Goal: Task Accomplishment & Management: Complete application form

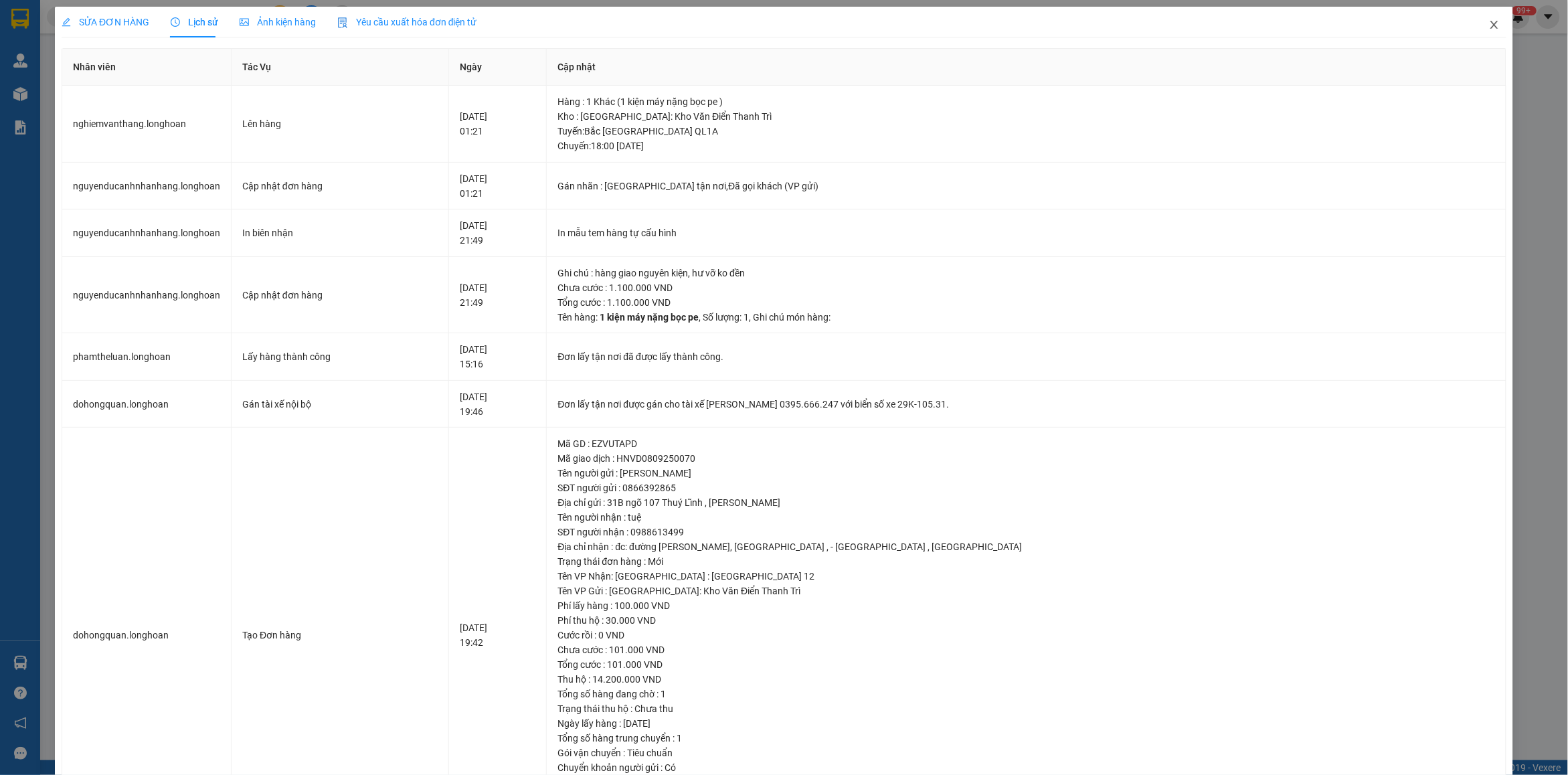
click at [1489, 28] on icon "close" at bounding box center [1494, 25] width 11 height 11
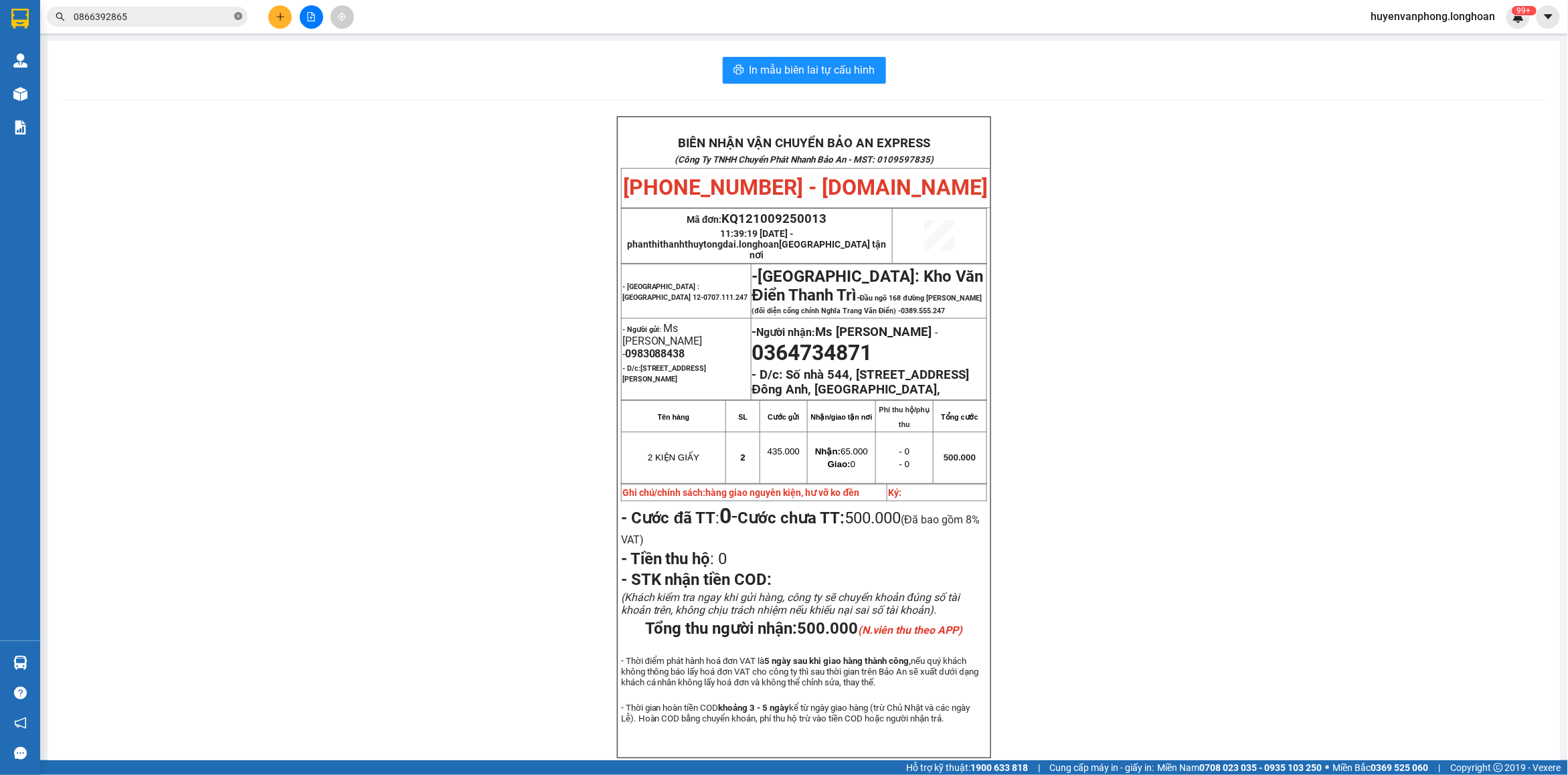
click at [241, 15] on icon "close-circle" at bounding box center [238, 16] width 8 height 8
click at [160, 17] on input "text" at bounding box center [152, 17] width 158 height 15
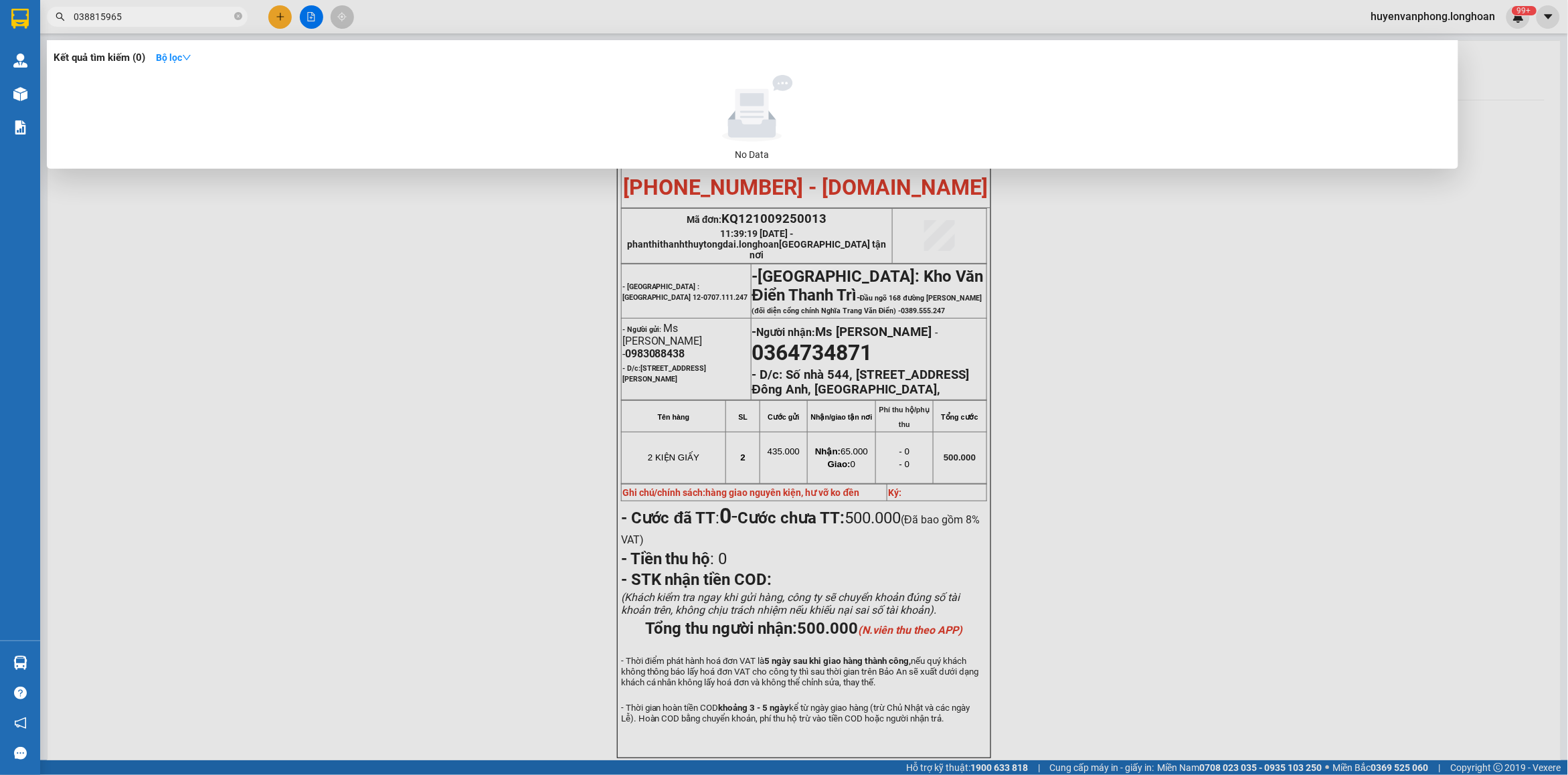
click at [109, 15] on input "038815965" at bounding box center [152, 17] width 158 height 15
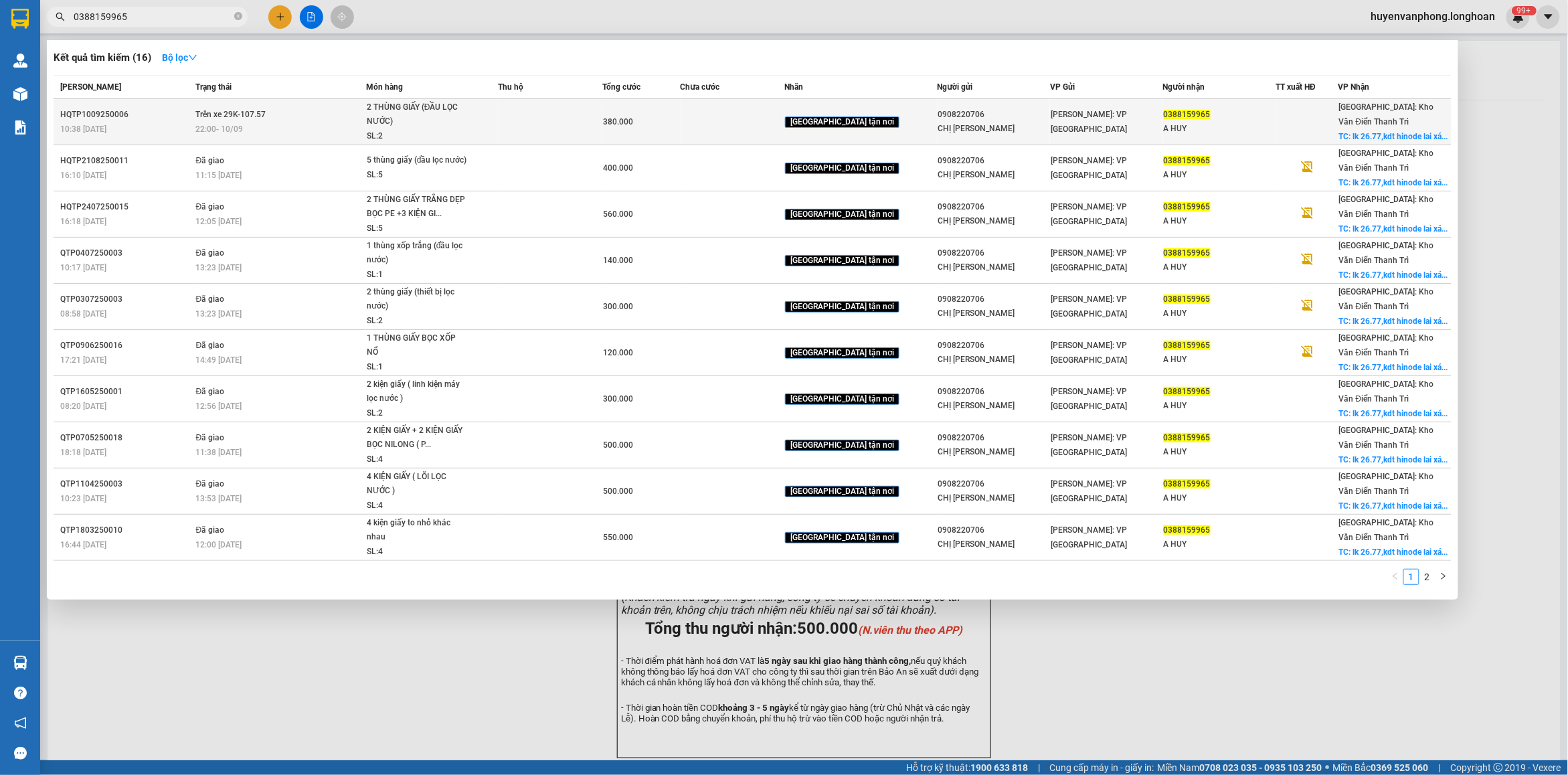
type input "0388159965"
click at [307, 132] on div "22:00 [DATE]" at bounding box center [281, 129] width 169 height 15
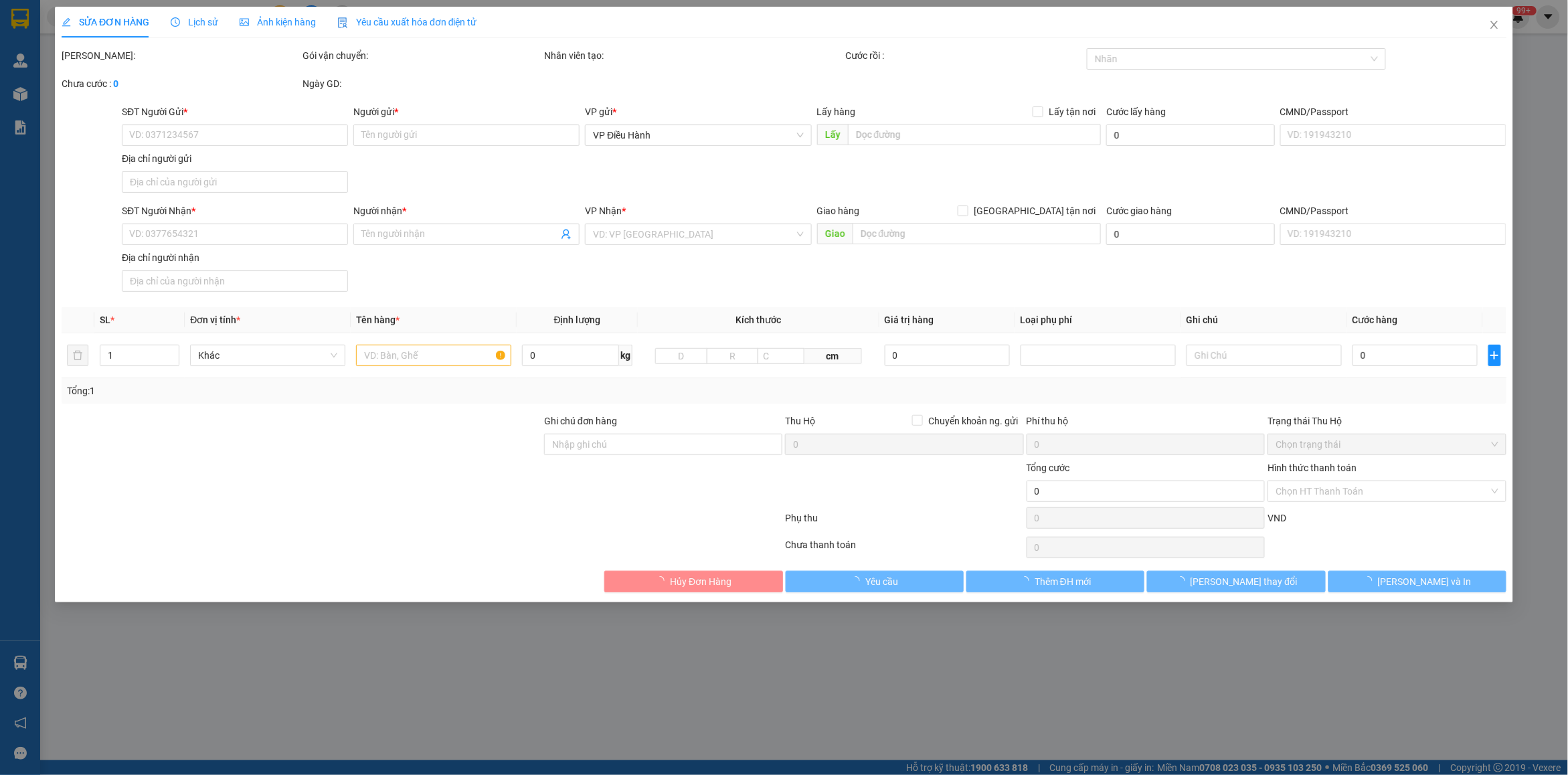
type input "0908220706"
type input "CHỊ [PERSON_NAME]"
type input "0388159965"
type input "A HUY"
checkbox input "true"
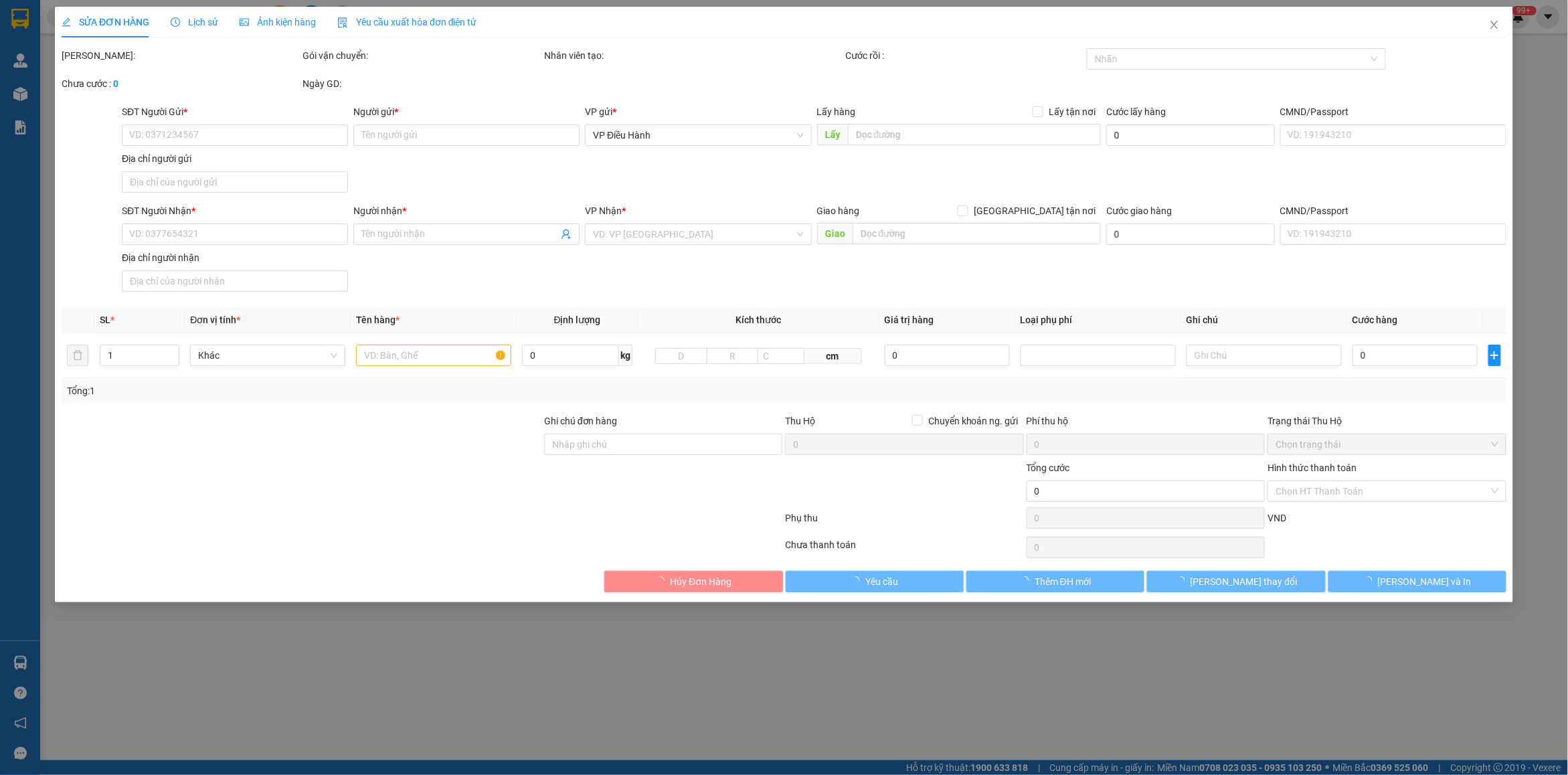
type input "lk 26.77,kdt hinode lai xá,[GEOGRAPHIC_DATA],[GEOGRAPHIC_DATA]"
type input "380.000"
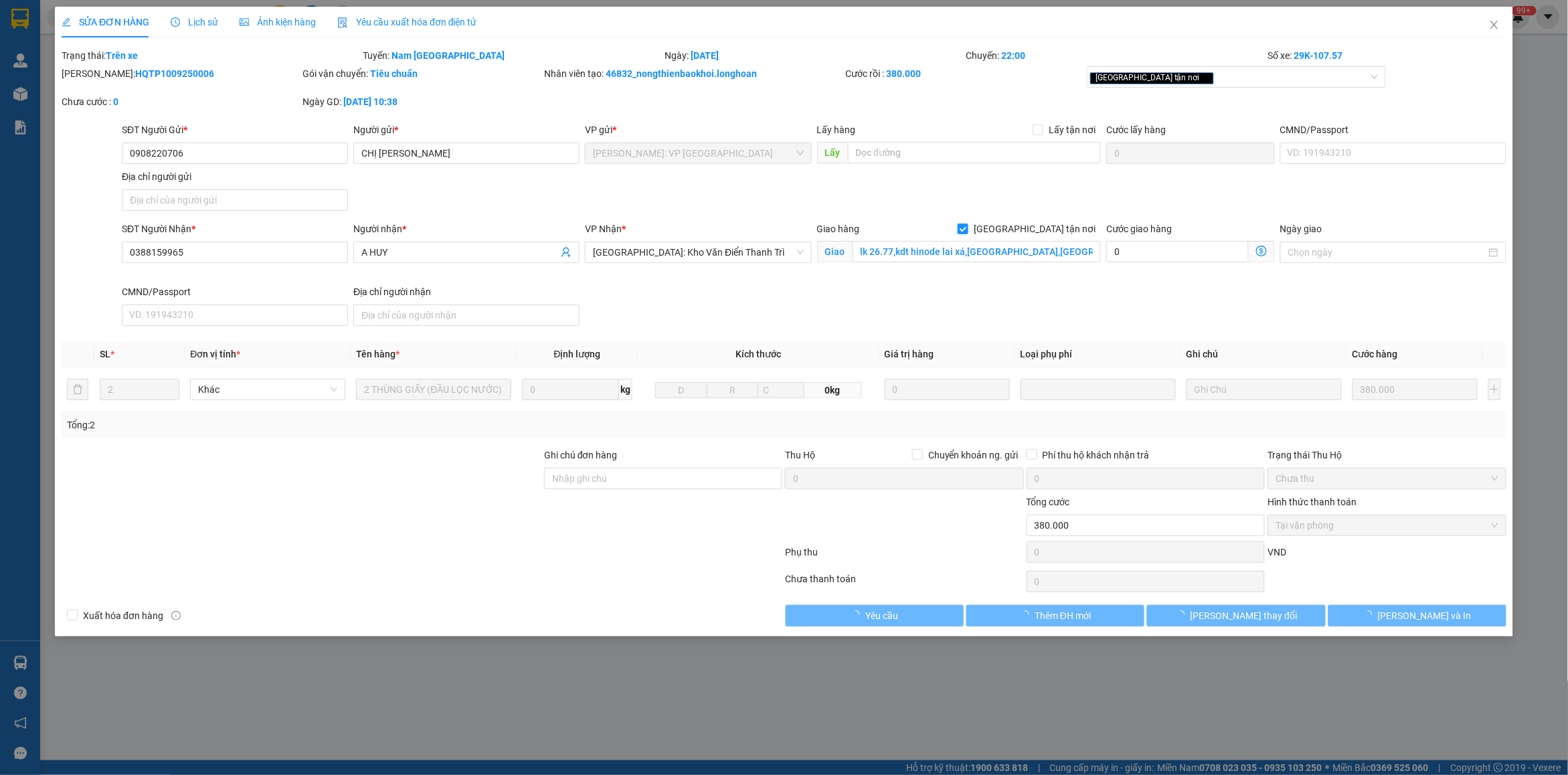
click at [196, 20] on span "Lịch sử" at bounding box center [194, 22] width 47 height 11
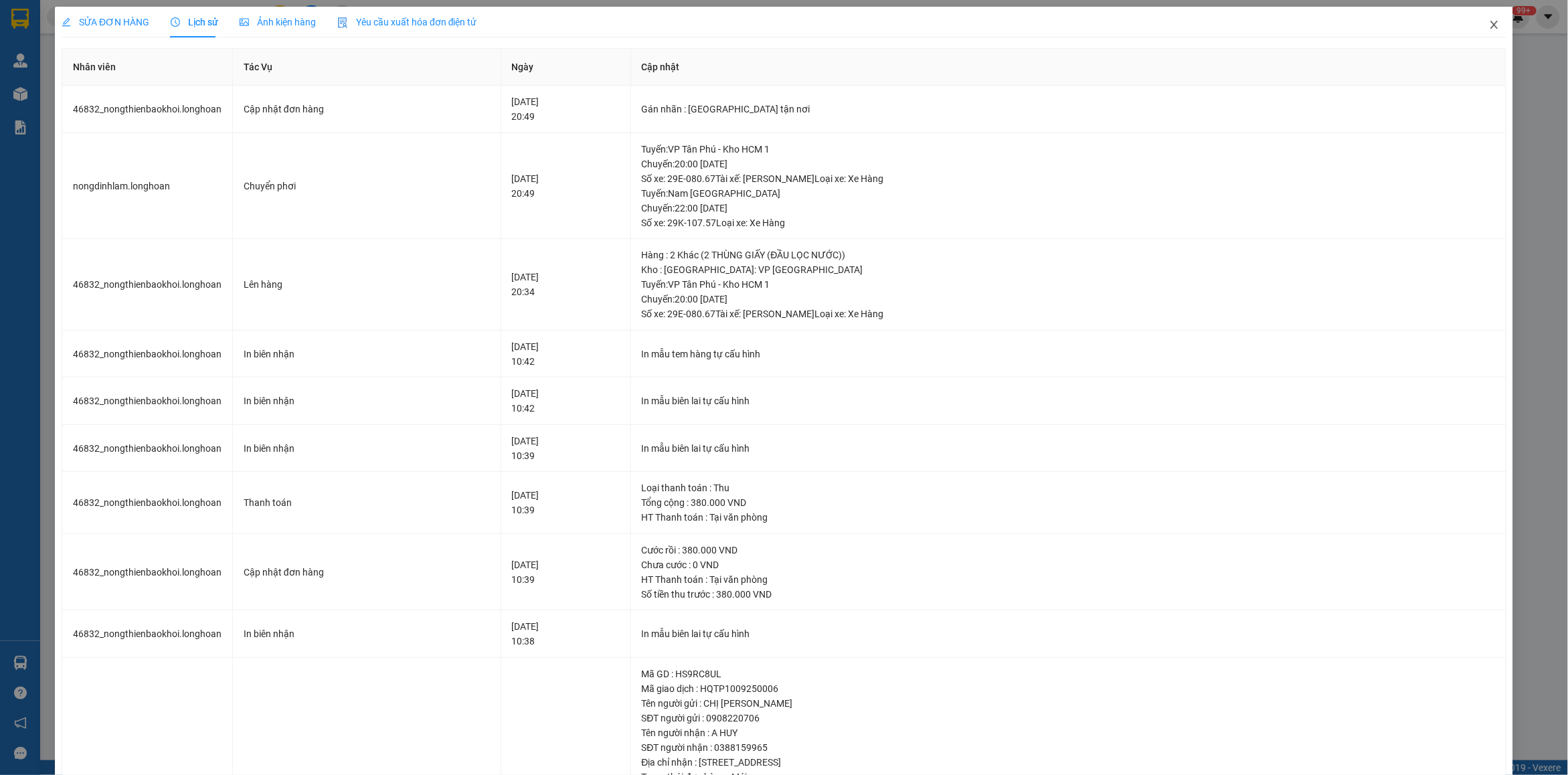
click at [1490, 24] on icon "close" at bounding box center [1494, 24] width 7 height 8
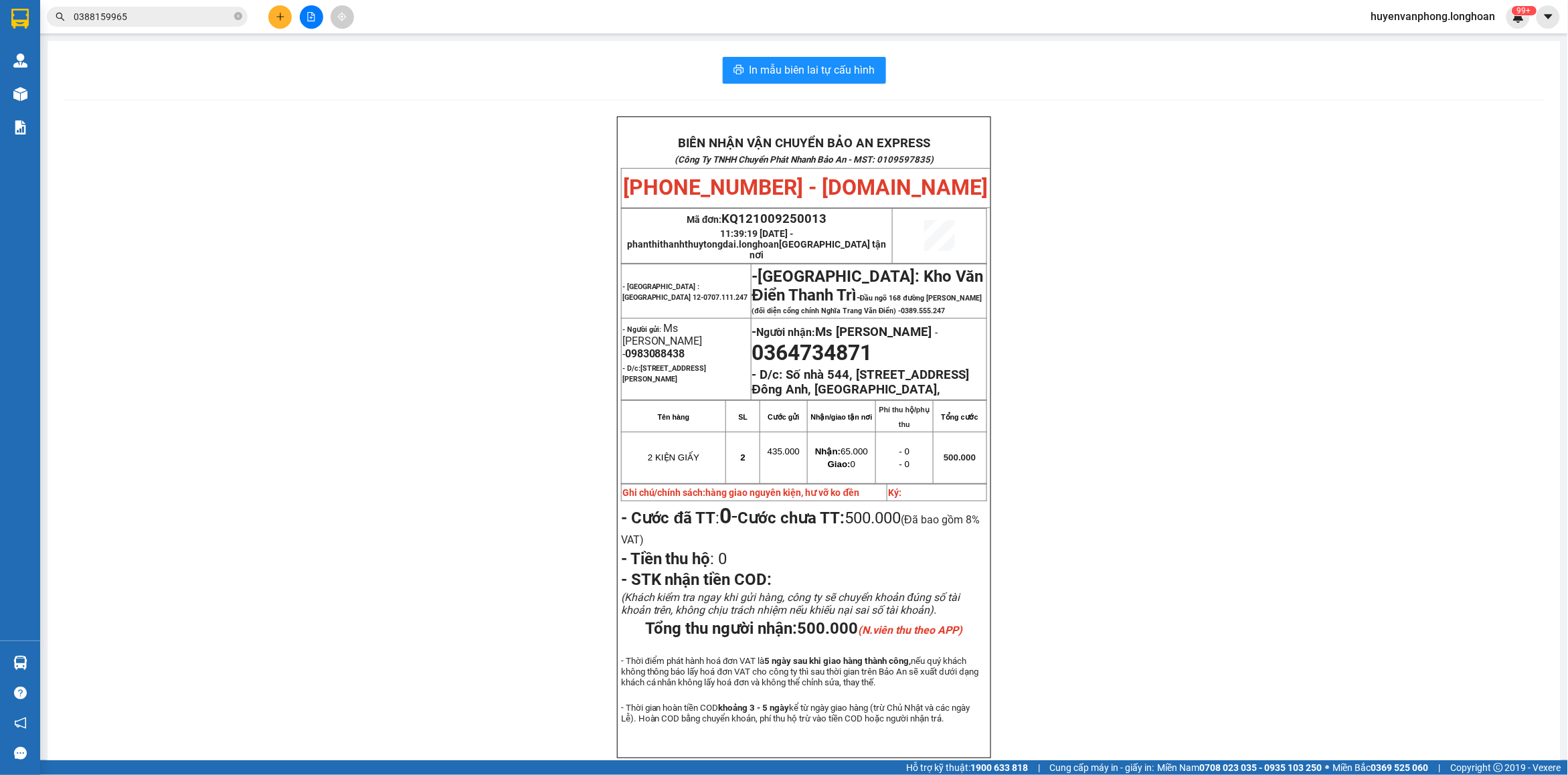
click at [157, 17] on input "0388159965" at bounding box center [152, 17] width 158 height 15
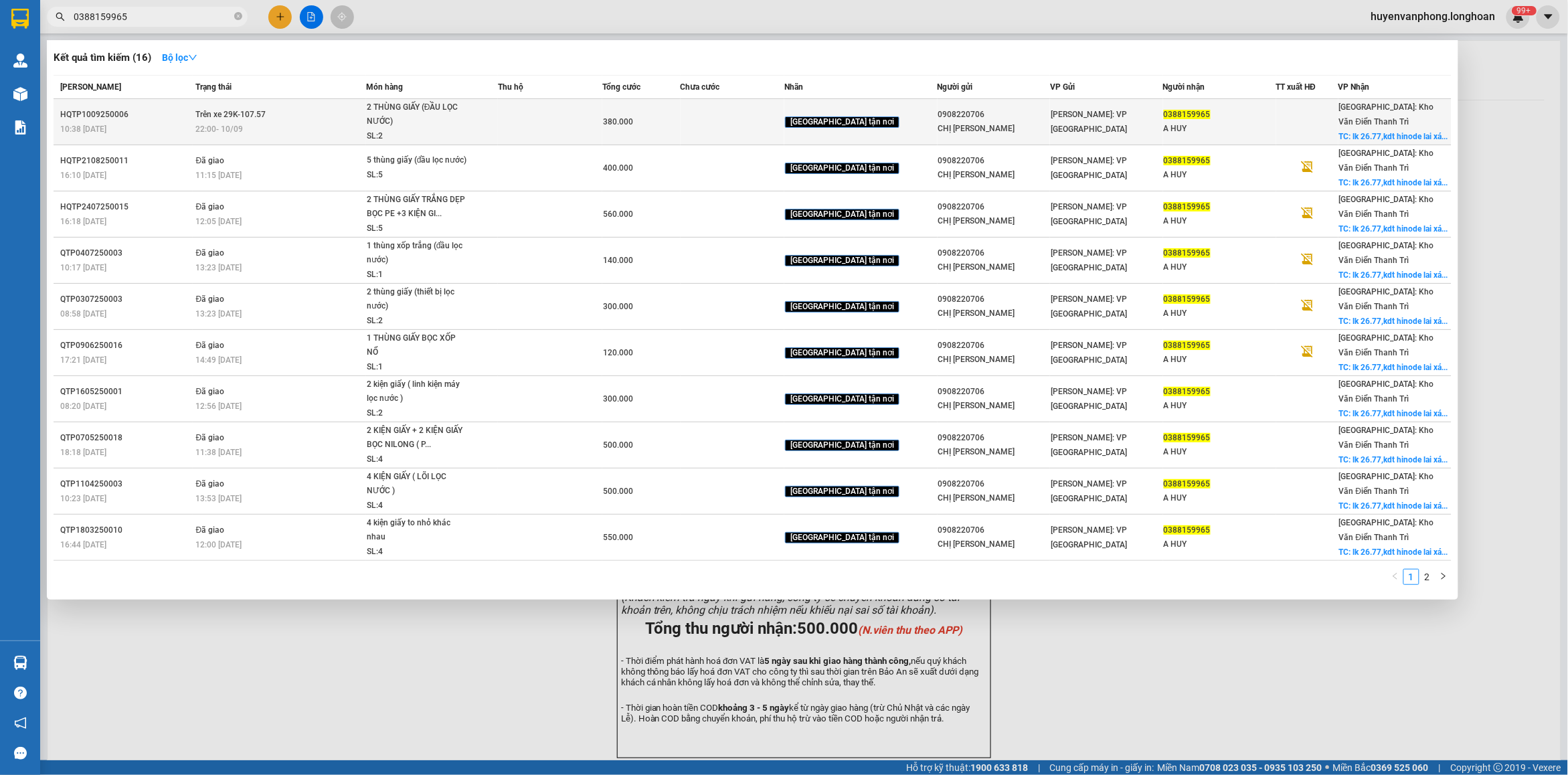
click at [425, 132] on div "SL: 2" at bounding box center [417, 136] width 101 height 15
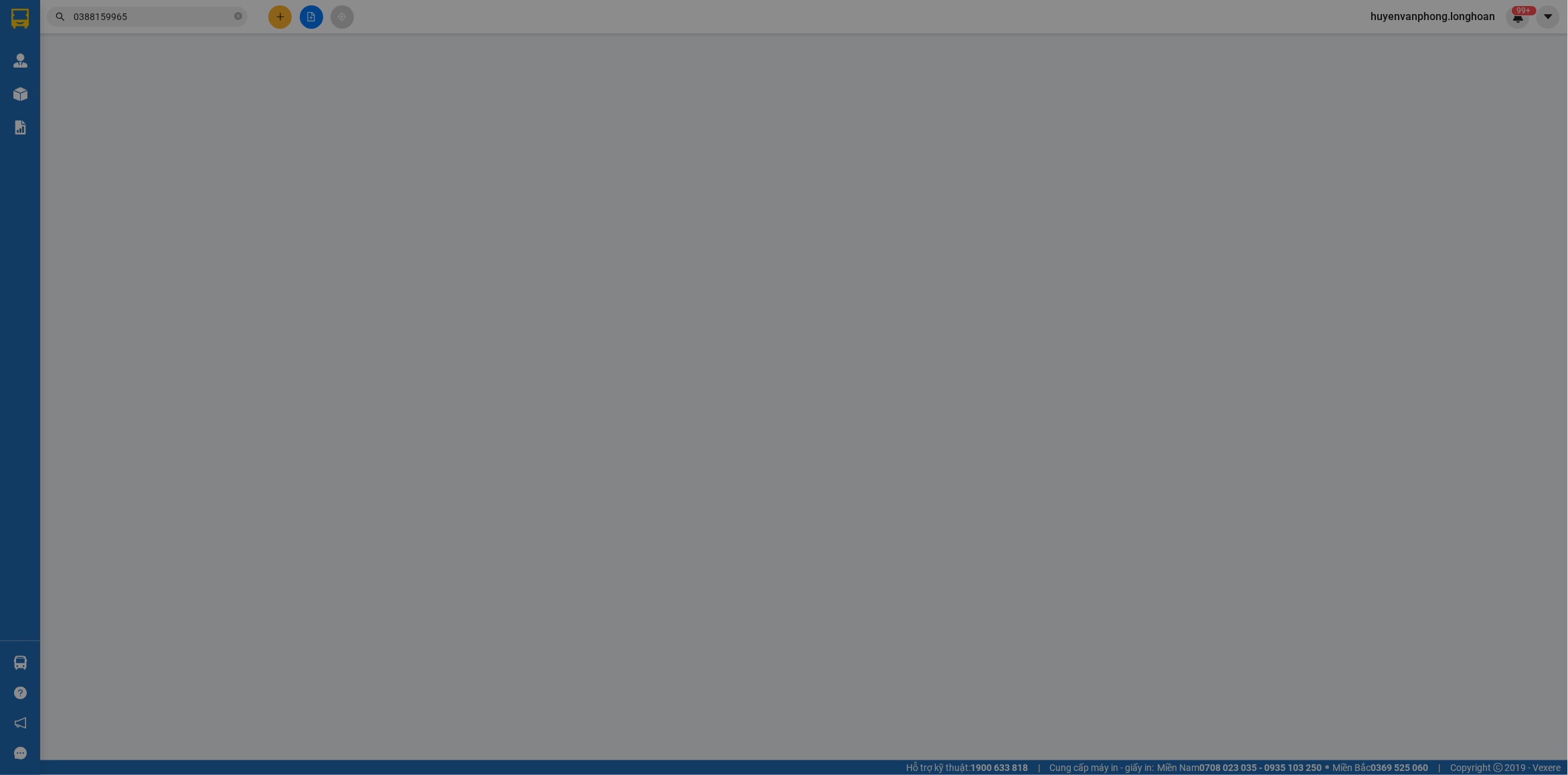
type input "0908220706"
type input "CHỊ [PERSON_NAME]"
type input "0388159965"
type input "A HUY"
checkbox input "true"
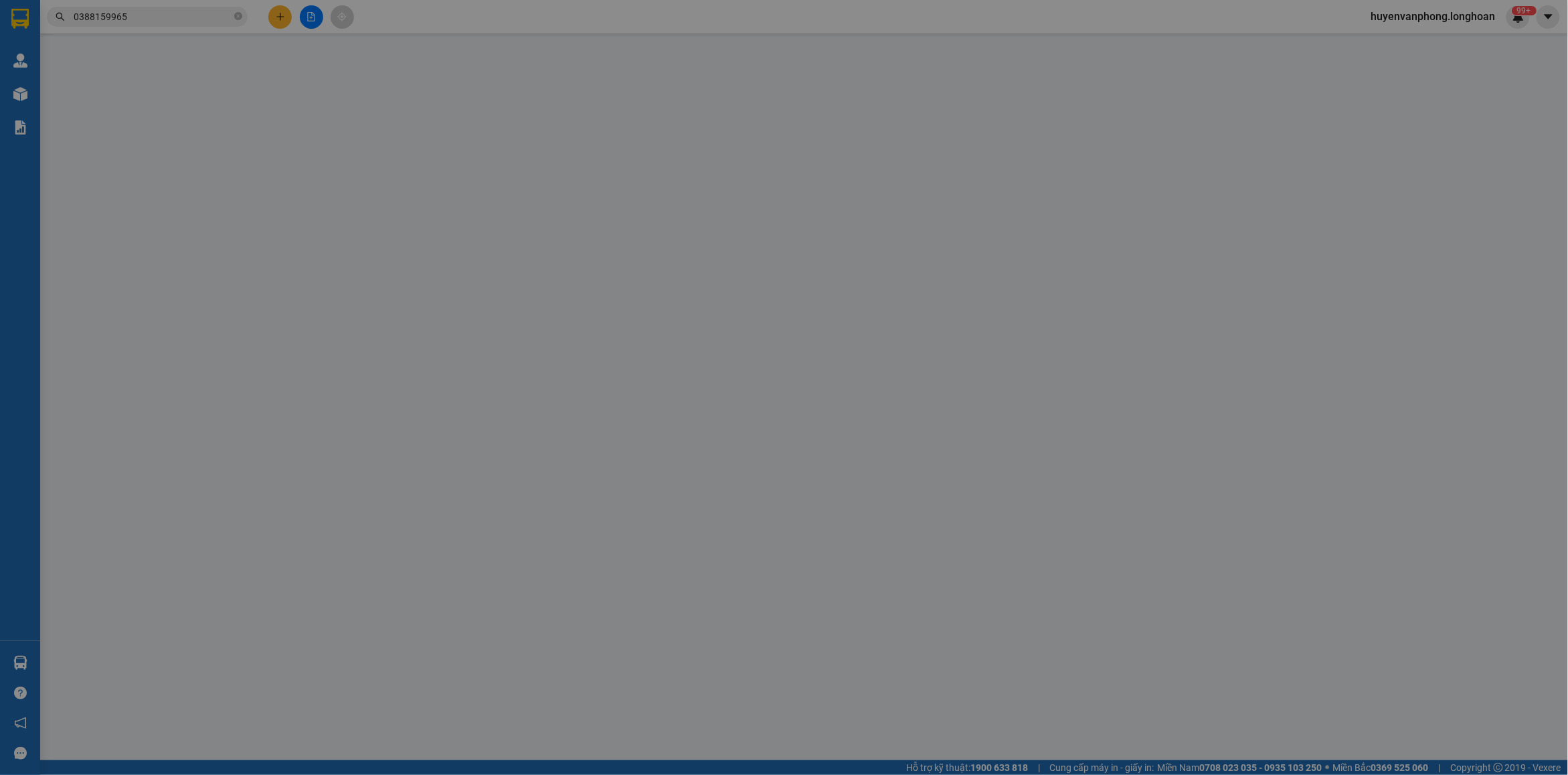
type input "lk 26.77,kdt hinode lai xá,[GEOGRAPHIC_DATA],[GEOGRAPHIC_DATA]"
type input "380.000"
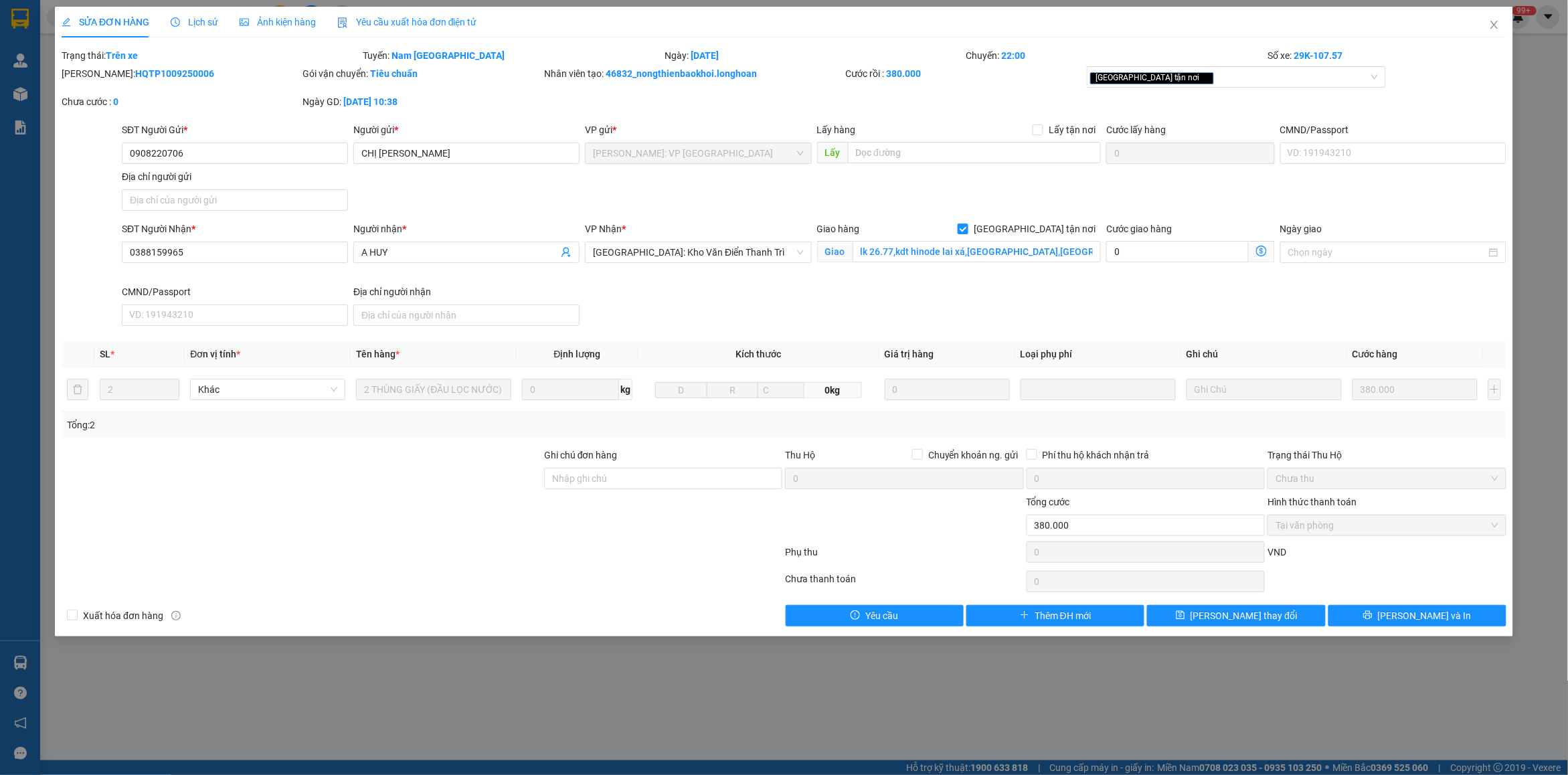
drag, startPoint x: 94, startPoint y: 74, endPoint x: 188, endPoint y: 75, distance: 94.0
click at [206, 75] on div "[PERSON_NAME]: HQTP1009250006" at bounding box center [180, 74] width 238 height 15
copy b "HQTP1009250006"
drag, startPoint x: 1491, startPoint y: 22, endPoint x: 882, endPoint y: 13, distance: 609.1
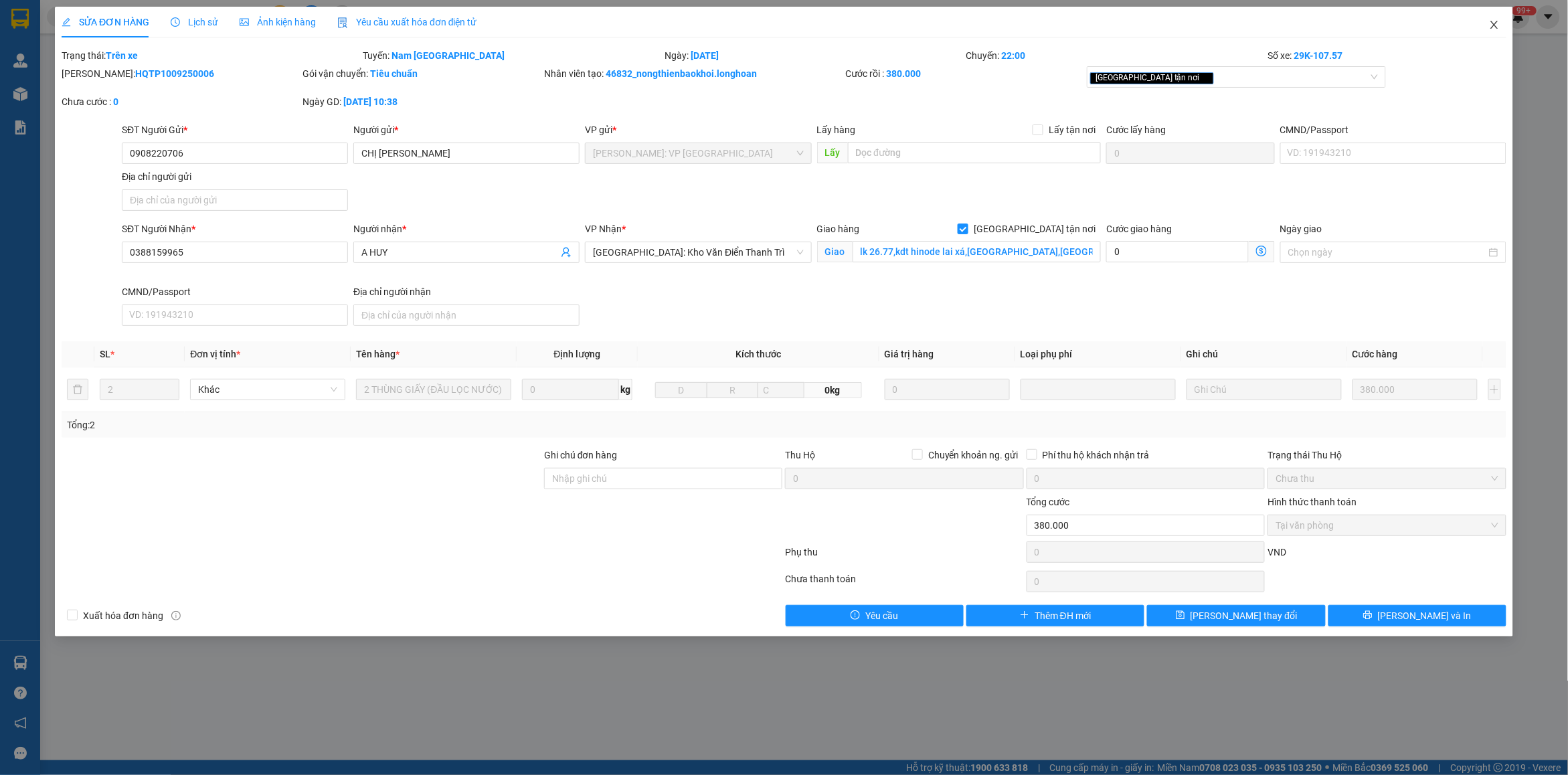
click at [1486, 25] on span "Close" at bounding box center [1494, 25] width 37 height 37
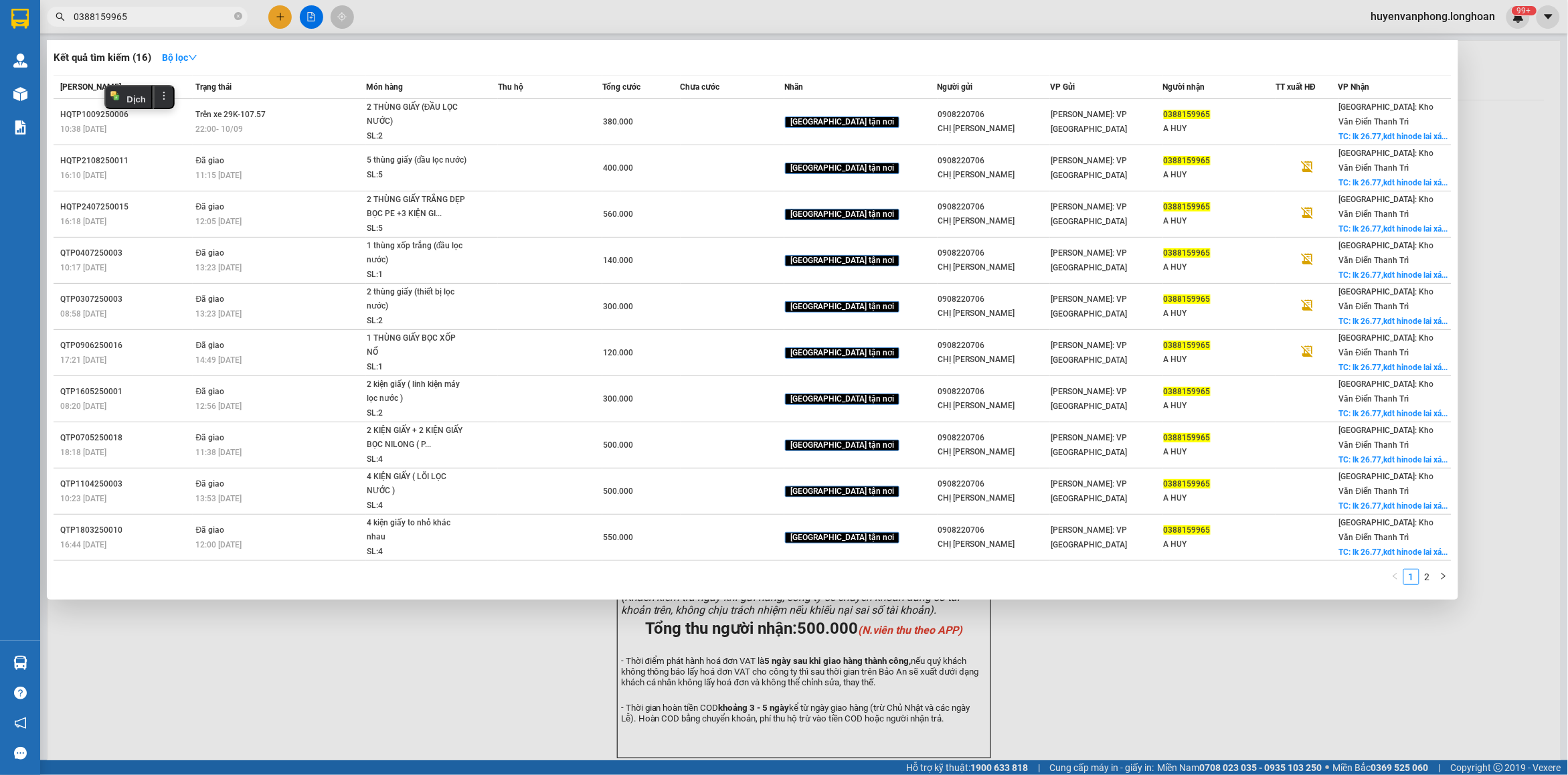
click at [233, 17] on span "0388159965" at bounding box center [147, 17] width 201 height 20
click at [170, 18] on input "0388159965" at bounding box center [152, 17] width 158 height 15
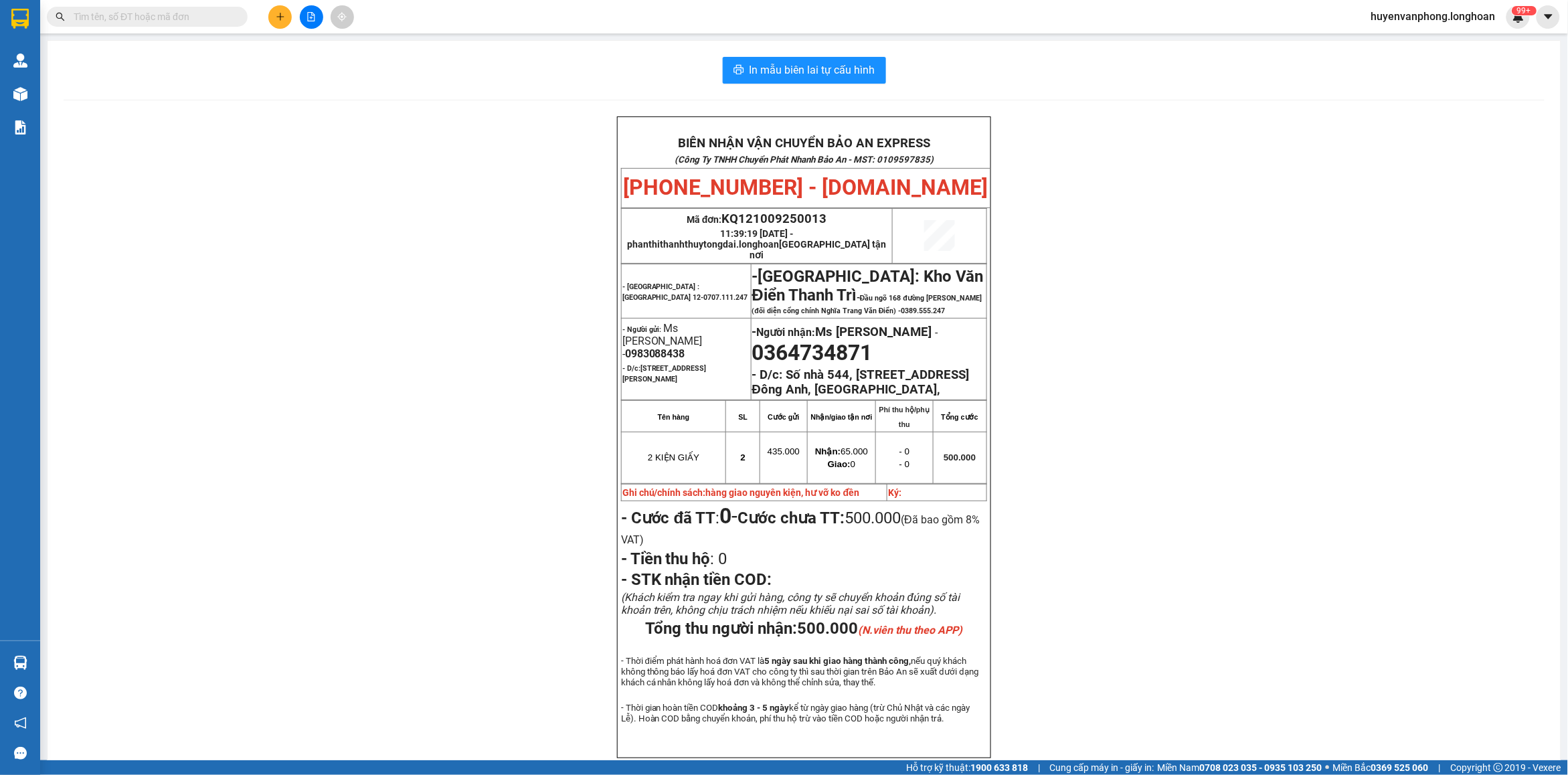
paste input "HCM90809250002"
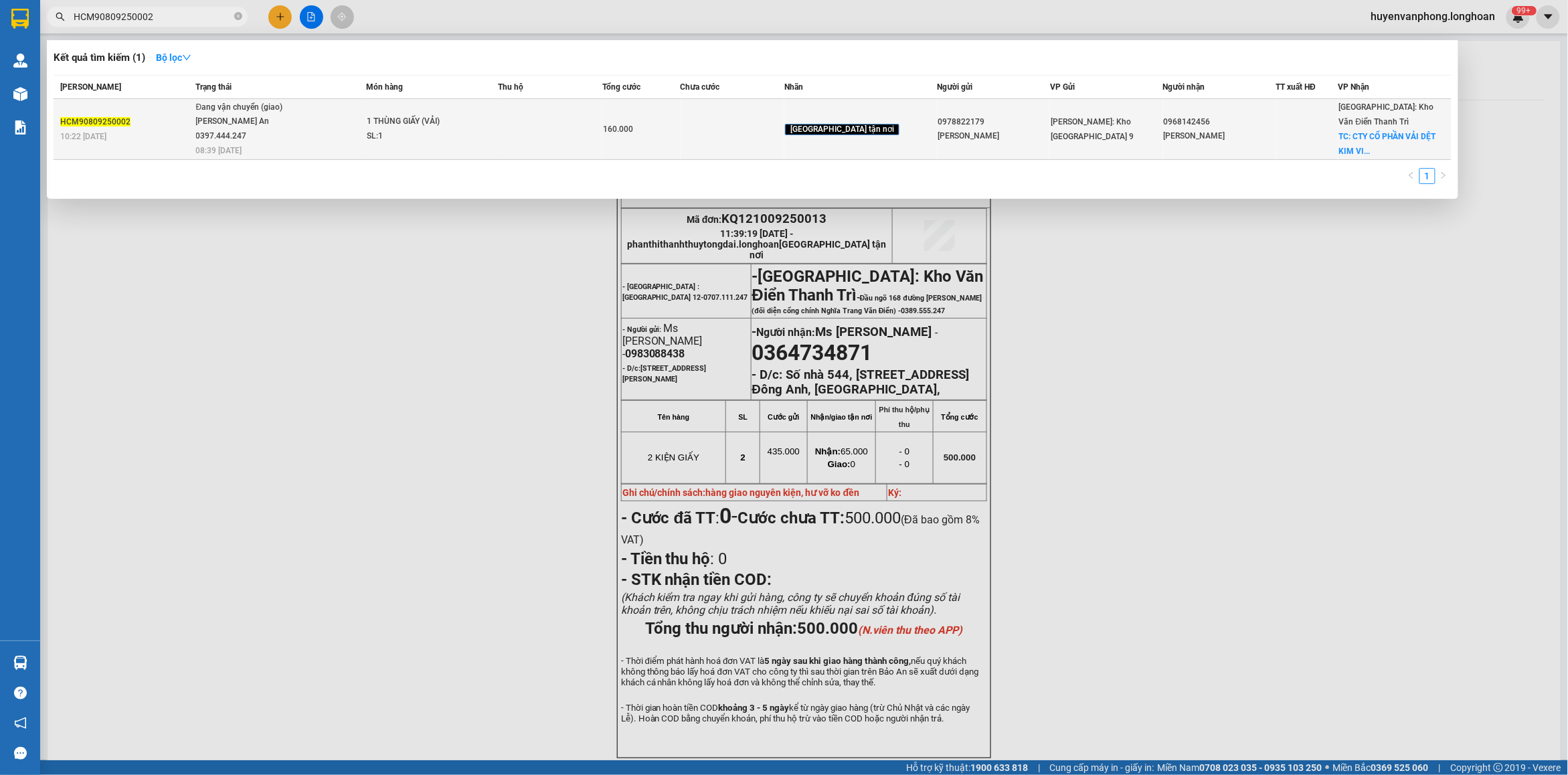
type input "HCM90809250002"
click at [273, 135] on div "[PERSON_NAME] An 0397.444.247" at bounding box center [246, 128] width 101 height 28
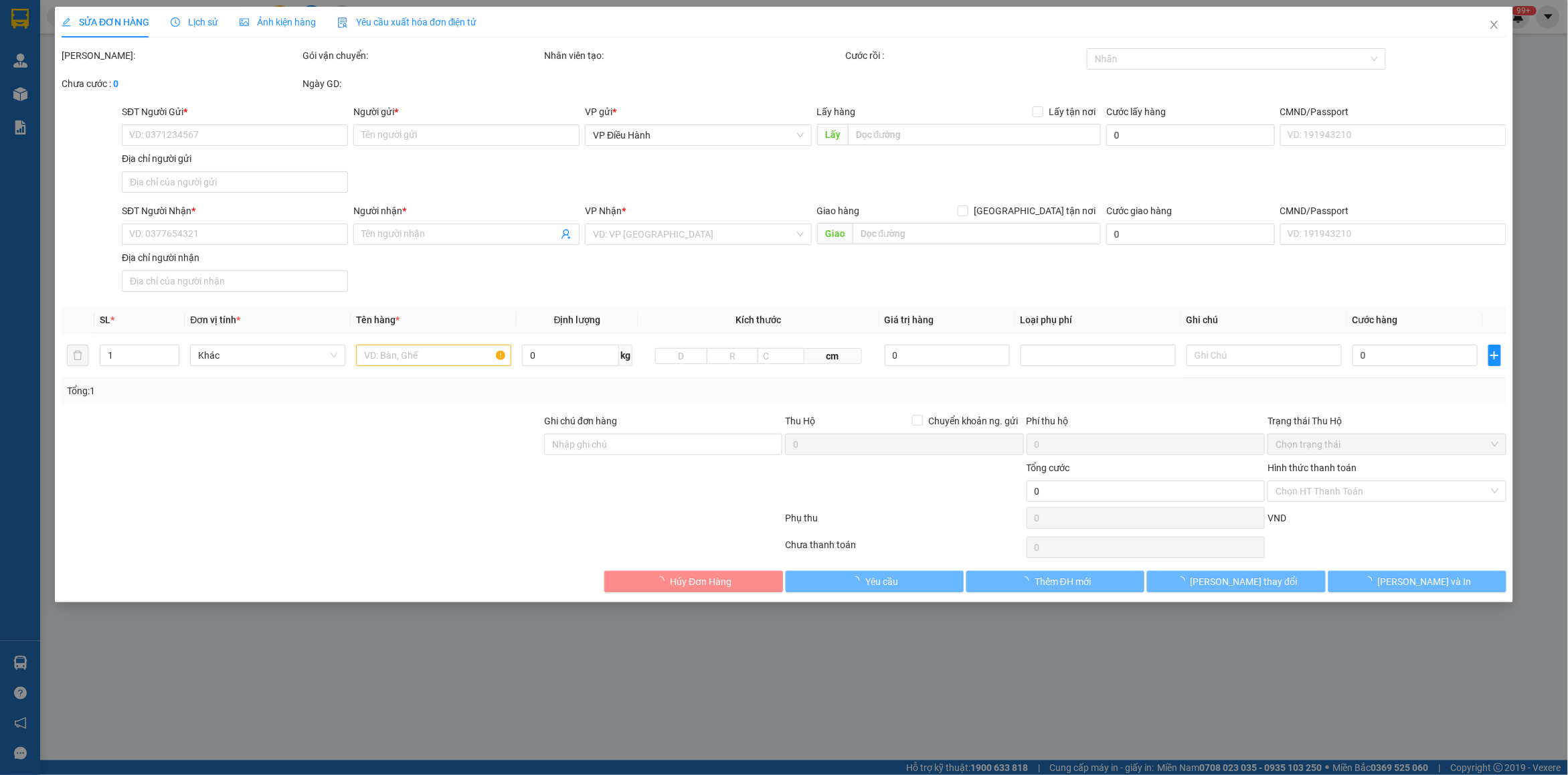
type input "0978822179"
type input "[PERSON_NAME]"
type input "0968142456"
type input "[PERSON_NAME]"
checkbox input "true"
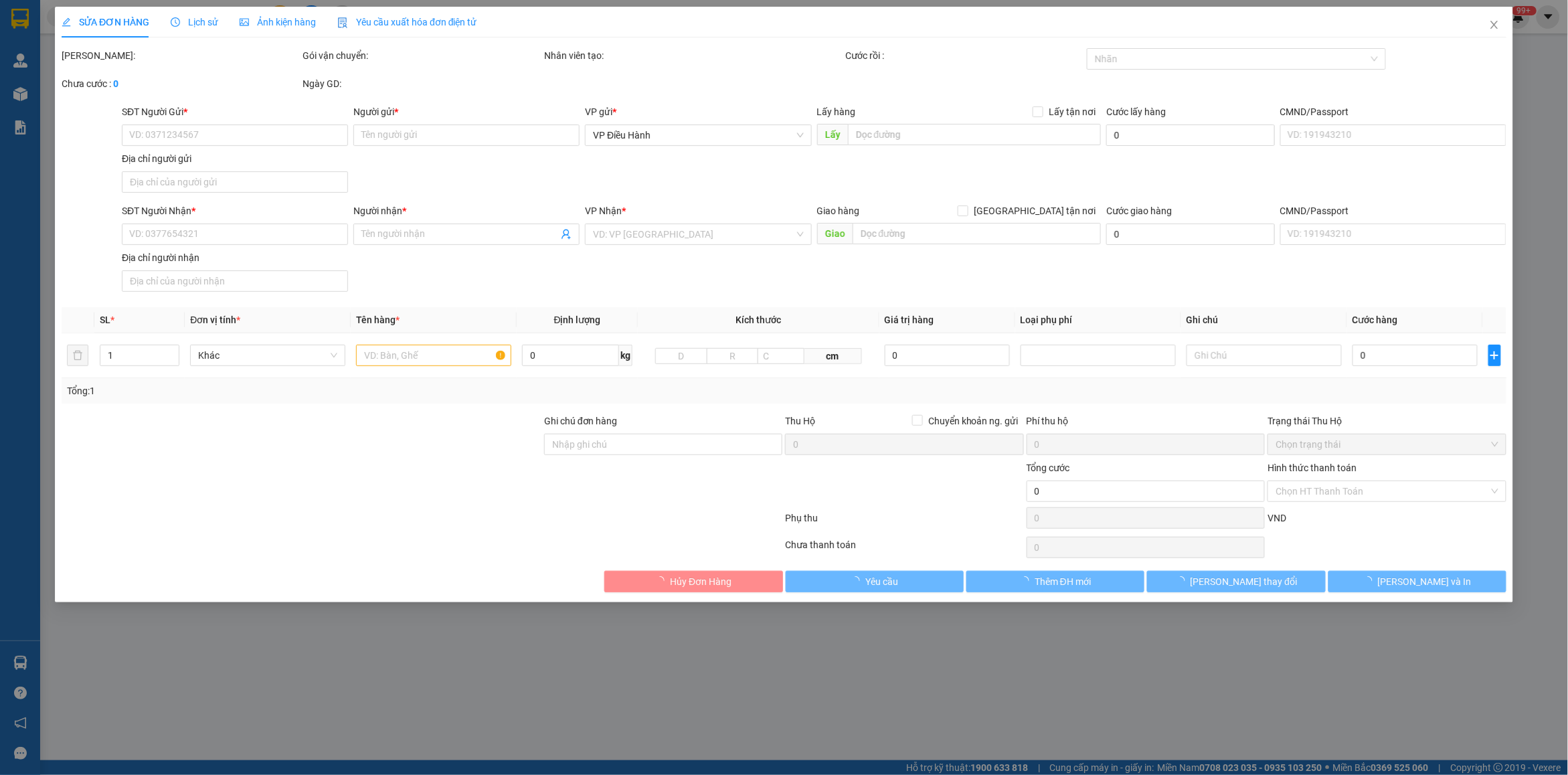
type input "CTY CỔ PHẦN VẢI DỆT KIM VINATEX QT - KCN DỆT MAY PHỐ NỐI B - XÃ [GEOGRAPHIC_DAT…"
type input "160.000"
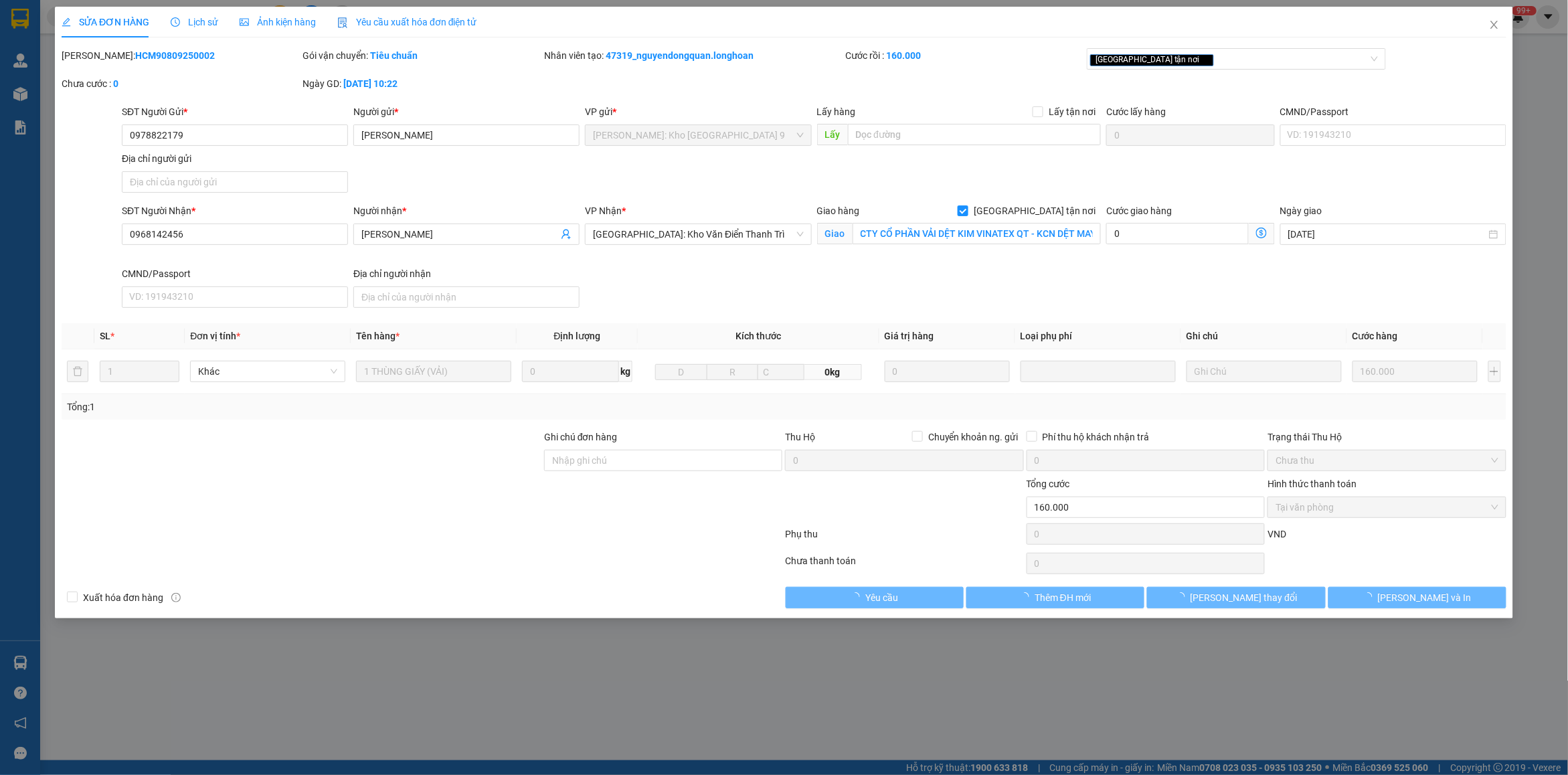
click at [189, 28] on div "Lịch sử" at bounding box center [194, 22] width 47 height 15
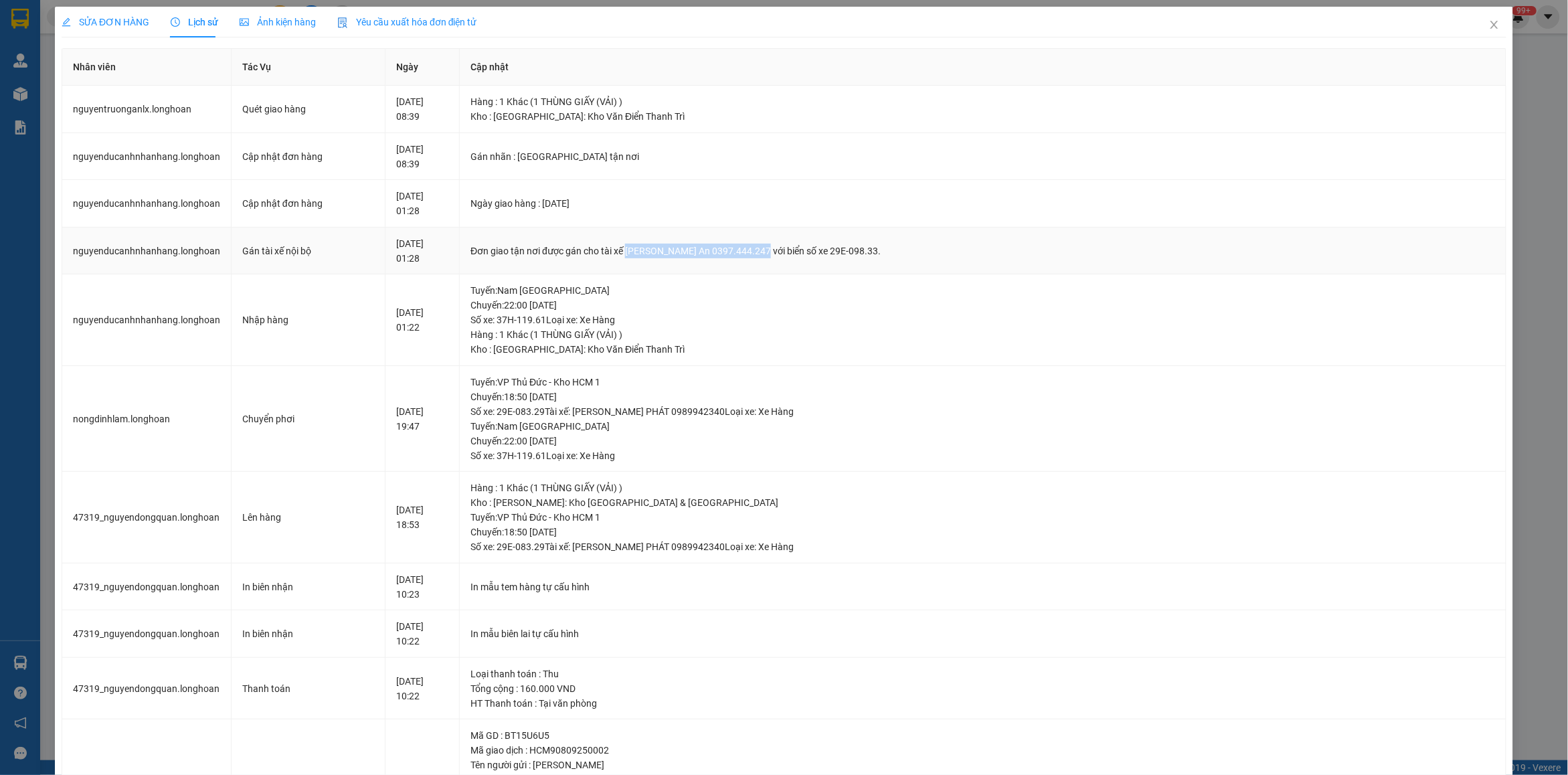
drag, startPoint x: 690, startPoint y: 252, endPoint x: 825, endPoint y: 245, distance: 135.2
click at [825, 245] on div "Đơn giao tận nơi được gán cho tài xế [PERSON_NAME] An 0397.444.247 với biển số …" at bounding box center [983, 251] width 1024 height 15
copy div "[PERSON_NAME] An 0397.444.247"
click at [1477, 34] on span "Close" at bounding box center [1494, 25] width 37 height 37
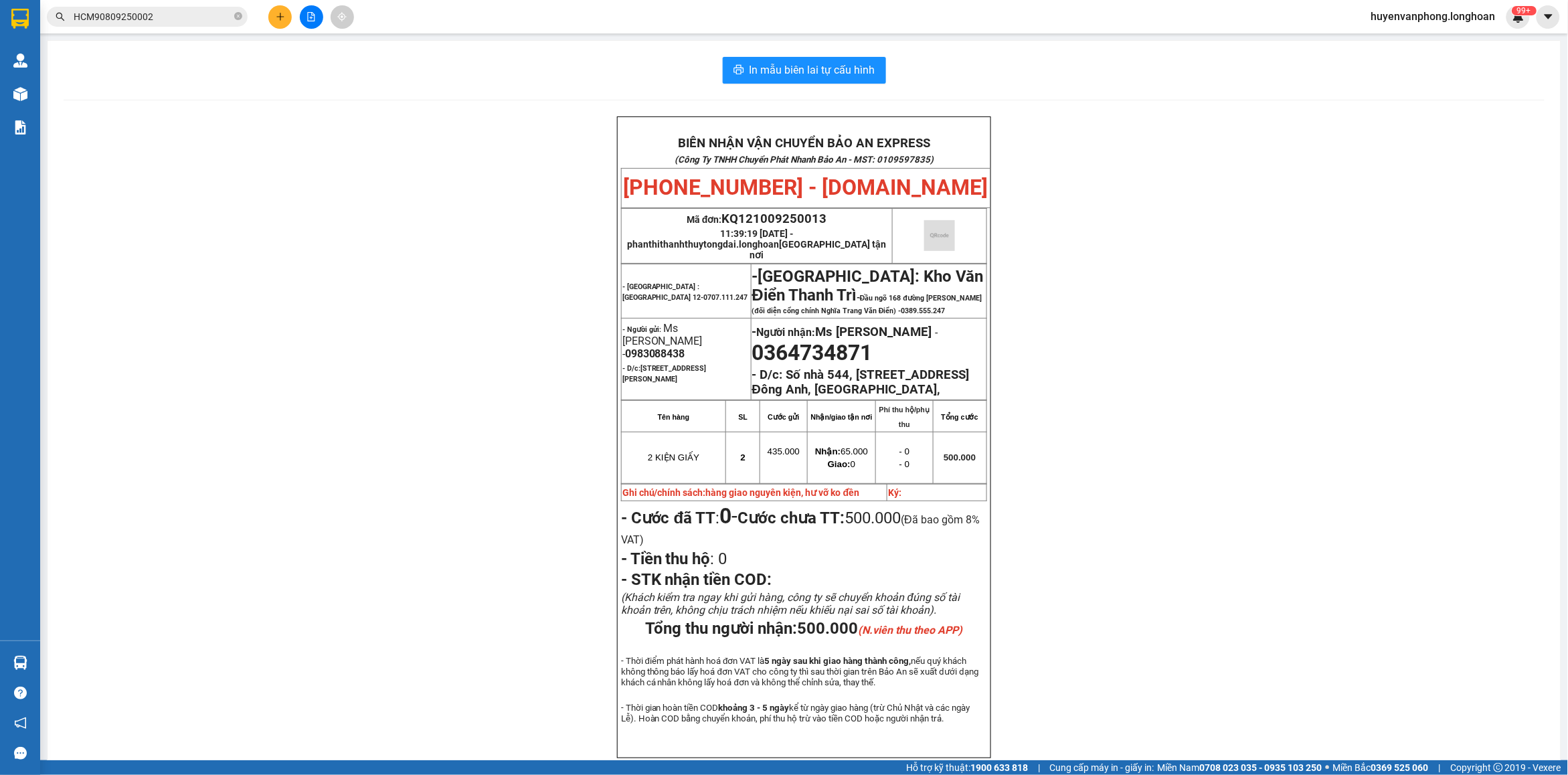
click at [243, 17] on span "HCM90809250002" at bounding box center [147, 17] width 201 height 20
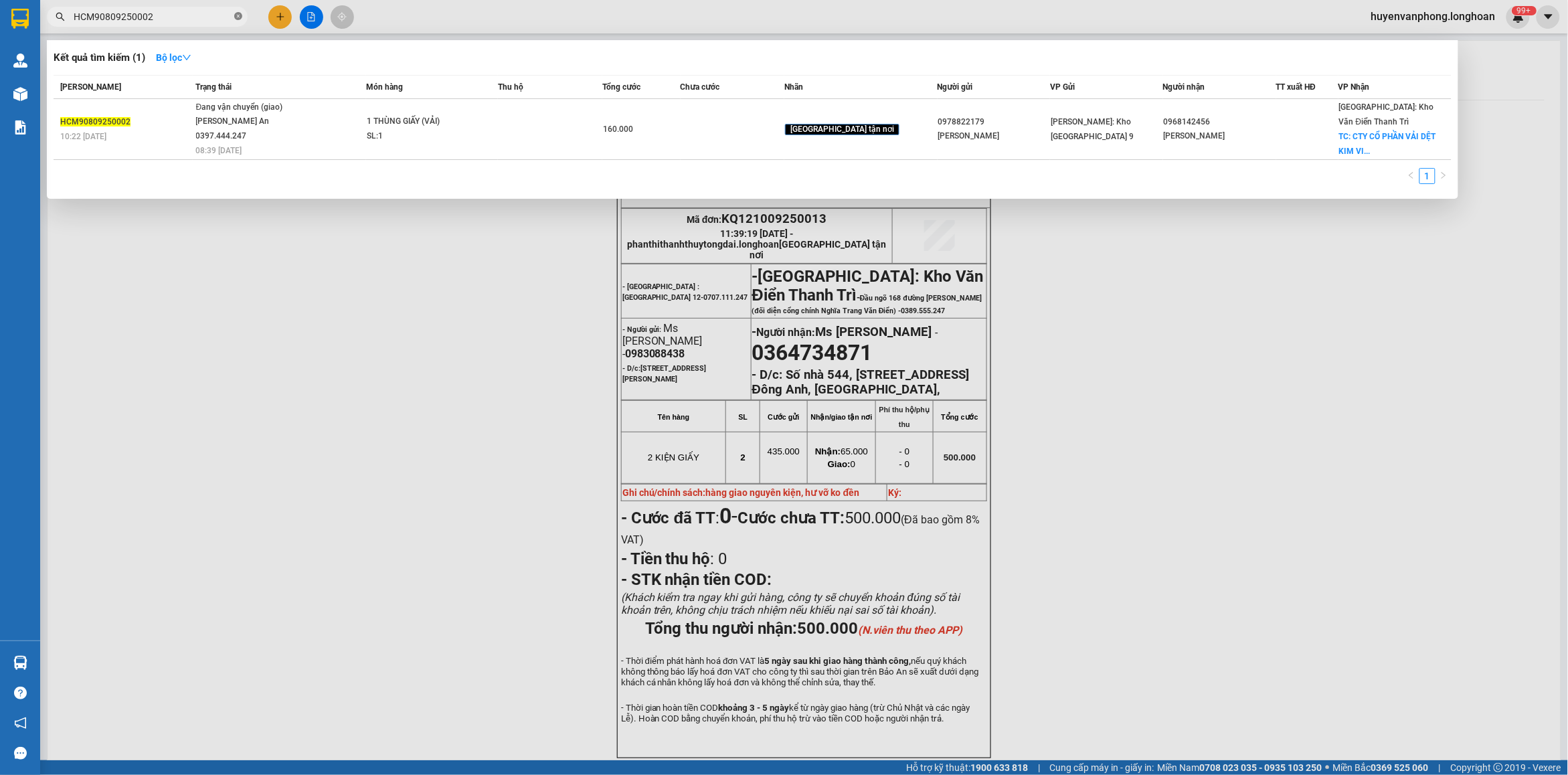
click at [236, 15] on icon "close-circle" at bounding box center [238, 16] width 8 height 8
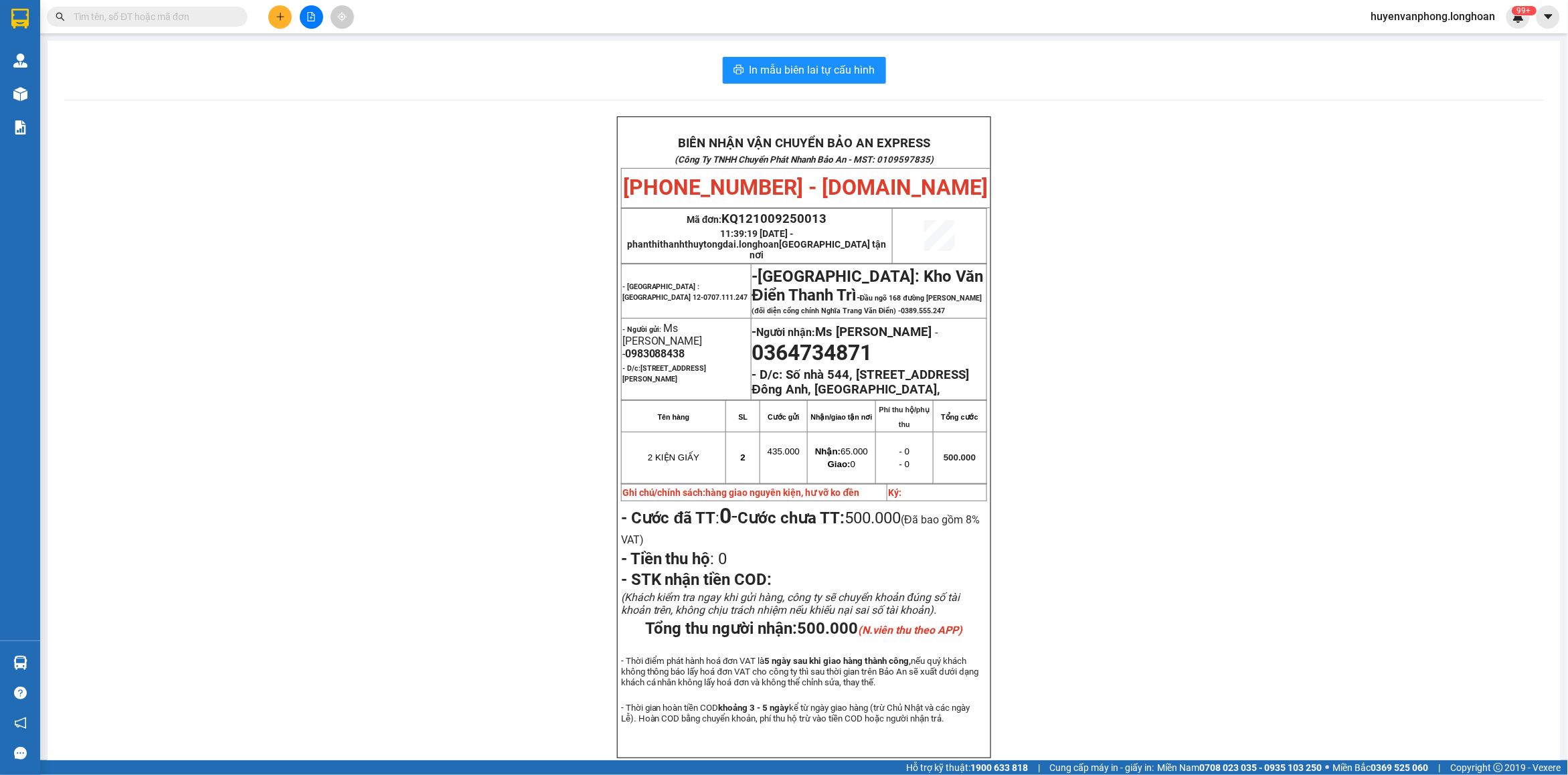
drag, startPoint x: 141, startPoint y: 17, endPoint x: 373, endPoint y: 2, distance: 232.5
click at [144, 17] on input "text" at bounding box center [152, 17] width 158 height 15
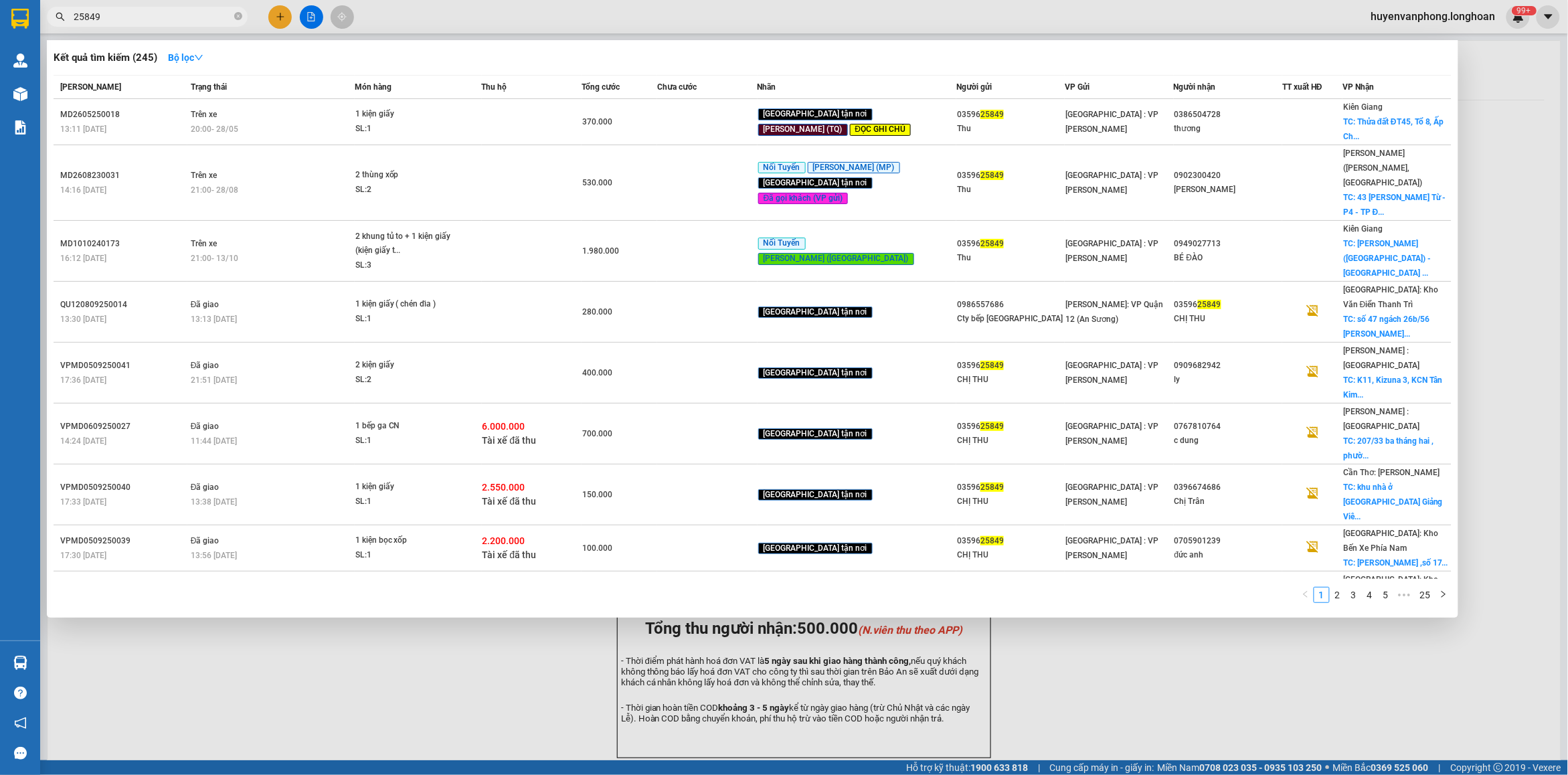
type input "25849"
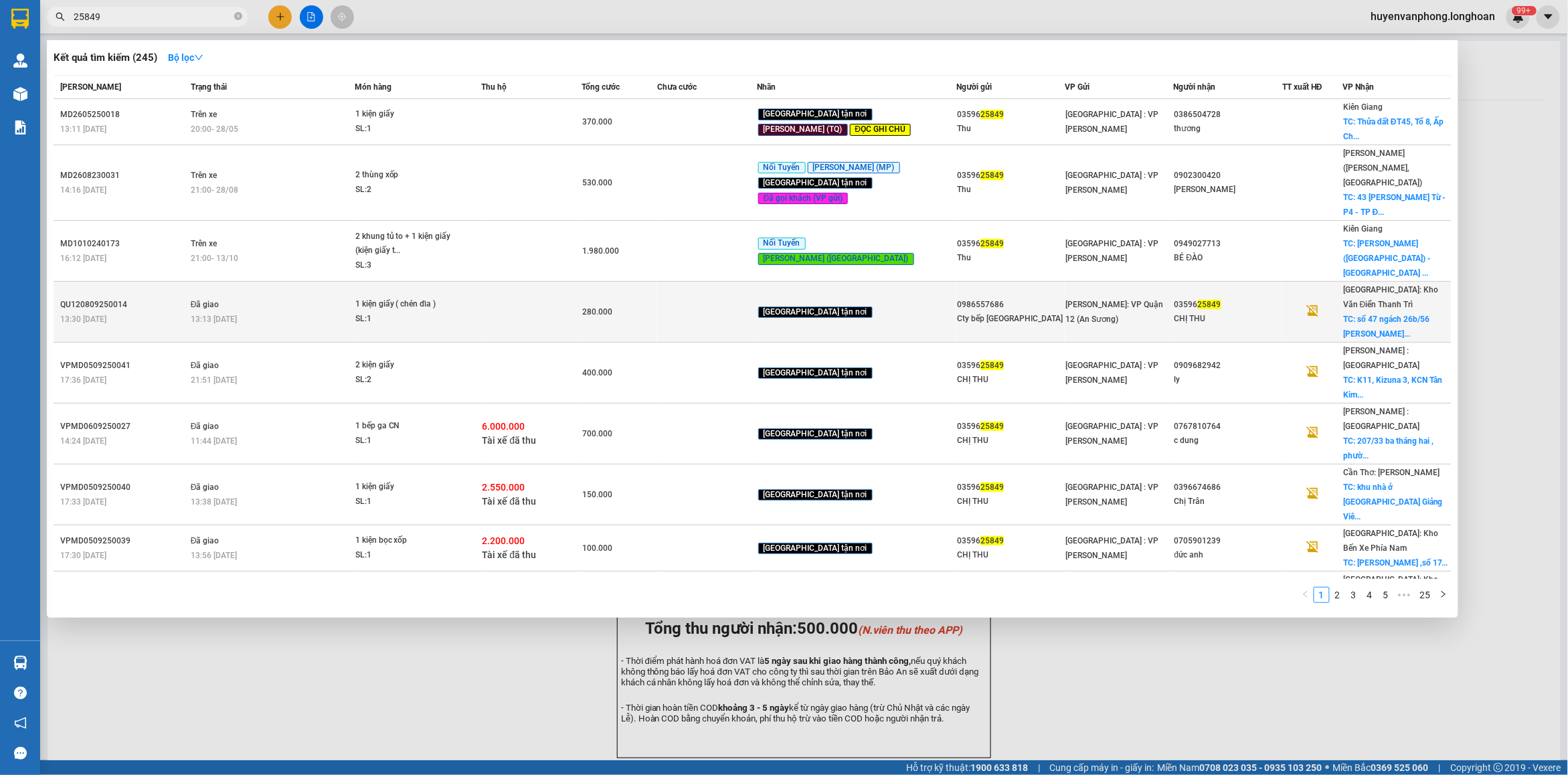
click at [582, 282] on td at bounding box center [532, 312] width 101 height 61
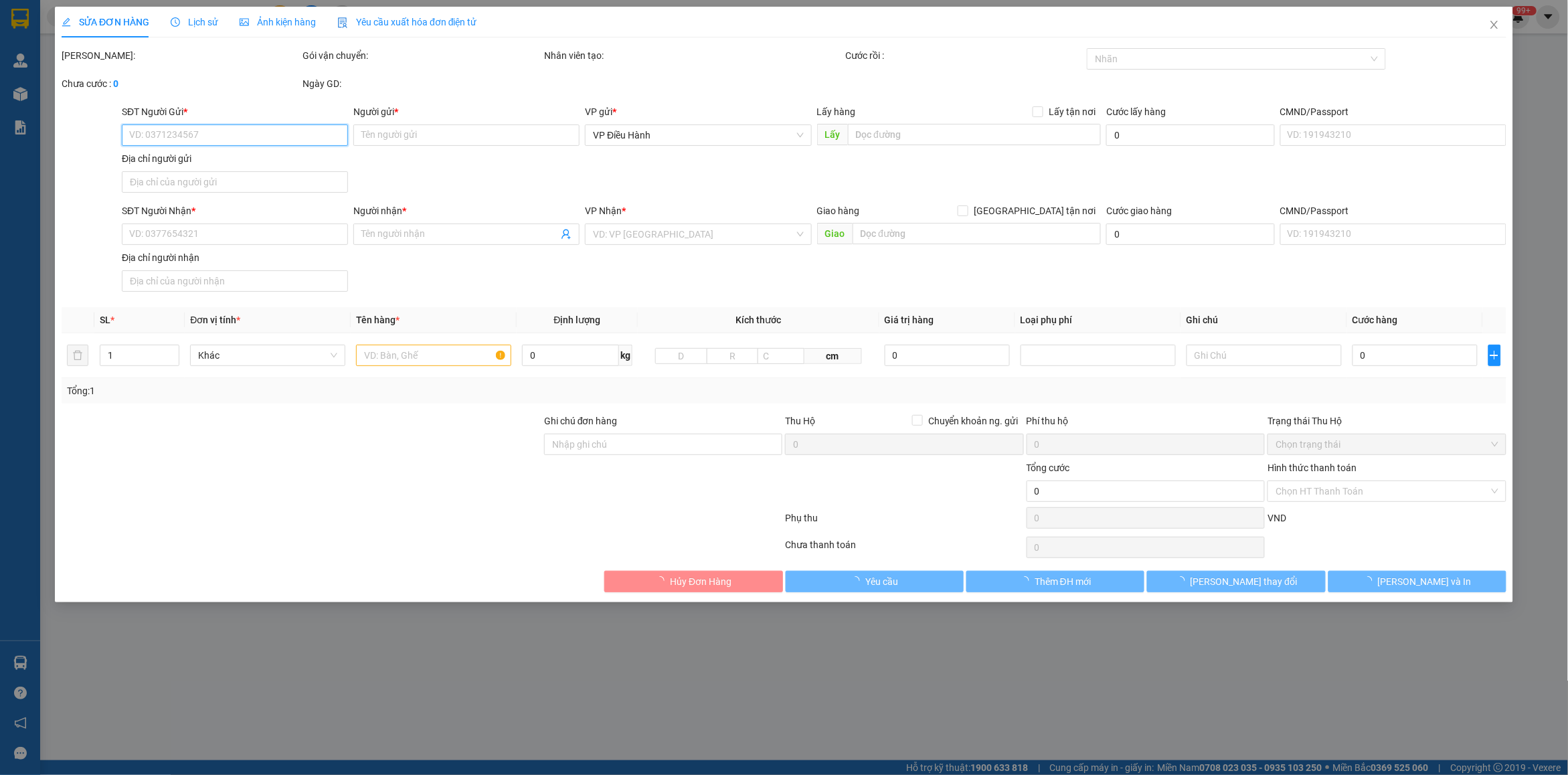
type input "0986557686"
type input "Cty bếp [GEOGRAPHIC_DATA]"
type input "0359625849"
type input "CHỊ THU"
checkbox input "true"
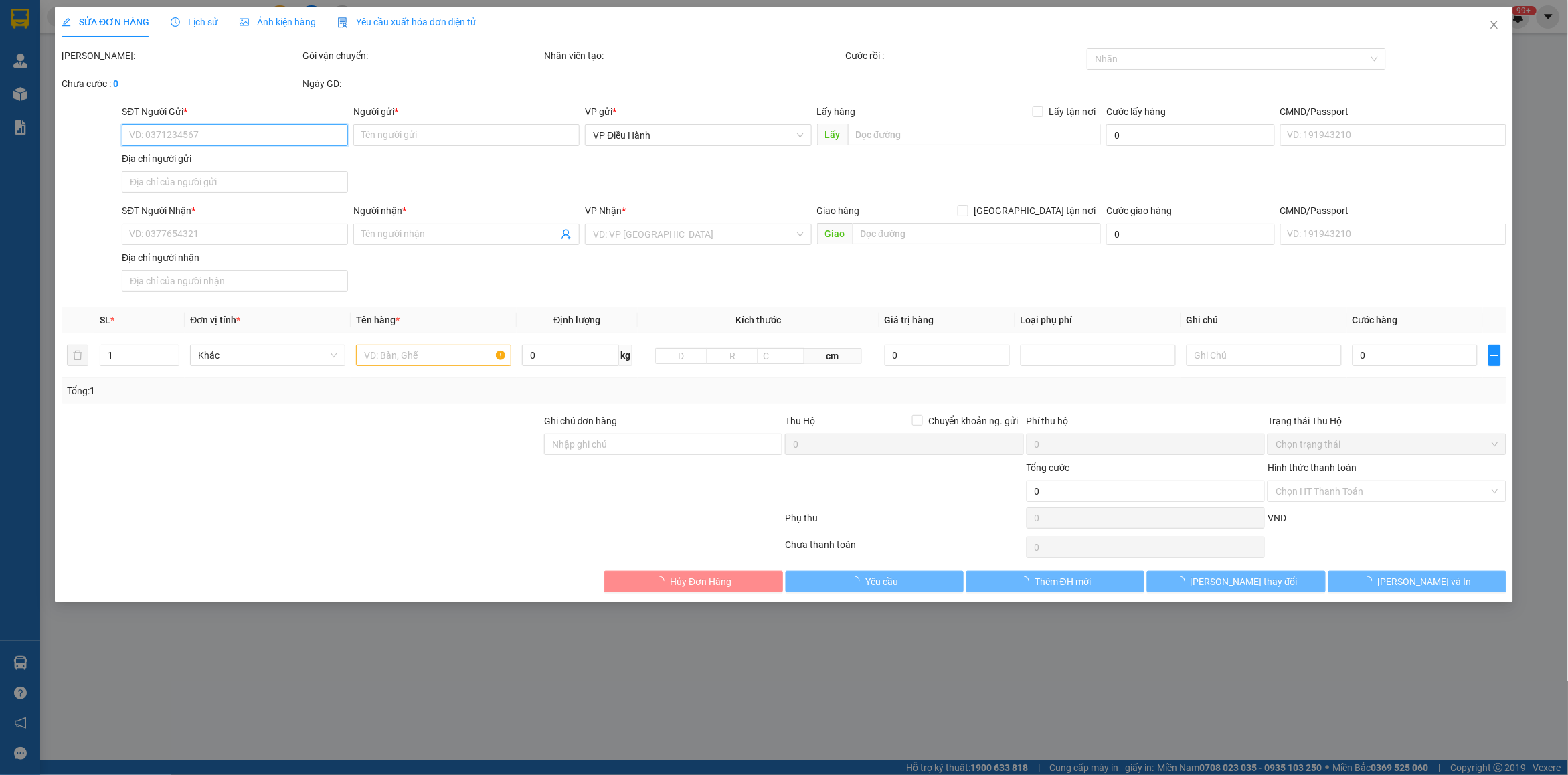
type input "[STREET_ADDRESS][PERSON_NAME]"
type input "nhận theo kiện - hư hỏng ko chịu trách nhiệm"
type input "280.000"
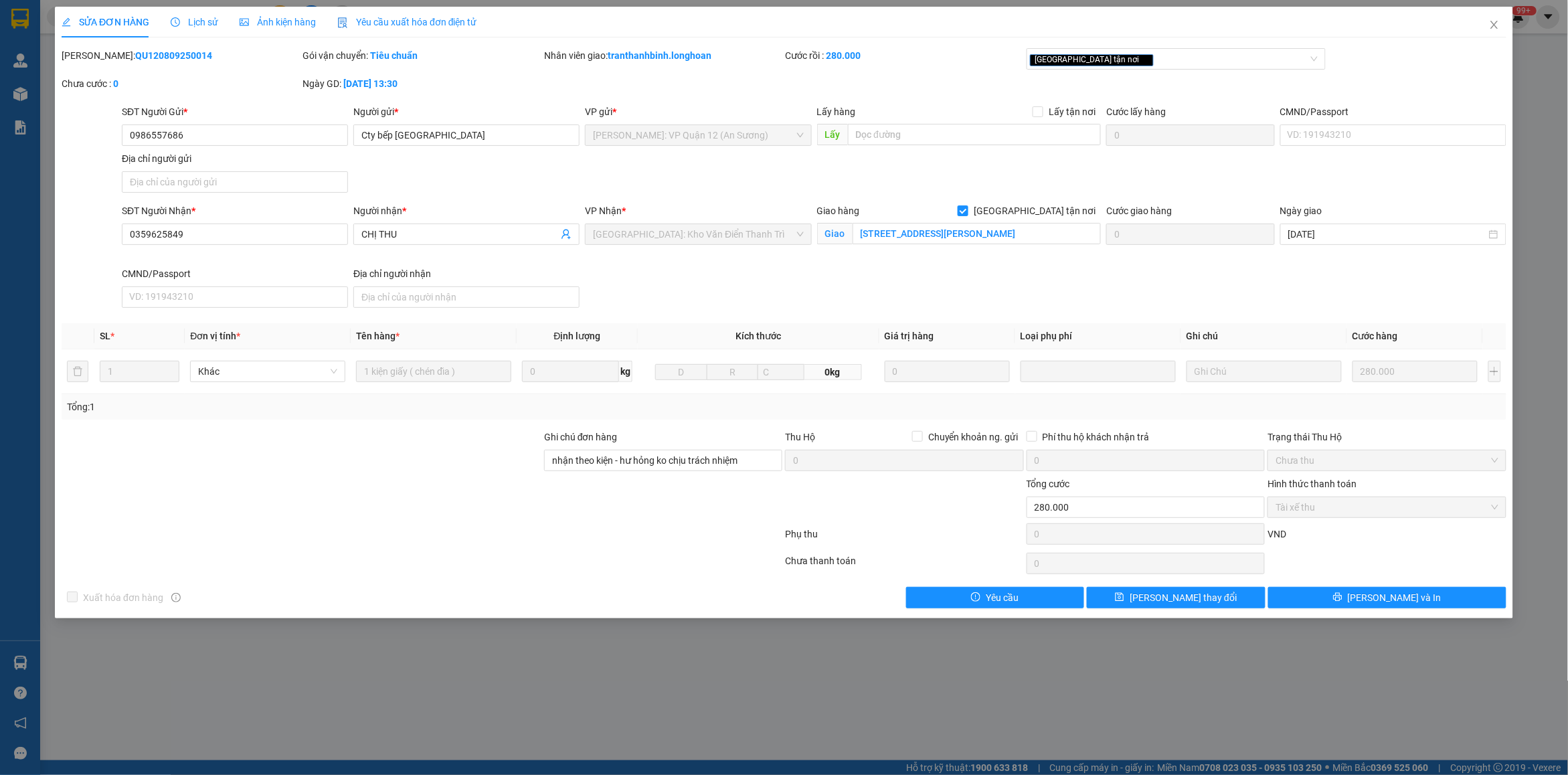
drag, startPoint x: 92, startPoint y: 52, endPoint x: 184, endPoint y: 55, distance: 92.0
click at [197, 54] on div "Mã ĐH: QU120809250014" at bounding box center [180, 55] width 238 height 15
copy b "QU120809250014"
drag, startPoint x: 1497, startPoint y: 20, endPoint x: 0, endPoint y: 17, distance: 1497.0
click at [1486, 27] on span "Close" at bounding box center [1494, 25] width 37 height 37
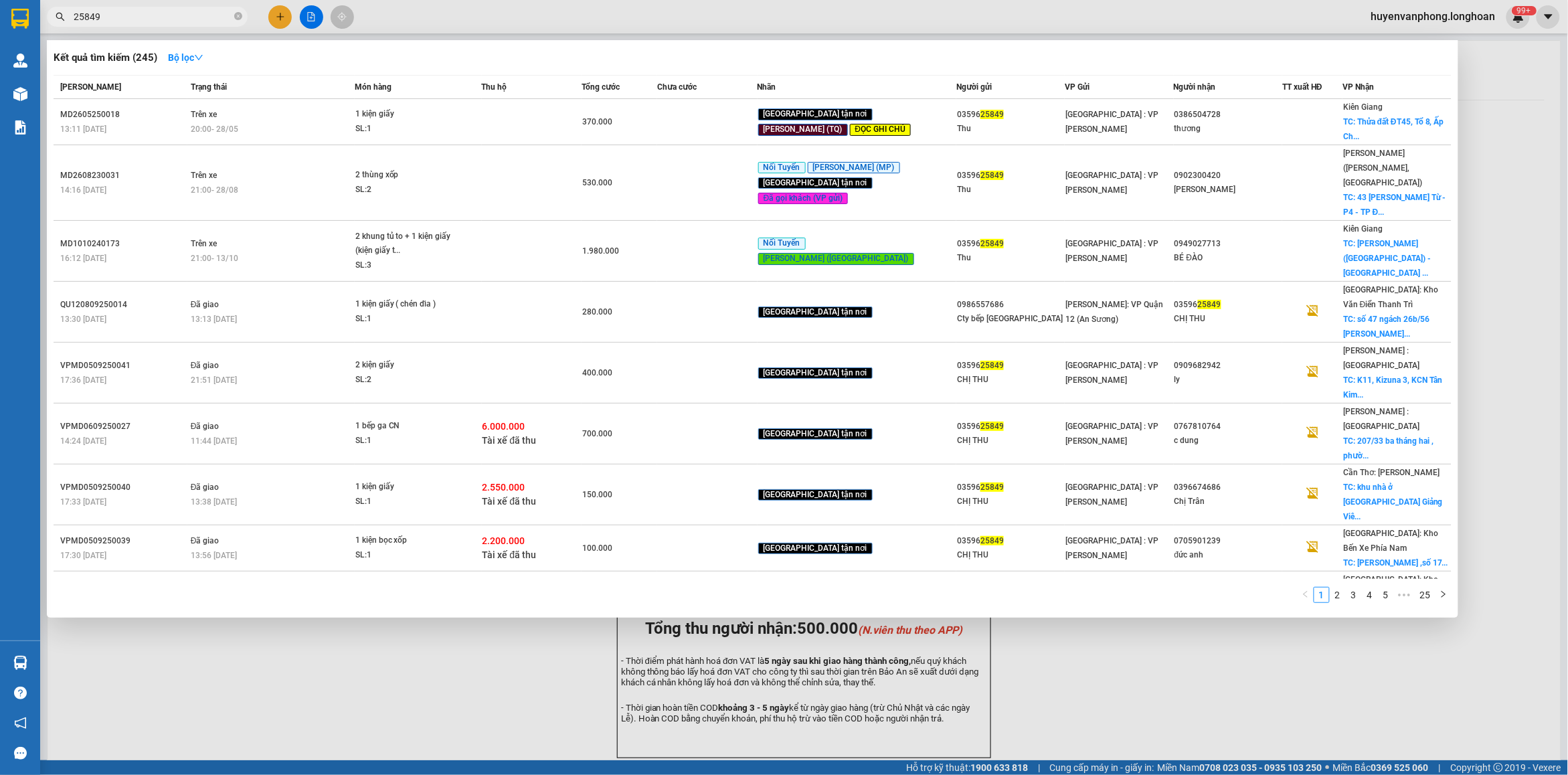
click at [186, 17] on input "25849" at bounding box center [152, 17] width 158 height 15
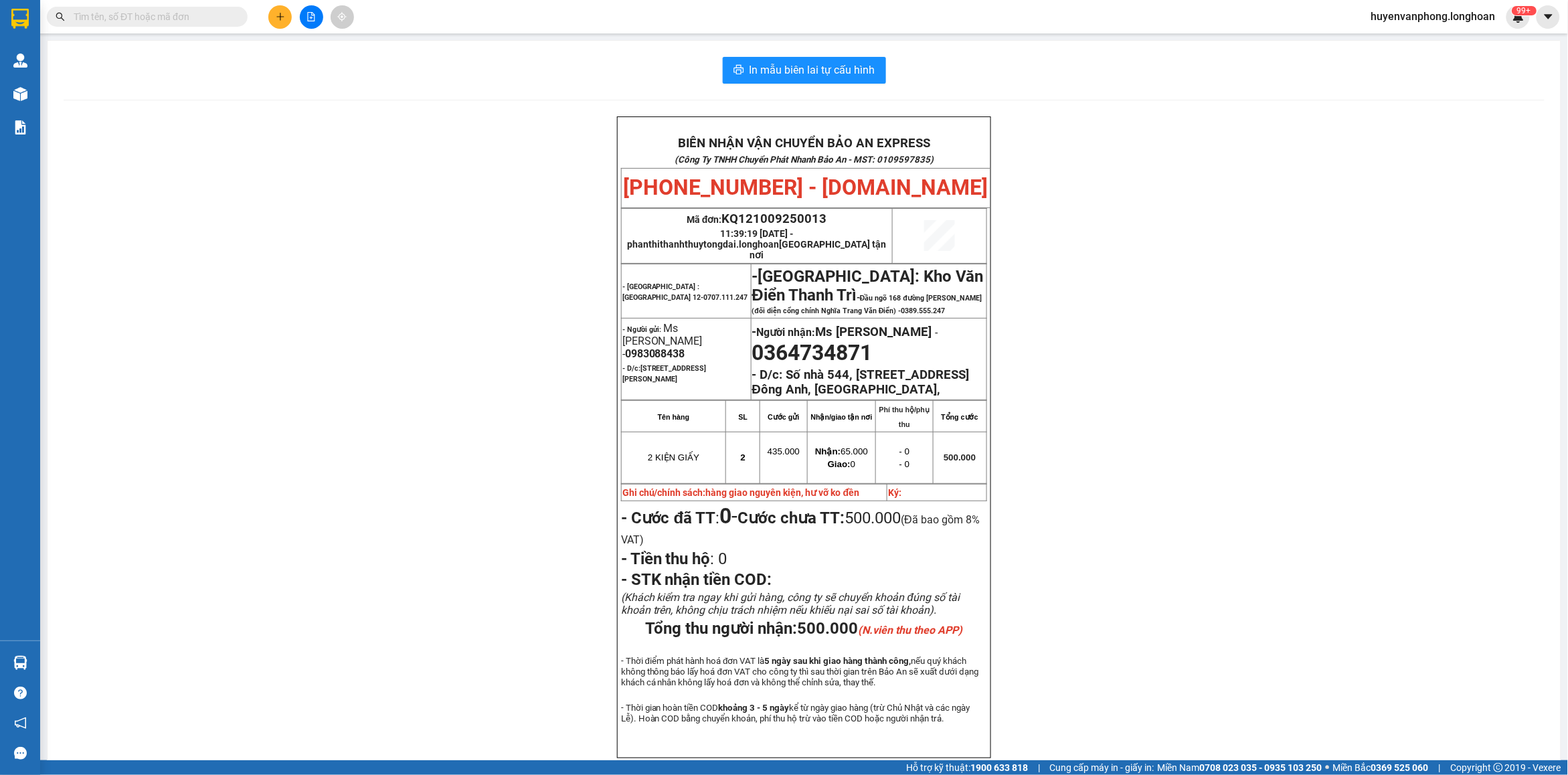
paste input "0939507243"
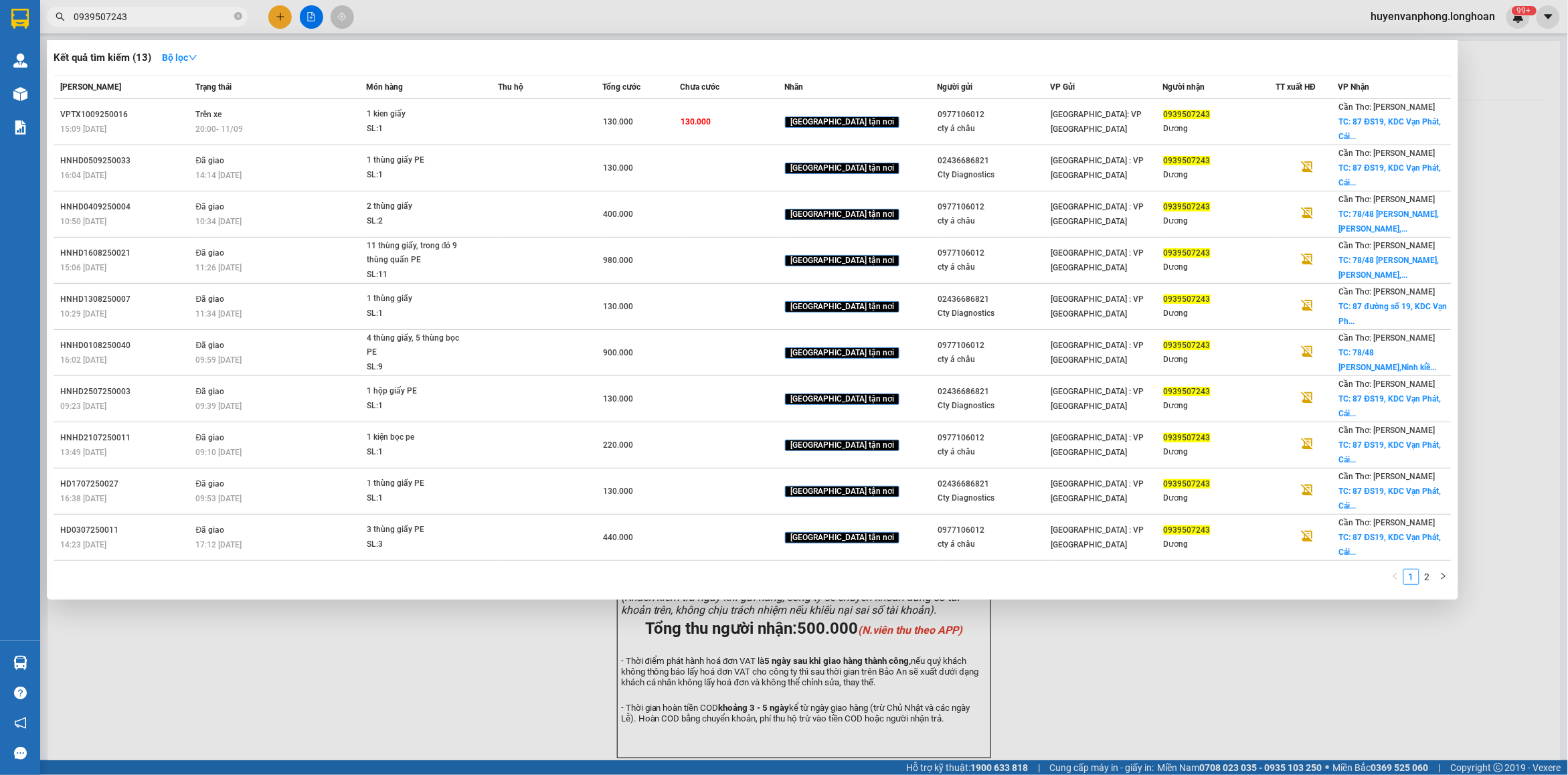
type input "0939507243"
drag, startPoint x: 235, startPoint y: 18, endPoint x: 194, endPoint y: 15, distance: 41.1
click at [235, 17] on icon "close-circle" at bounding box center [238, 16] width 8 height 8
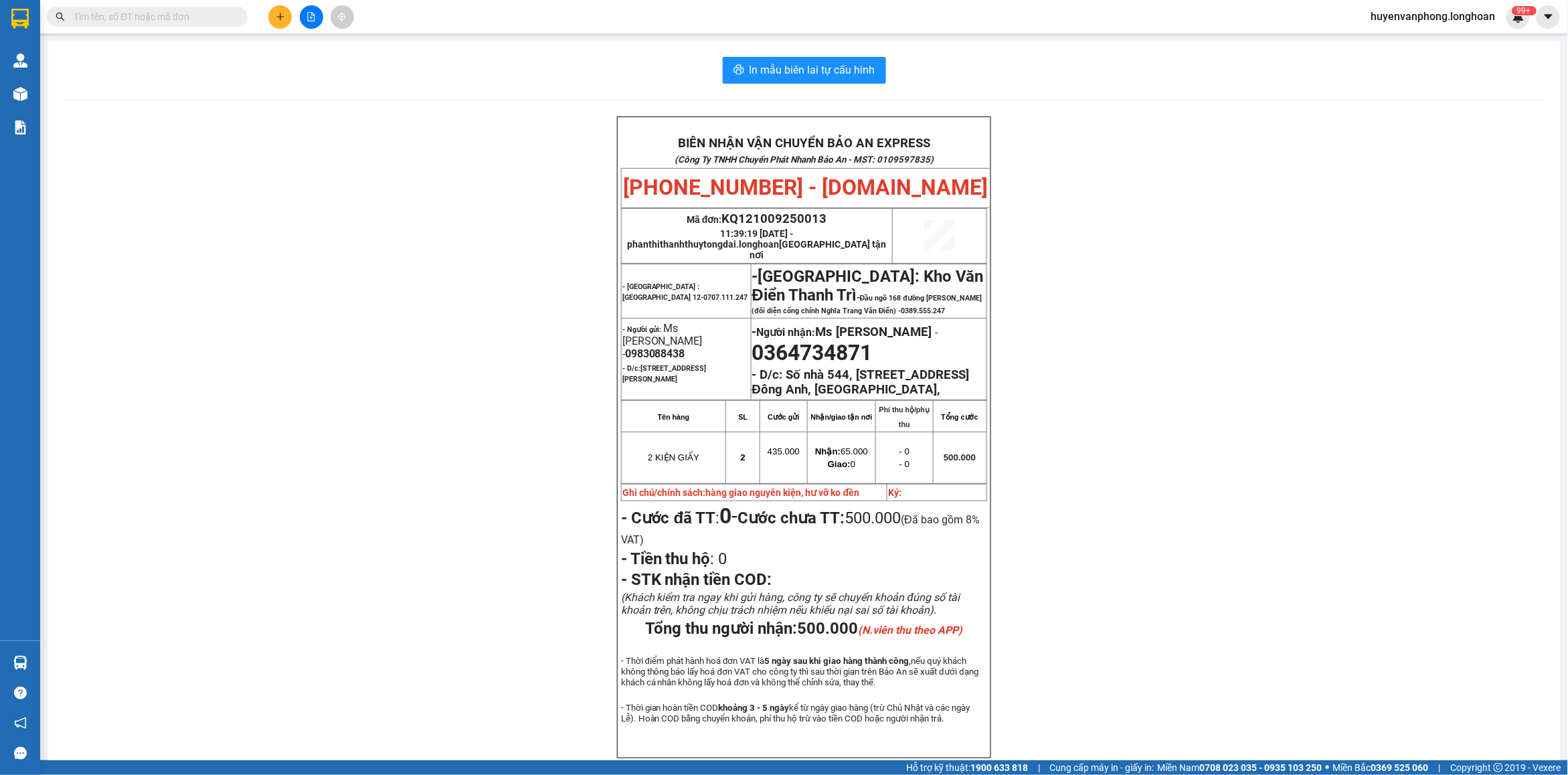
click at [192, 15] on input "text" at bounding box center [152, 17] width 158 height 15
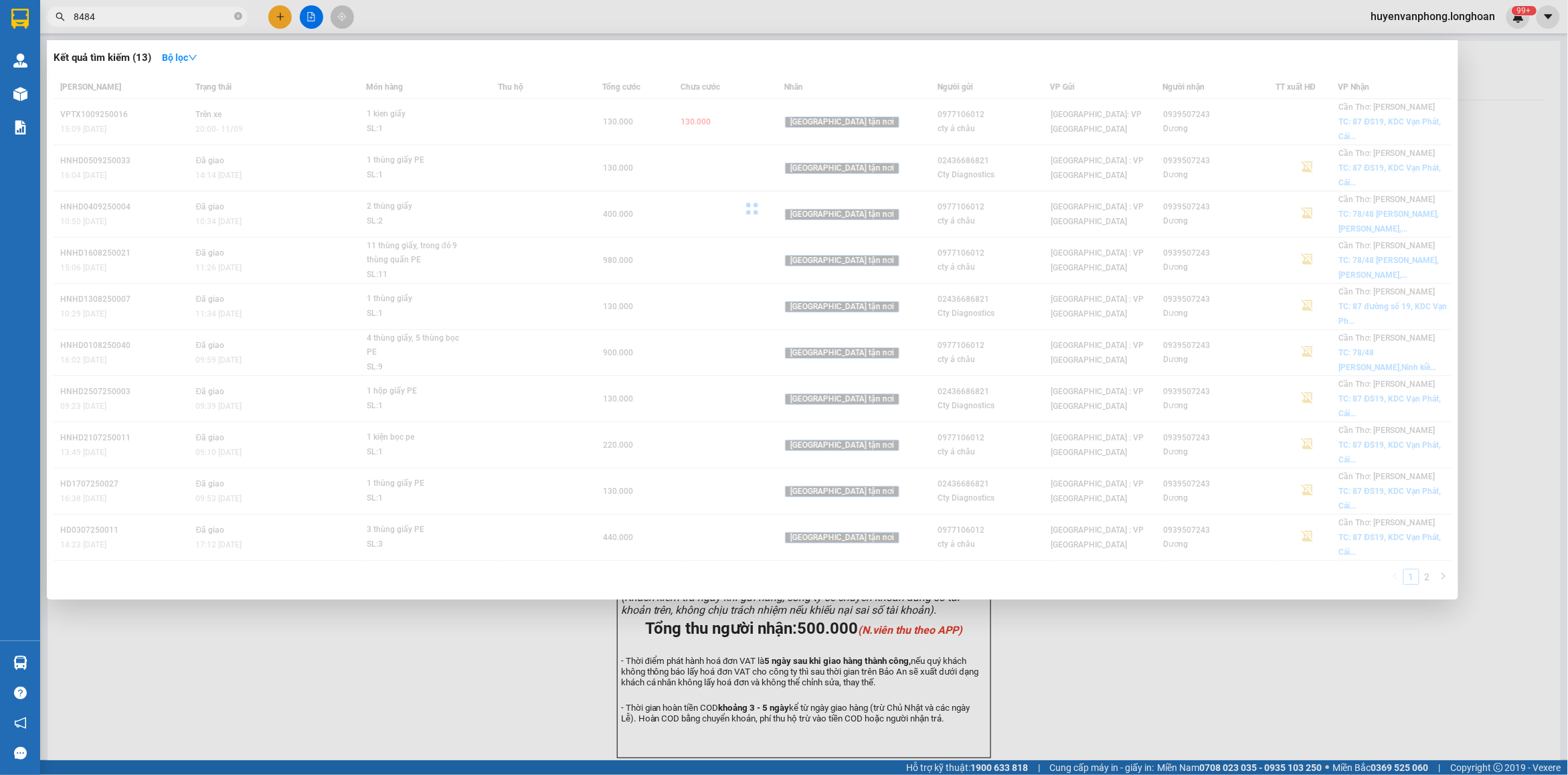
type input "8484"
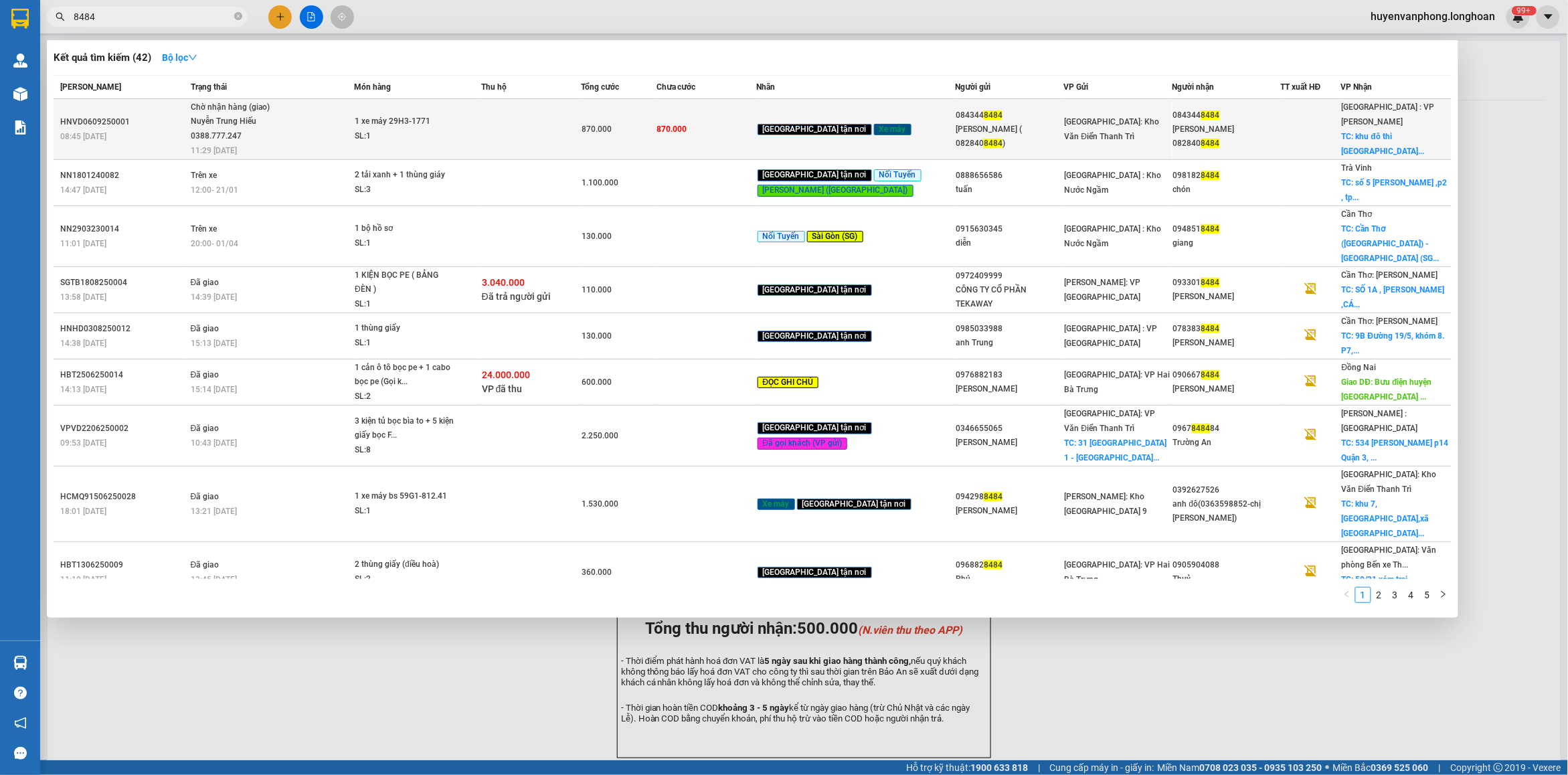
click at [440, 132] on div "SL: 1" at bounding box center [405, 136] width 101 height 15
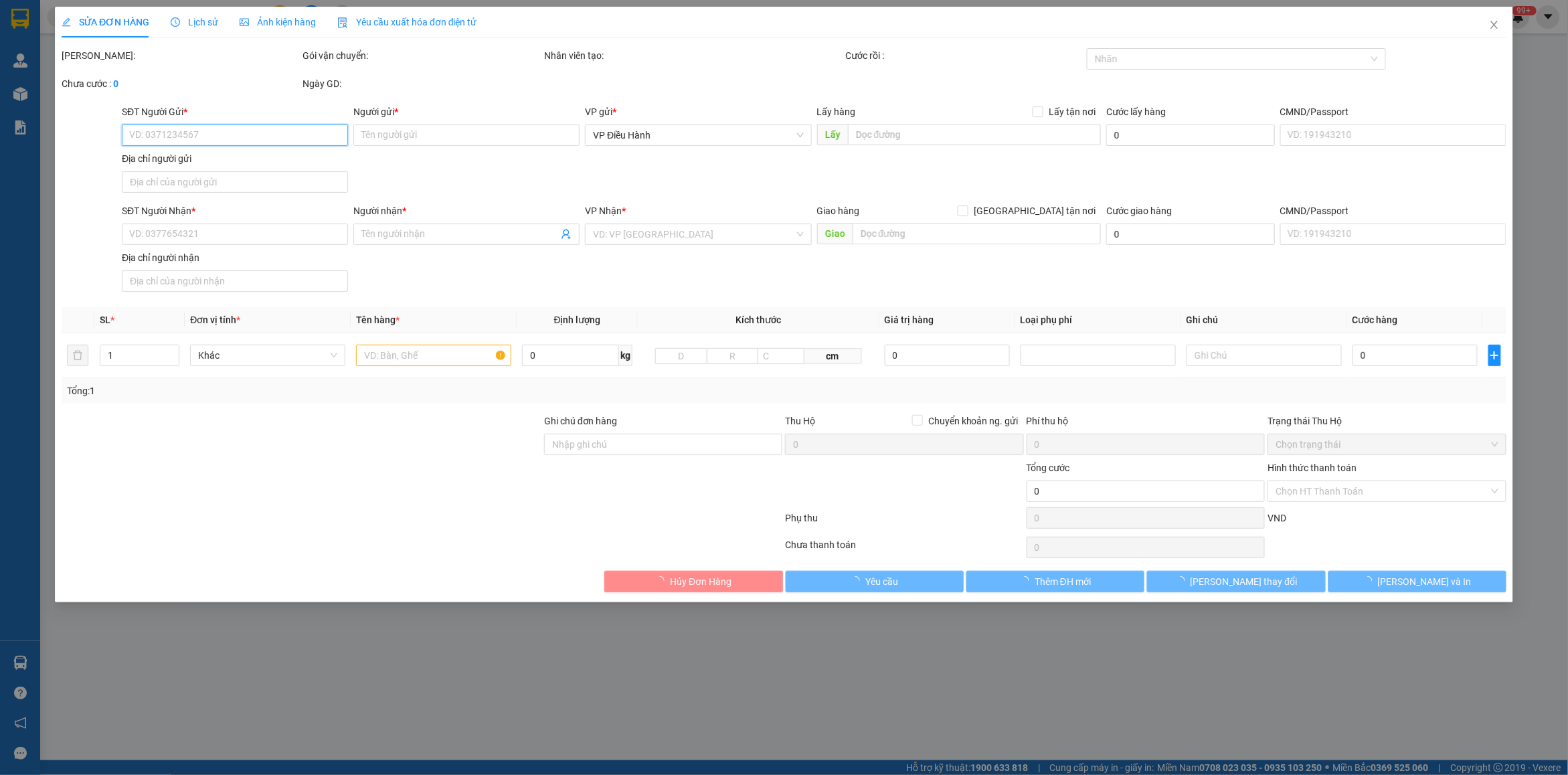
type input "0843448484"
type input "[PERSON_NAME] ( 0828408484)"
type input "0843448484"
type input "[PERSON_NAME] 0828408484"
checkbox input "true"
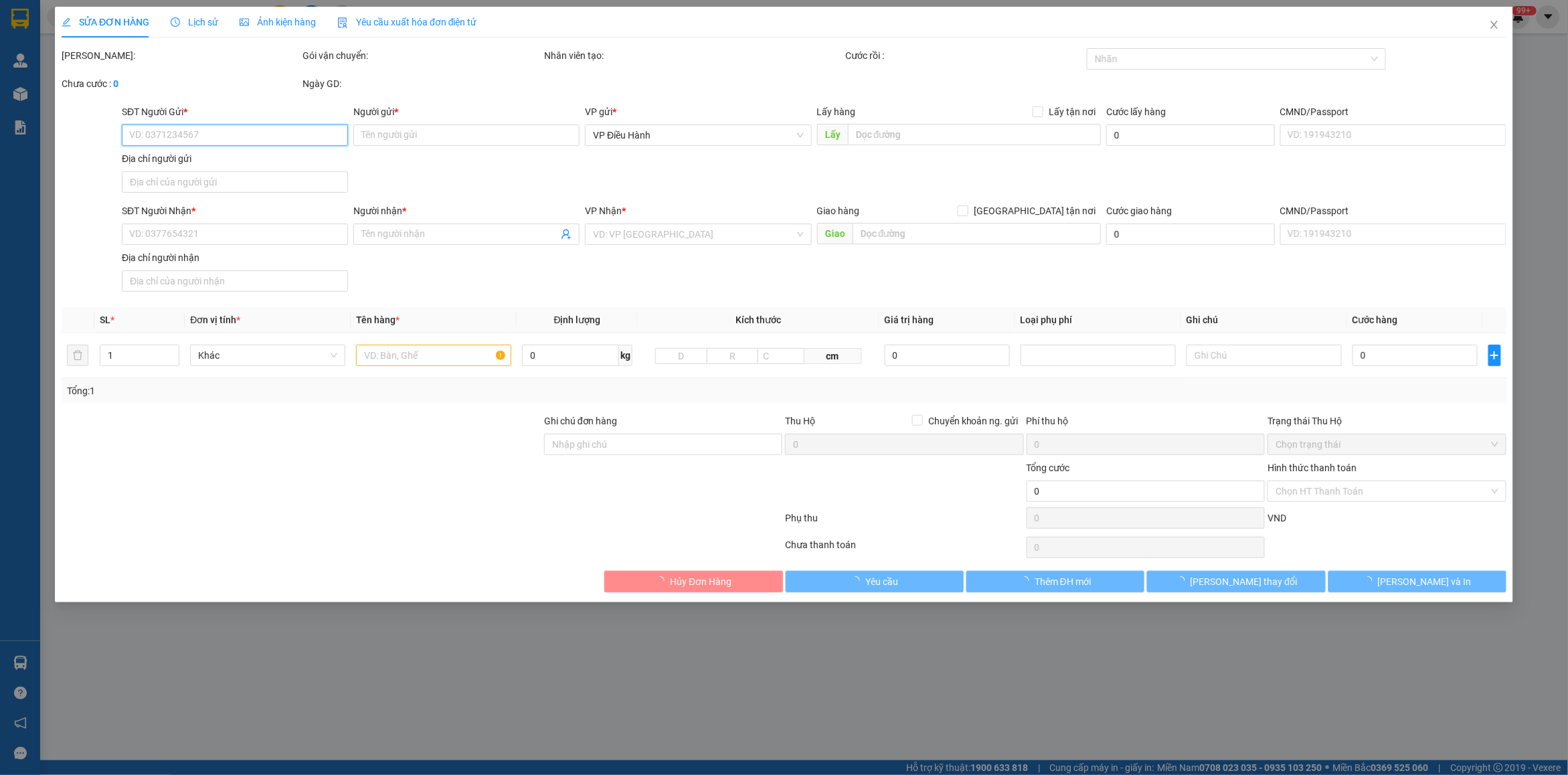
type input "khu đô thi [GEOGRAPHIC_DATA], [GEOGRAPHIC_DATA], [GEOGRAPHIC_DATA], [GEOGRAPHIC…"
type input "ngày 11 khách nhận hàng ( để [PERSON_NAME] giúp em, lúc nào giao gọi trước cho …"
type input "870.000"
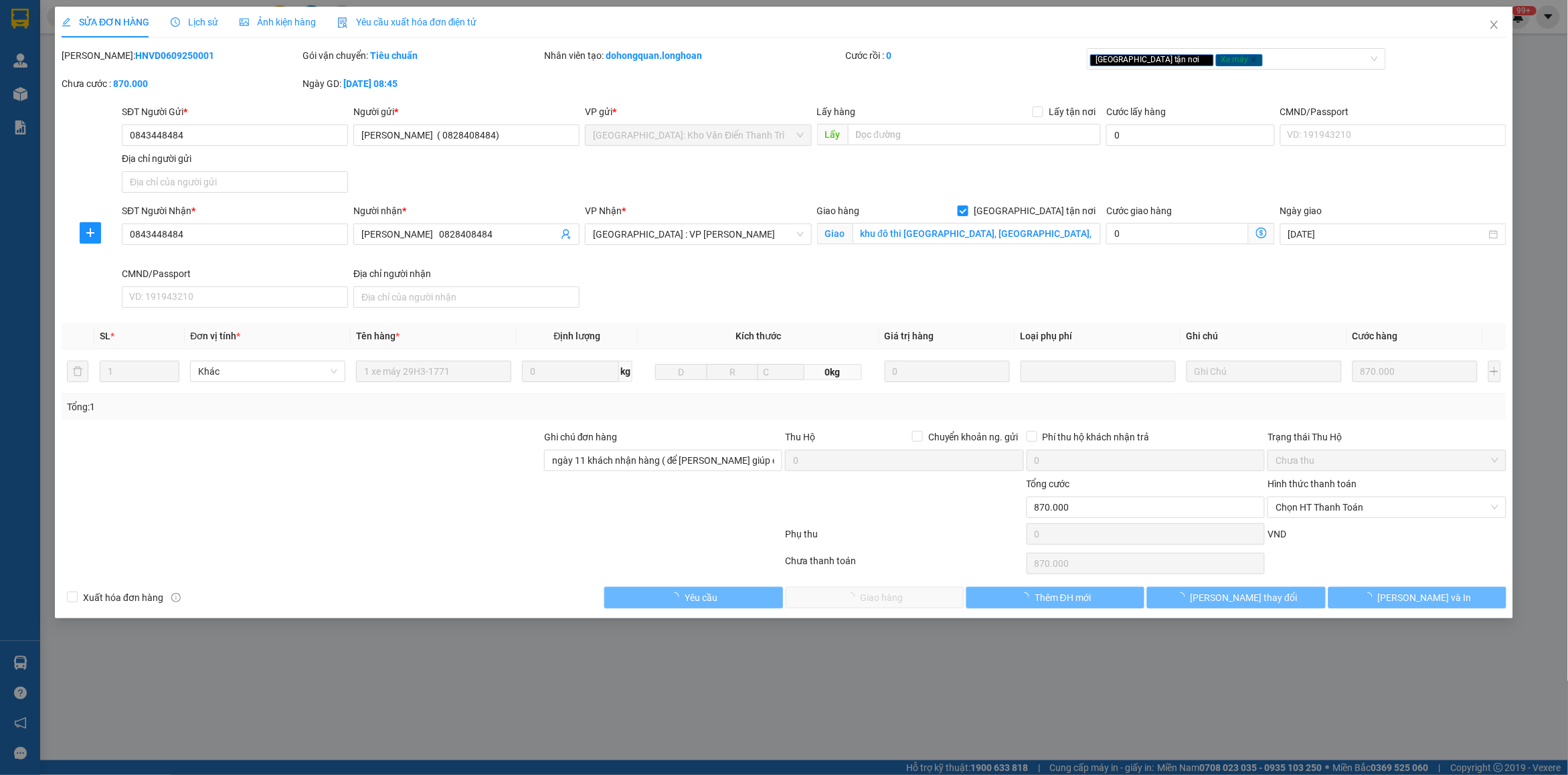
click at [186, 17] on span "Lịch sử" at bounding box center [194, 22] width 47 height 11
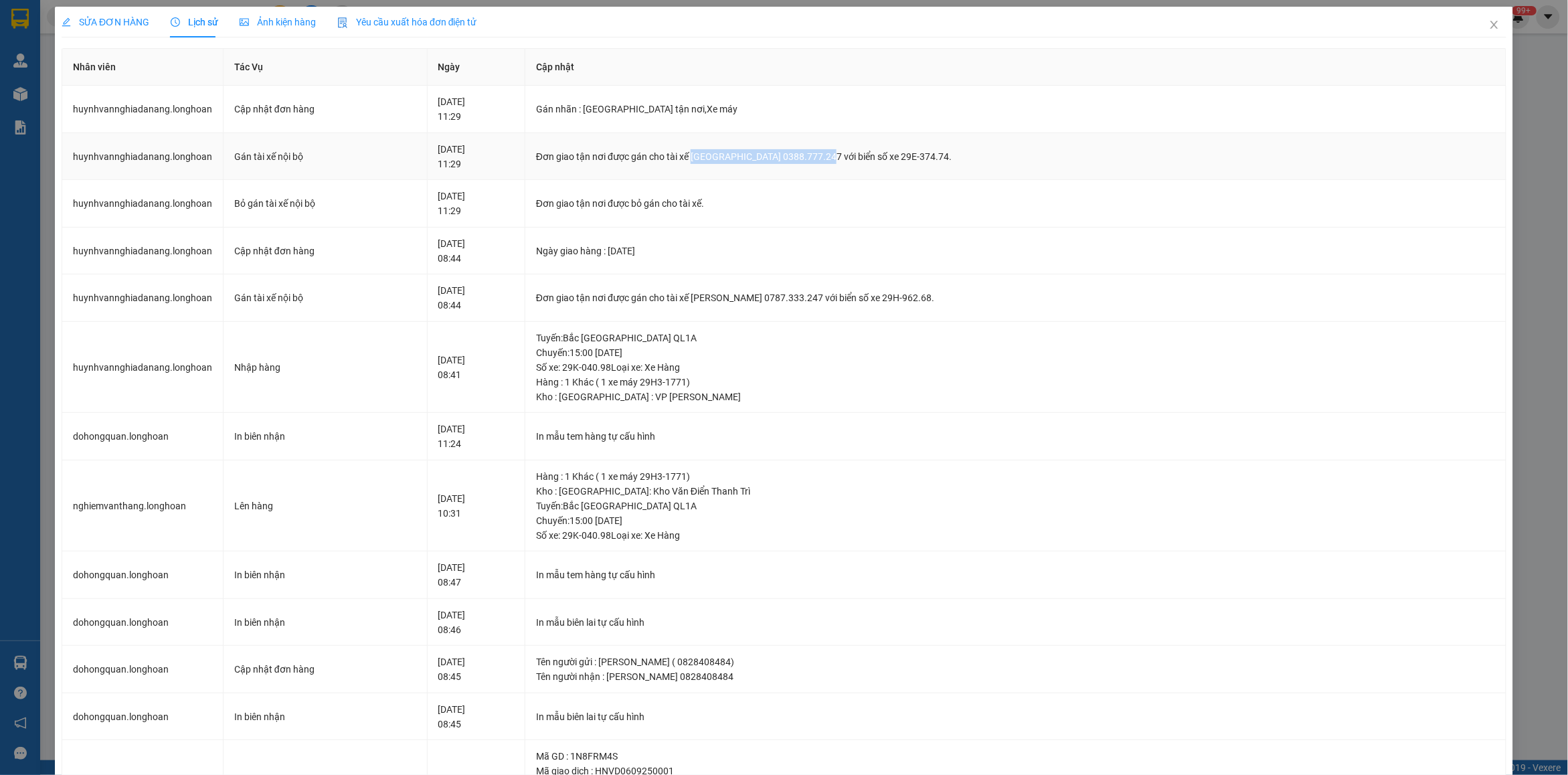
drag, startPoint x: 761, startPoint y: 154, endPoint x: 890, endPoint y: 154, distance: 129.0
click at [890, 154] on div "Đơn giao tận nơi được gán cho tài xế [GEOGRAPHIC_DATA] 0388.777.247 với biển số…" at bounding box center [1016, 157] width 959 height 15
copy div "Nuyễn Trung Hiếu 0388.777.247"
click at [1475, 30] on span "Close" at bounding box center [1494, 25] width 37 height 37
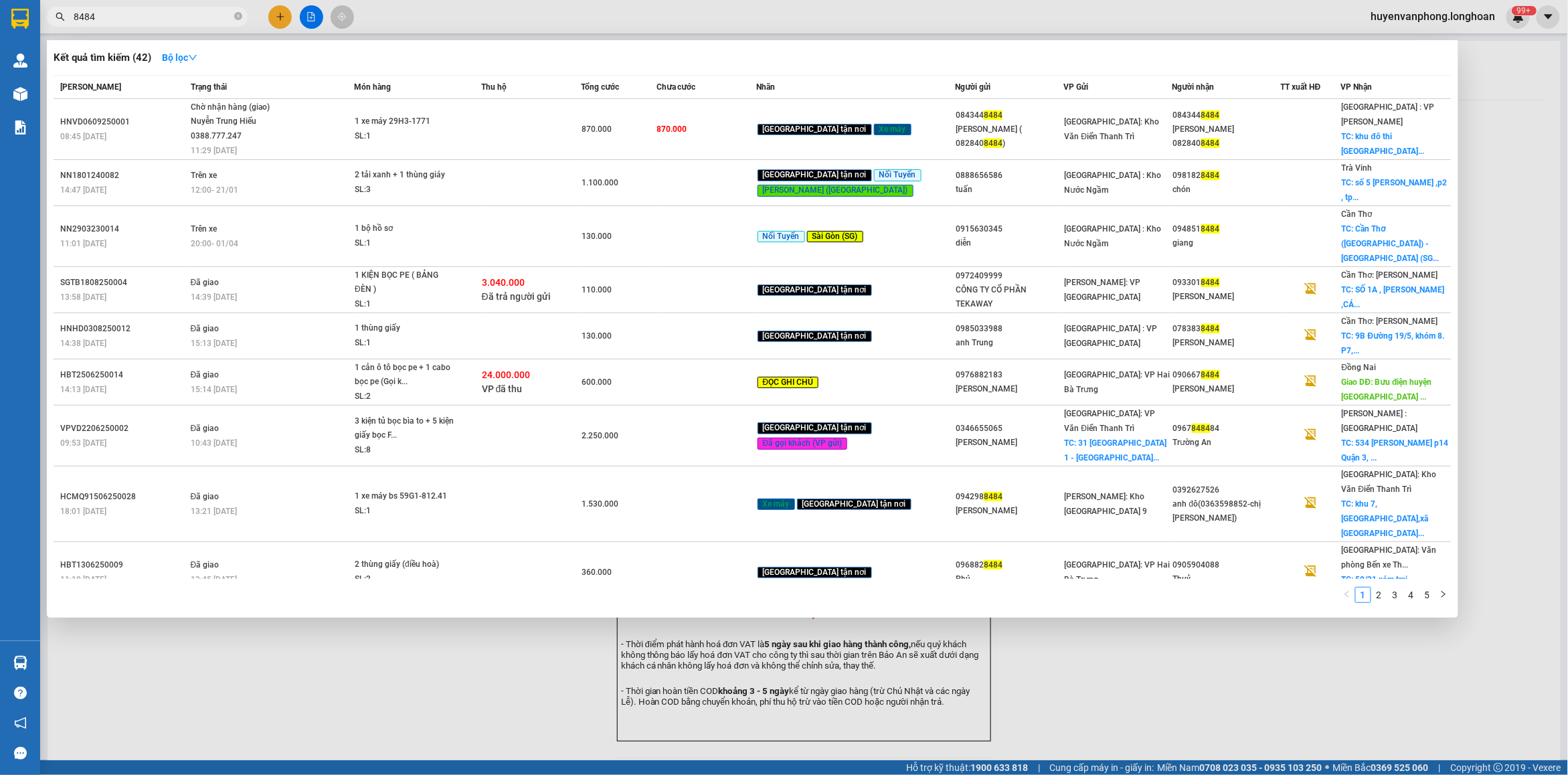
click at [142, 15] on input "8484" at bounding box center [152, 17] width 158 height 15
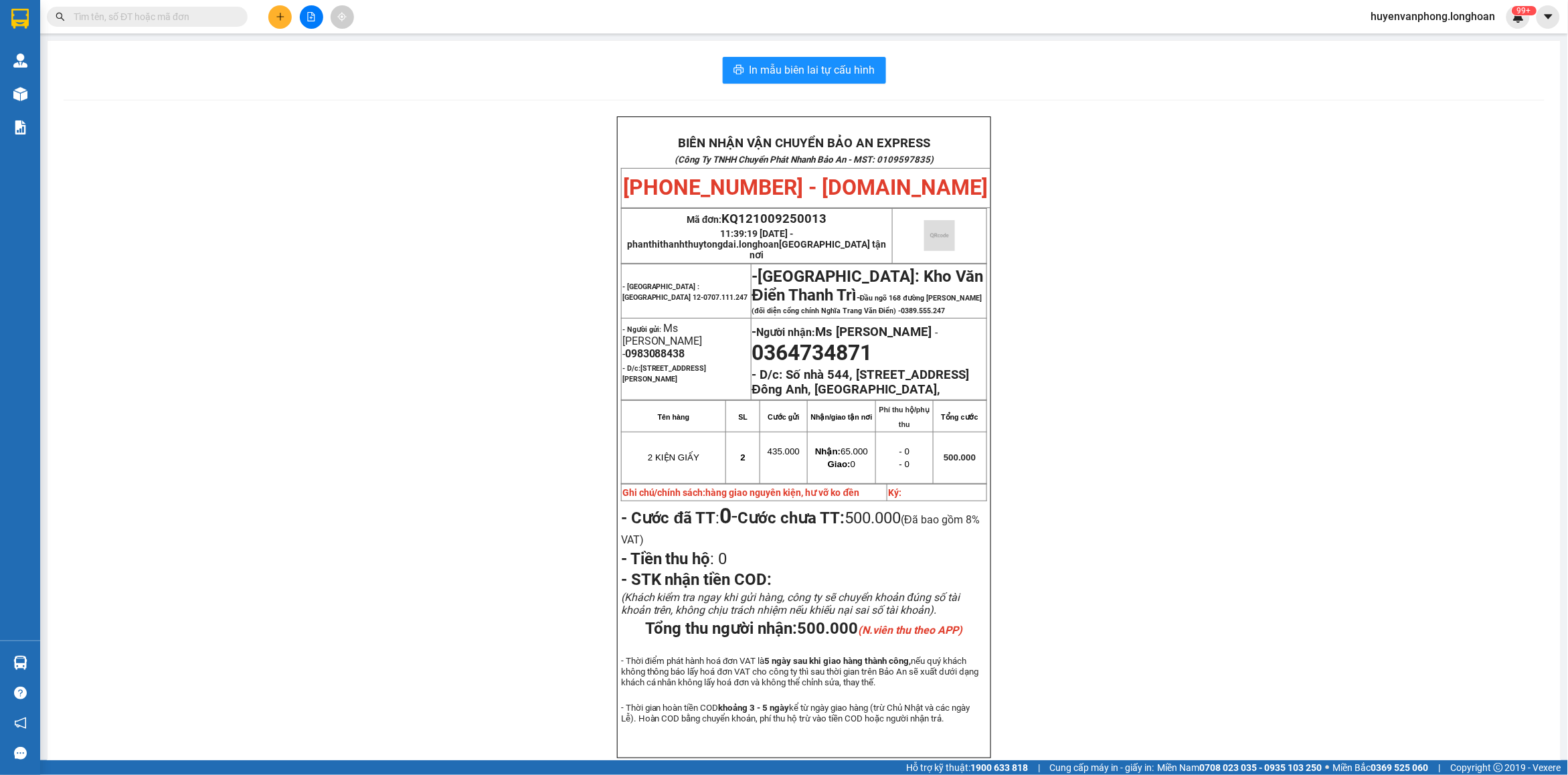
paste input "HNHD1109250006"
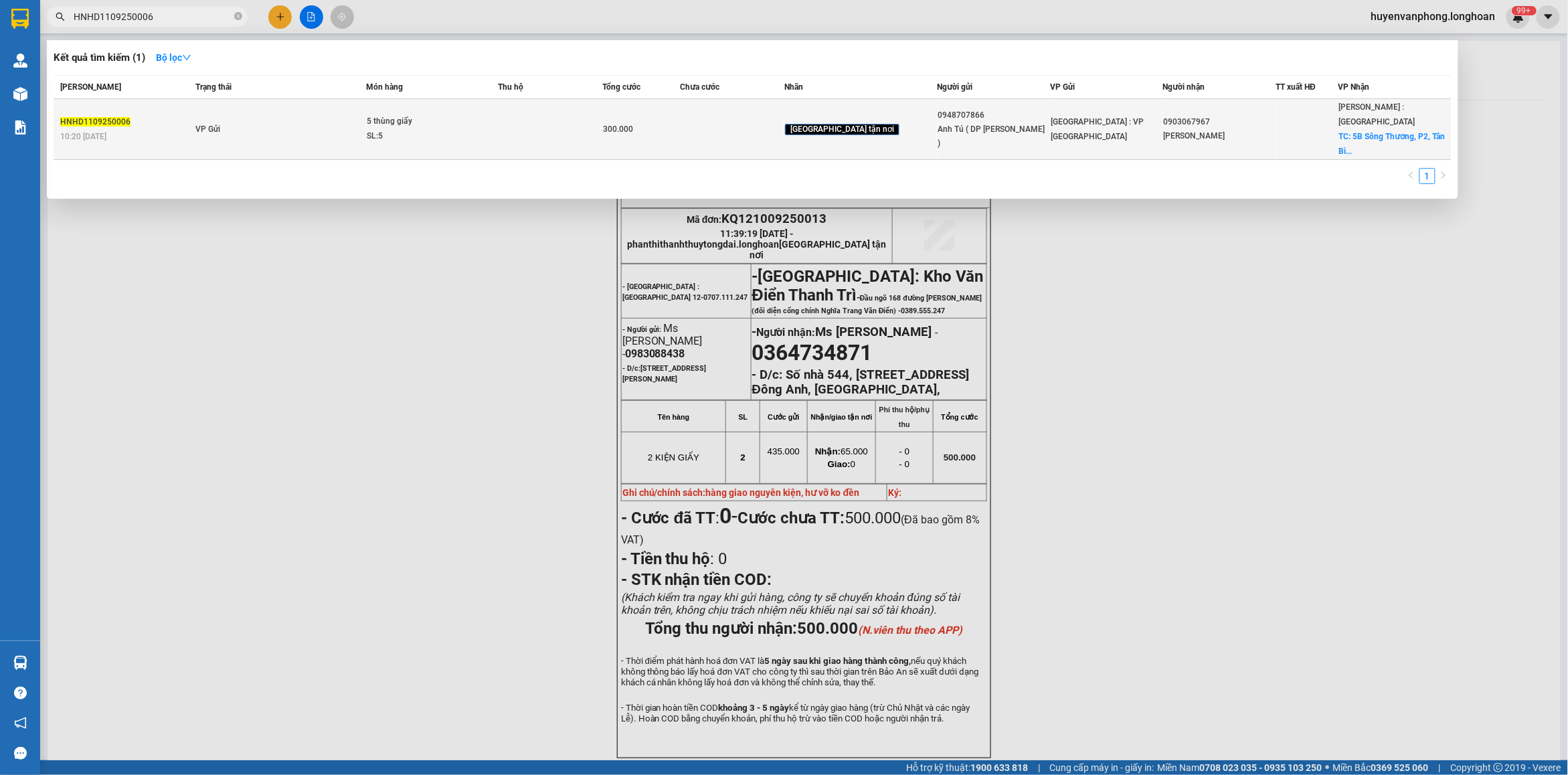
type input "HNHD1109250006"
click at [361, 127] on td "VP Gửi" at bounding box center [280, 130] width 173 height 61
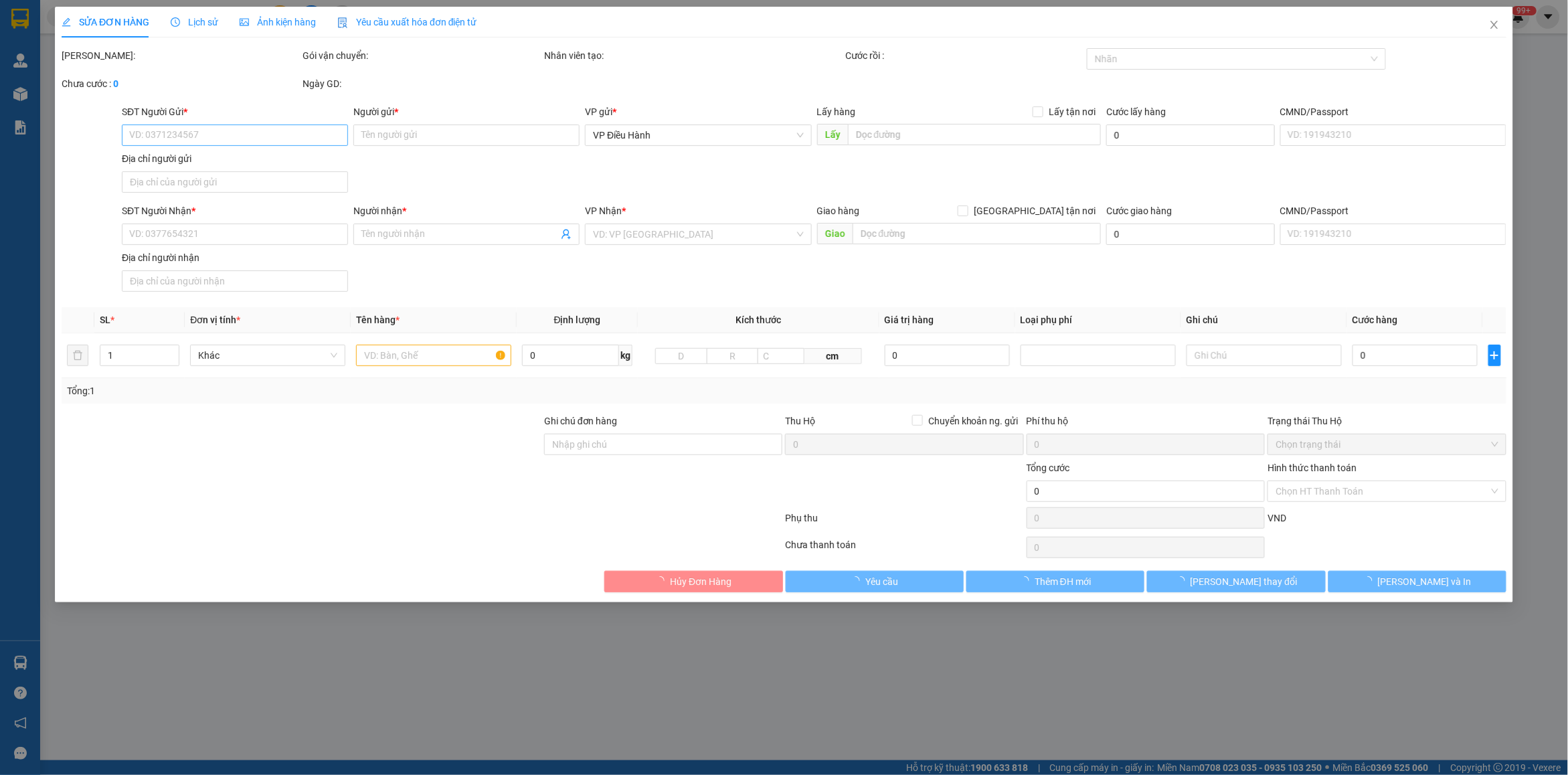
type input "0948707866"
type input "Anh Tú ( DP [PERSON_NAME] )"
type input "0903067967"
type input "[PERSON_NAME]"
checkbox input "true"
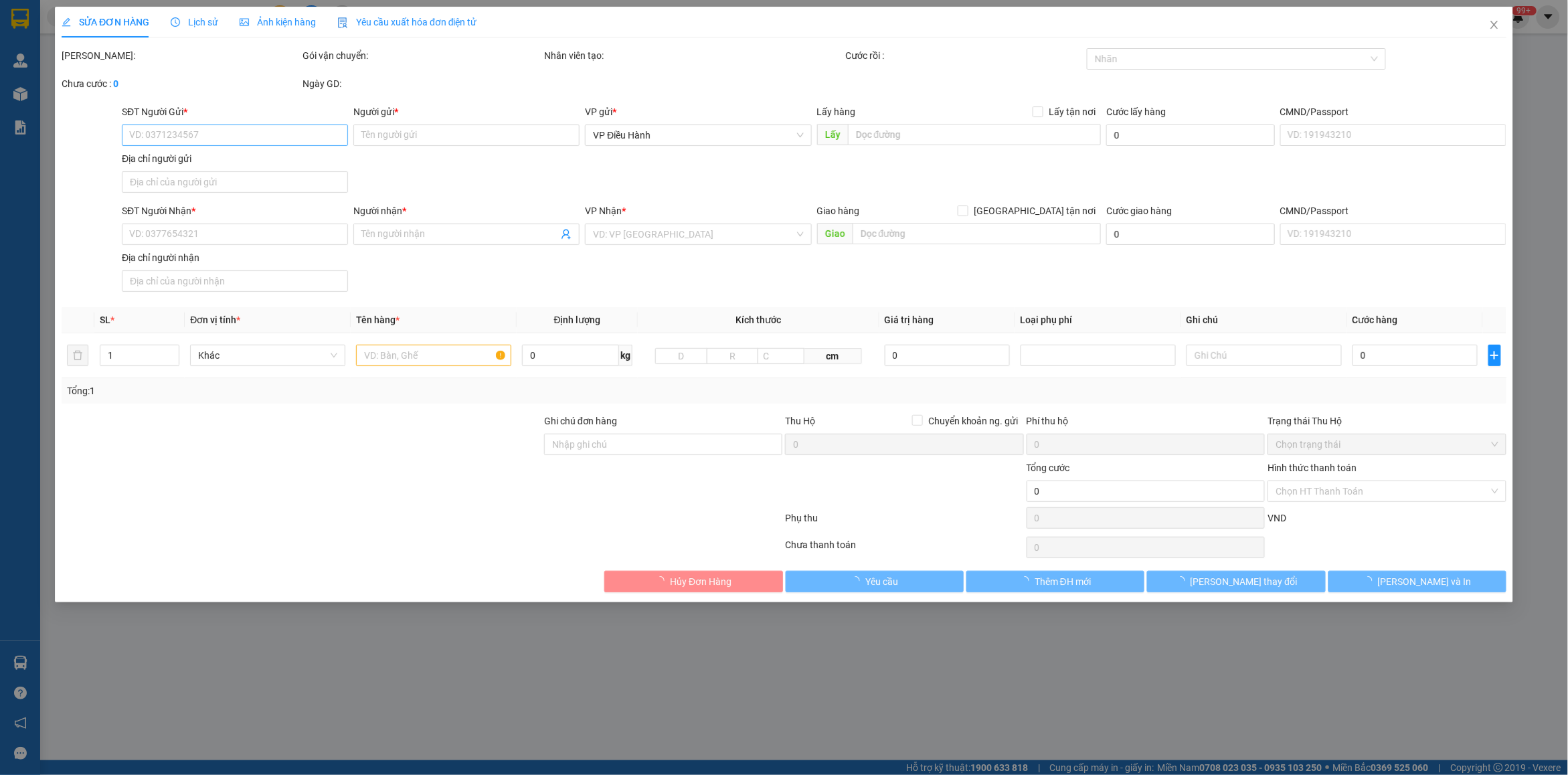
type input "5B Sông Thương, P2, [GEOGRAPHIC_DATA]"
type input "300.000"
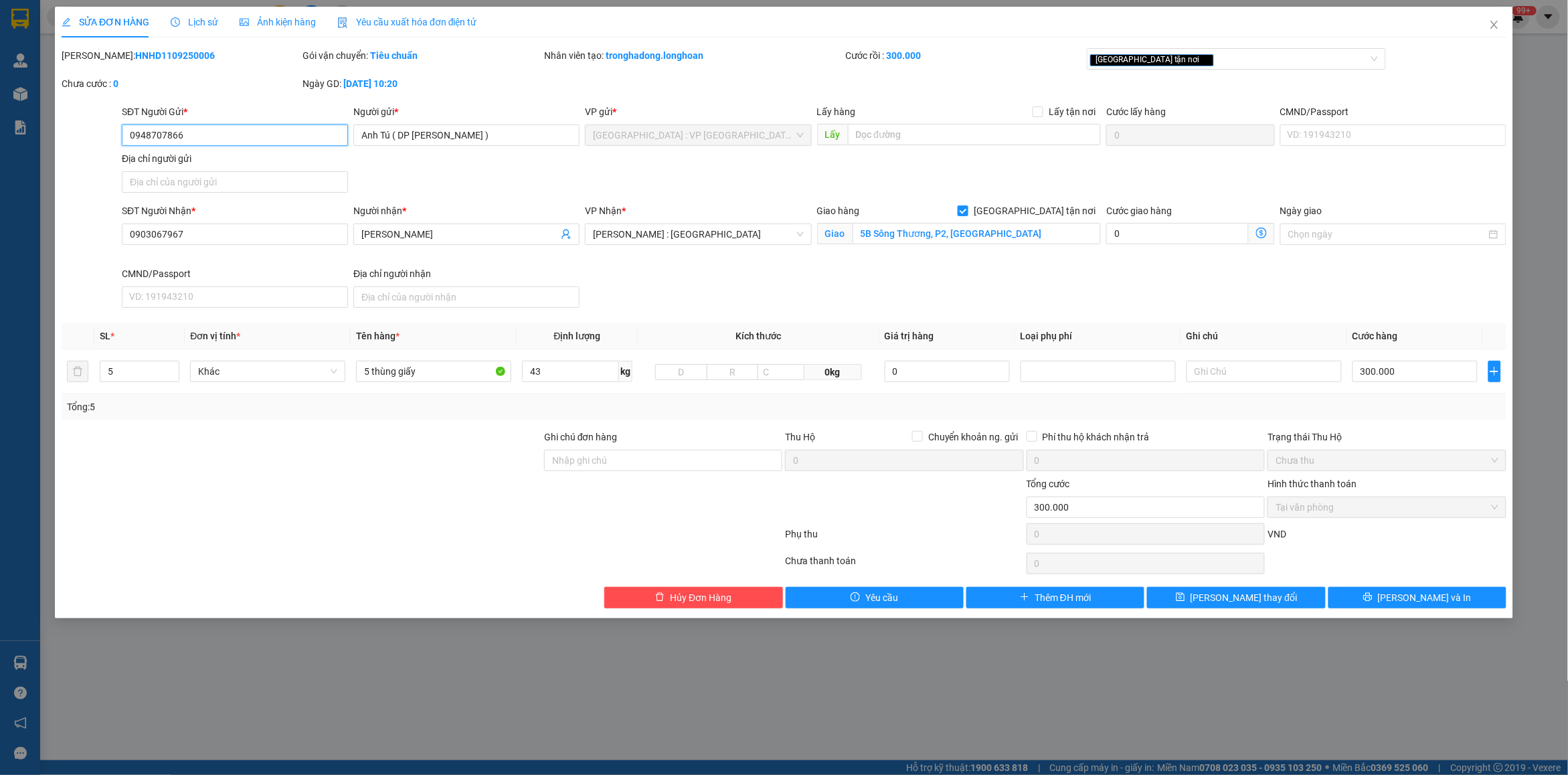
drag, startPoint x: 191, startPoint y: 135, endPoint x: 114, endPoint y: 135, distance: 77.0
click at [114, 135] on div "SĐT Người Gửi * 0948707866 0948707866 Người gửi * Anh Tú ( DP [PERSON_NAME] ) V…" at bounding box center [784, 151] width 1448 height 94
drag, startPoint x: 1493, startPoint y: 28, endPoint x: 475, endPoint y: 37, distance: 1018.0
click at [1493, 28] on icon "close" at bounding box center [1494, 25] width 11 height 11
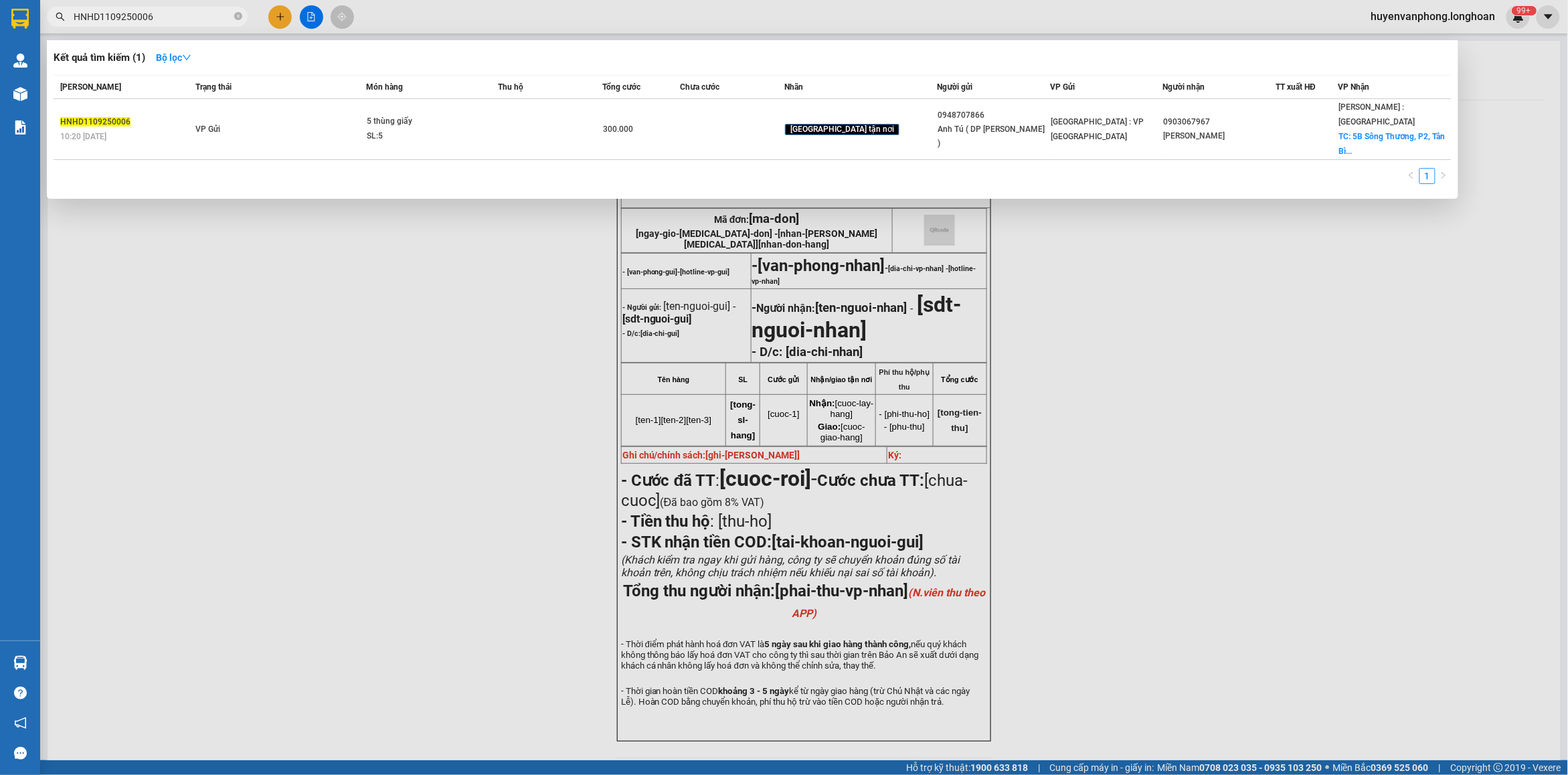
click at [179, 14] on input "HNHD1109250006" at bounding box center [152, 17] width 158 height 15
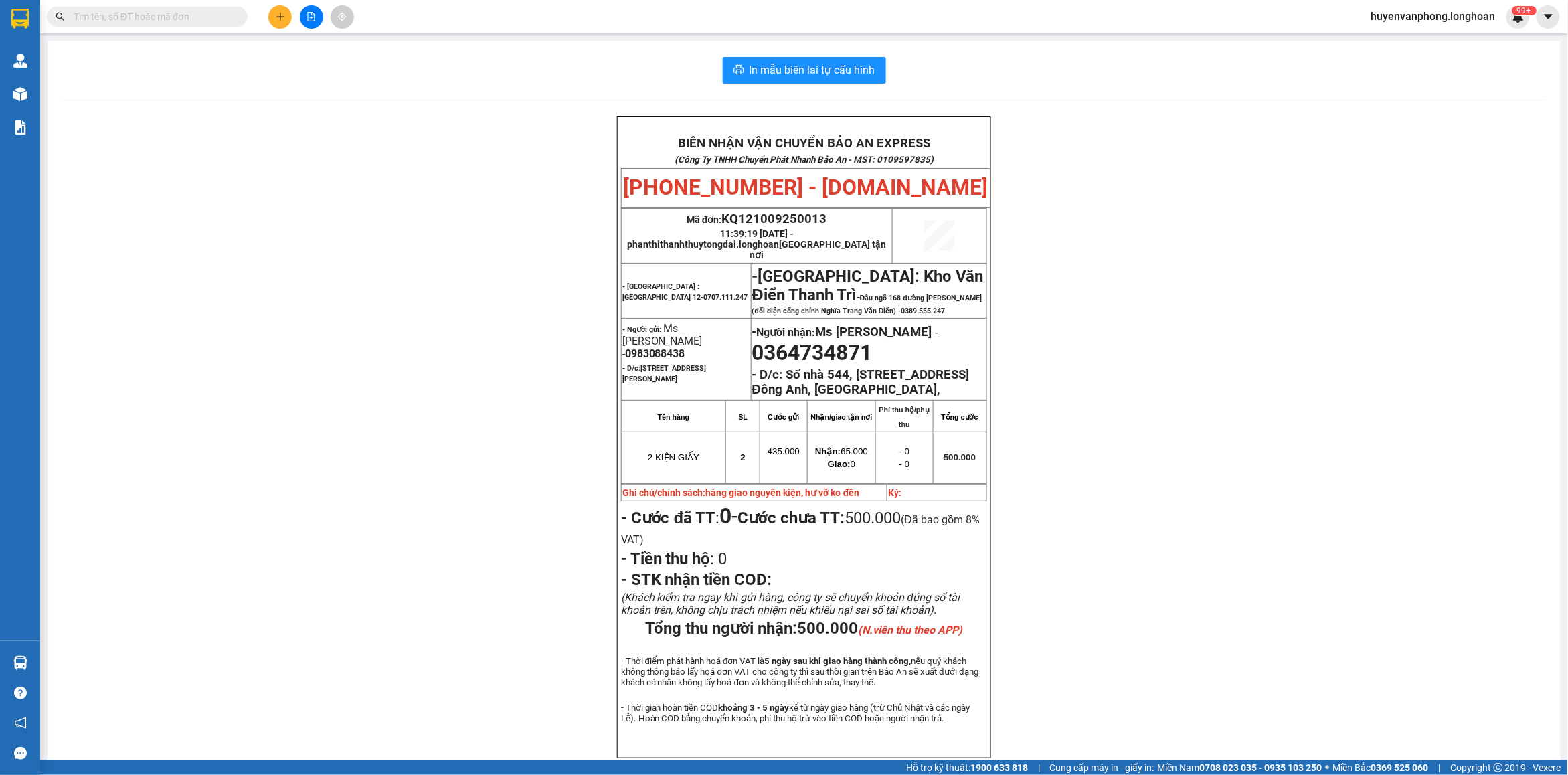
paste input "0979226653"
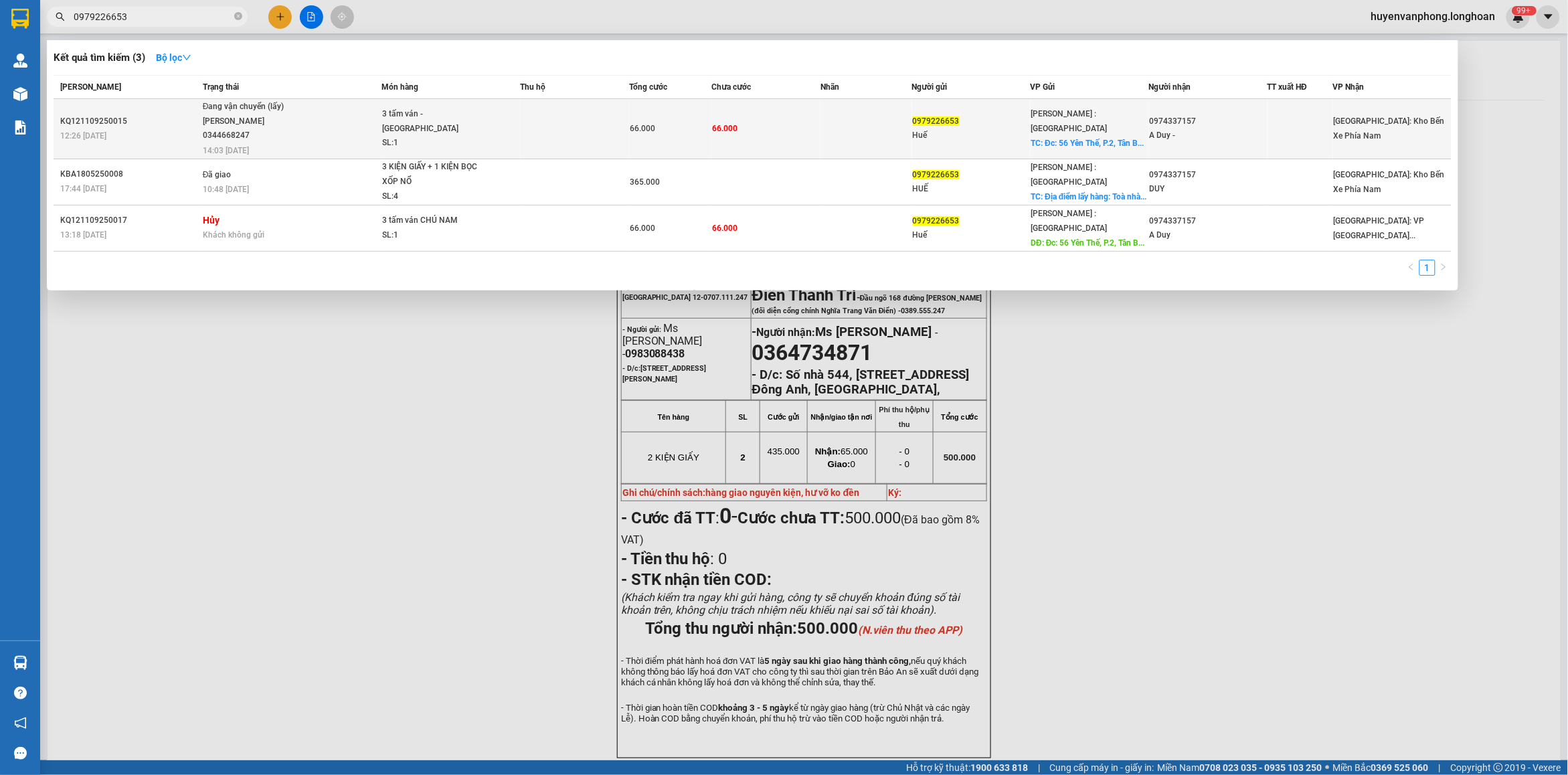
type input "0979226653"
click at [447, 114] on div "3 tấm ván - [GEOGRAPHIC_DATA]" at bounding box center [432, 121] width 101 height 28
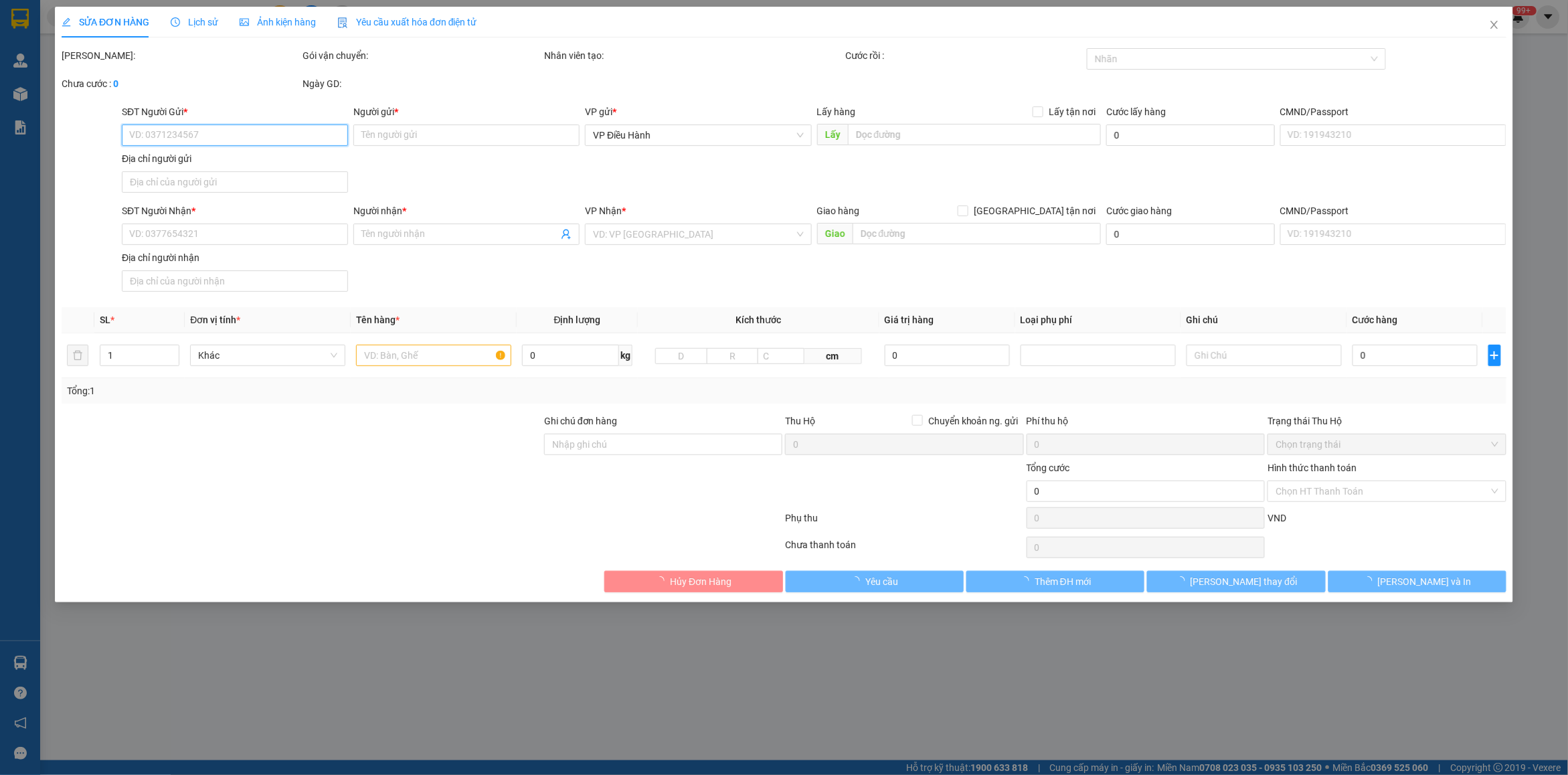
type input "0979226653"
type input "Huế"
checkbox input "true"
type input "Đc: 56 Yên Thế, P.2, [GEOGRAPHIC_DATA]"
type input "0974337157"
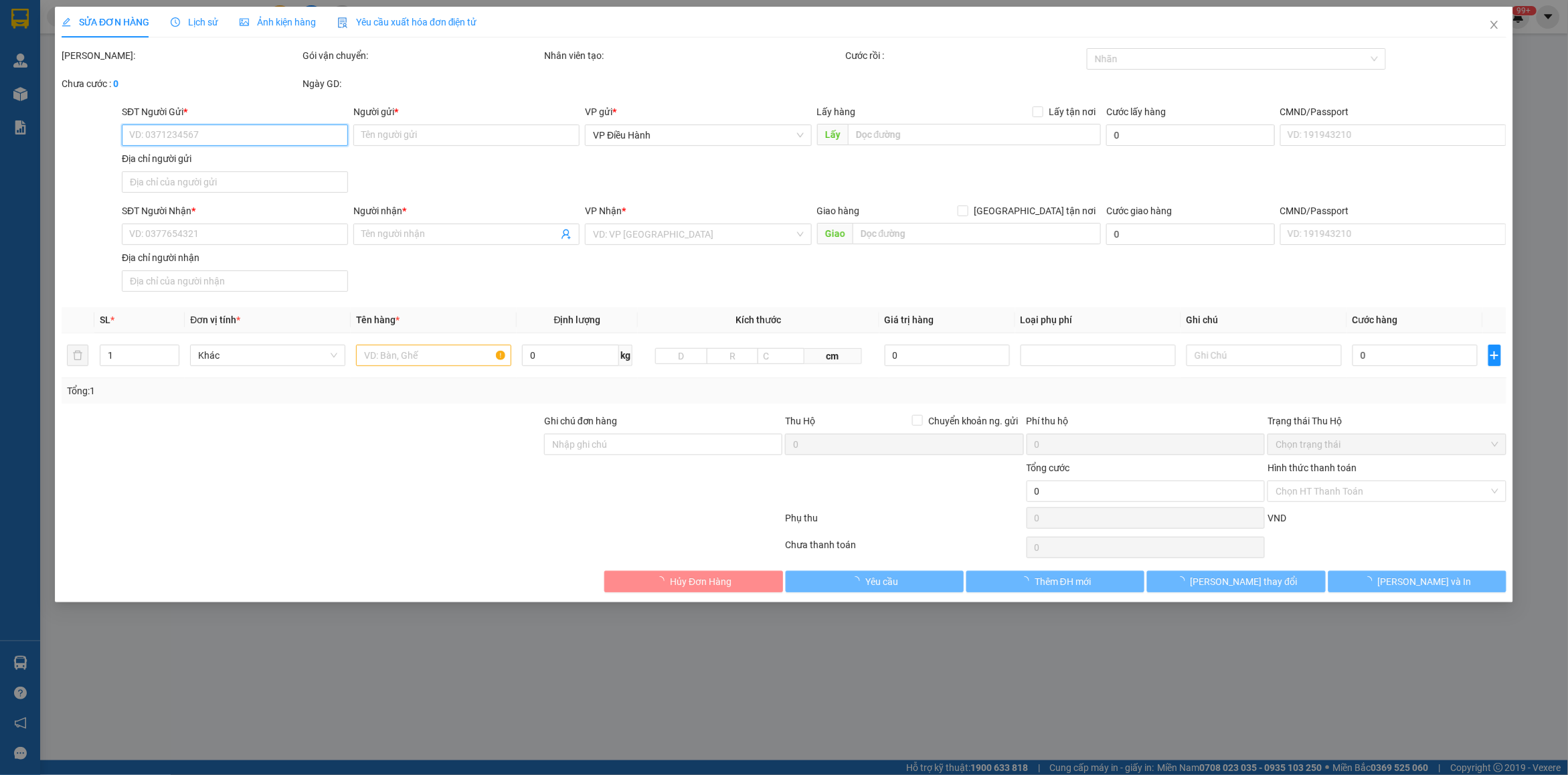
type input "A Duy -"
type input "66.000"
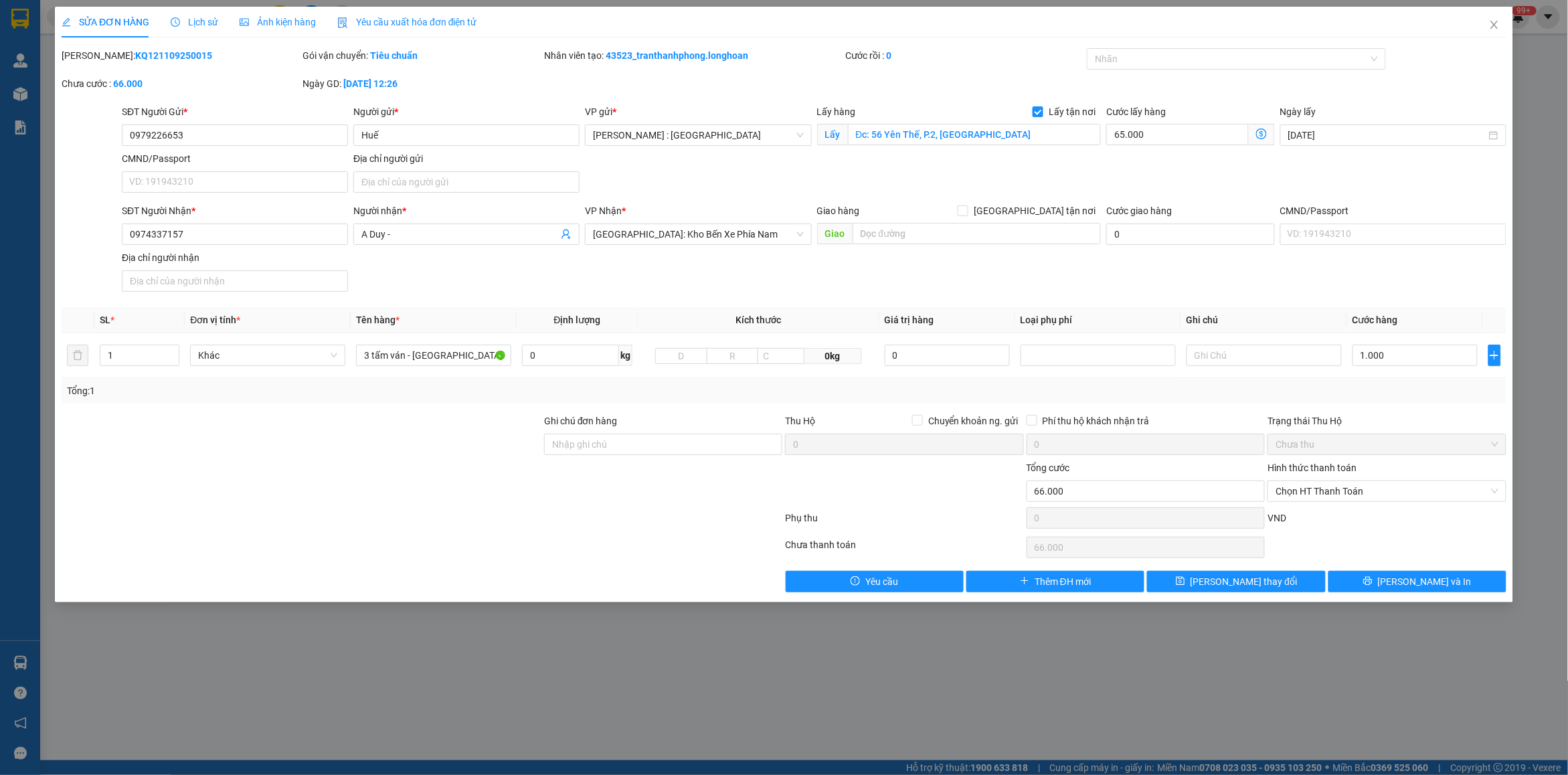
click at [197, 21] on span "Lịch sử" at bounding box center [194, 22] width 47 height 11
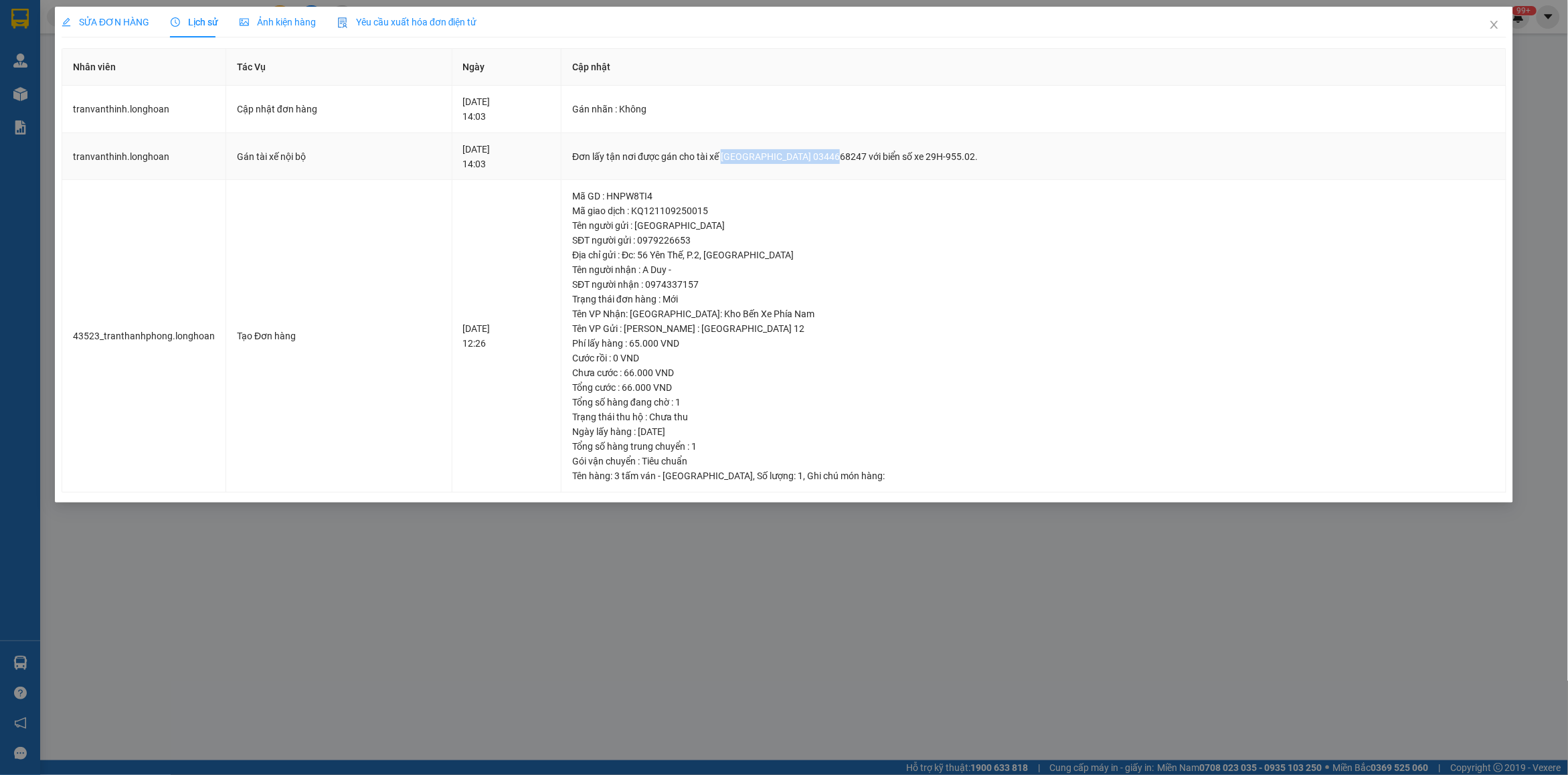
drag, startPoint x: 775, startPoint y: 156, endPoint x: 884, endPoint y: 152, distance: 109.1
click at [884, 152] on div "Đơn lấy tận nơi được gán cho tài xế [GEOGRAPHIC_DATA] 0344668247 với biển số xe…" at bounding box center [1033, 157] width 922 height 15
copy div "[PERSON_NAME] 0344668247"
click at [1467, 36] on div "SỬA ĐƠN HÀNG Lịch sử Ảnh kiện hàng Yêu cầu xuất hóa đơn điện tử Total Paid Fee …" at bounding box center [783, 254] width 1458 height 496
click at [1491, 30] on icon "close" at bounding box center [1494, 25] width 11 height 11
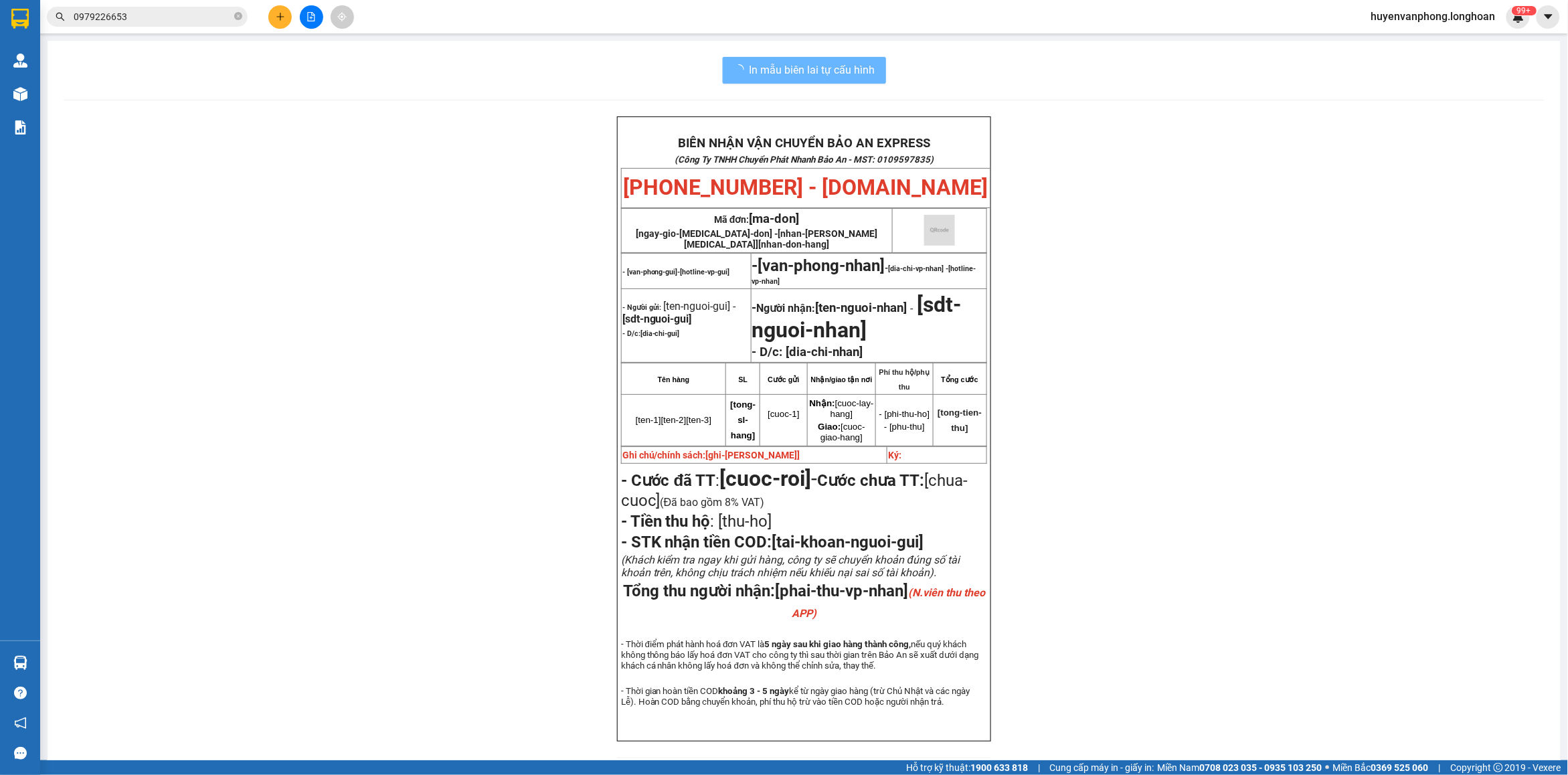
click at [175, 20] on input "0979226653" at bounding box center [152, 17] width 158 height 15
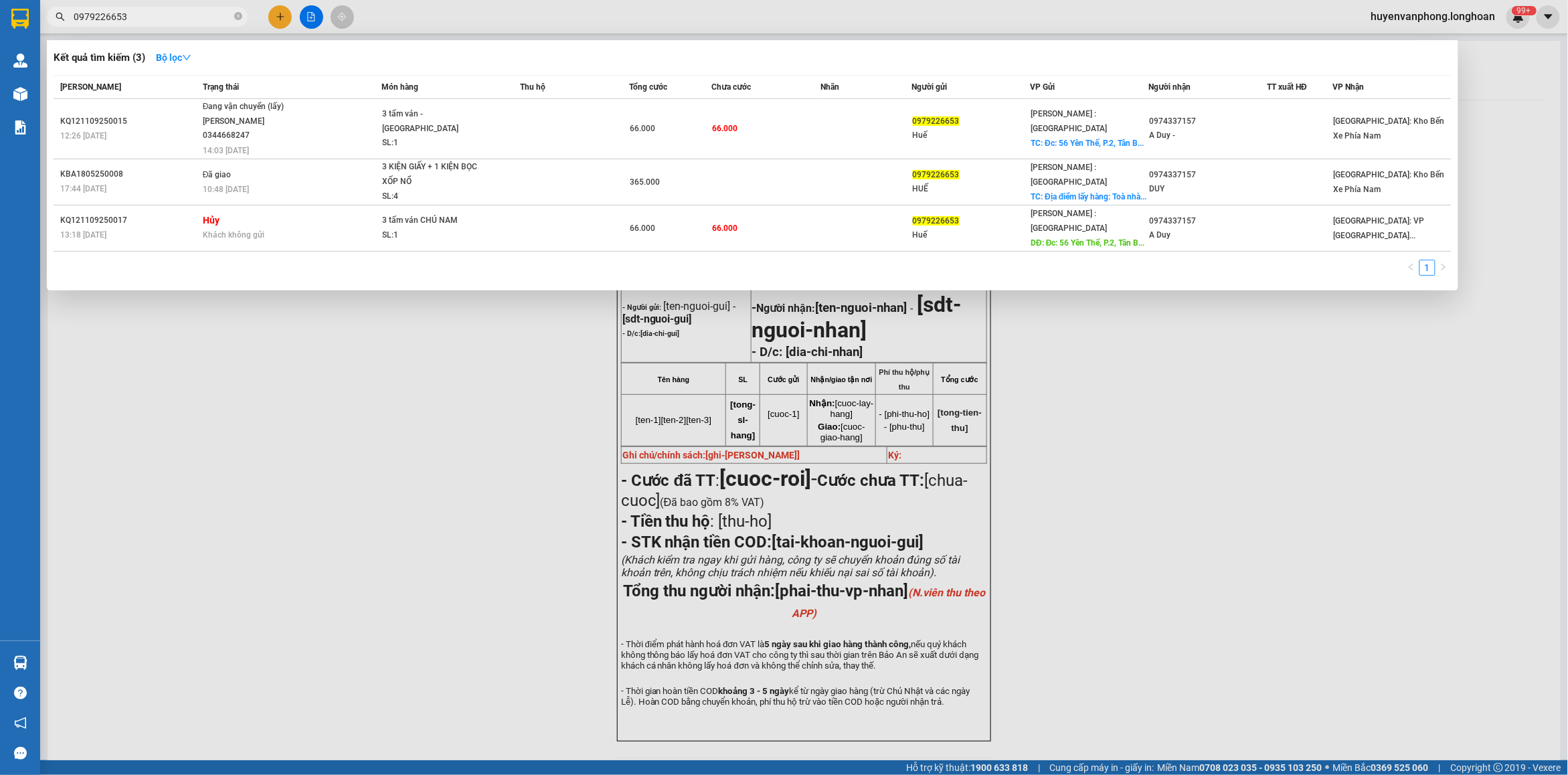
click at [175, 20] on input "0979226653" at bounding box center [152, 17] width 158 height 15
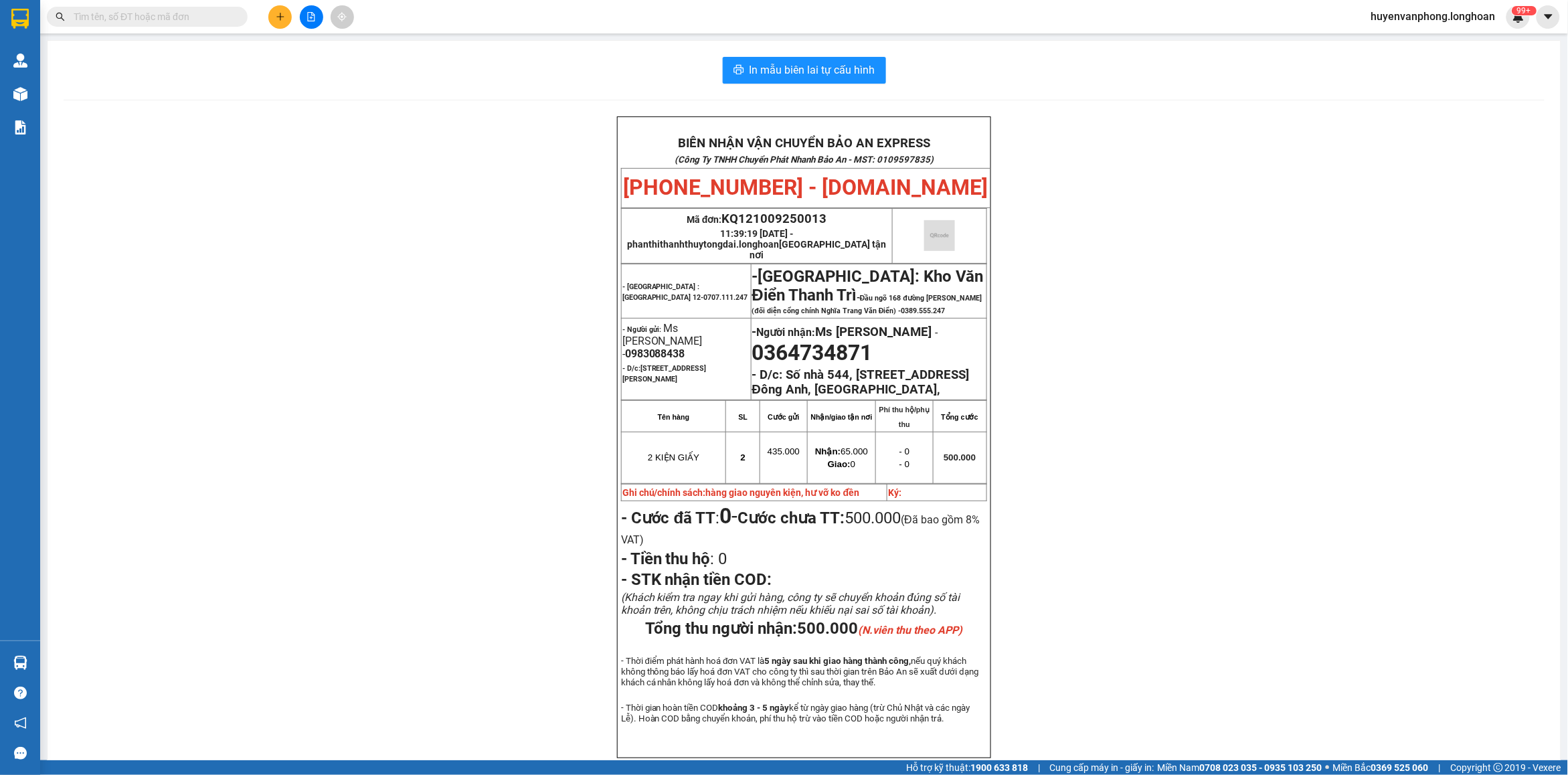
paste input "0386489262"
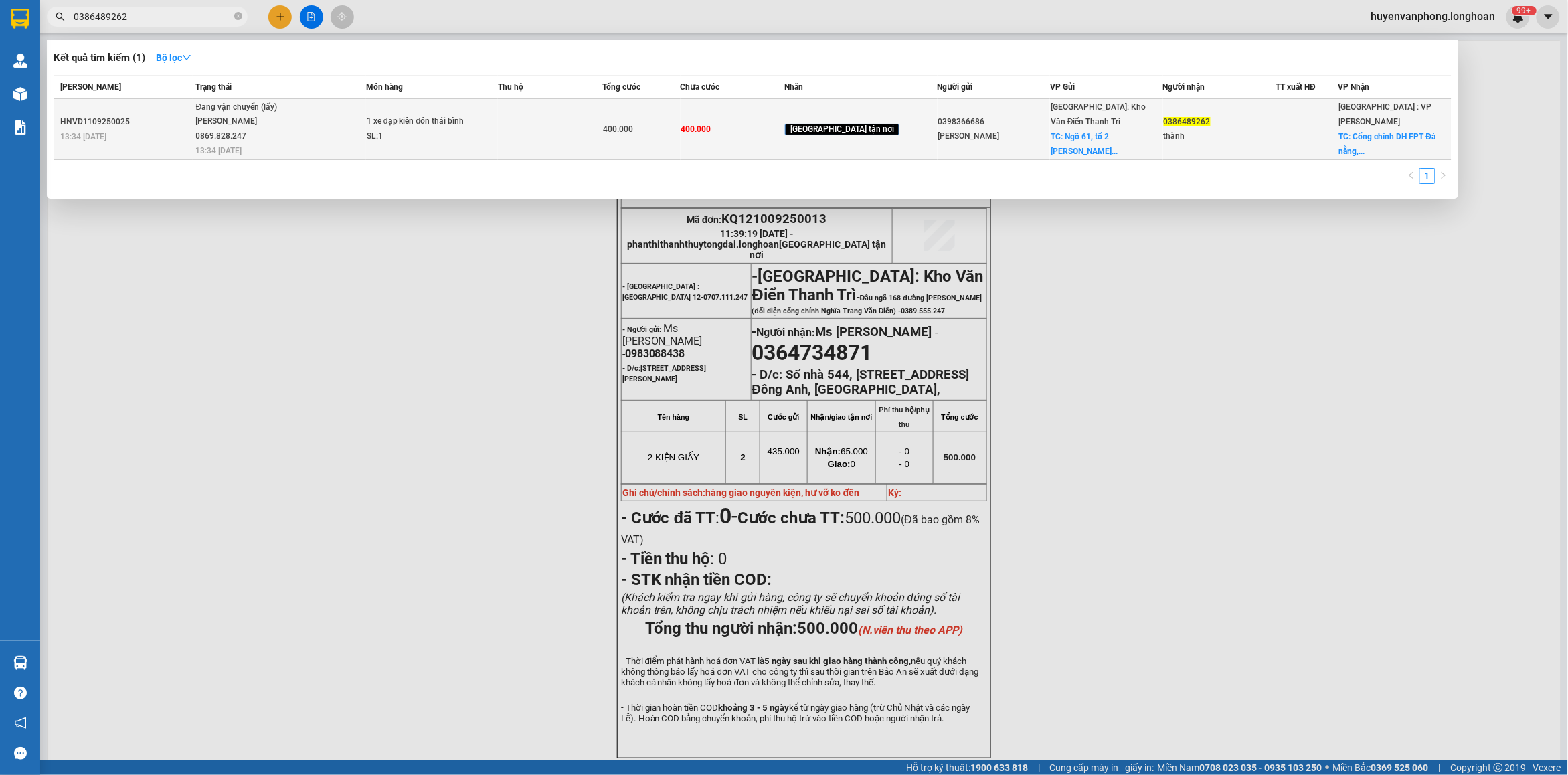
type input "0386489262"
click at [350, 133] on td "Đang vận chuyển (lấy) [PERSON_NAME] 0869.828.247 13:34 [DATE]" at bounding box center [280, 130] width 173 height 61
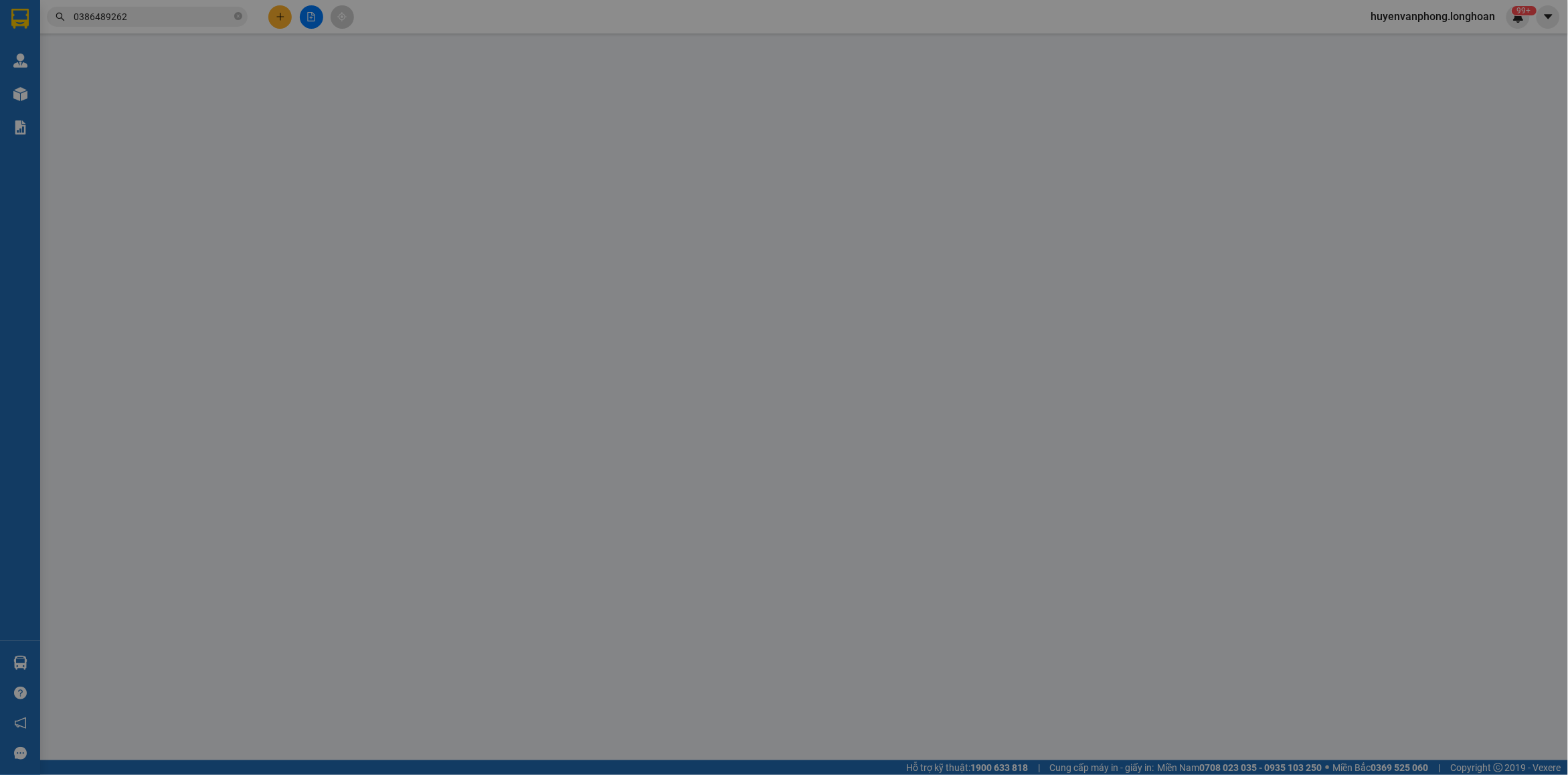
type input "0398366686"
type input "[PERSON_NAME]"
checkbox input "true"
type input "Ngõ 61, tổ [GEOGRAPHIC_DATA][PERSON_NAME], [GEOGRAPHIC_DATA], [GEOGRAPHIC_DATA]"
type input "0386489262"
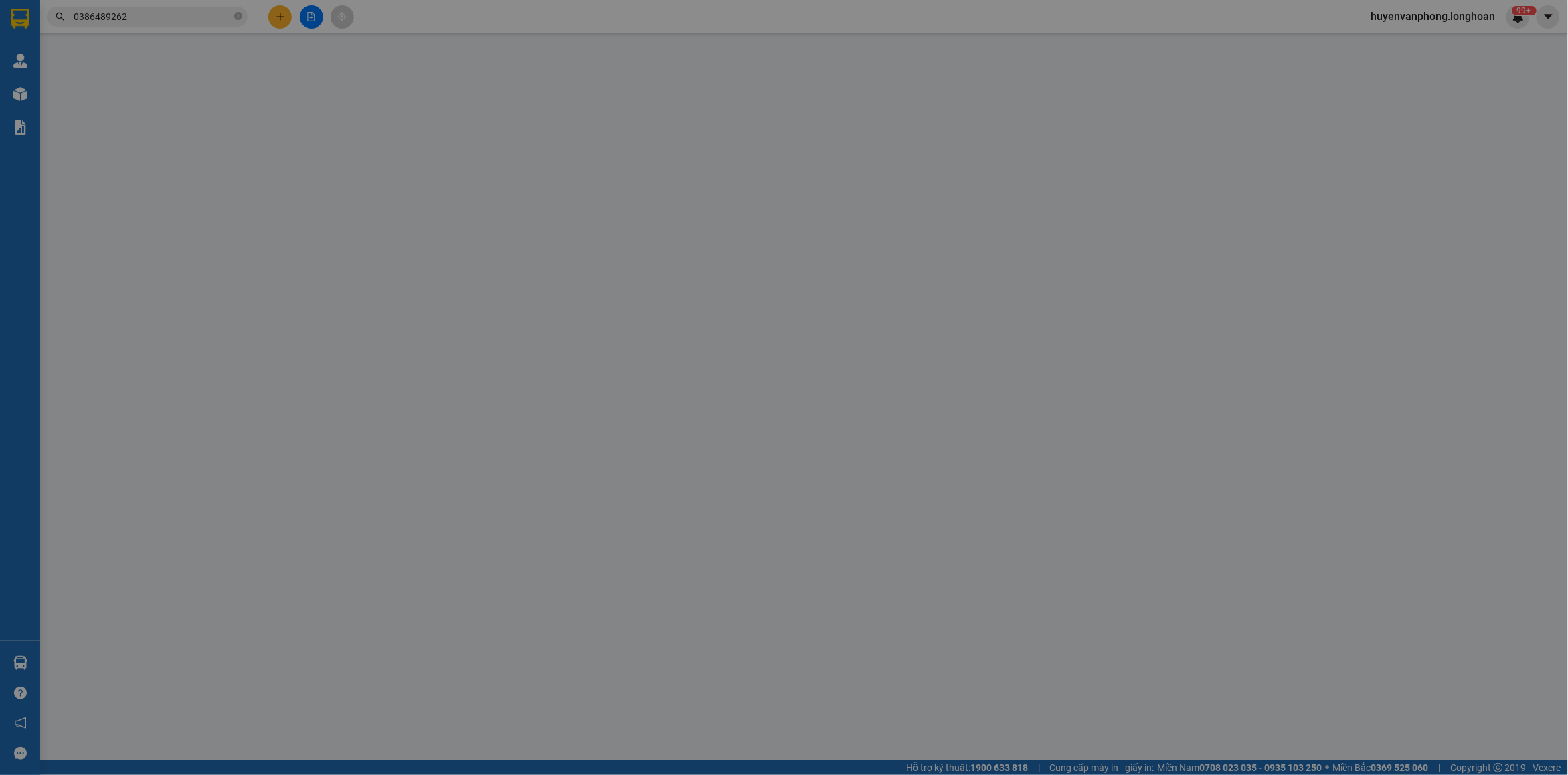
type input "thành"
checkbox input "true"
type input "Cổng chính DH [GEOGRAPHIC_DATA], [GEOGRAPHIC_DATA]"
type input "400.000"
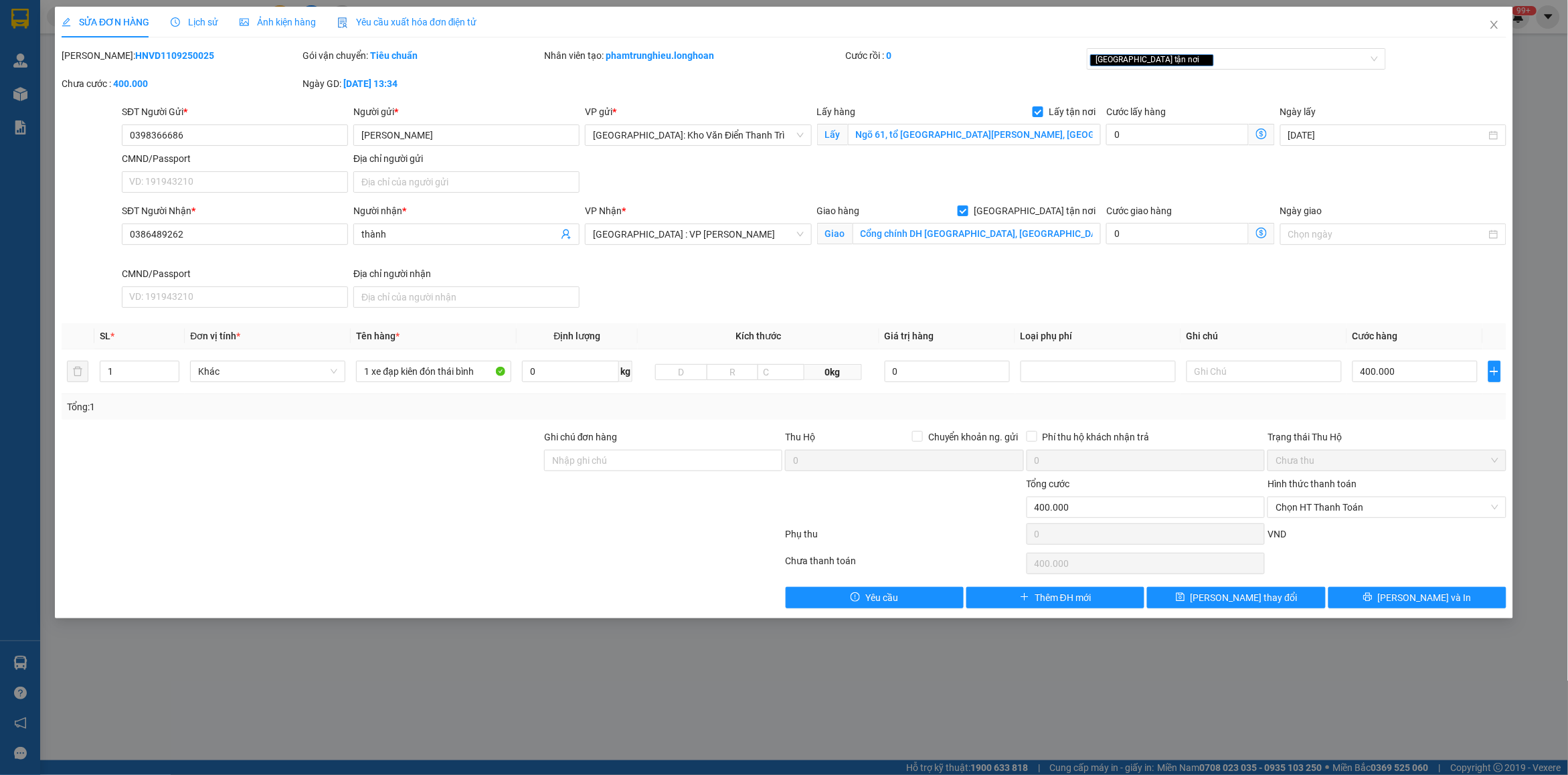
click at [189, 25] on span "Lịch sử" at bounding box center [194, 22] width 47 height 11
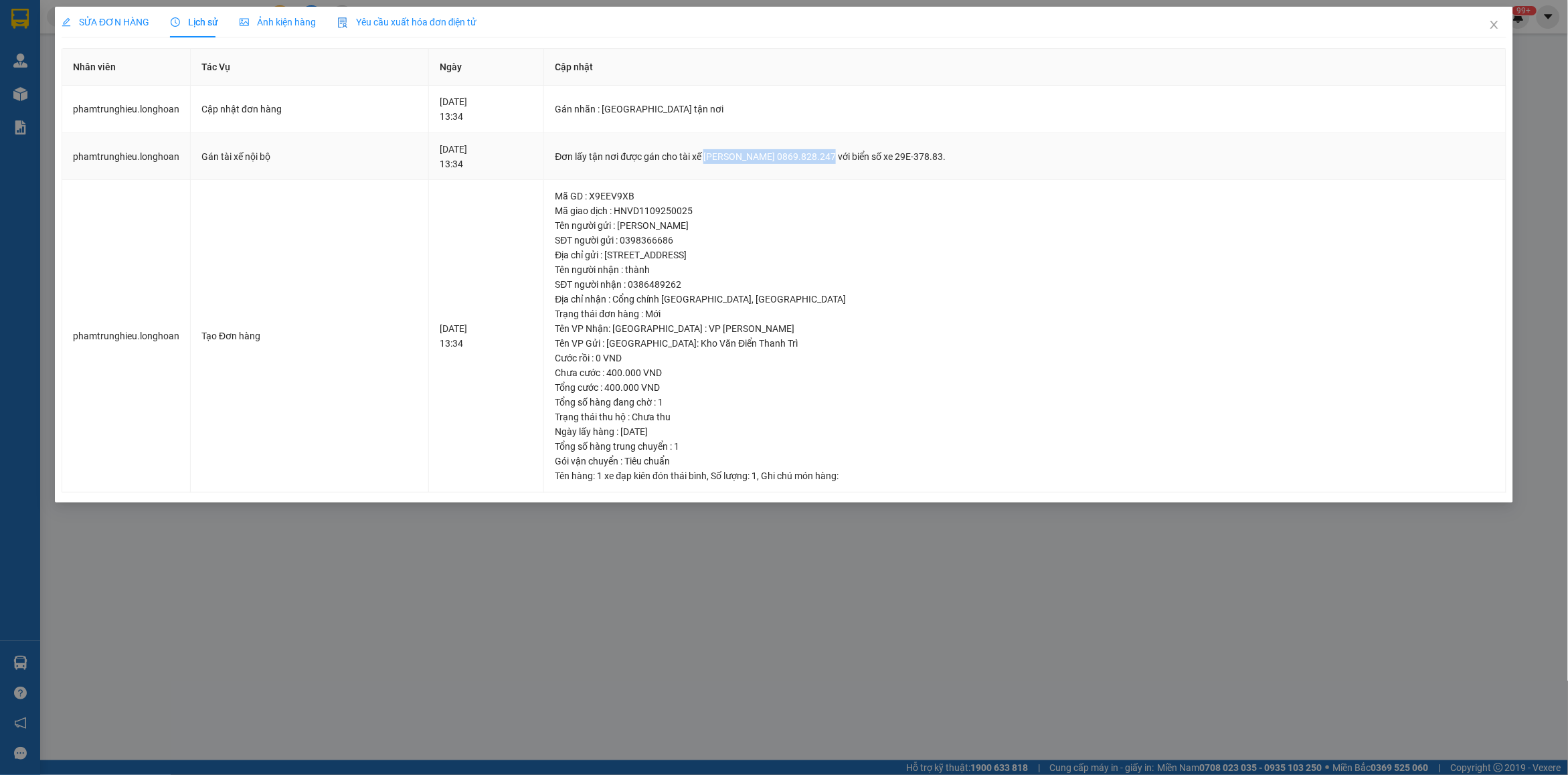
drag, startPoint x: 750, startPoint y: 157, endPoint x: 860, endPoint y: 155, distance: 110.0
click at [860, 155] on div "Đơn lấy tận nơi được gán cho tài xế [PERSON_NAME] 0869.828.247 với biển số xe 2…" at bounding box center [1024, 157] width 940 height 15
copy div "[PERSON_NAME] 0869.828.247"
drag, startPoint x: 1496, startPoint y: 28, endPoint x: 1403, endPoint y: 57, distance: 97.4
click at [1448, 48] on div "SỬA ĐƠN HÀNG Lịch sử Ảnh kiện hàng Yêu cầu xuất hóa đơn điện tử Total Paid Fee …" at bounding box center [783, 254] width 1458 height 496
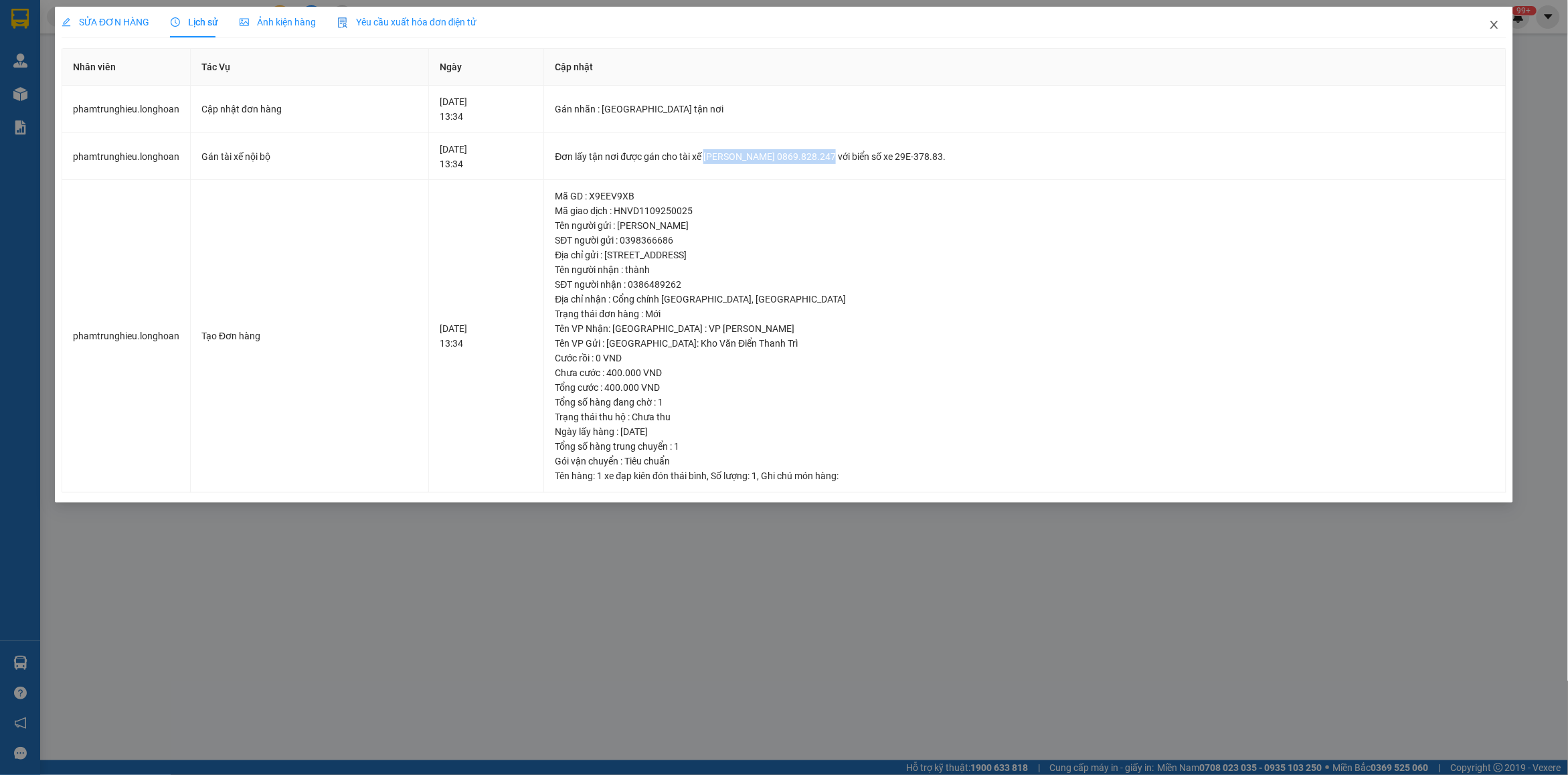
click at [1489, 25] on icon "close" at bounding box center [1494, 25] width 11 height 11
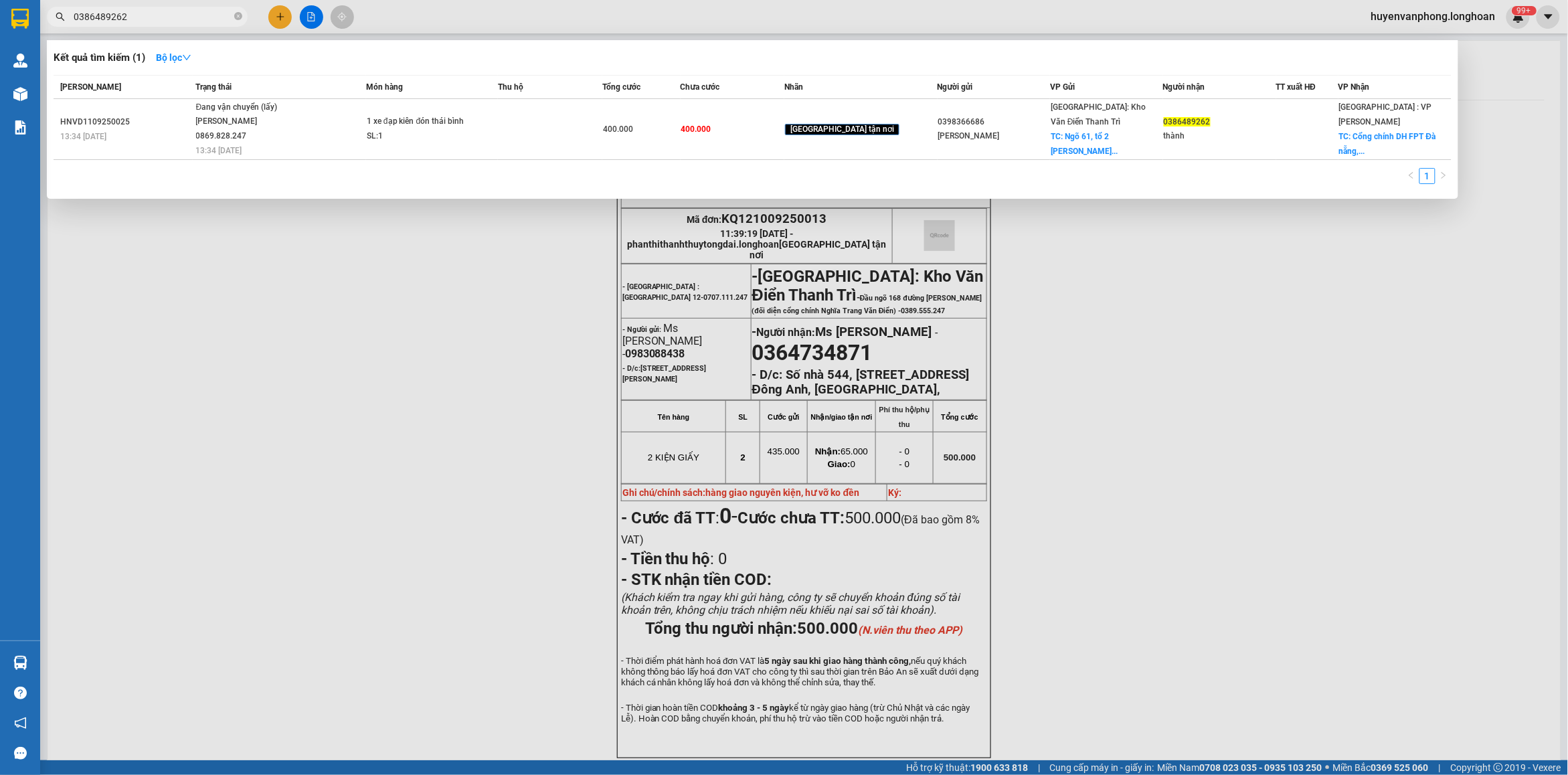
click at [197, 15] on input "0386489262" at bounding box center [152, 17] width 158 height 15
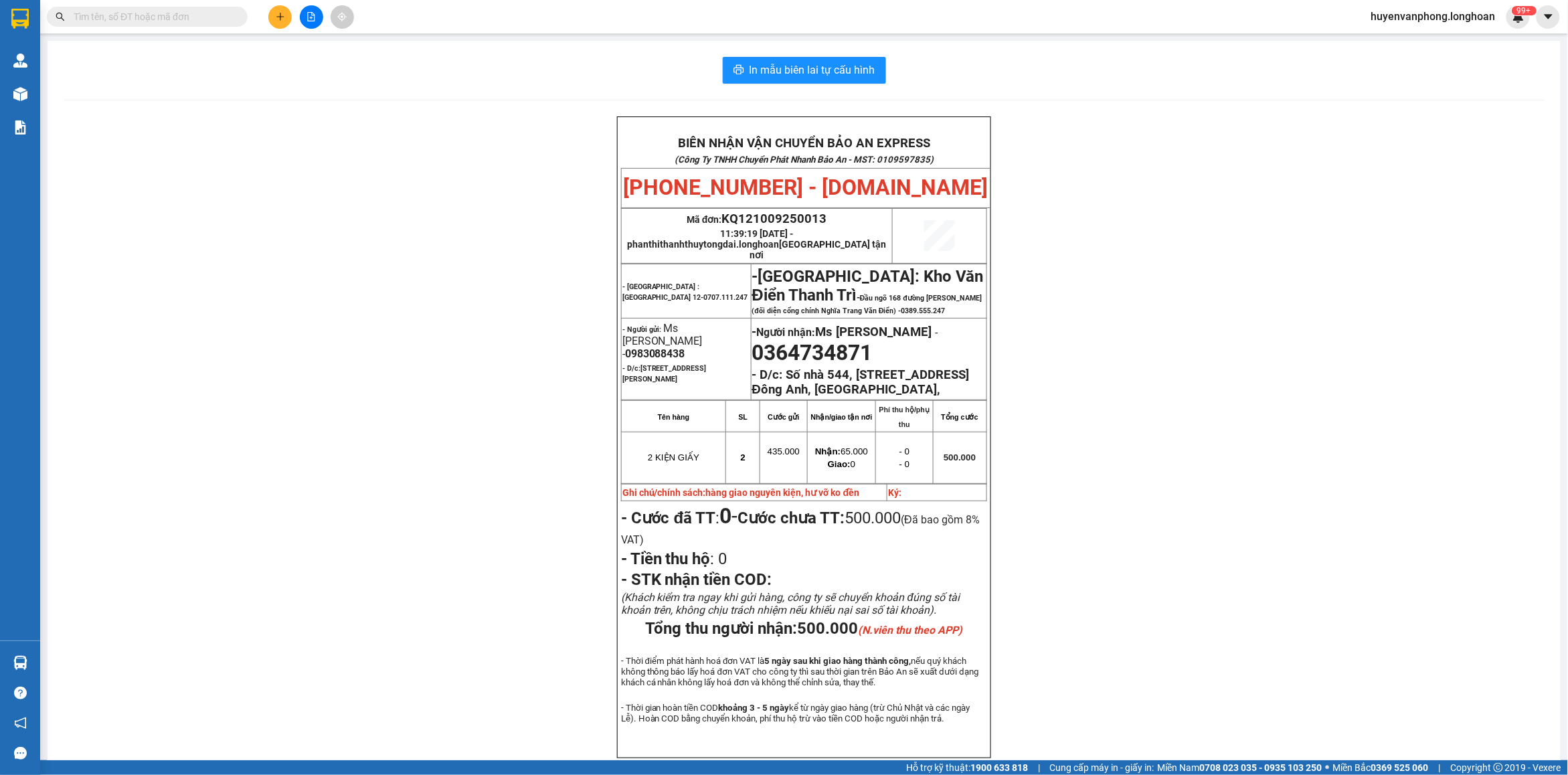
paste input "0912124006"
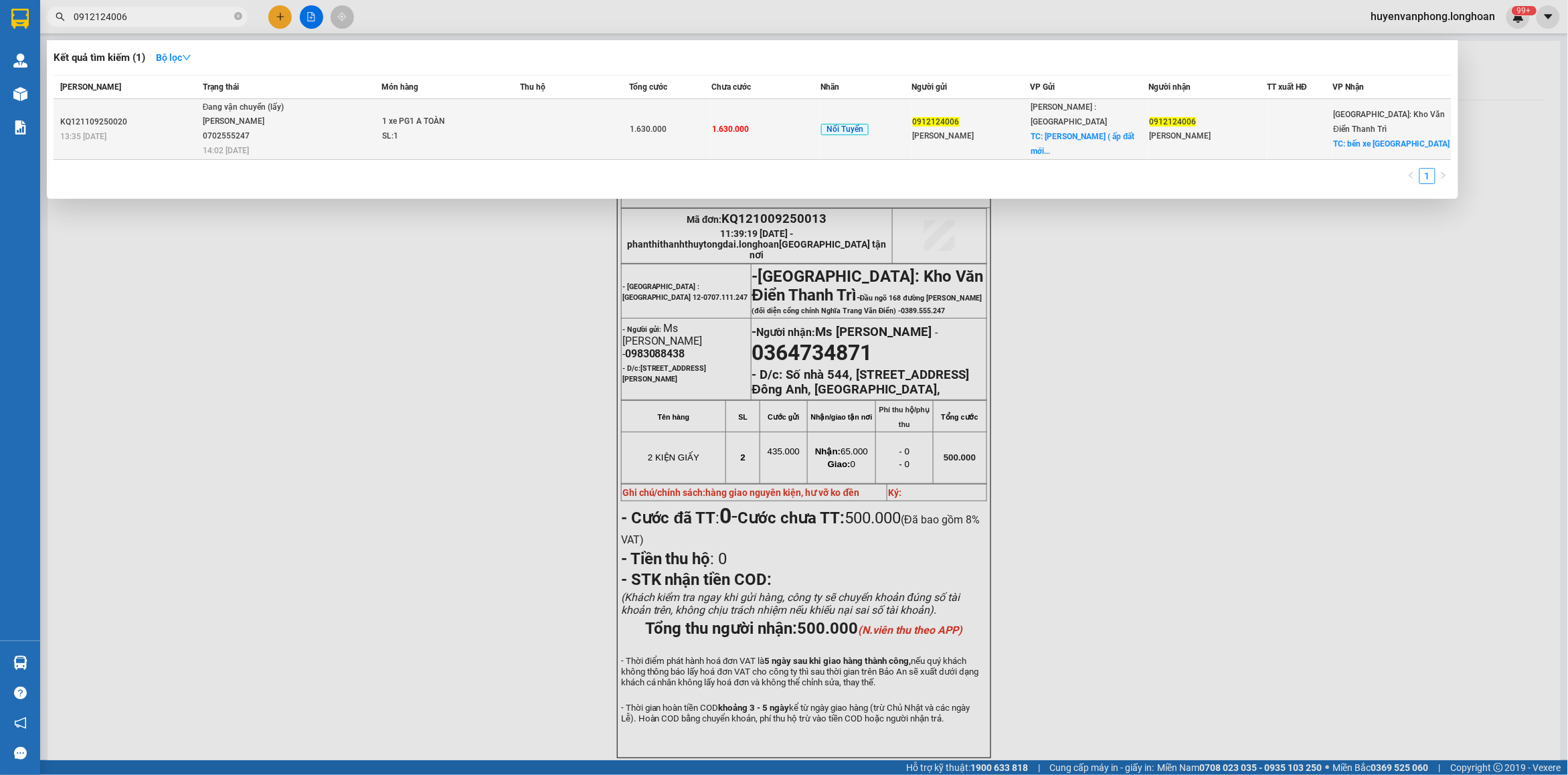
type input "0912124006"
click at [429, 129] on div "SL: 1" at bounding box center [432, 136] width 101 height 15
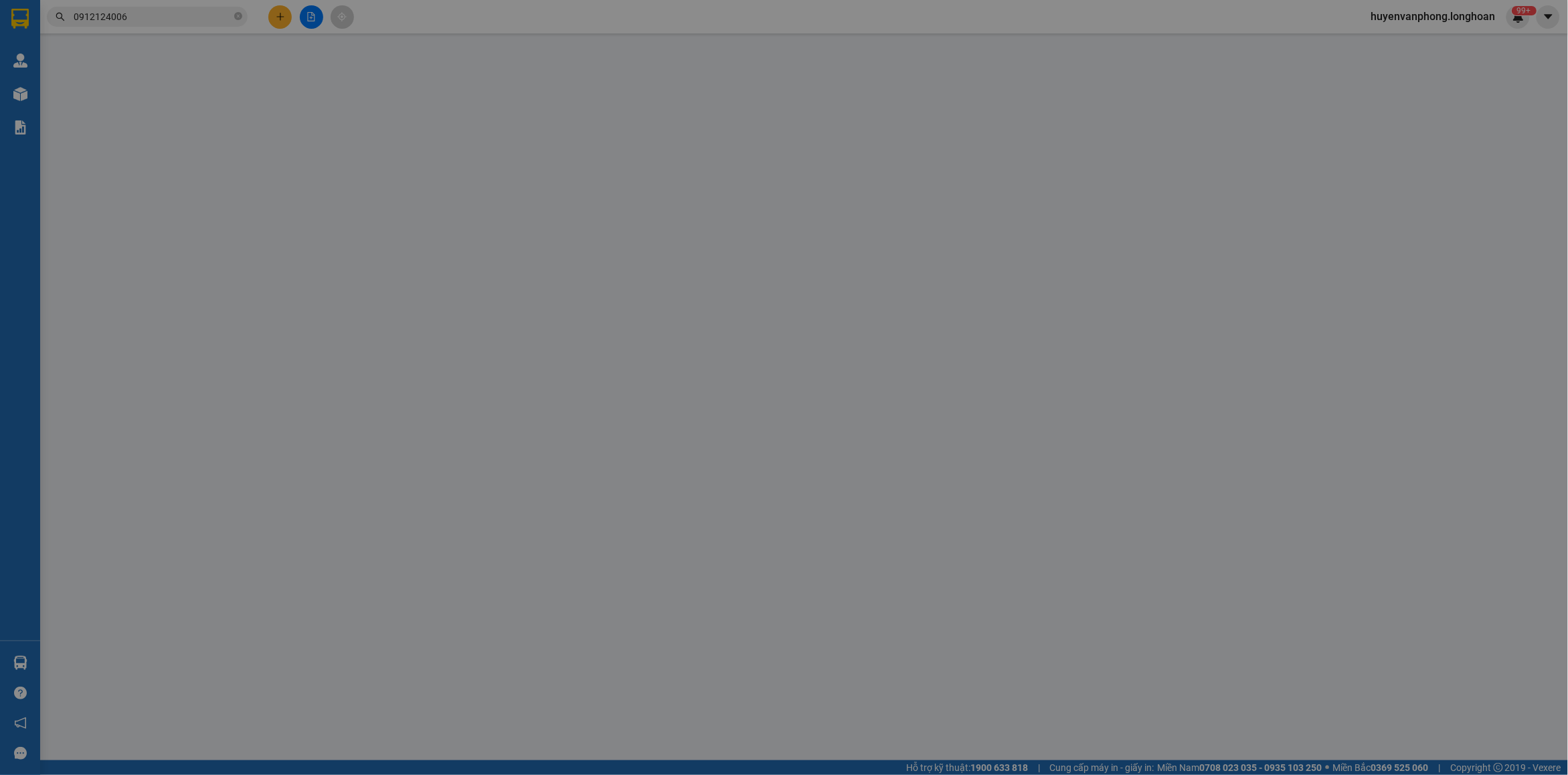
type input "0912124006"
type input "[PERSON_NAME]"
checkbox input "true"
type input "Cty [PERSON_NAME] ( ấp đất mới, xã [GEOGRAPHIC_DATA], [GEOGRAPHIC_DATA] )"
type input "0912124006"
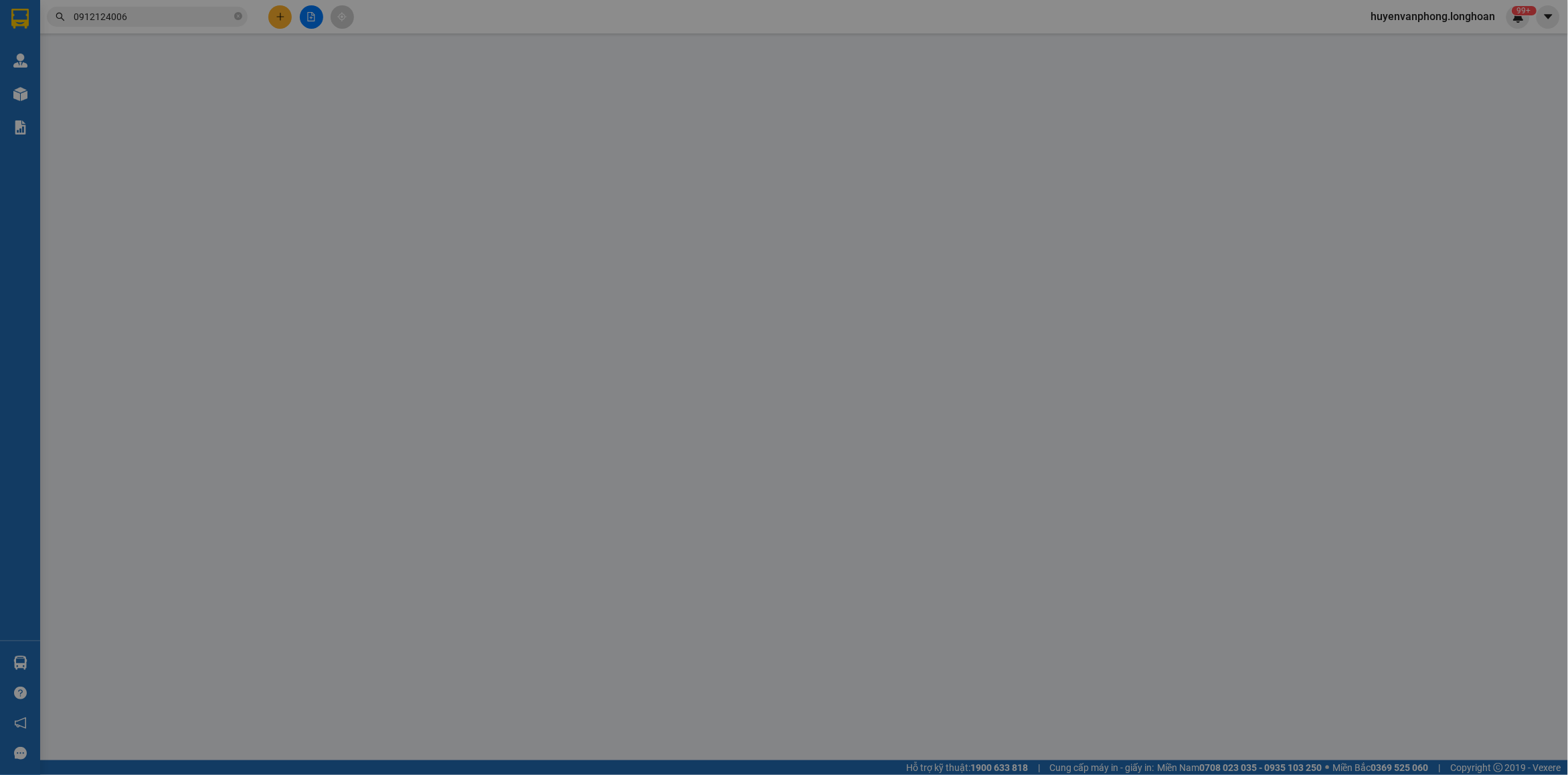
type input "[PERSON_NAME]"
checkbox input "true"
type input "bến xe [GEOGRAPHIC_DATA]"
type input "1.630.000"
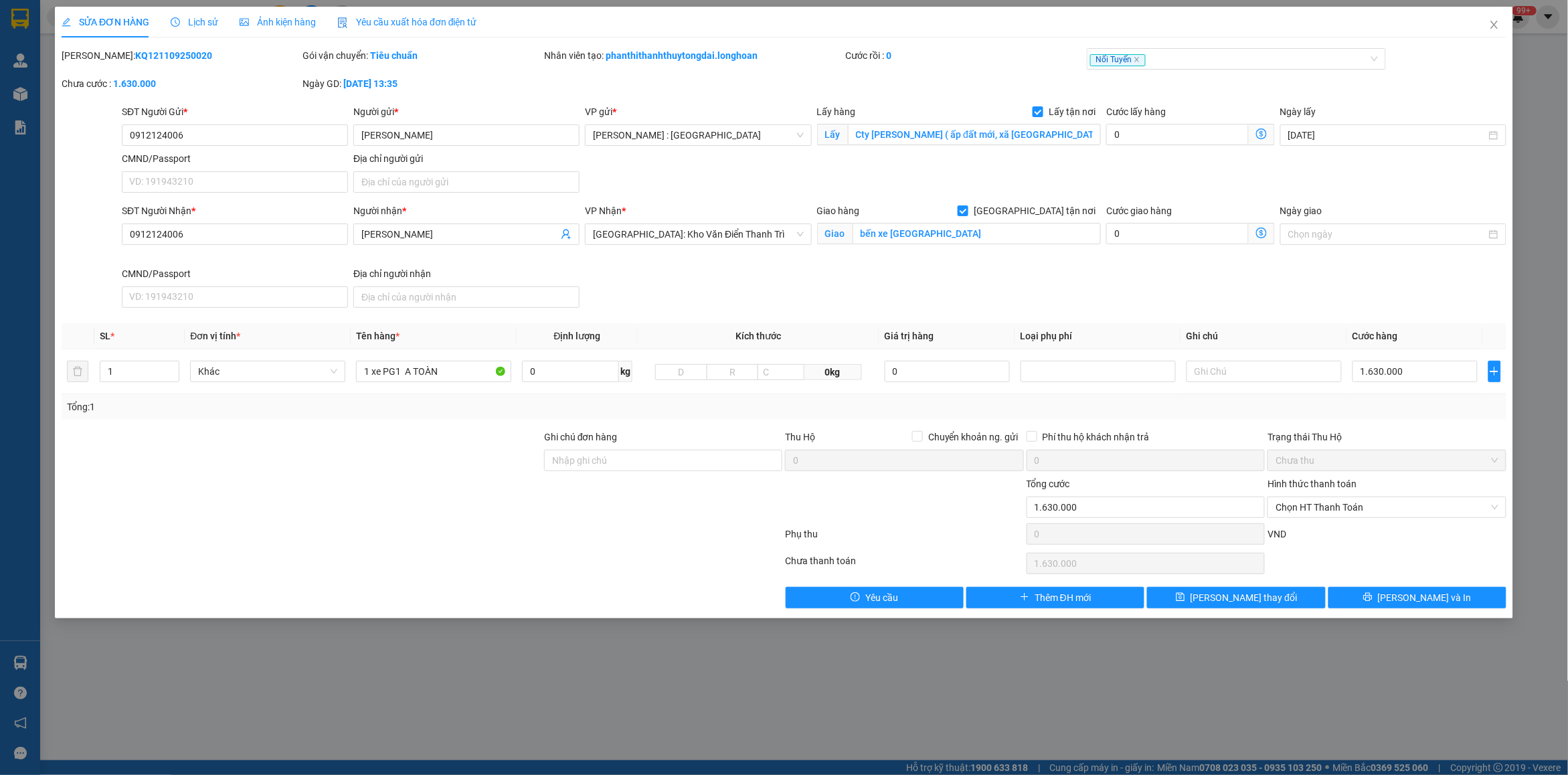
click at [196, 19] on span "Lịch sử" at bounding box center [194, 22] width 47 height 11
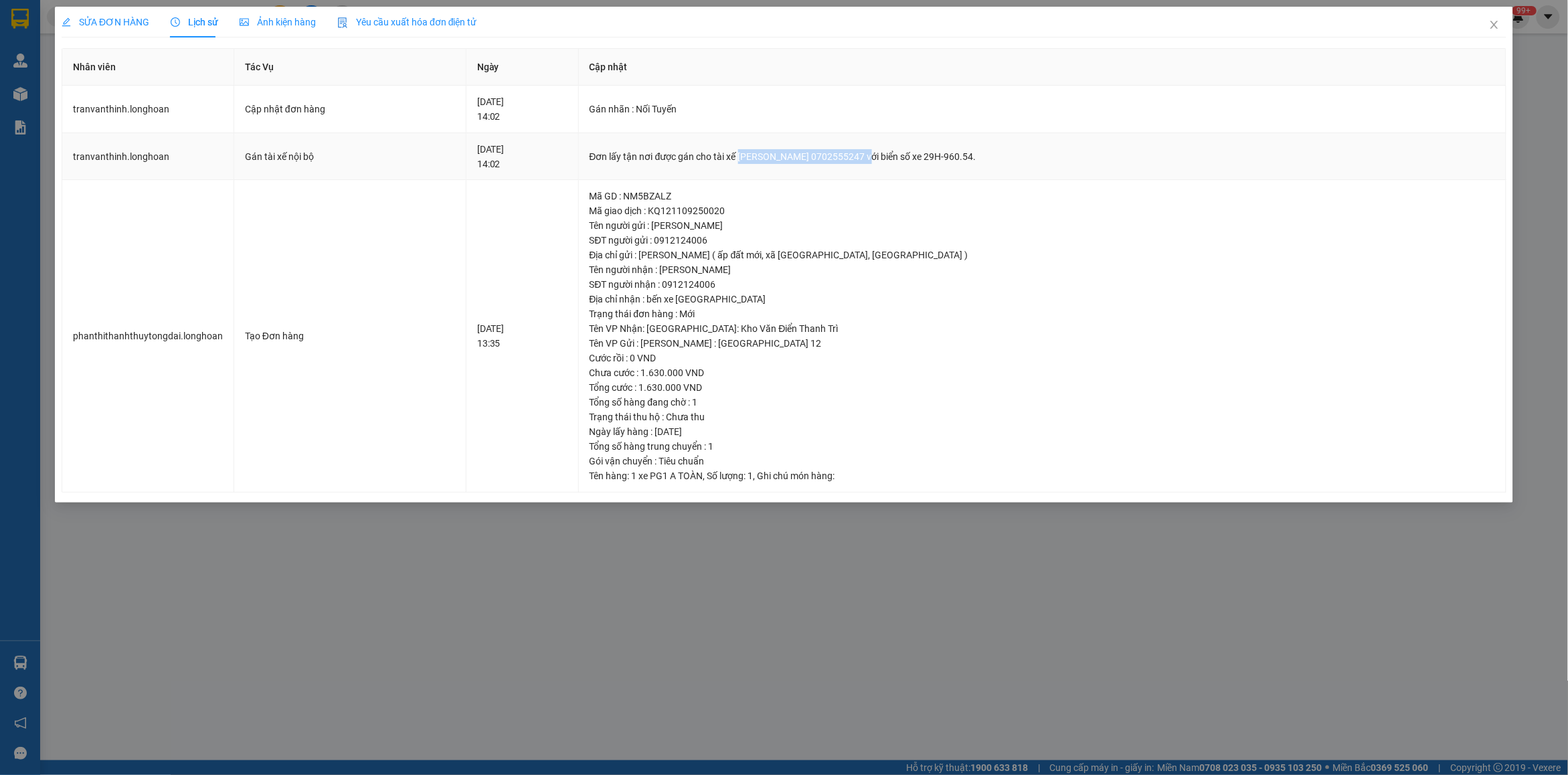
drag, startPoint x: 767, startPoint y: 155, endPoint x: 901, endPoint y: 154, distance: 134.0
click at [901, 154] on div "Đơn lấy tận nơi được gán cho tài xế [PERSON_NAME] 0702555247 với biển số xe 29H…" at bounding box center [1042, 157] width 906 height 15
copy div "[PERSON_NAME] 0702555247"
click at [1490, 31] on span "Close" at bounding box center [1494, 25] width 37 height 37
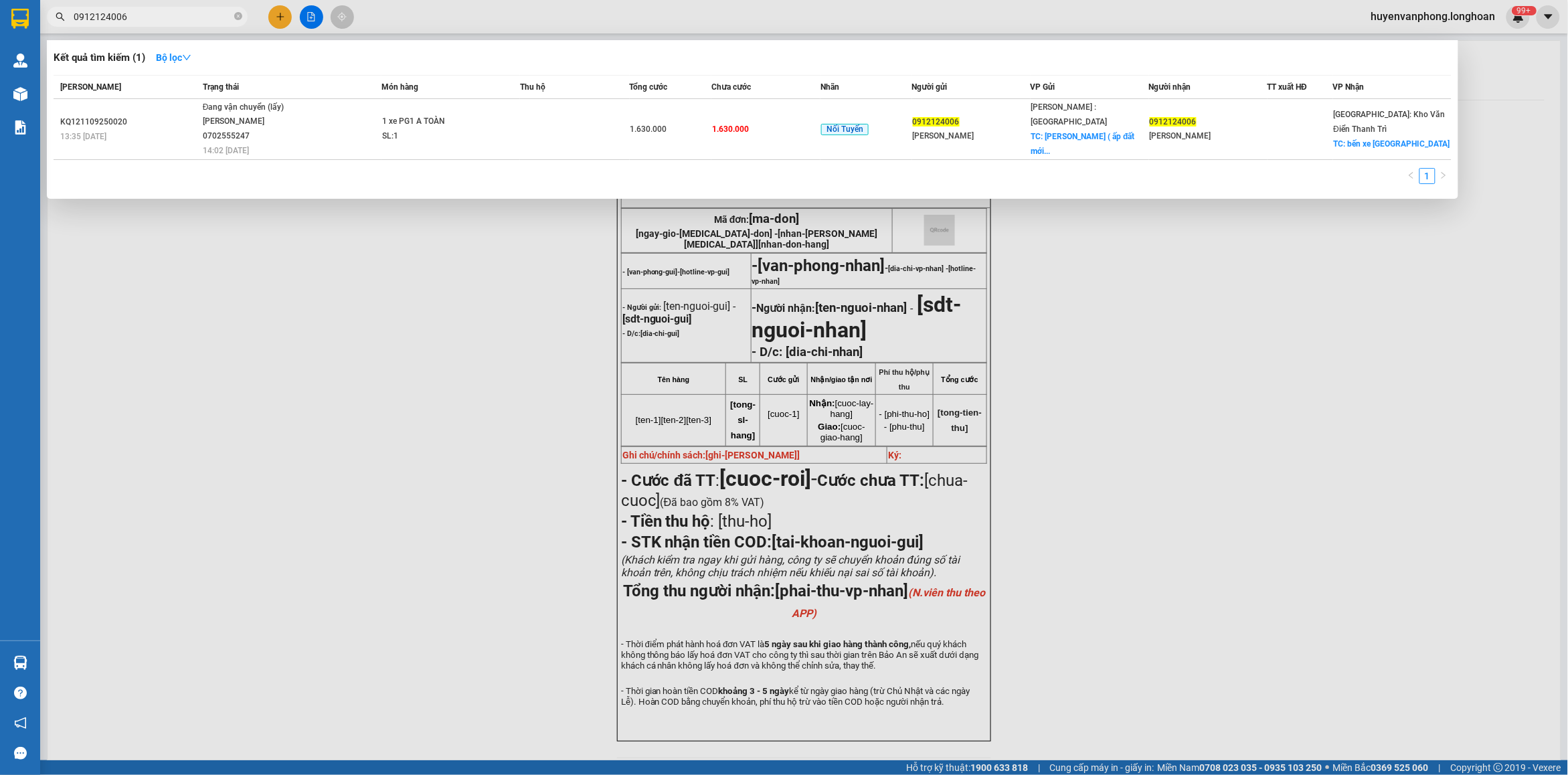
click at [136, 17] on input "0912124006" at bounding box center [152, 17] width 158 height 15
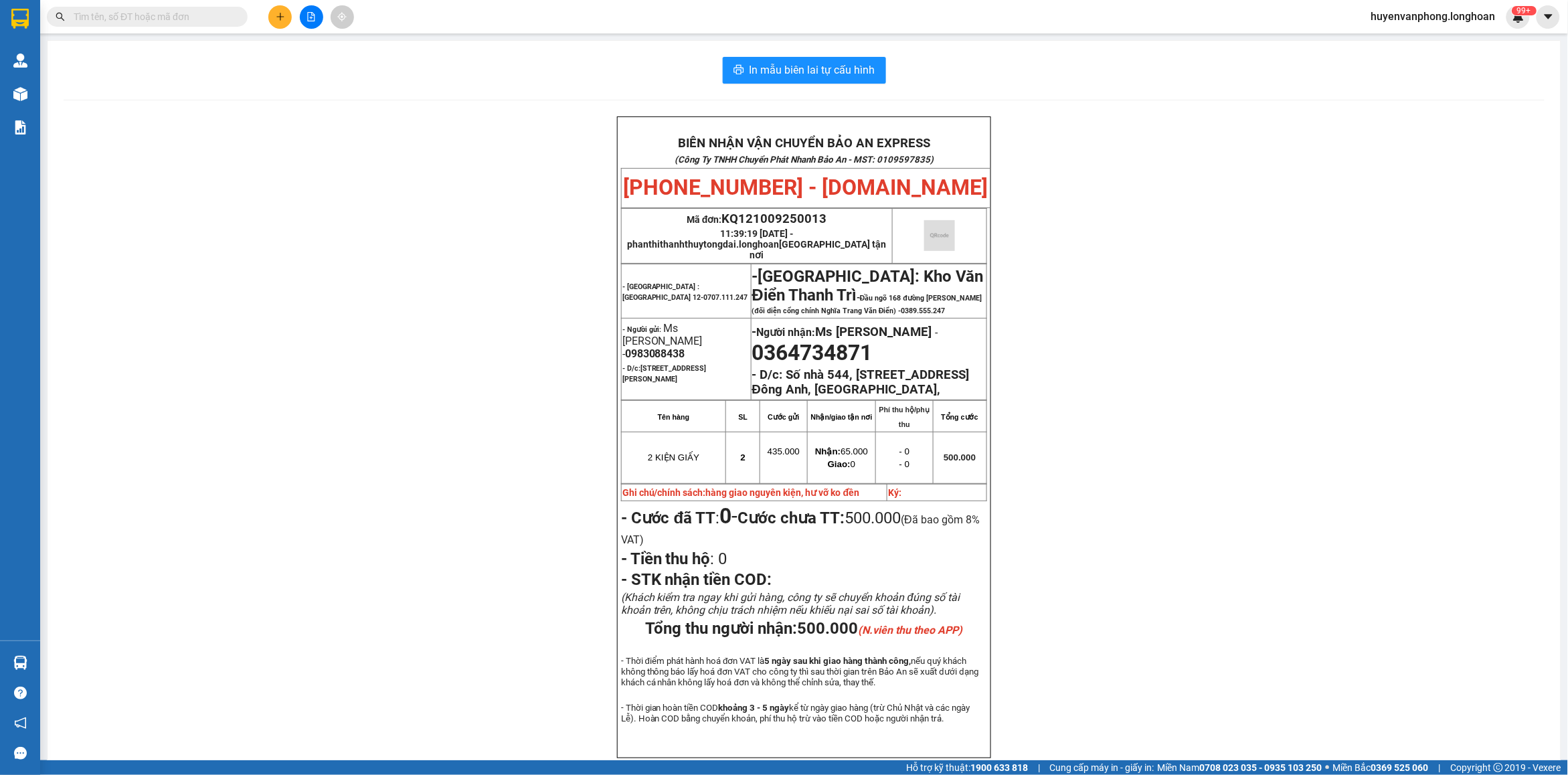
paste input "0787286882"
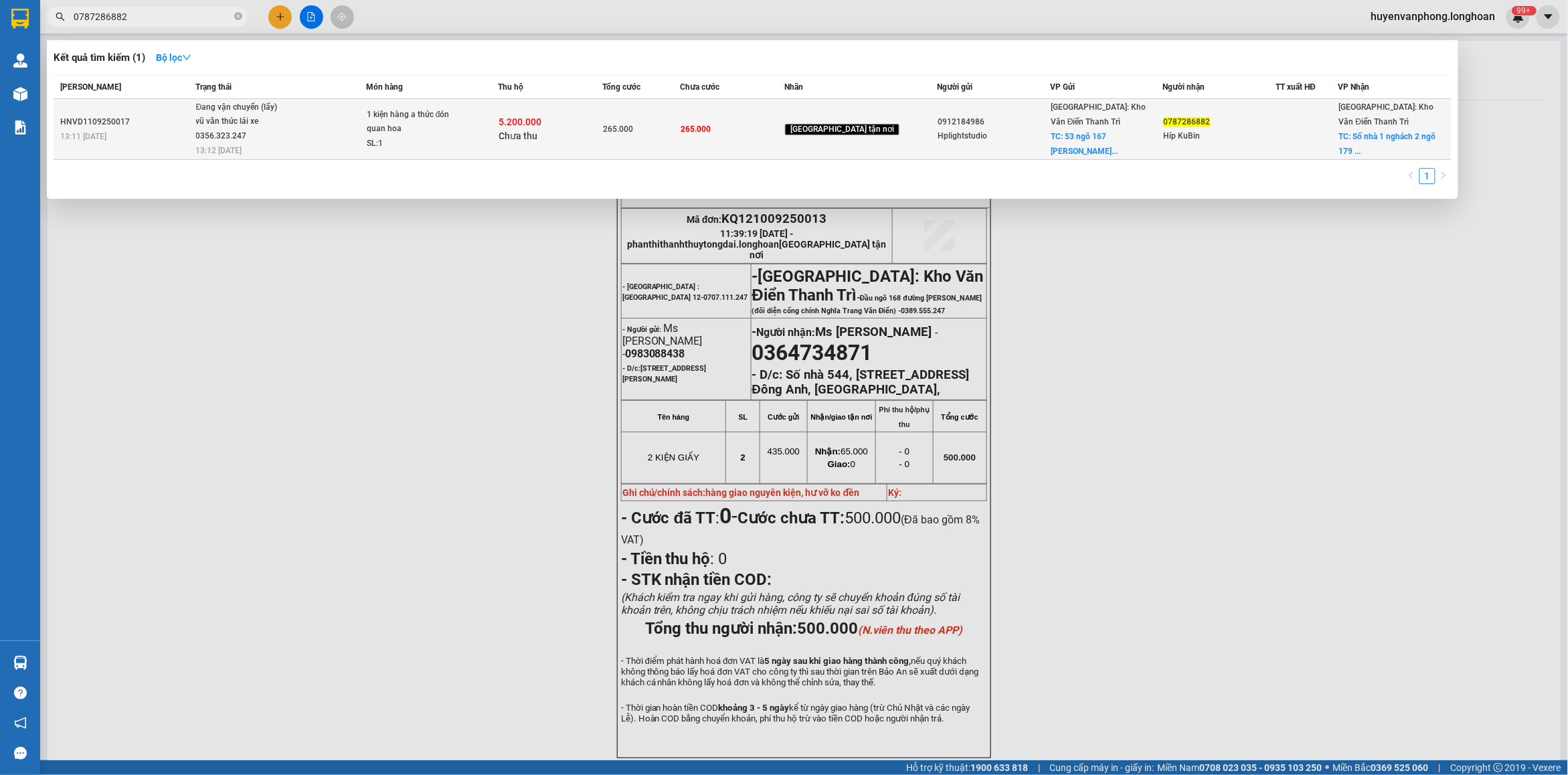
type input "0787286882"
click at [363, 142] on span "Đang vận chuyển (lấy) vũ văn thức lái xe 0356.323.247 13:12 [DATE]" at bounding box center [281, 128] width 169 height 55
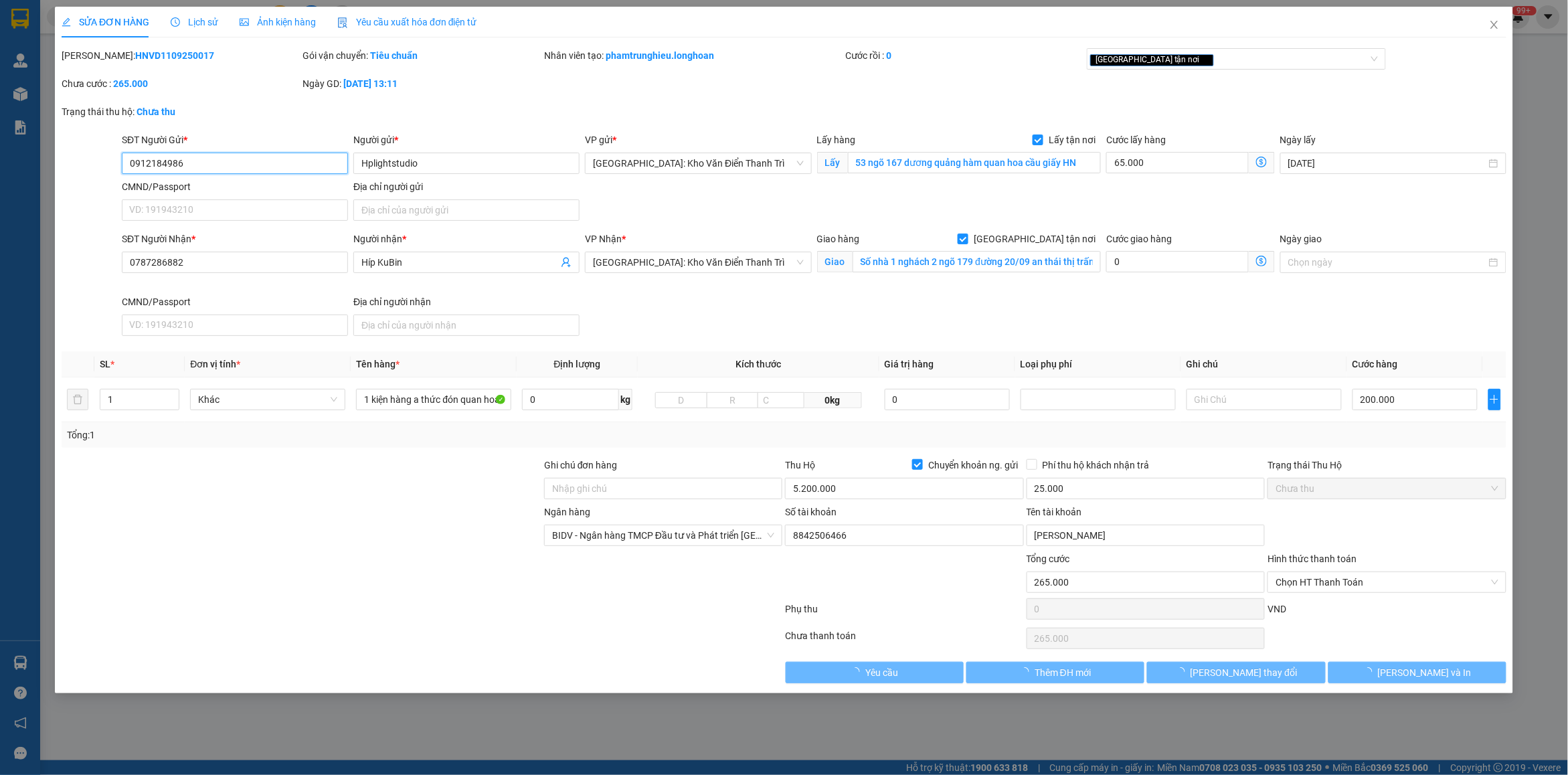
click at [189, 19] on span "Lịch sử" at bounding box center [194, 22] width 47 height 11
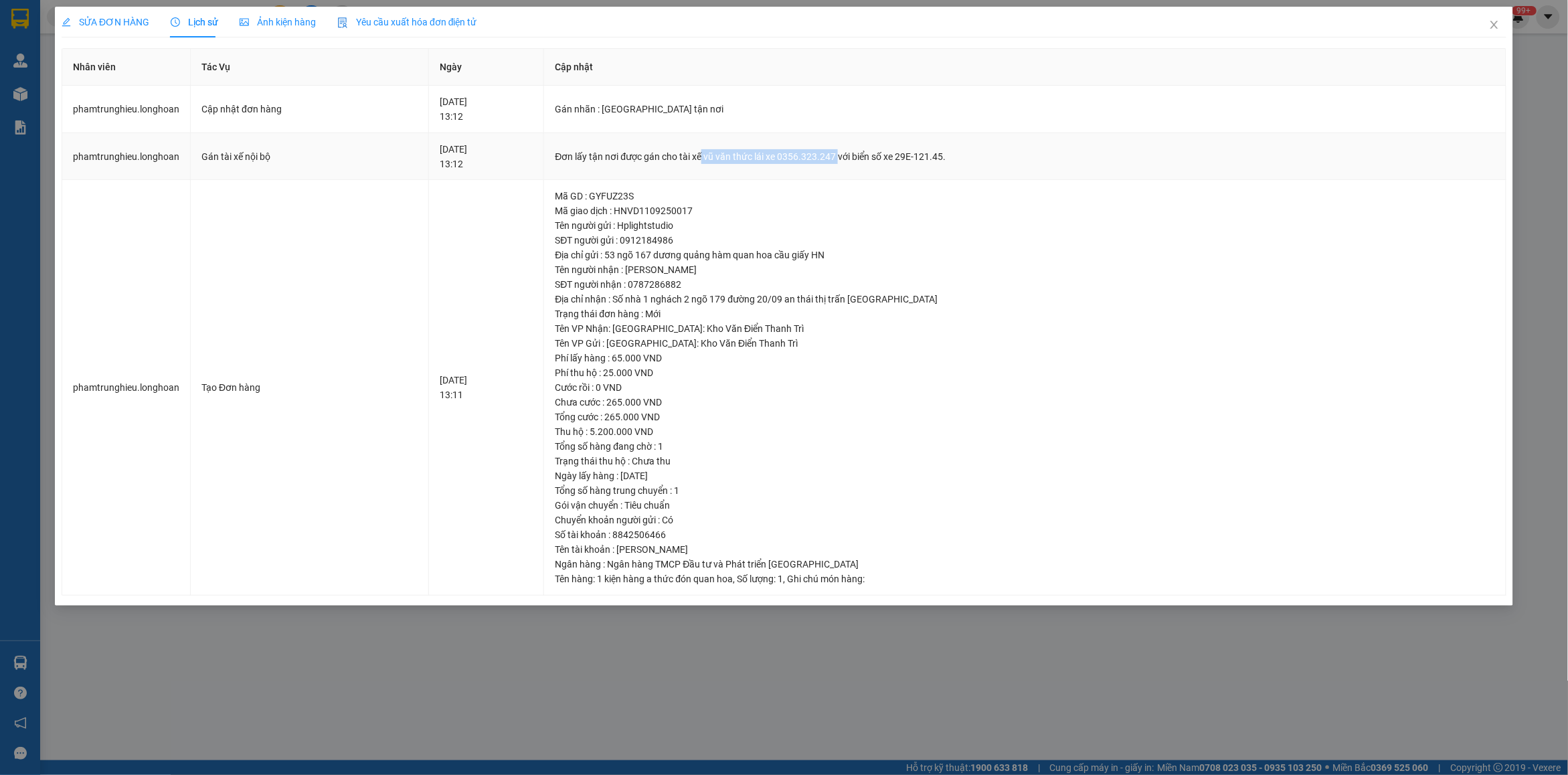
drag, startPoint x: 719, startPoint y: 156, endPoint x: 852, endPoint y: 154, distance: 133.0
click at [852, 154] on div "Đơn lấy tận nơi được gán cho tài xế vũ văn thức lái xe 0356.323.247 với biển số…" at bounding box center [1024, 157] width 940 height 15
copy div "vũ văn thức lái xe 0356.323.247"
drag, startPoint x: 1502, startPoint y: 24, endPoint x: 525, endPoint y: 24, distance: 977.0
click at [1487, 24] on span "Close" at bounding box center [1494, 25] width 37 height 37
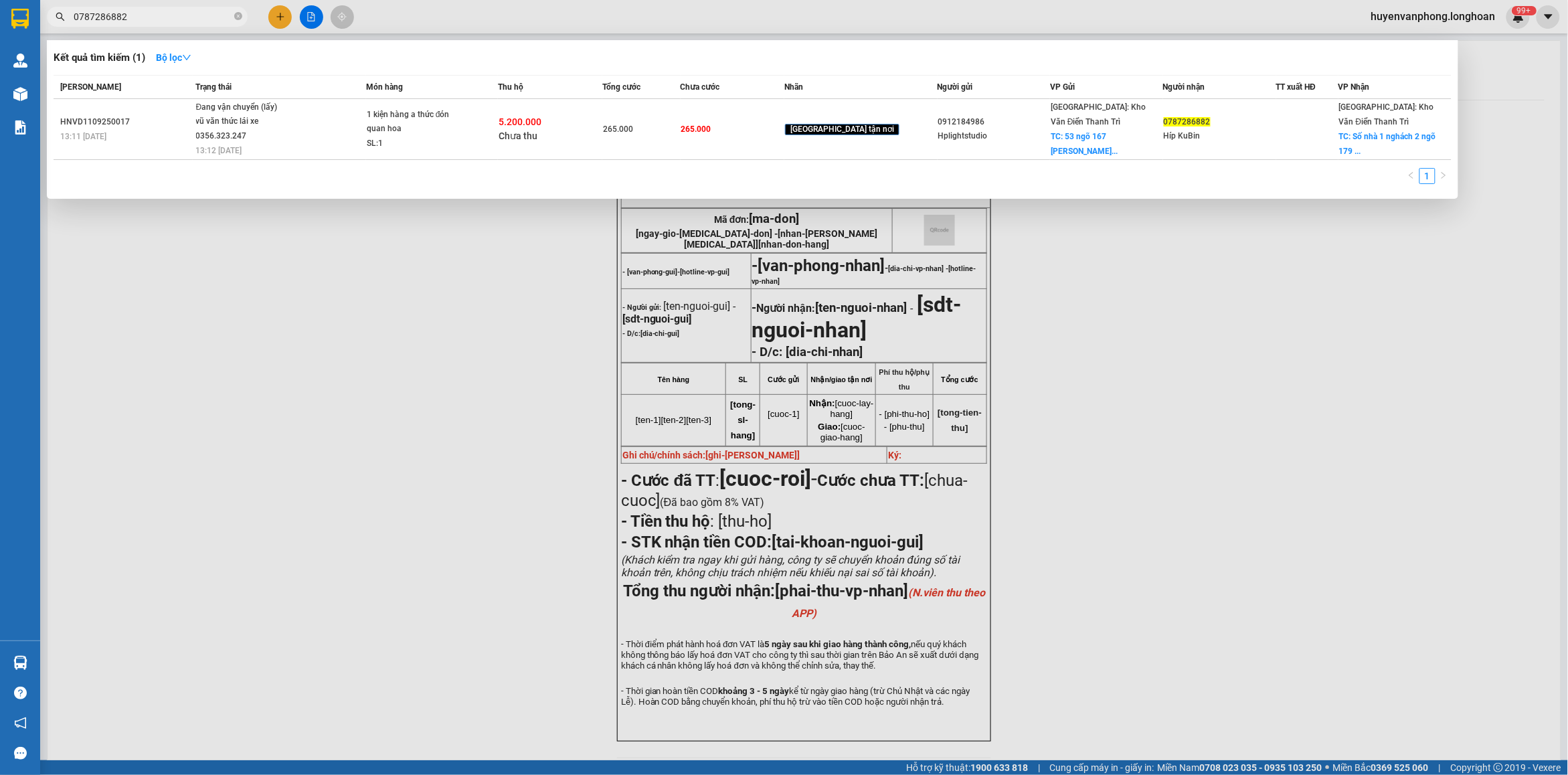
click at [173, 17] on input "0787286882" at bounding box center [152, 17] width 158 height 15
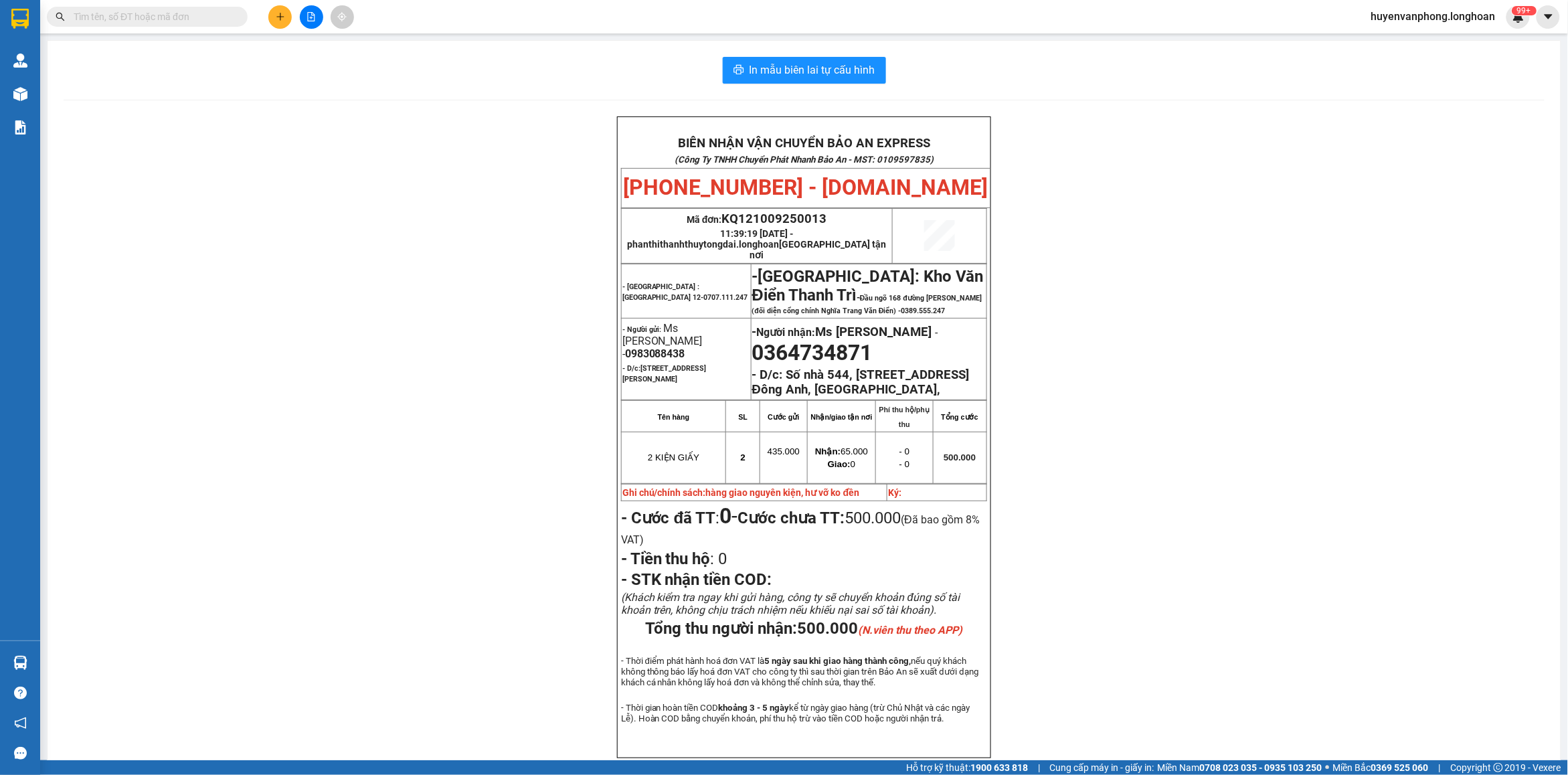
paste input "0366667374"
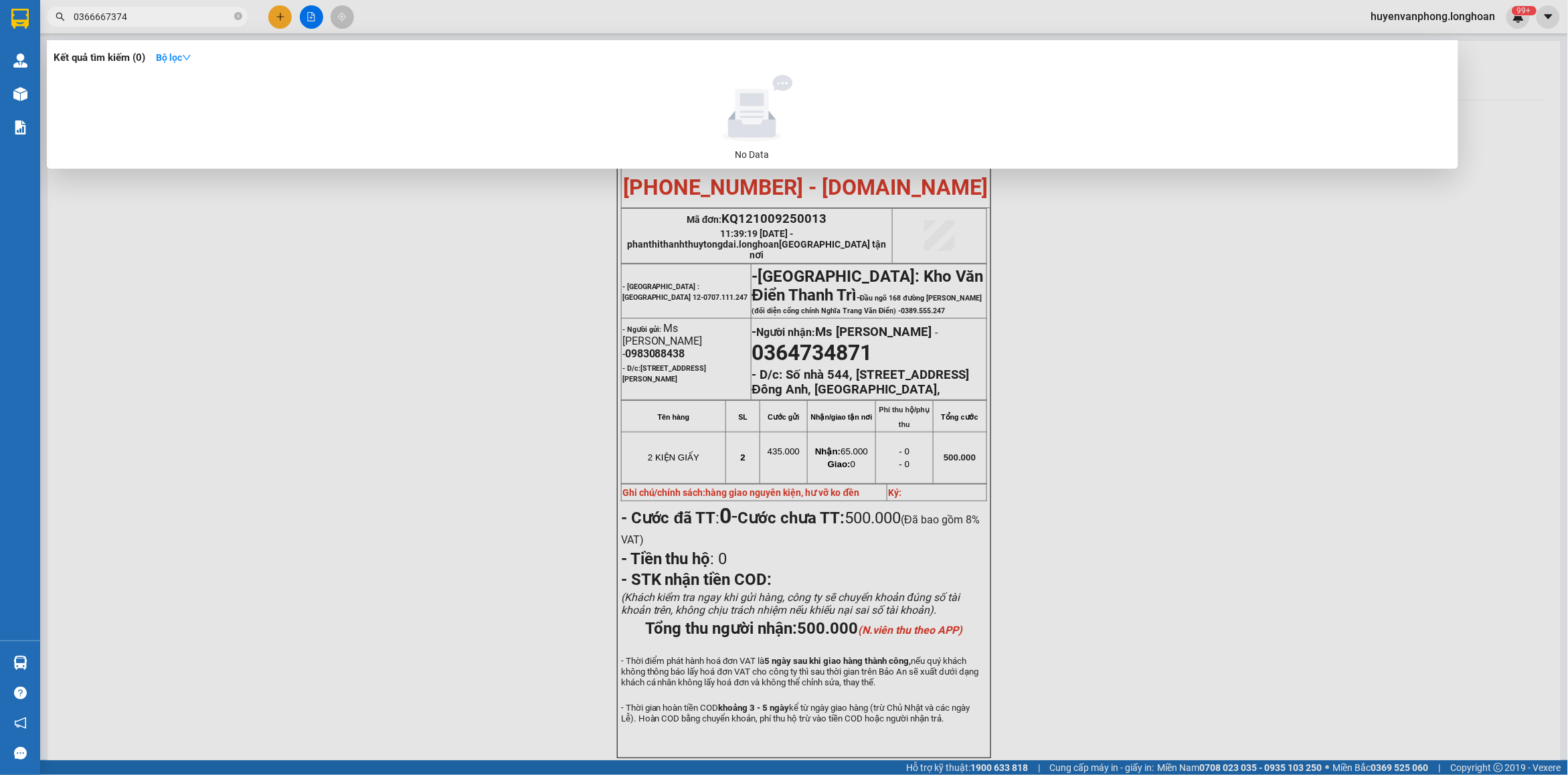
type input "0366667374"
click at [199, 17] on input "0366667374" at bounding box center [152, 17] width 158 height 15
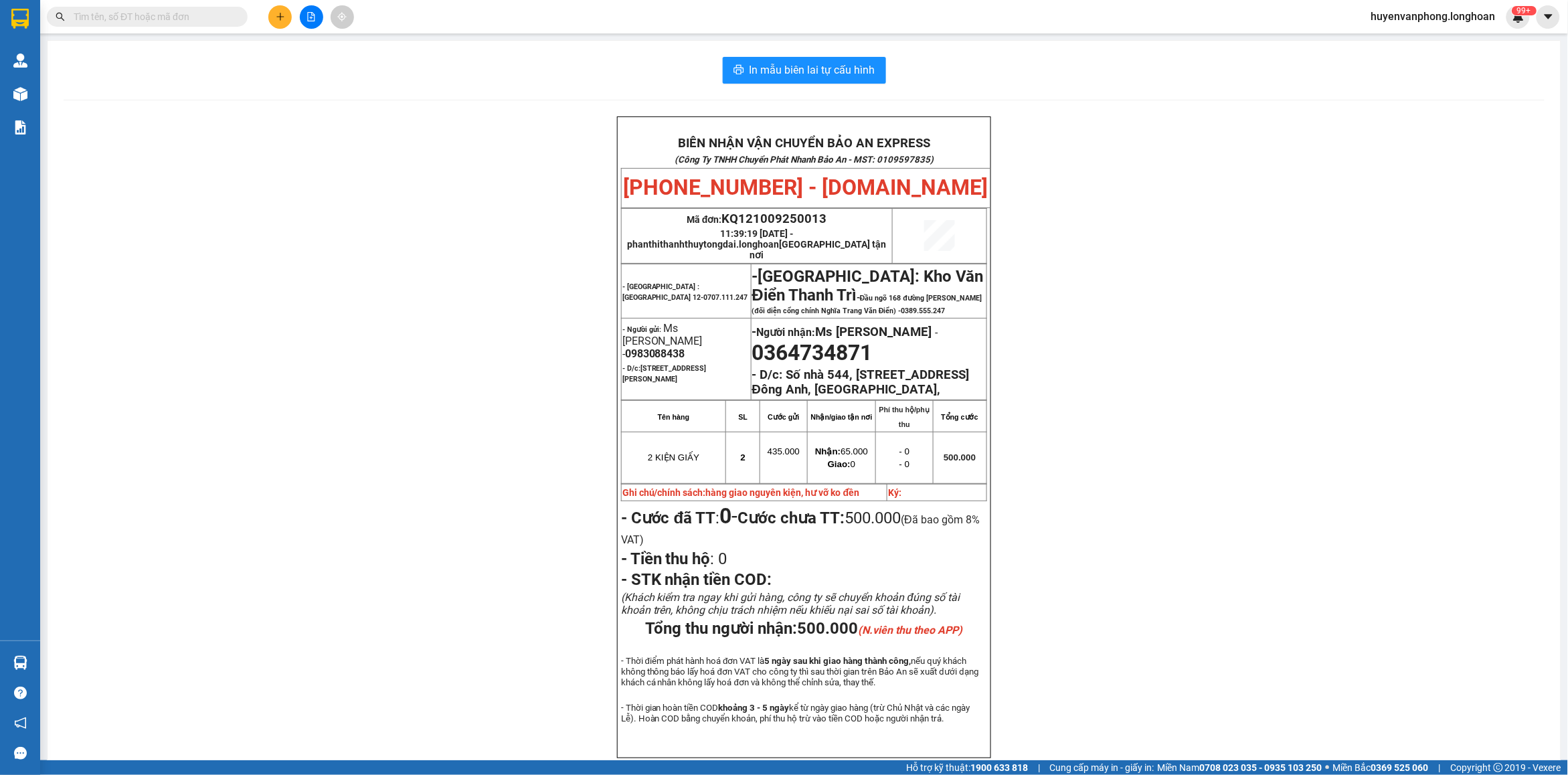
paste input "0982829617"
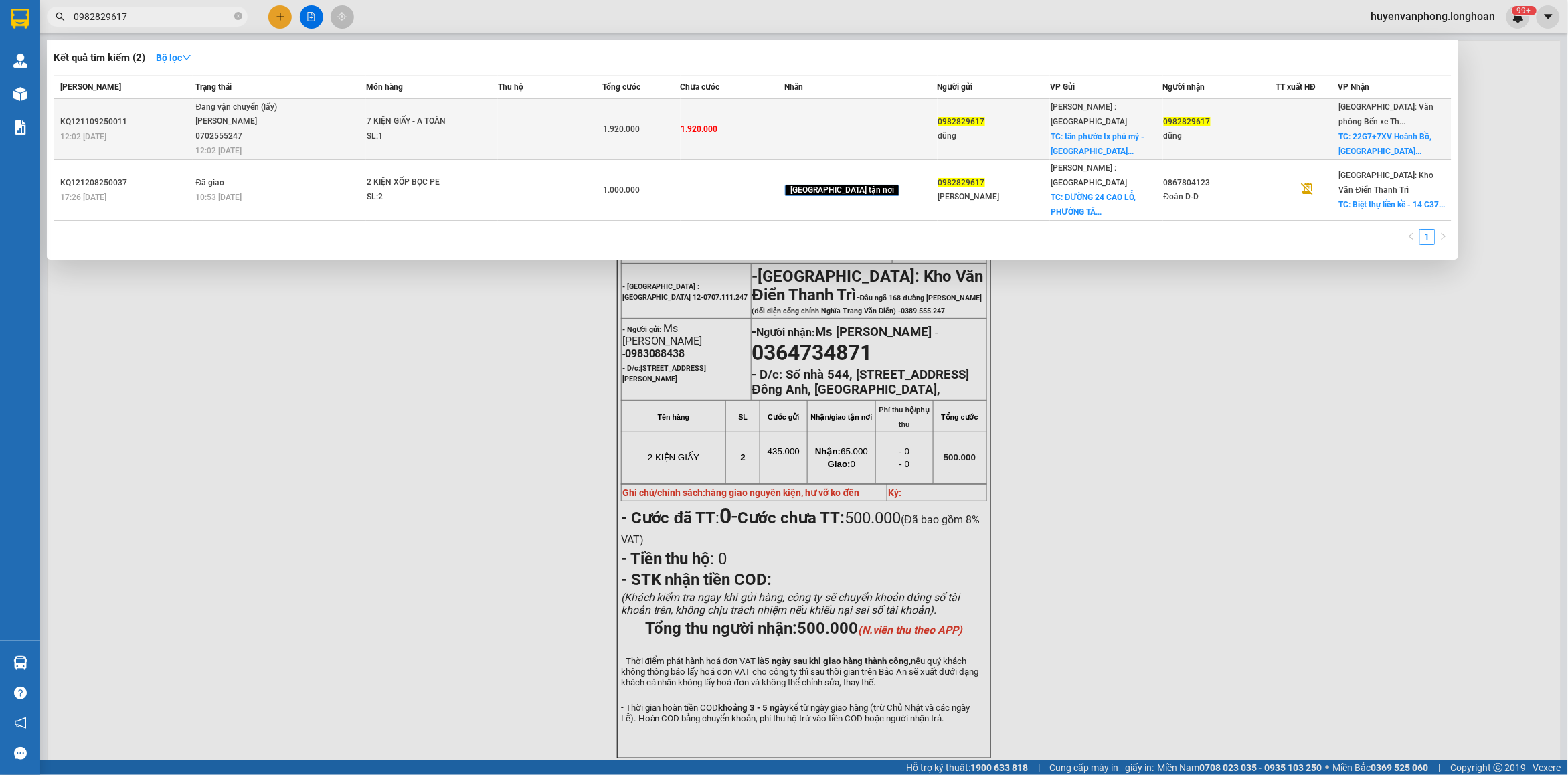
type input "0982829617"
click at [659, 135] on div "1.920.000" at bounding box center [641, 129] width 77 height 15
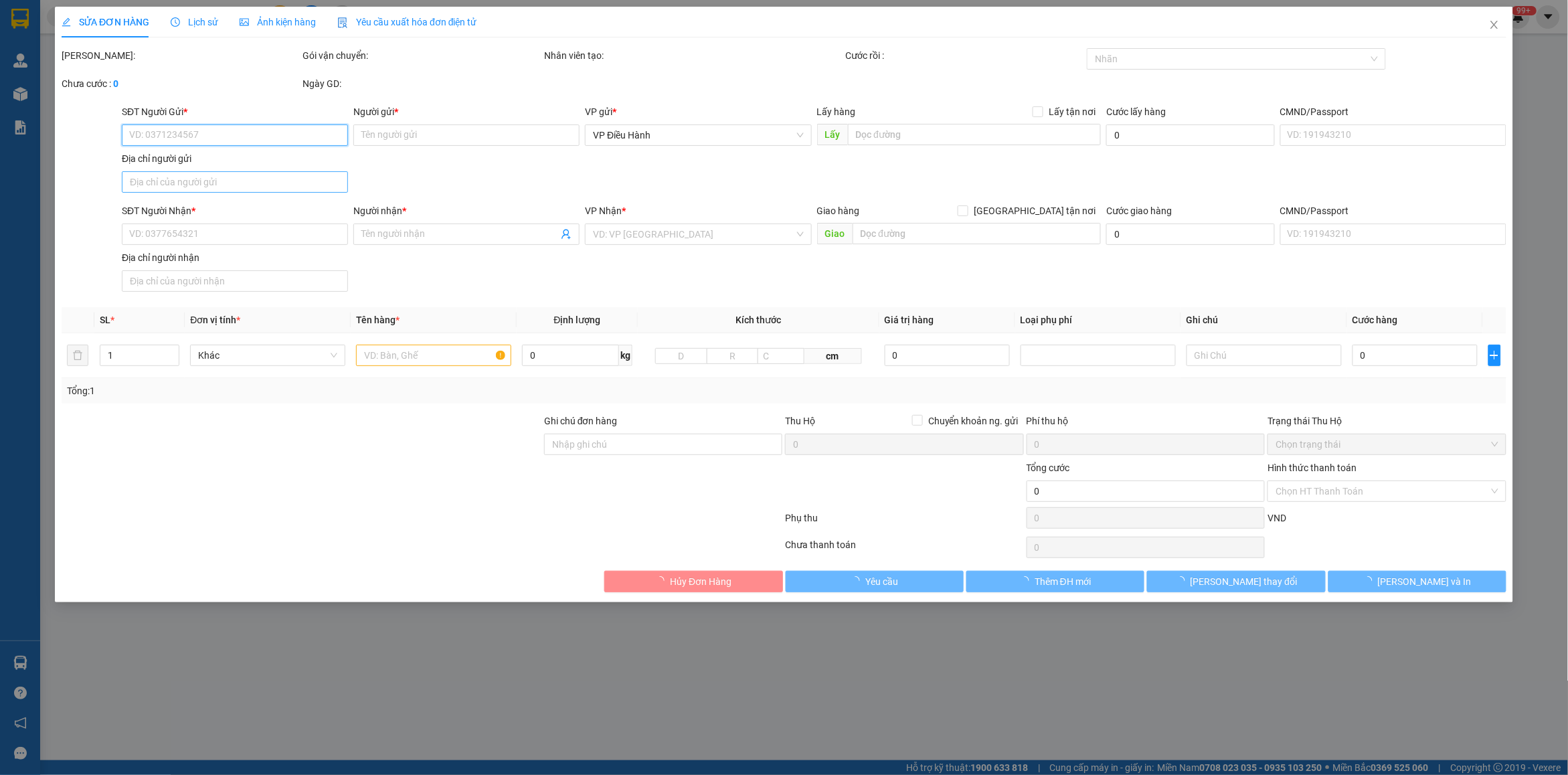
type input "0982829617"
type input "dũng"
checkbox input "true"
type input "tân phước tx phú mỹ - [GEOGRAPHIC_DATA] vvũng tàu"
type input "0982829617"
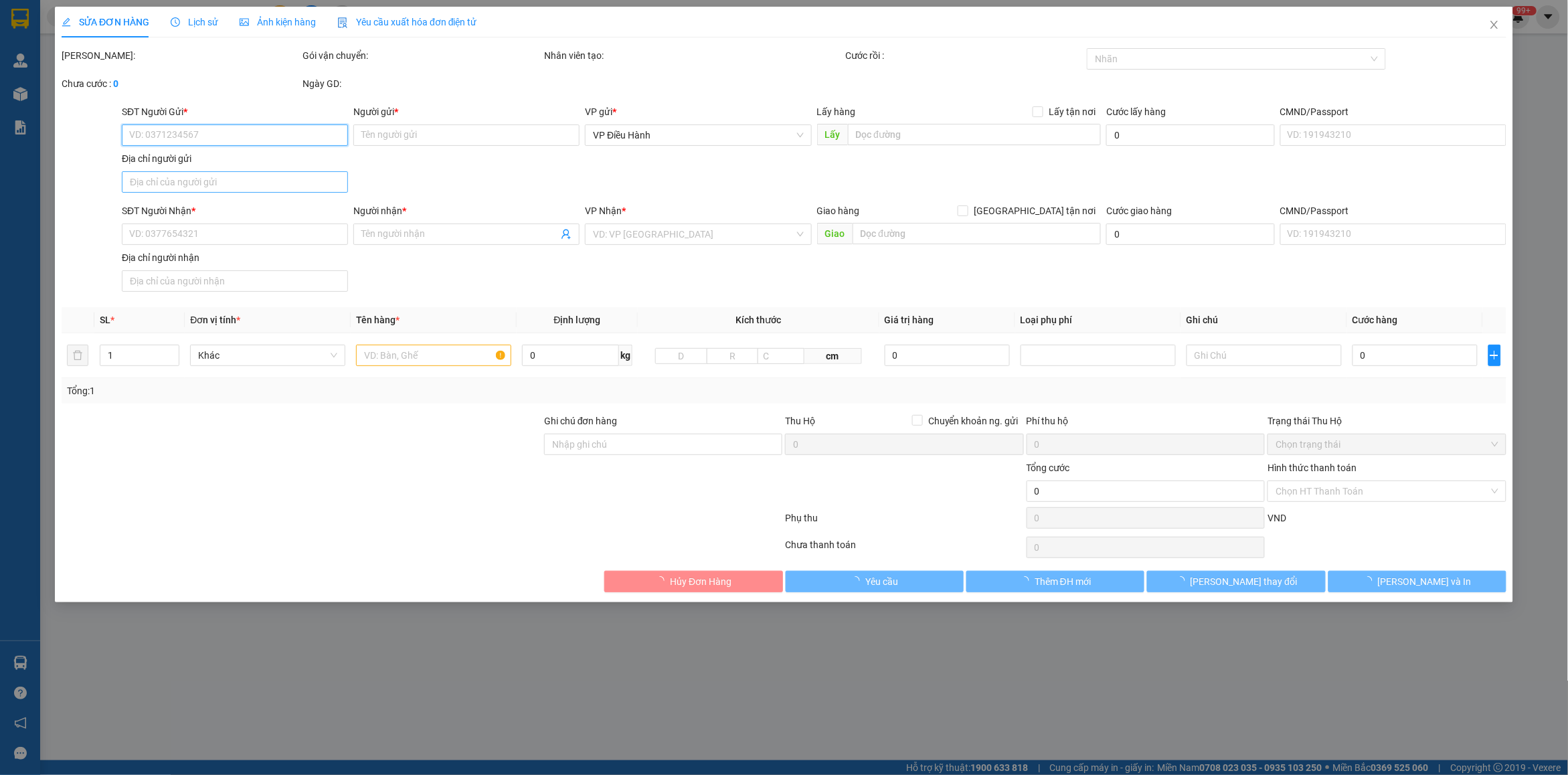
type input "dũng"
checkbox input "true"
type input "22G7+7XV Hoành Bồ, [GEOGRAPHIC_DATA]"
type input "1.920.000"
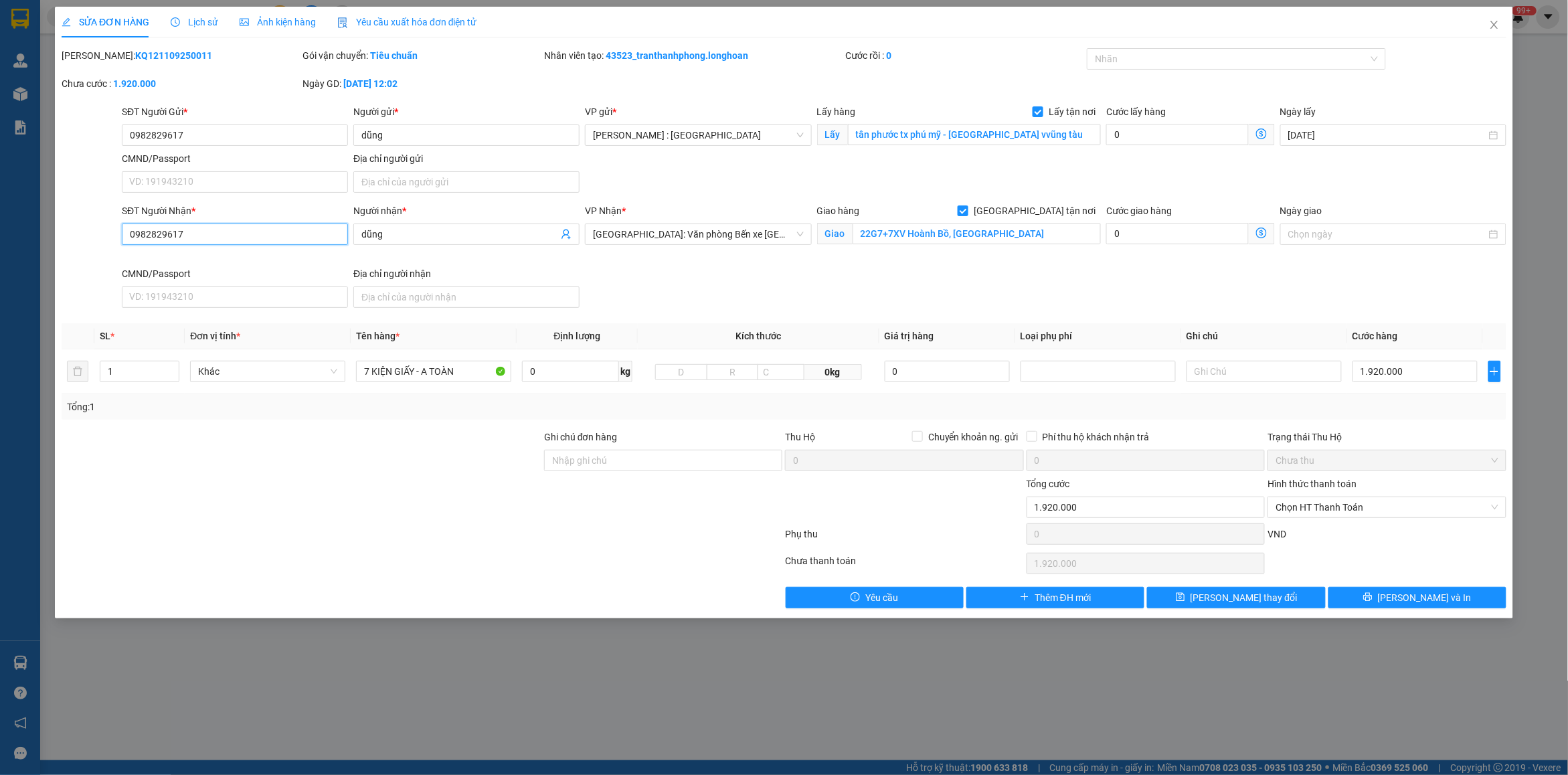
click at [211, 229] on input "0982829617" at bounding box center [235, 234] width 226 height 21
paste input "0366667374"
type input "0366667374"
click at [433, 237] on input "dũng" at bounding box center [460, 234] width 197 height 15
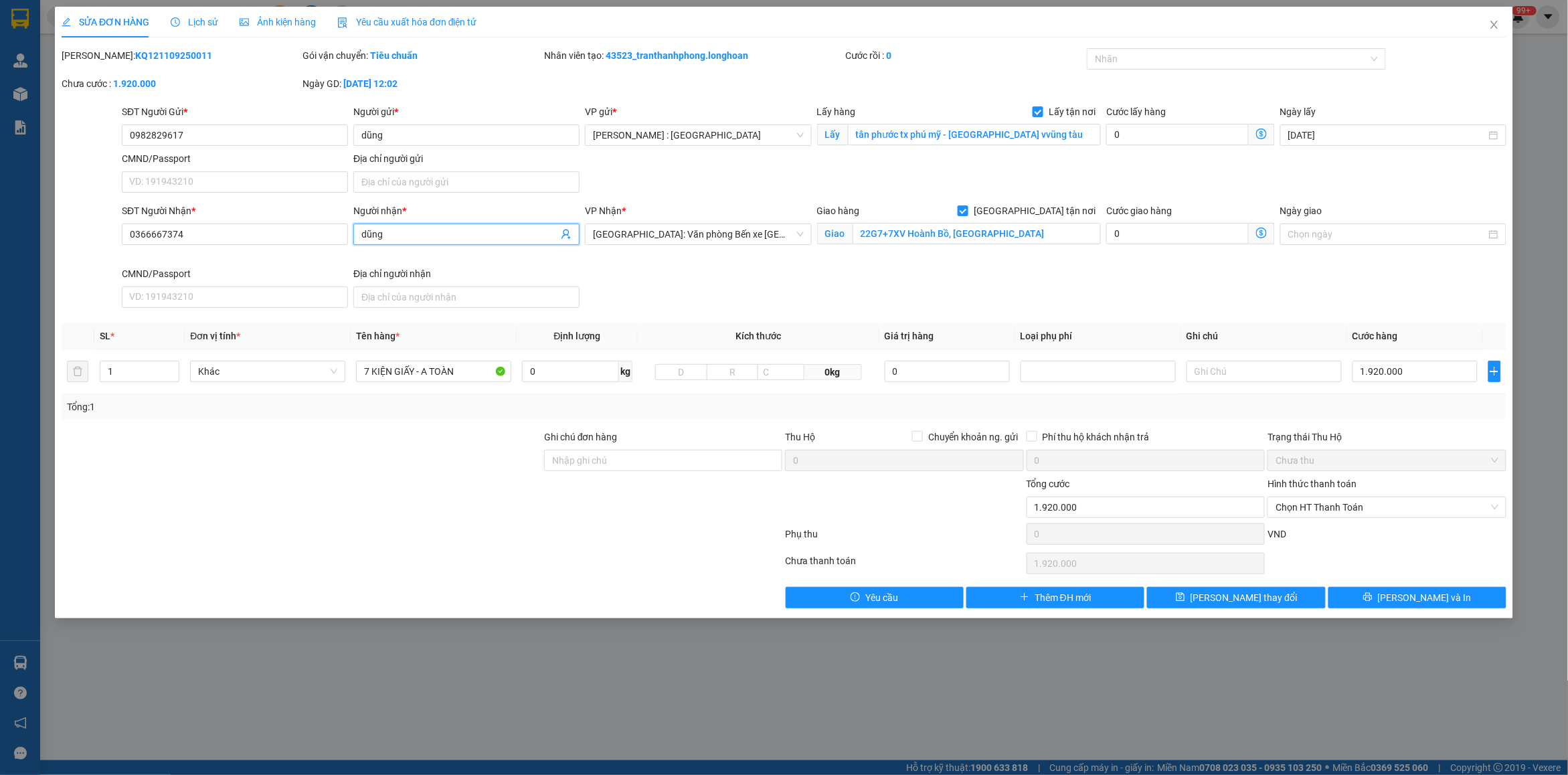
click at [433, 237] on input "dũng" at bounding box center [460, 234] width 197 height 15
type input "d"
type input "đình anh"
click at [659, 169] on div "SĐT Người Gửi * 0982829617 Người gửi * dũng VP gửi * [GEOGRAPHIC_DATA] : [GEOGR…" at bounding box center [814, 151] width 1390 height 94
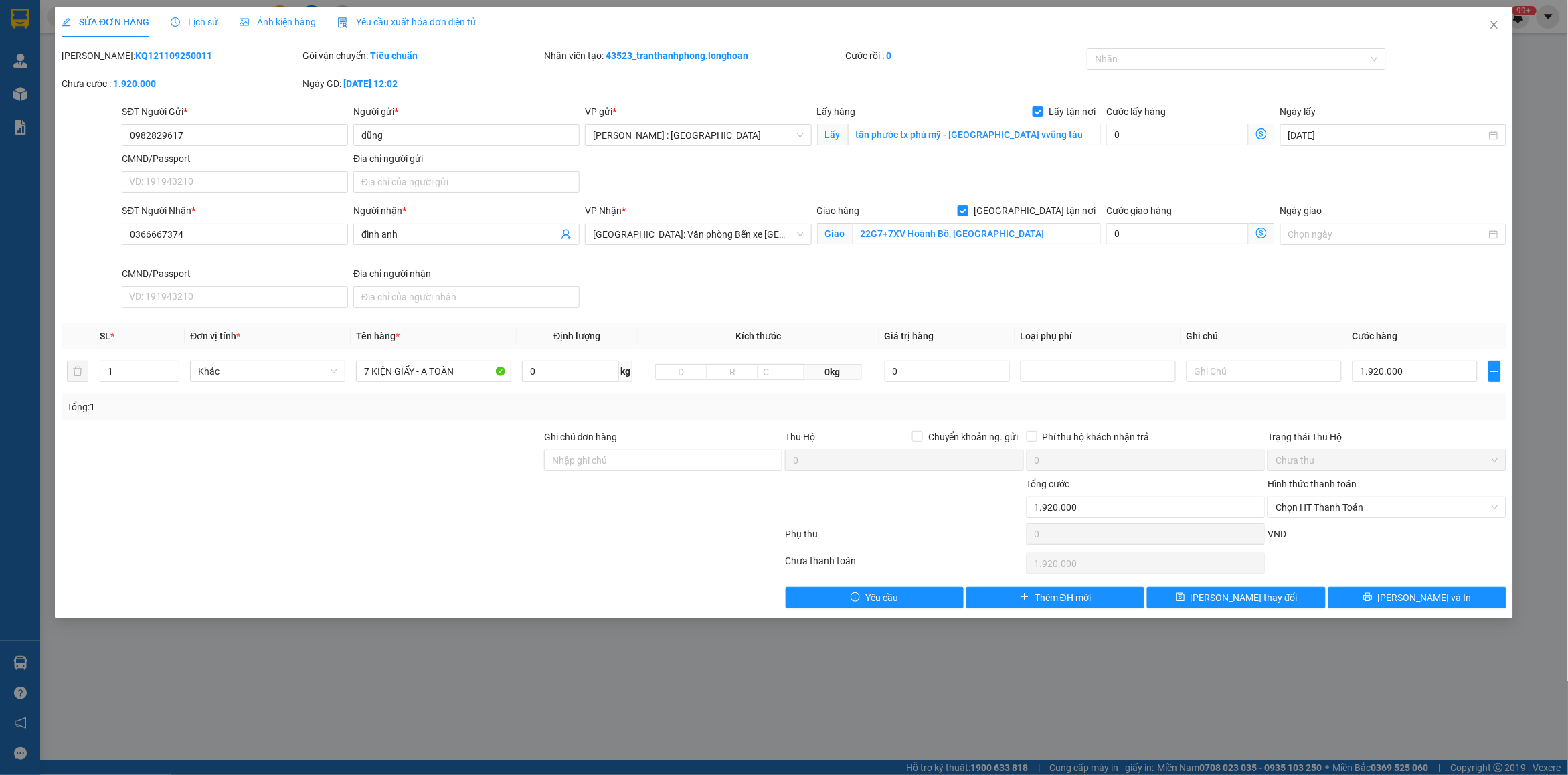
click at [1266, 586] on div "Total Paid Fee 0 Total UnPaid Fee 1.920.000 Cash Collection Total Fee Mã ĐH: KQ…" at bounding box center [783, 328] width 1445 height 560
click at [1245, 605] on span "[PERSON_NAME] thay đổi" at bounding box center [1244, 597] width 107 height 15
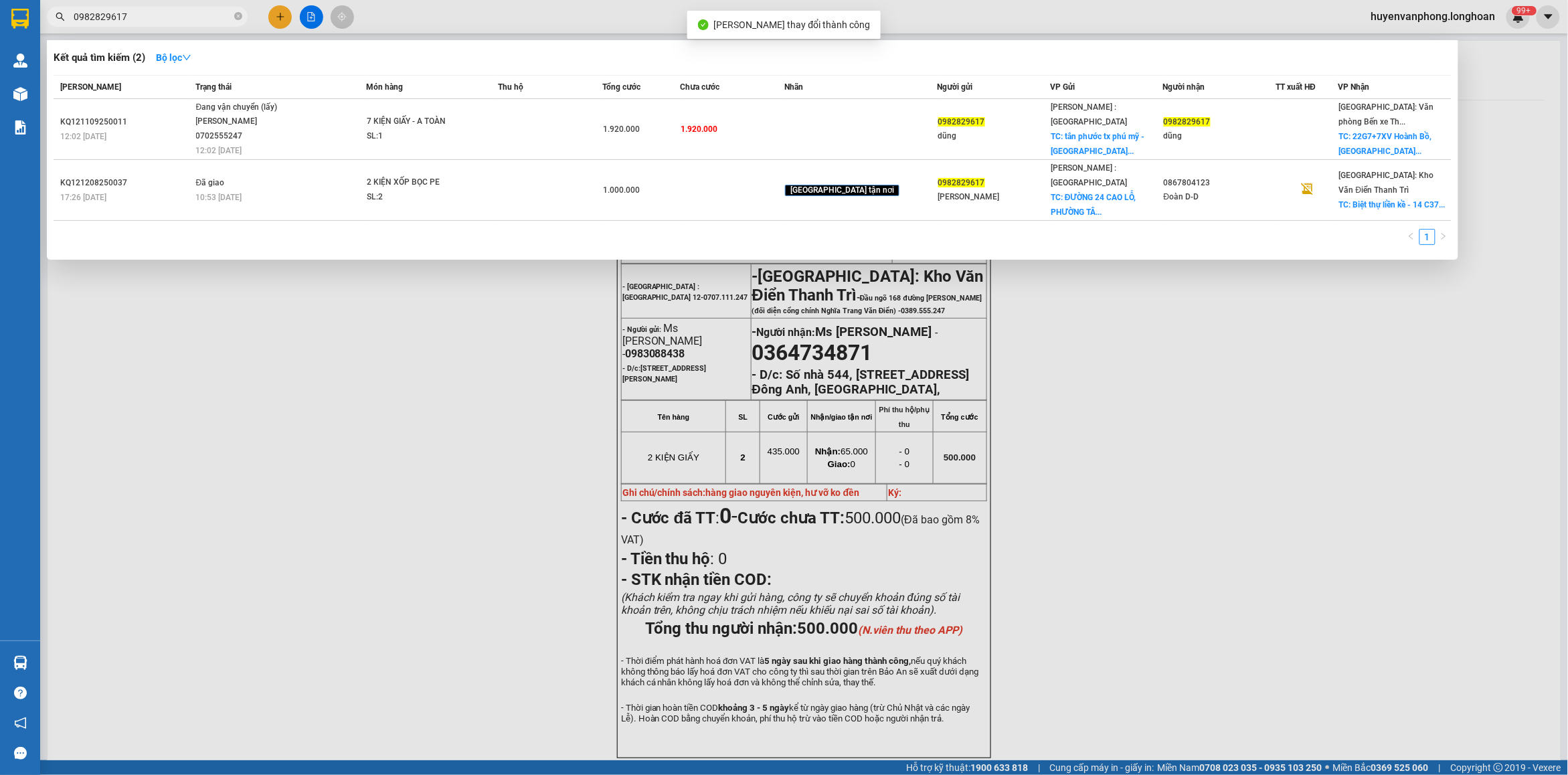
click at [156, 15] on input "0982829617" at bounding box center [152, 17] width 158 height 15
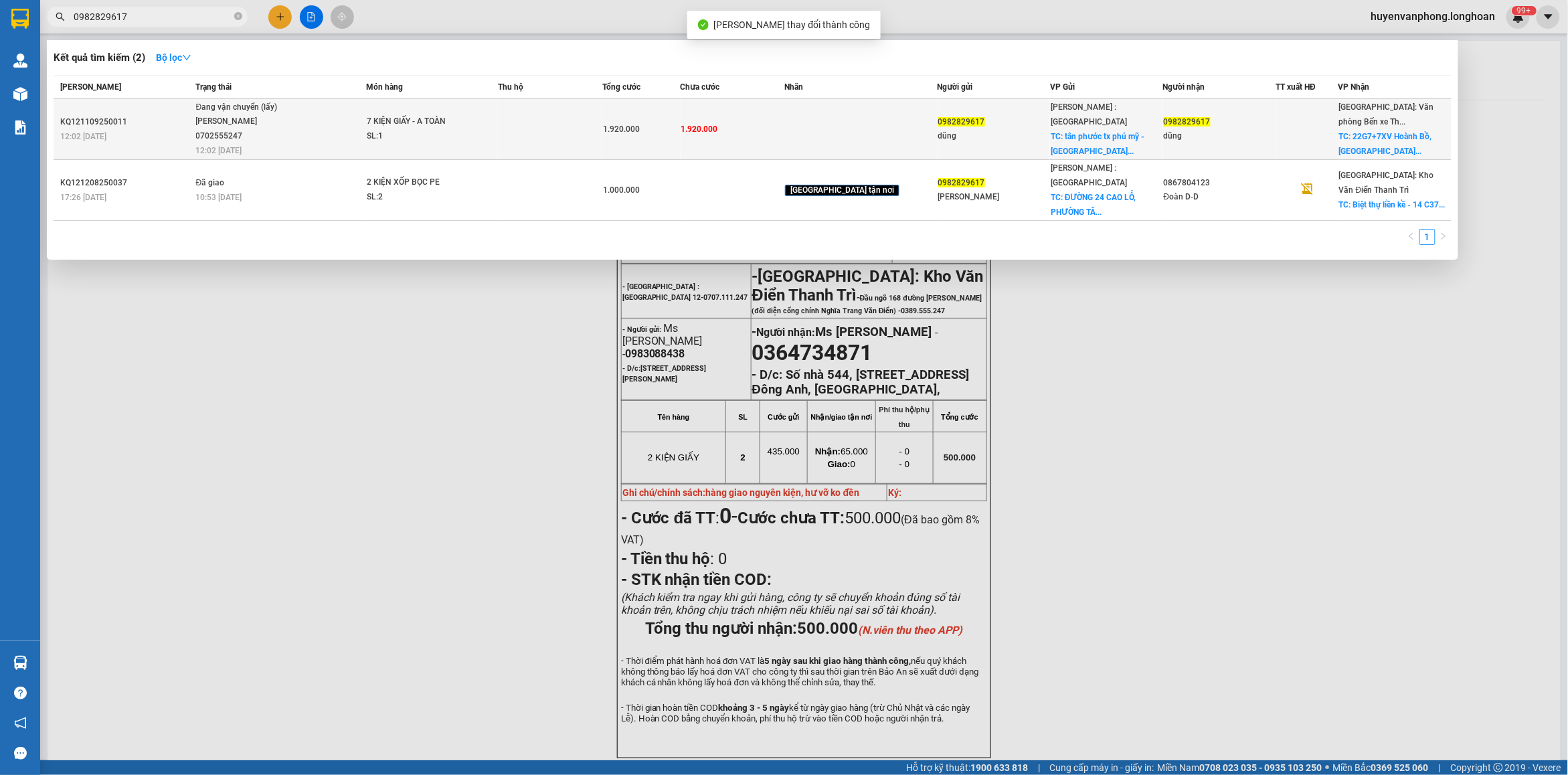
click at [332, 116] on span "Đang vận chuyển (lấy) [PERSON_NAME] 0702555247 12:02 [DATE]" at bounding box center [281, 128] width 169 height 55
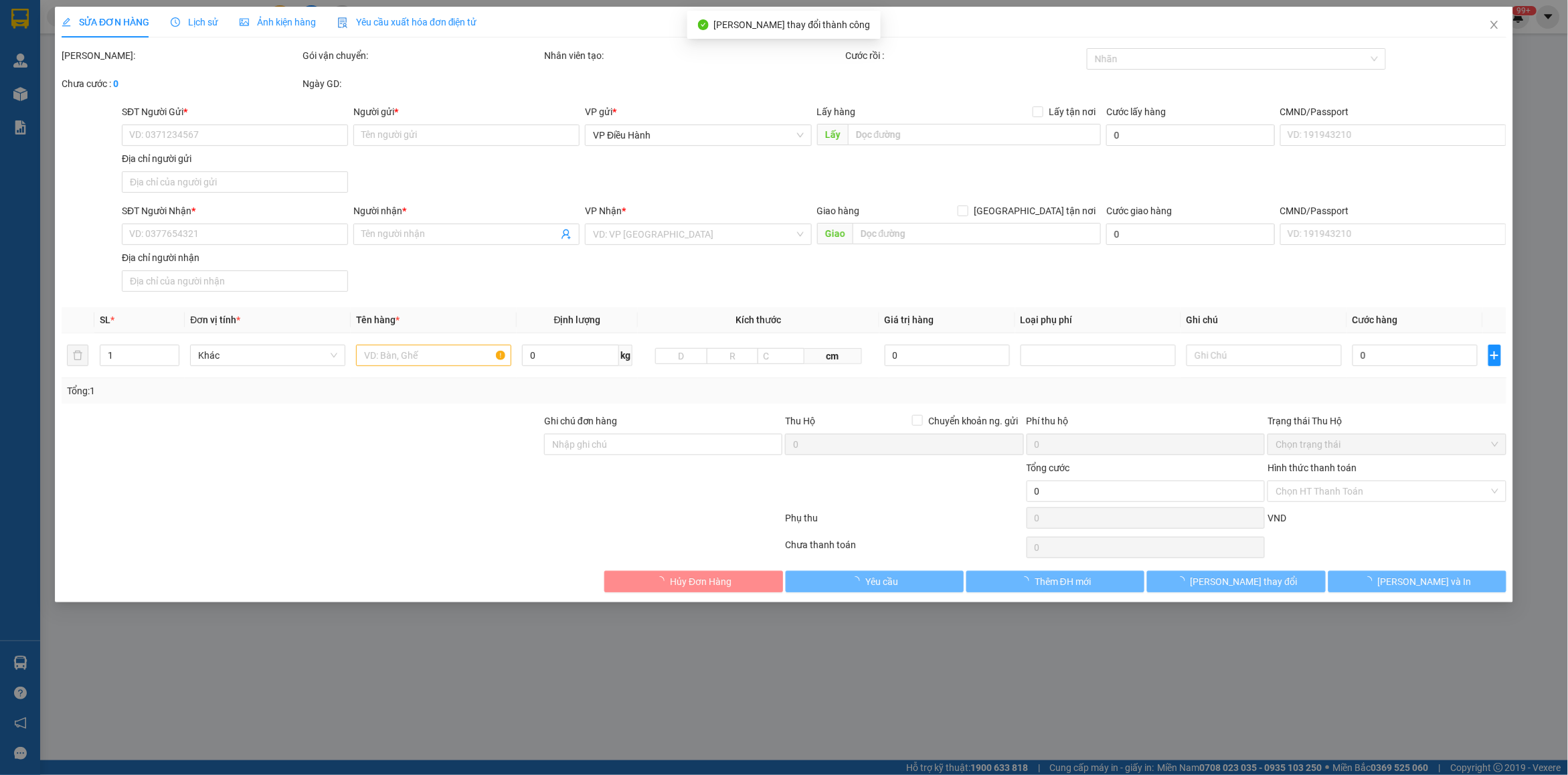
type input "0982829617"
type input "dũng"
checkbox input "true"
type input "tân phước tx phú mỹ - [GEOGRAPHIC_DATA] vvũng tàu"
type input "0366667374"
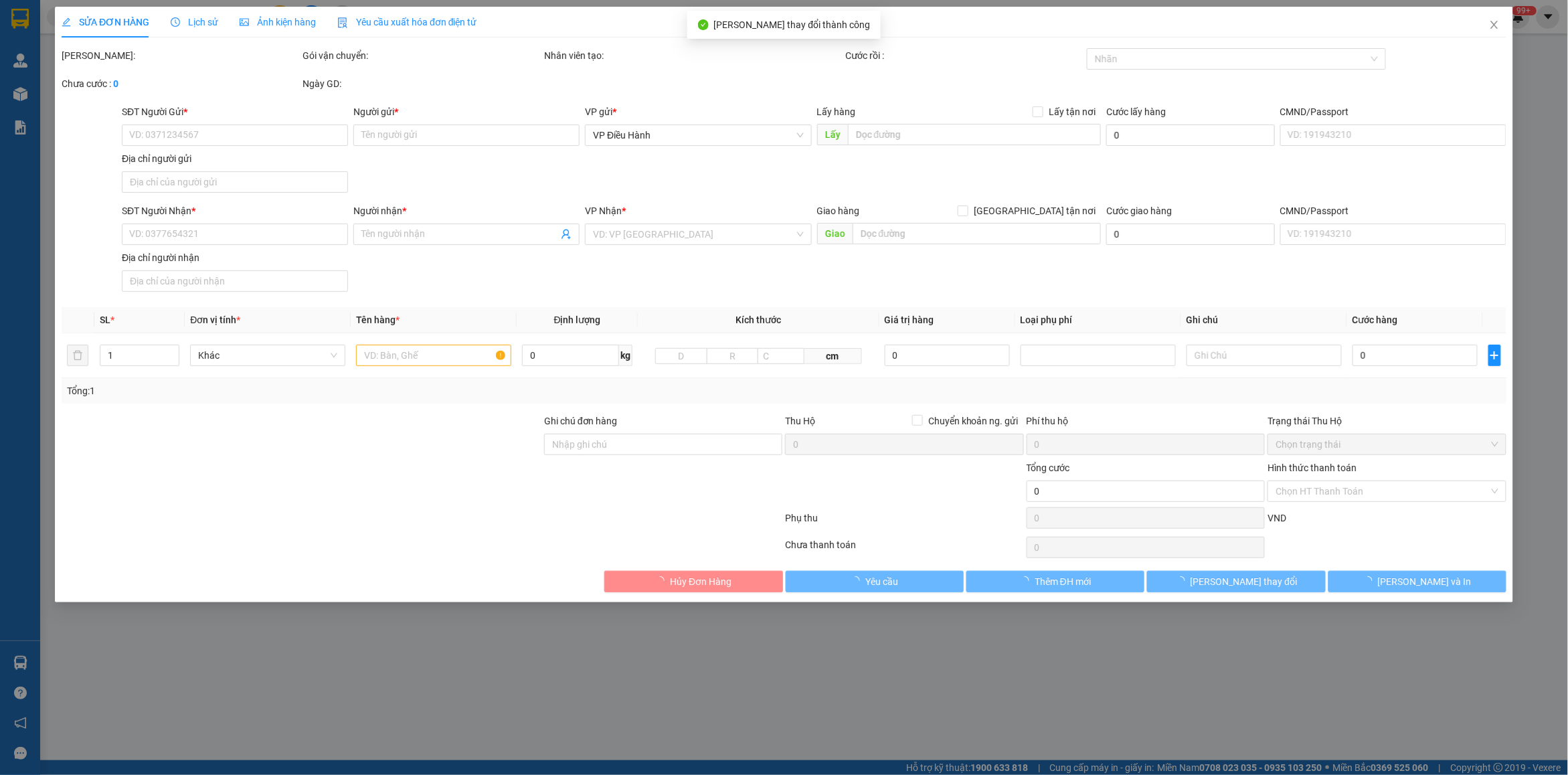
type input "đình anh"
checkbox input "true"
type input "22G7+7XV Hoành Bồ, [GEOGRAPHIC_DATA]"
type input "1.920.000"
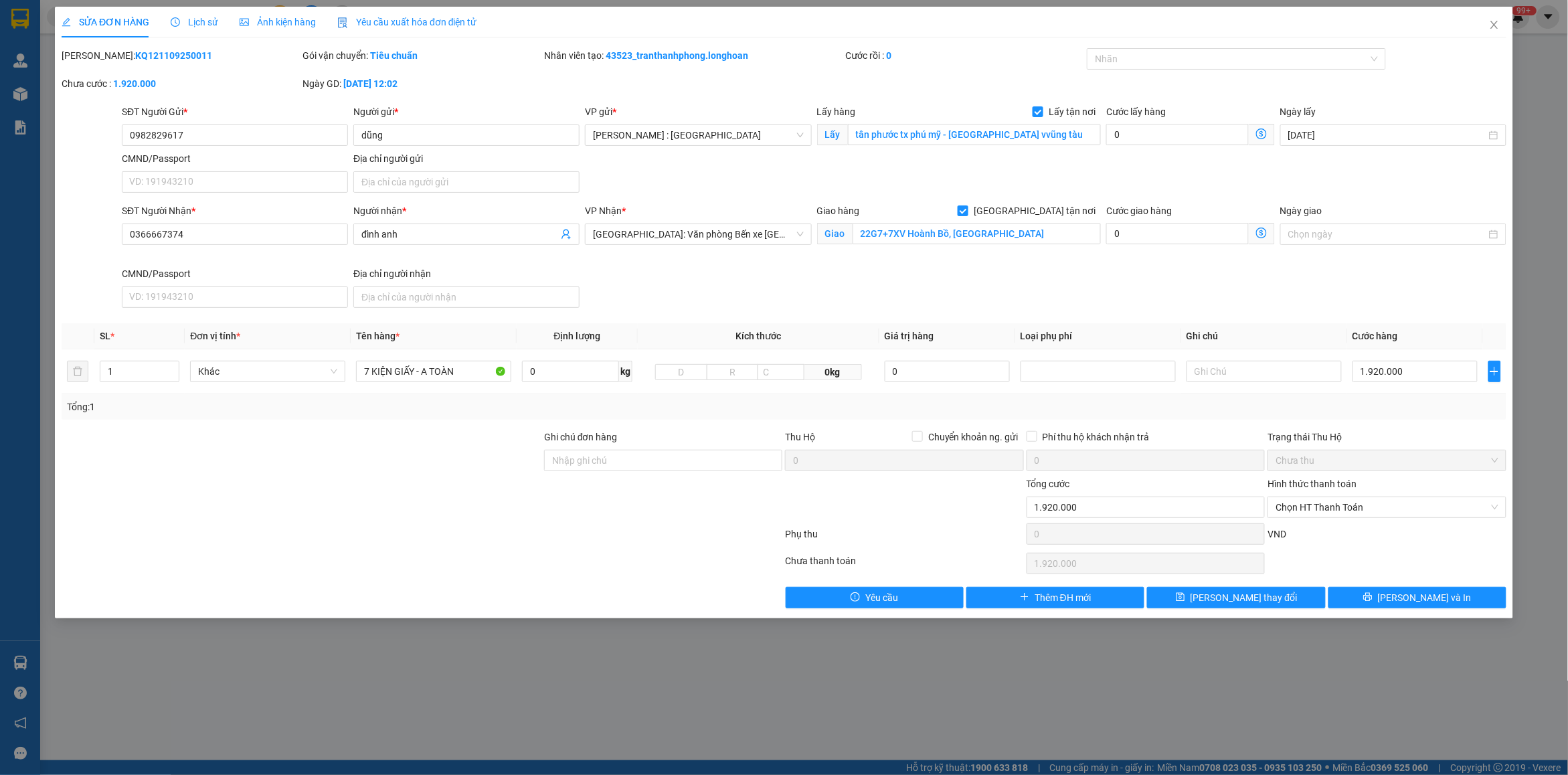
click at [204, 21] on span "Lịch sử" at bounding box center [194, 22] width 47 height 11
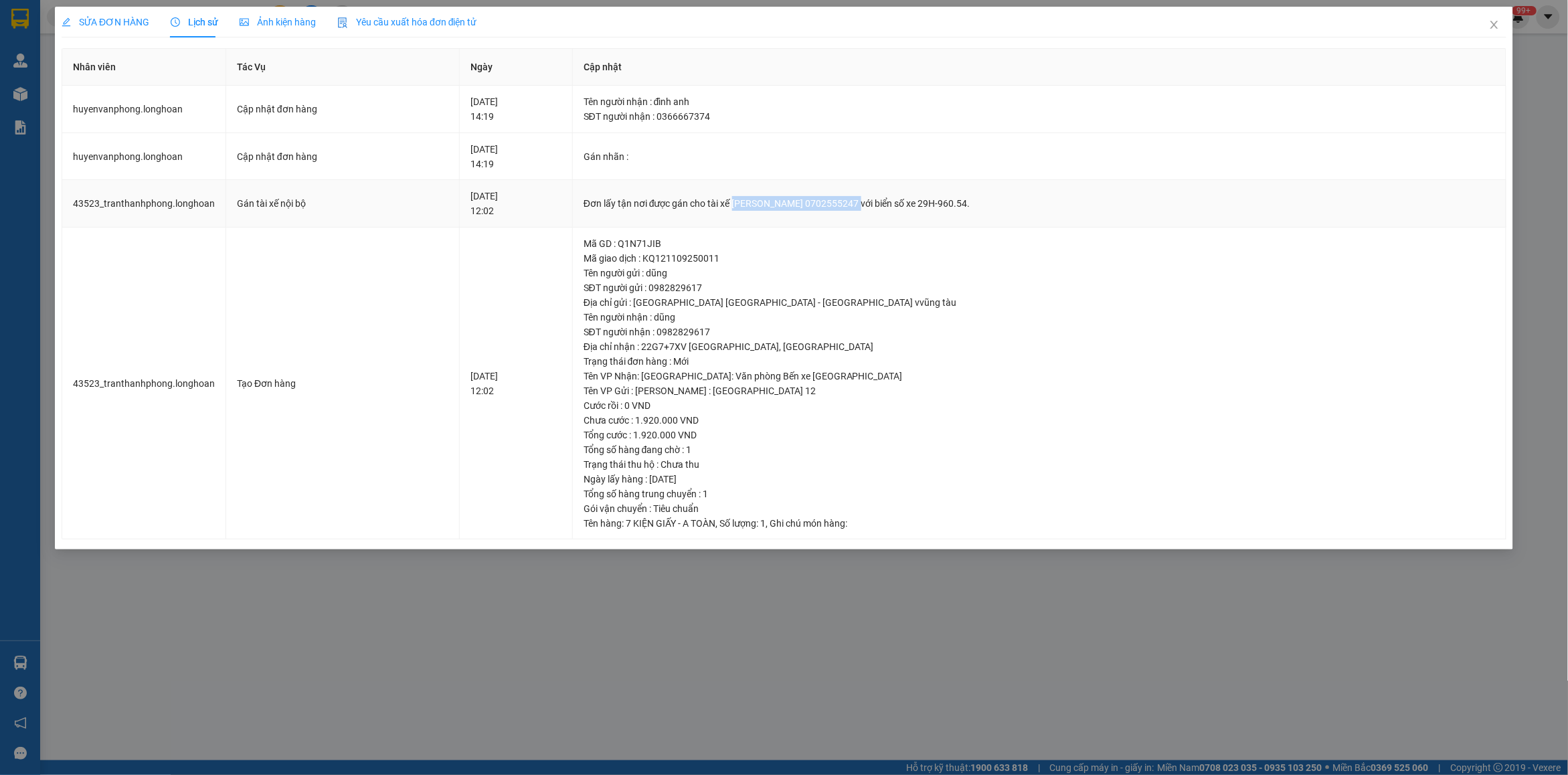
drag, startPoint x: 759, startPoint y: 201, endPoint x: 890, endPoint y: 196, distance: 131.1
click at [890, 196] on div "Đơn lấy tận nơi được gán cho tài xế [PERSON_NAME] 0702555247 với biển số xe 29H…" at bounding box center [1039, 203] width 912 height 15
copy div "[PERSON_NAME] 0702555247"
click at [1500, 24] on span "Close" at bounding box center [1494, 25] width 37 height 37
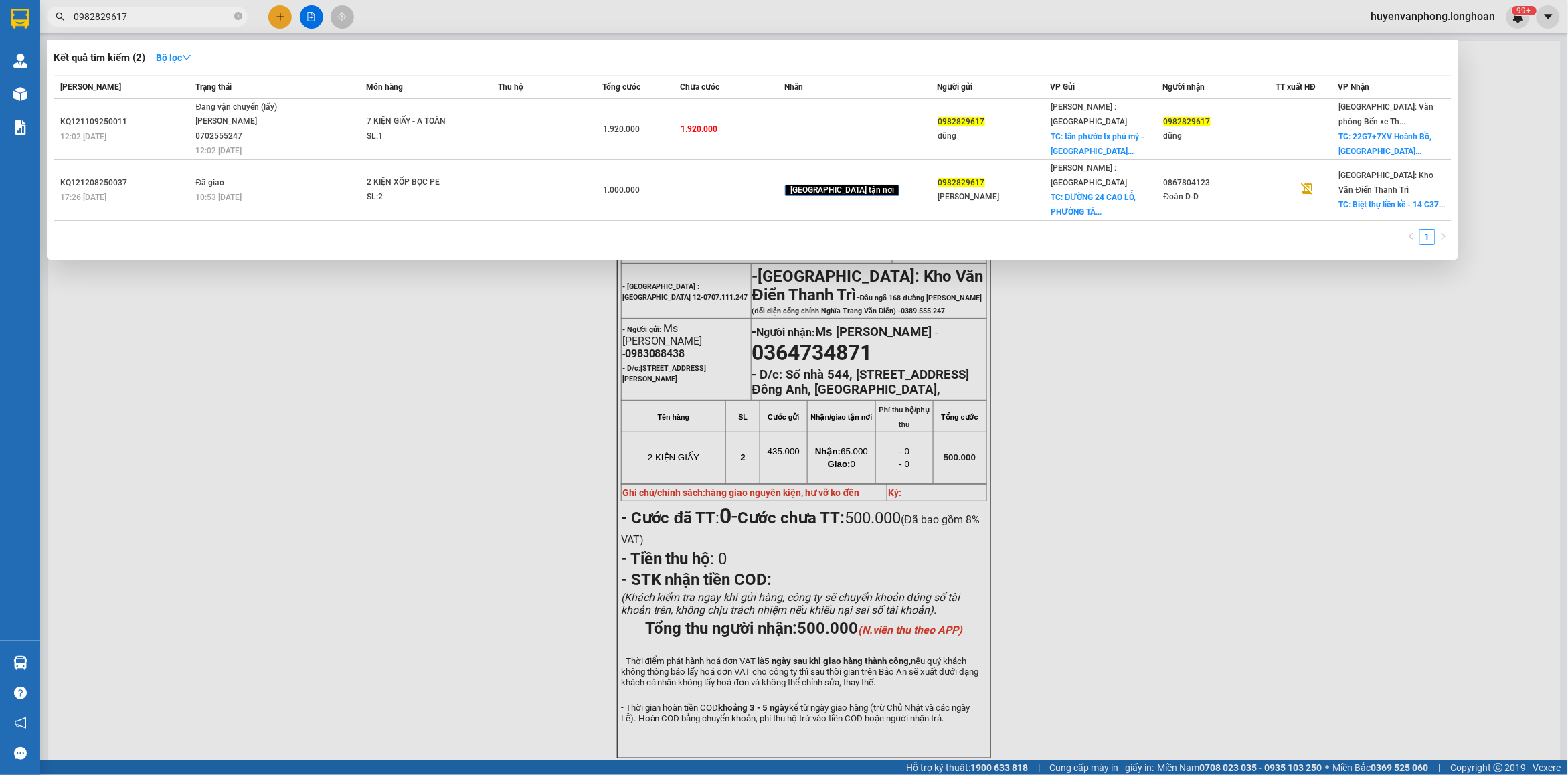
click at [171, 14] on input "0982829617" at bounding box center [152, 17] width 158 height 15
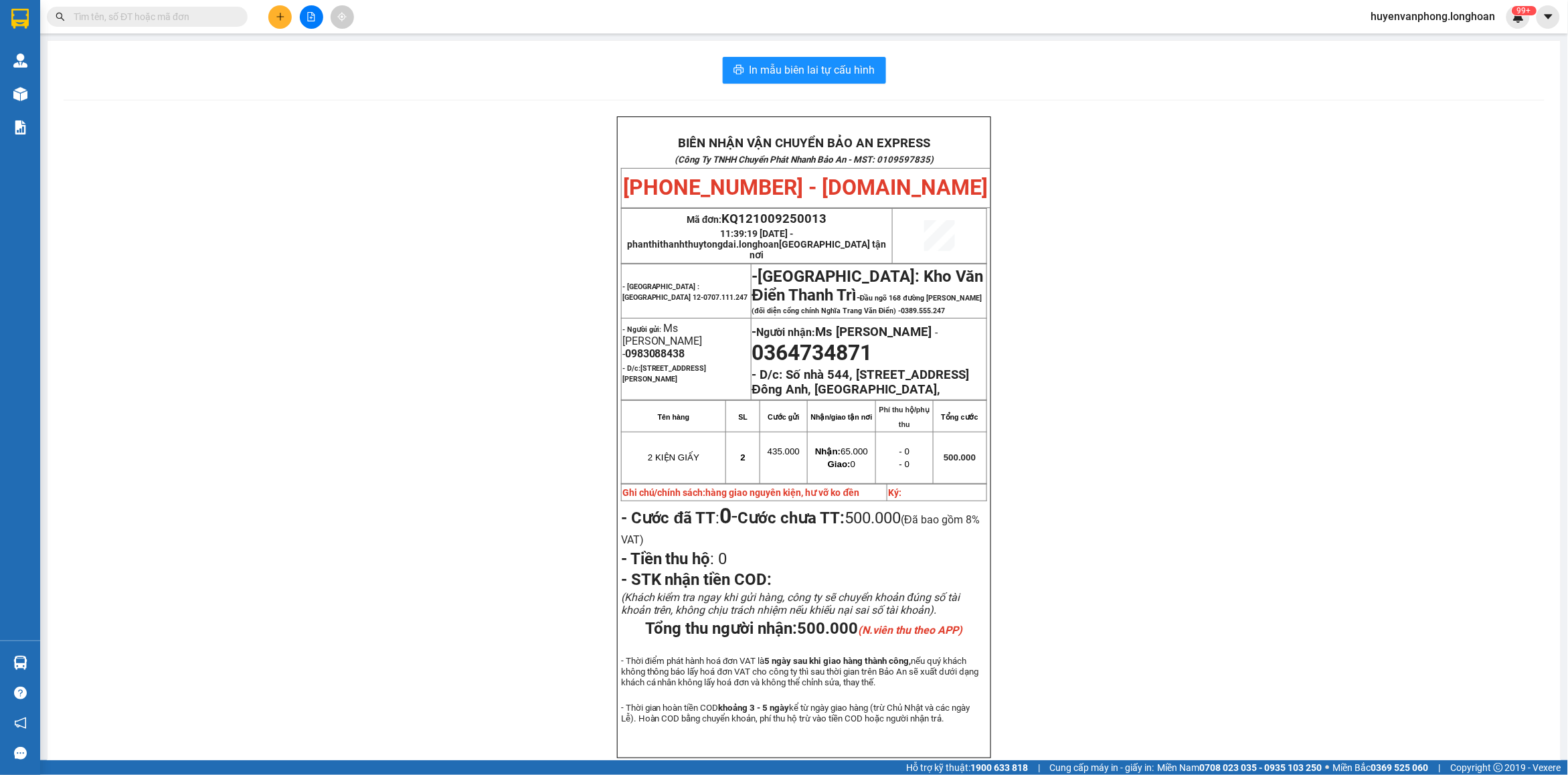
paste input "0961217970"
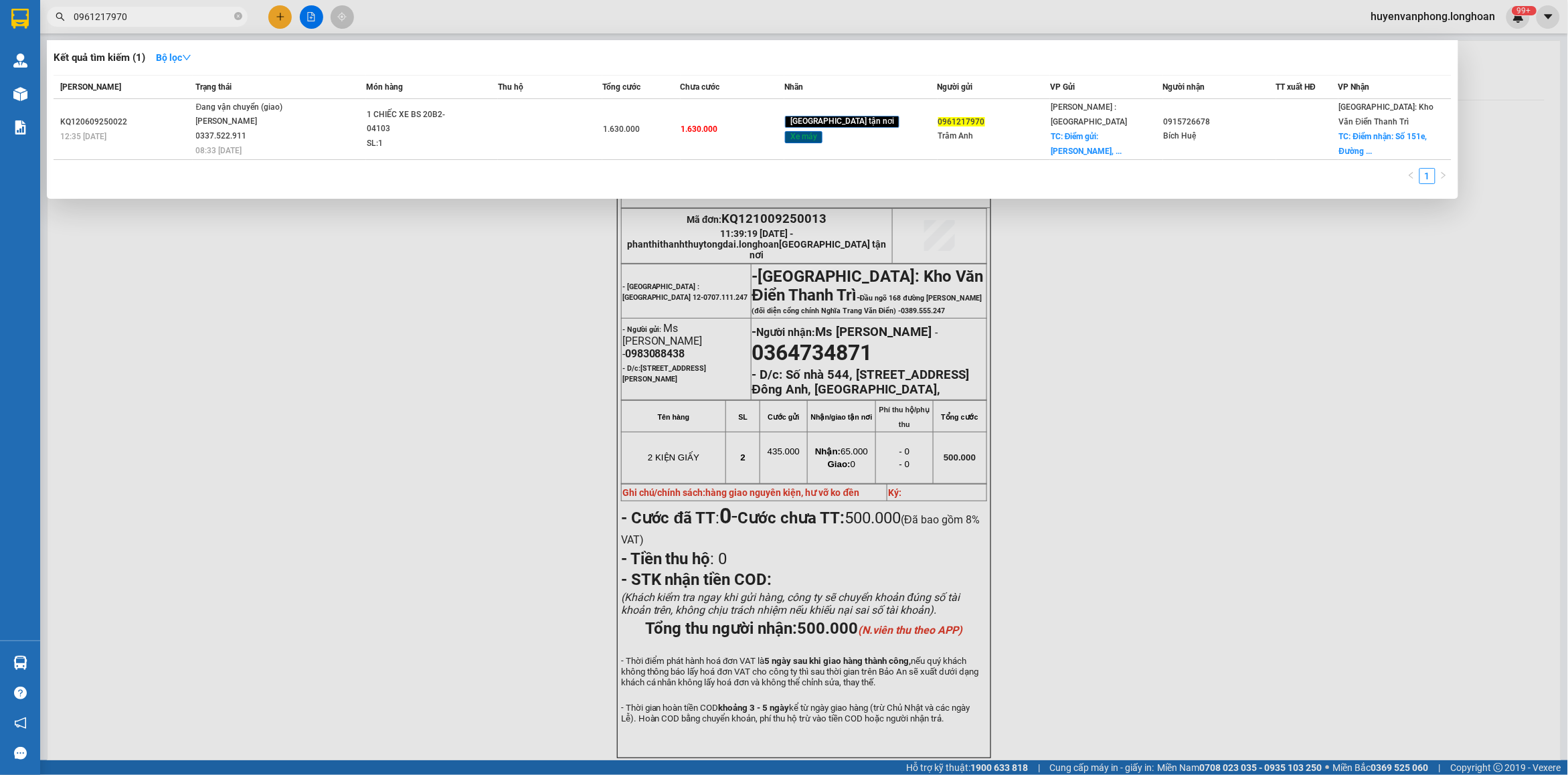
type input "0961217970"
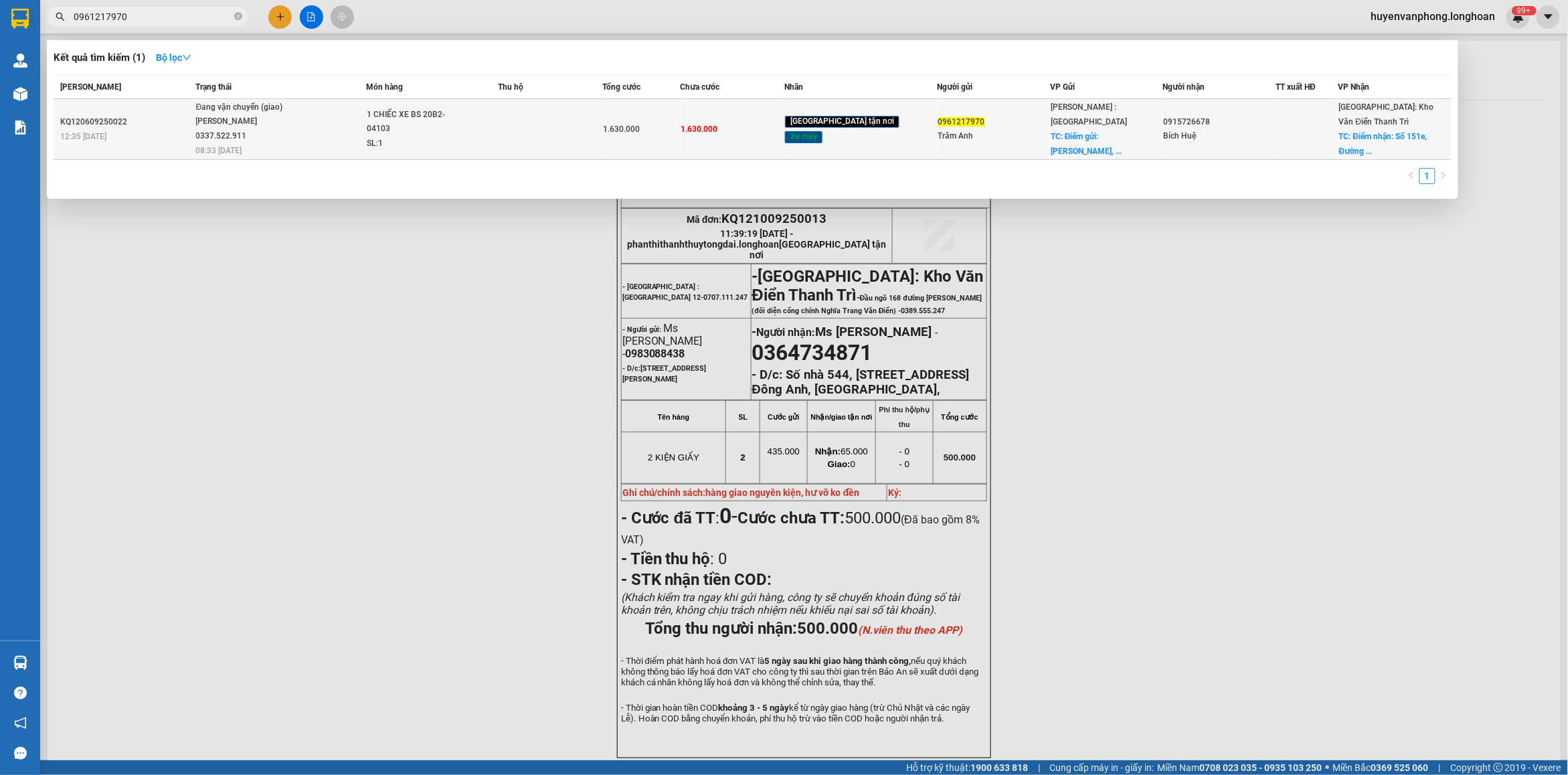
click at [359, 142] on span "Đang vận chuyển (giao) [PERSON_NAME] 0337.522.911 08:33 [DATE]" at bounding box center [281, 128] width 169 height 55
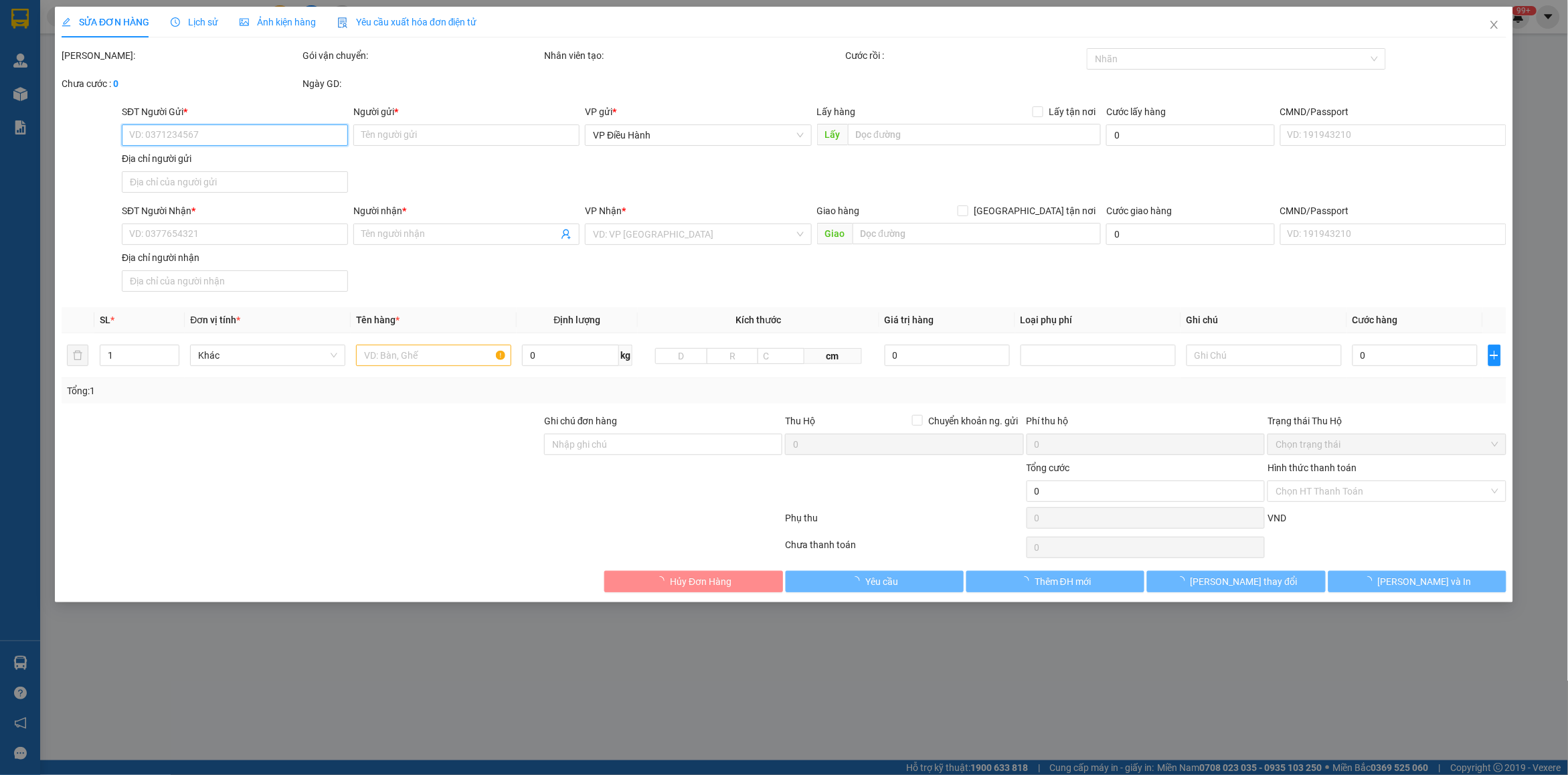
type input "0961217970"
type input "Trâm Anh"
checkbox input "true"
type input "Điểm gửi: [PERSON_NAME], 33/2 Gò Cát, P. long Trường, [GEOGRAPHIC_DATA], Hcm"
type input "0915726678"
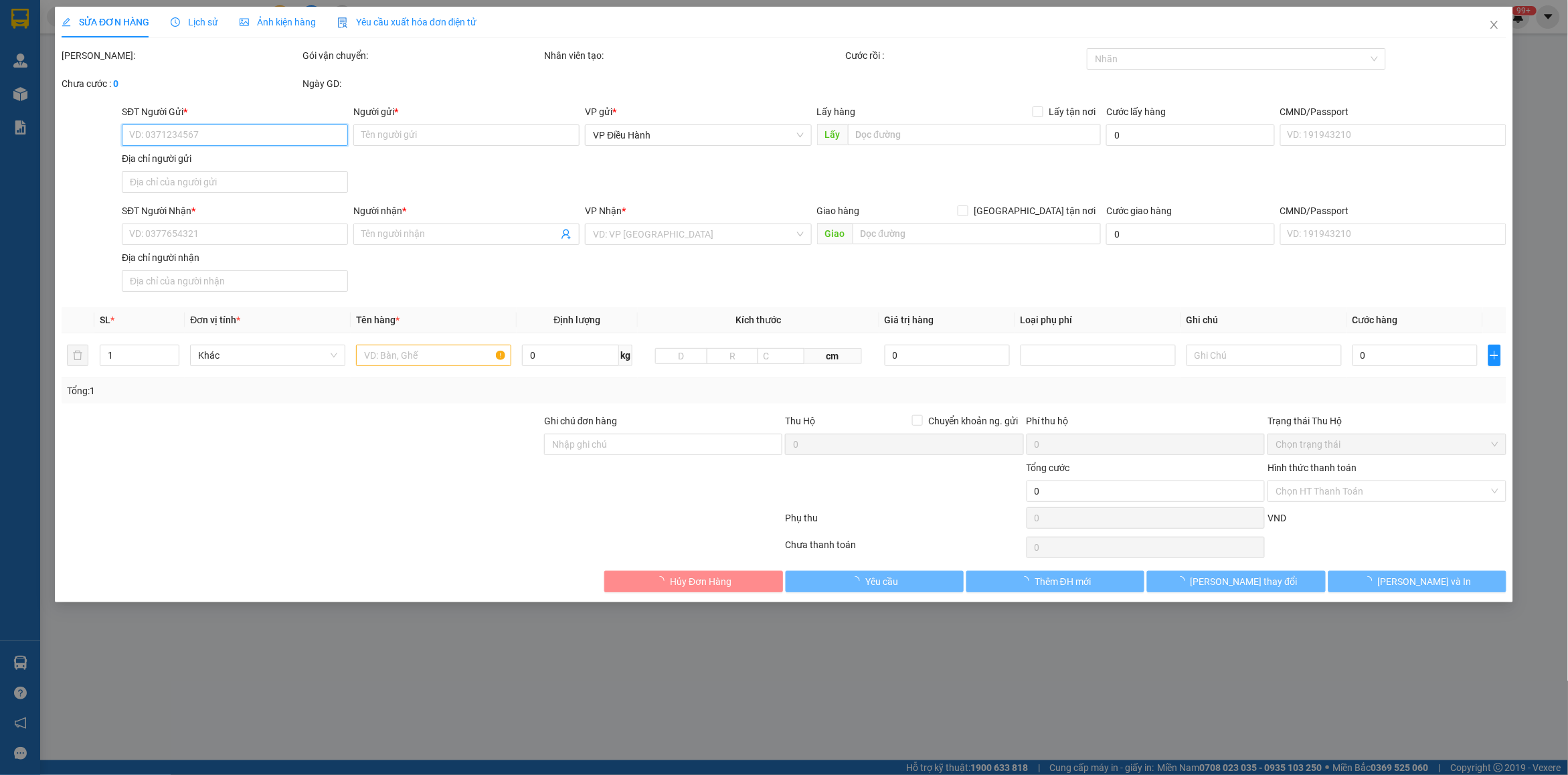
type input "Bích Huệ"
checkbox input "true"
type input "Điểm nhận: [STREET_ADDRESS], [GEOGRAPHIC_DATA], [GEOGRAPHIC_DATA], [GEOGRAPHIC_…"
type input "CÓ CHÌA KHOÁ QUẤN TAY LÁI - KHÔNG CAVET"
type input "1.630.000"
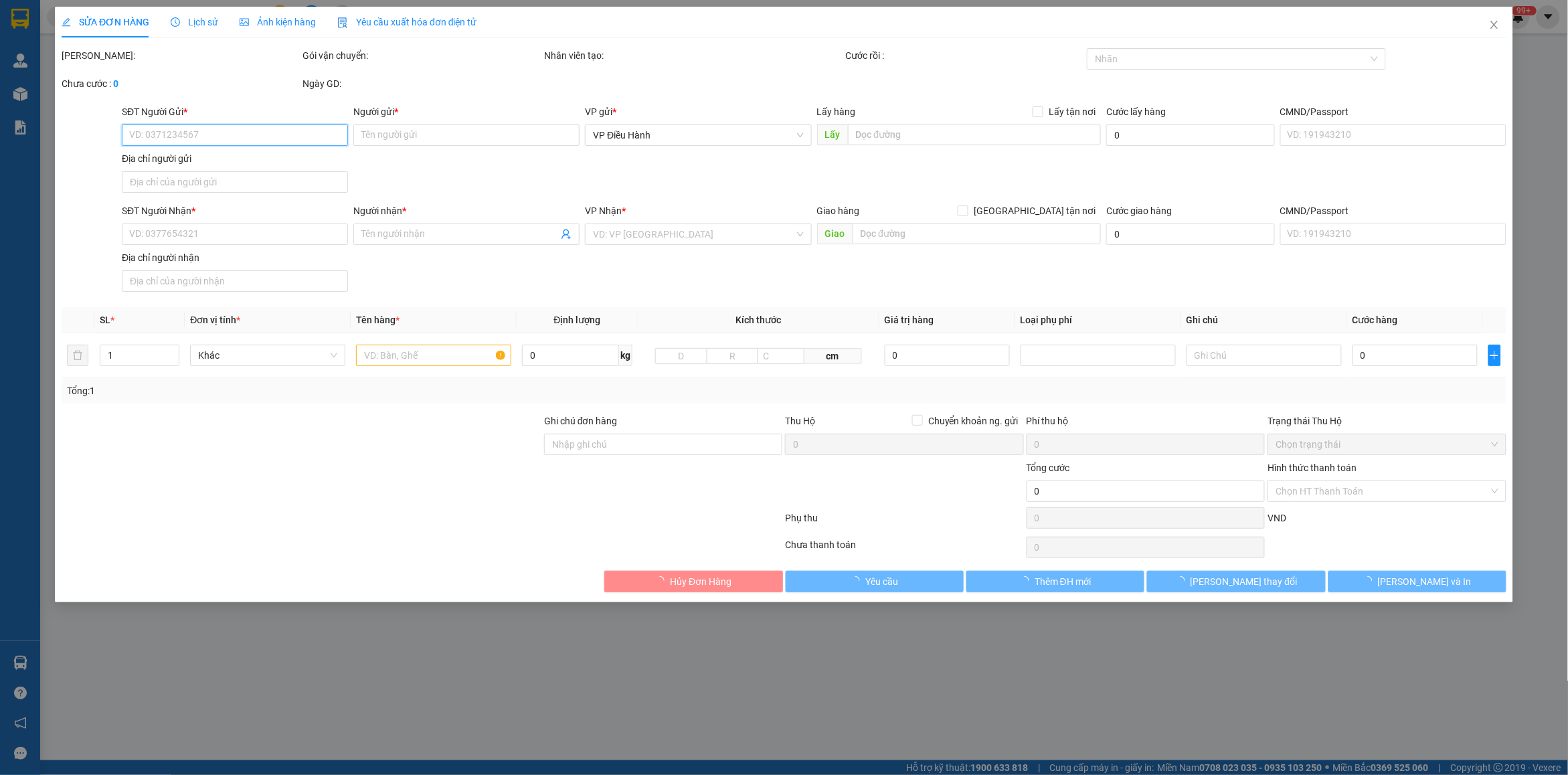
type input "1.630.000"
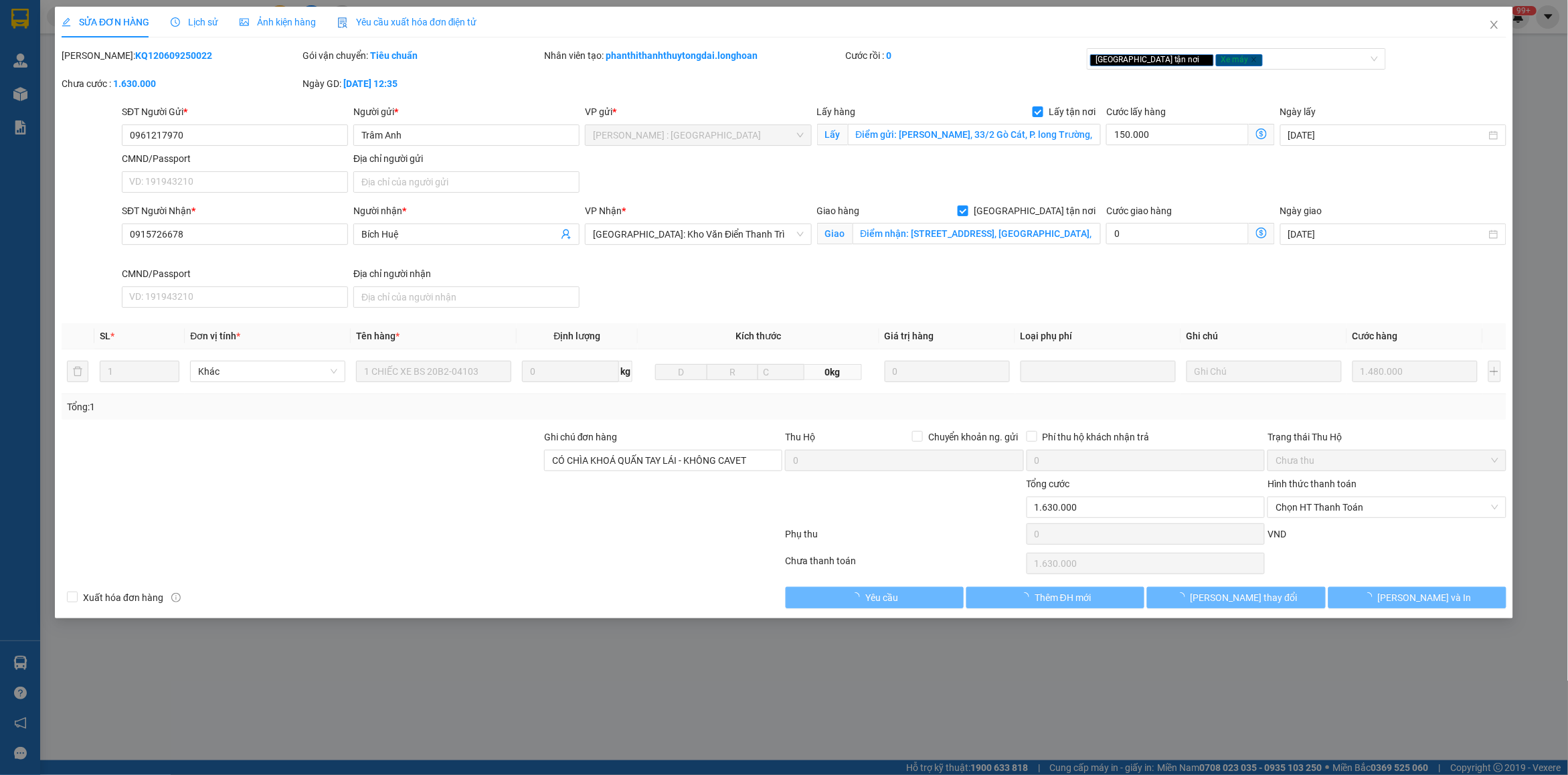
click at [194, 17] on span "Lịch sử" at bounding box center [194, 22] width 47 height 11
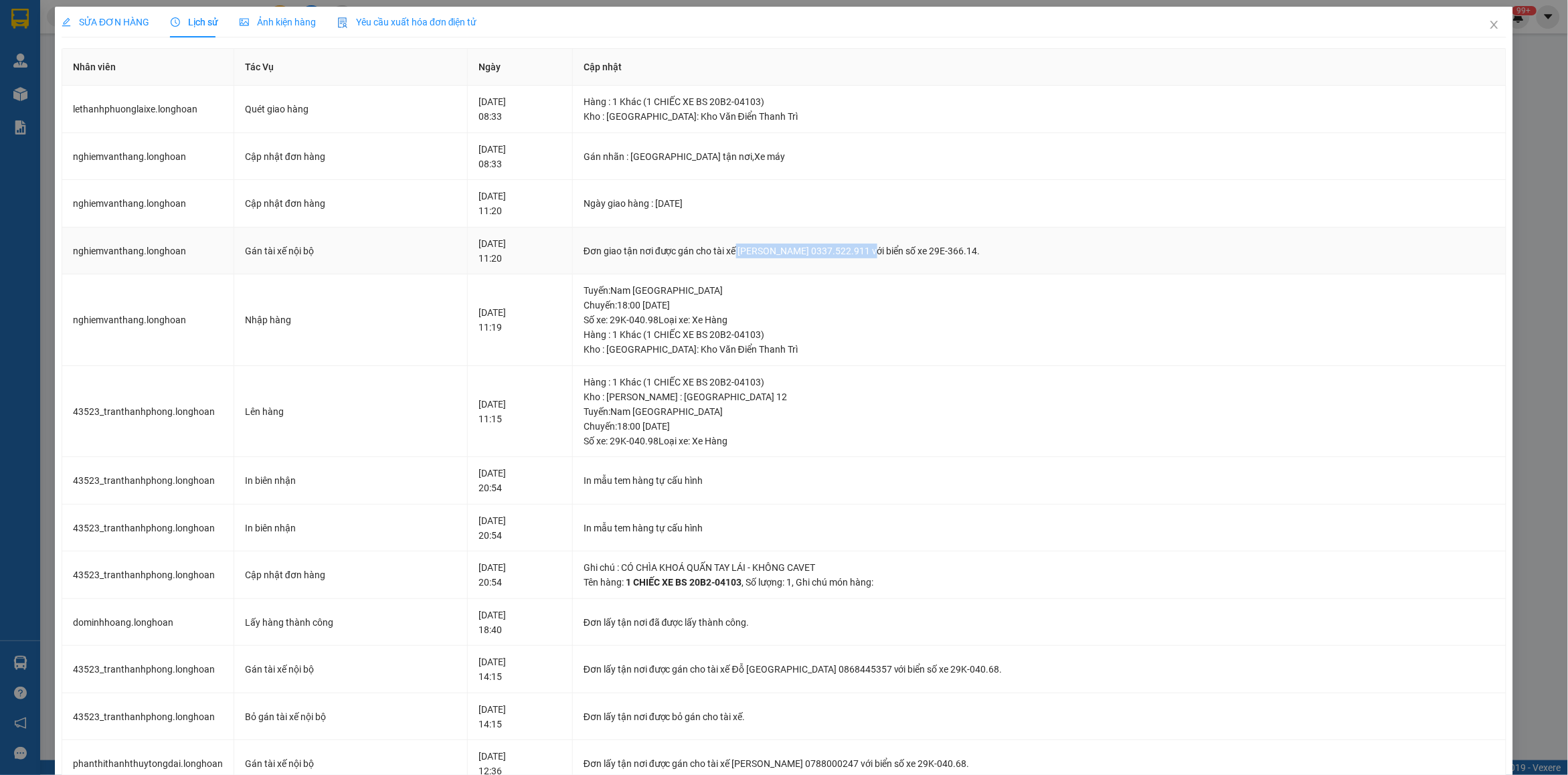
drag, startPoint x: 730, startPoint y: 254, endPoint x: 863, endPoint y: 250, distance: 133.1
click at [863, 250] on div "Đơn giao tận nơi được gán cho tài xế [PERSON_NAME] 0337.522.911 với biển số xe …" at bounding box center [1039, 251] width 912 height 15
drag, startPoint x: 842, startPoint y: 251, endPoint x: 760, endPoint y: 324, distance: 109.8
click at [758, 326] on div "Tuyến : Nam Trung Bắc QL1A Chuyến: 18:00 [DATE] Số xe: 29K-040.98 Loại xe: Xe H…" at bounding box center [1039, 304] width 912 height 44
drag, startPoint x: 1478, startPoint y: 34, endPoint x: 488, endPoint y: 4, distance: 990.5
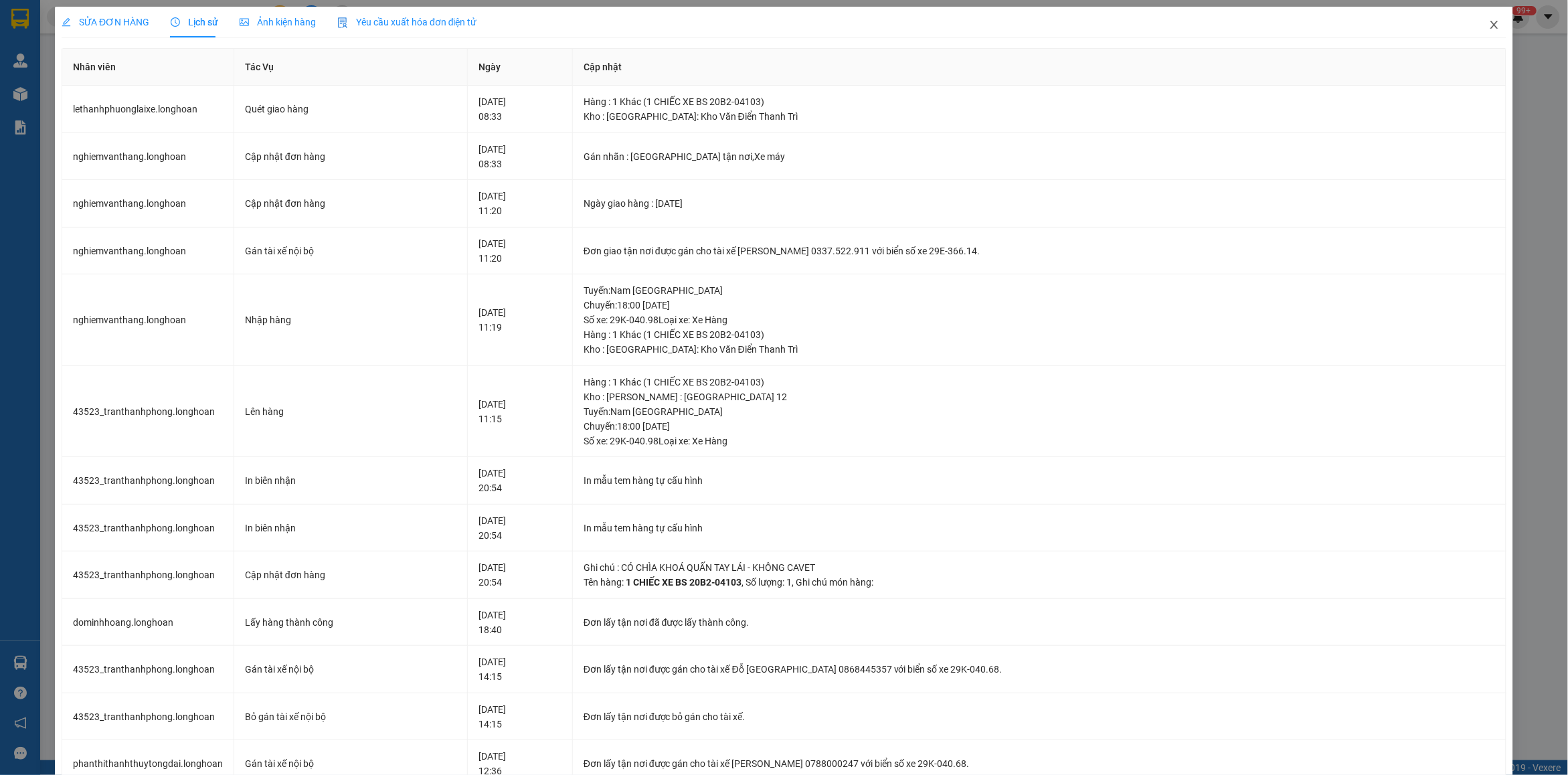
click at [1477, 32] on span "Close" at bounding box center [1494, 25] width 37 height 37
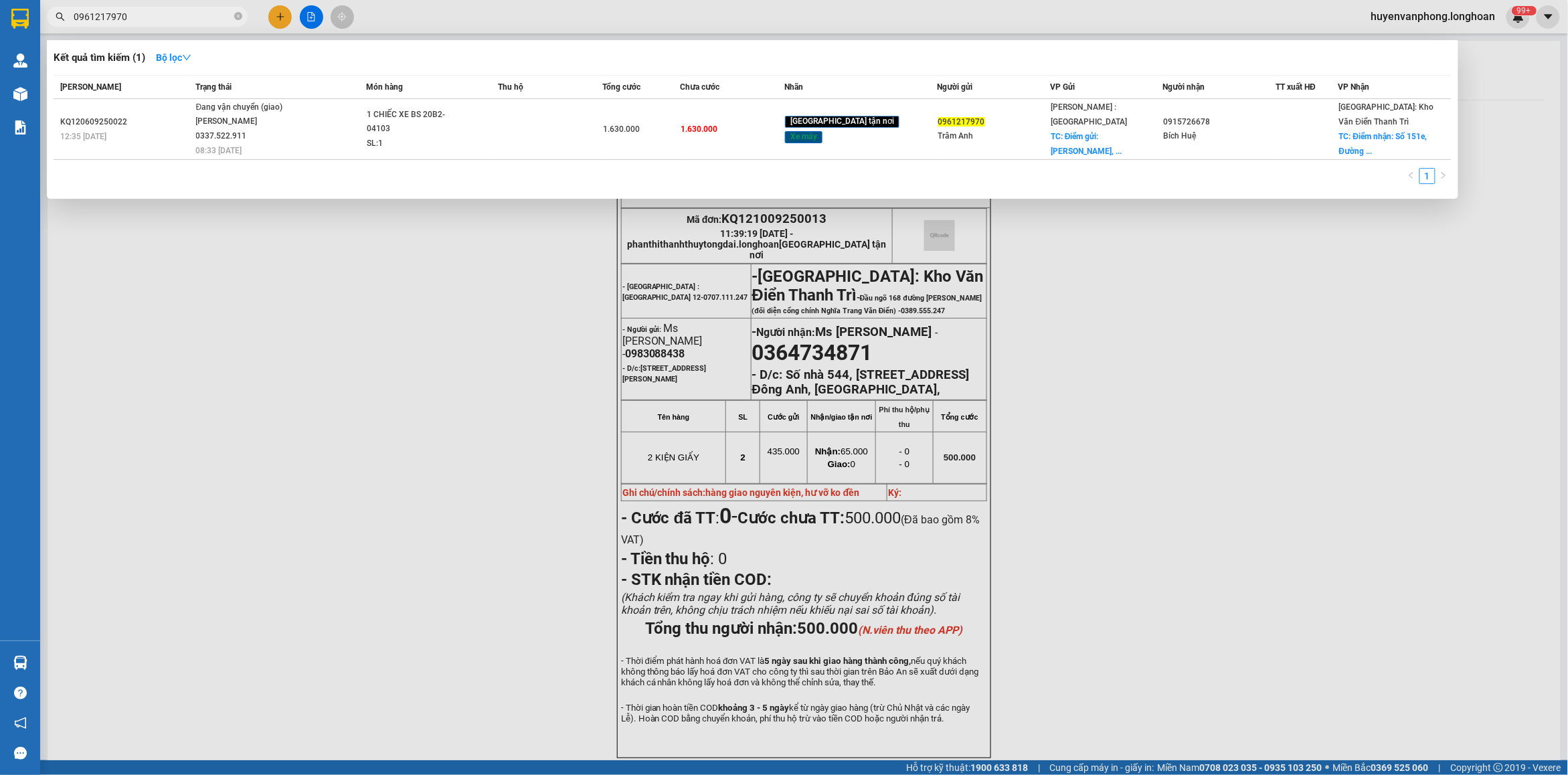
click at [184, 11] on input "0961217970" at bounding box center [152, 17] width 158 height 15
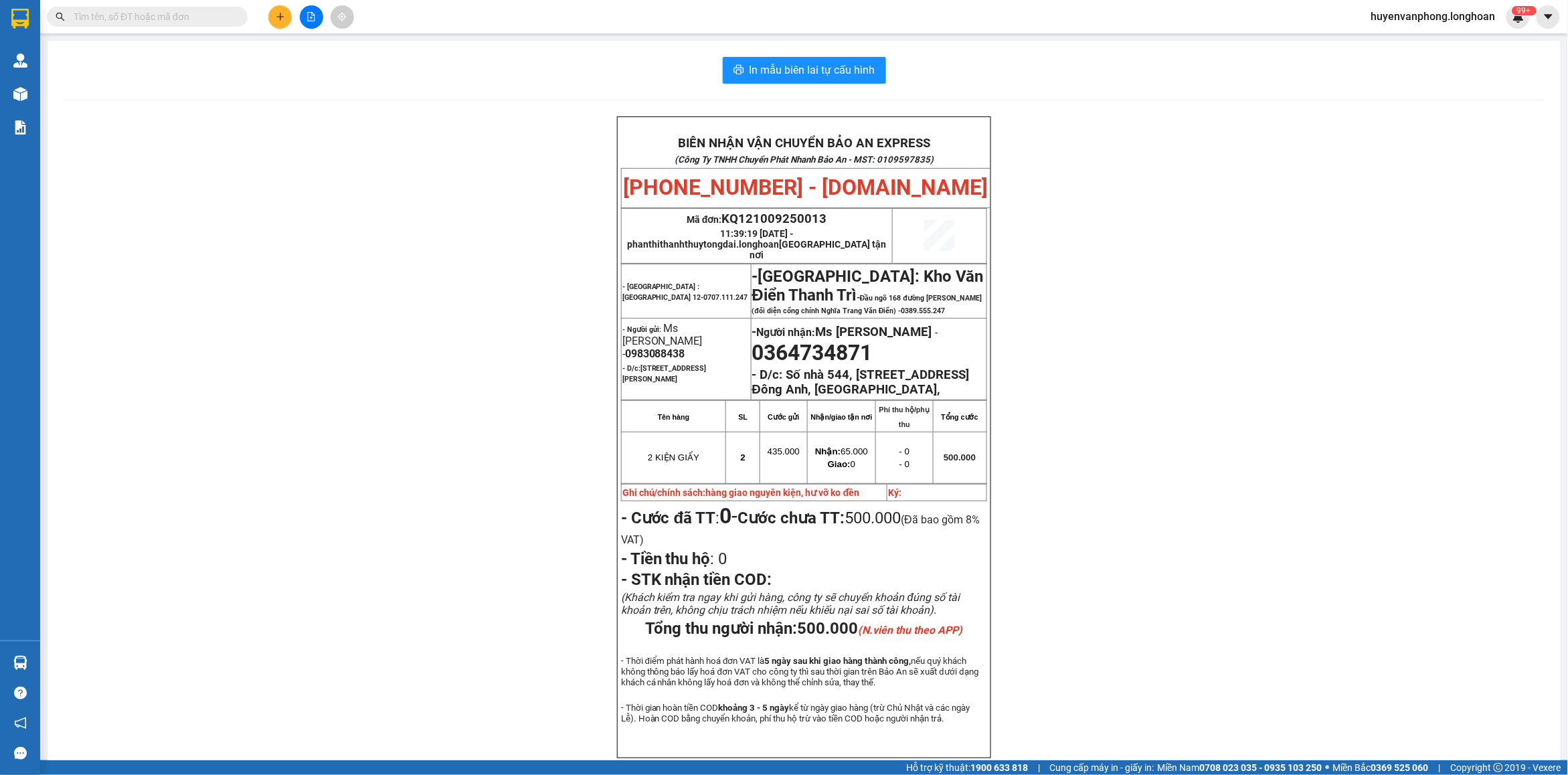
paste input "0889816521"
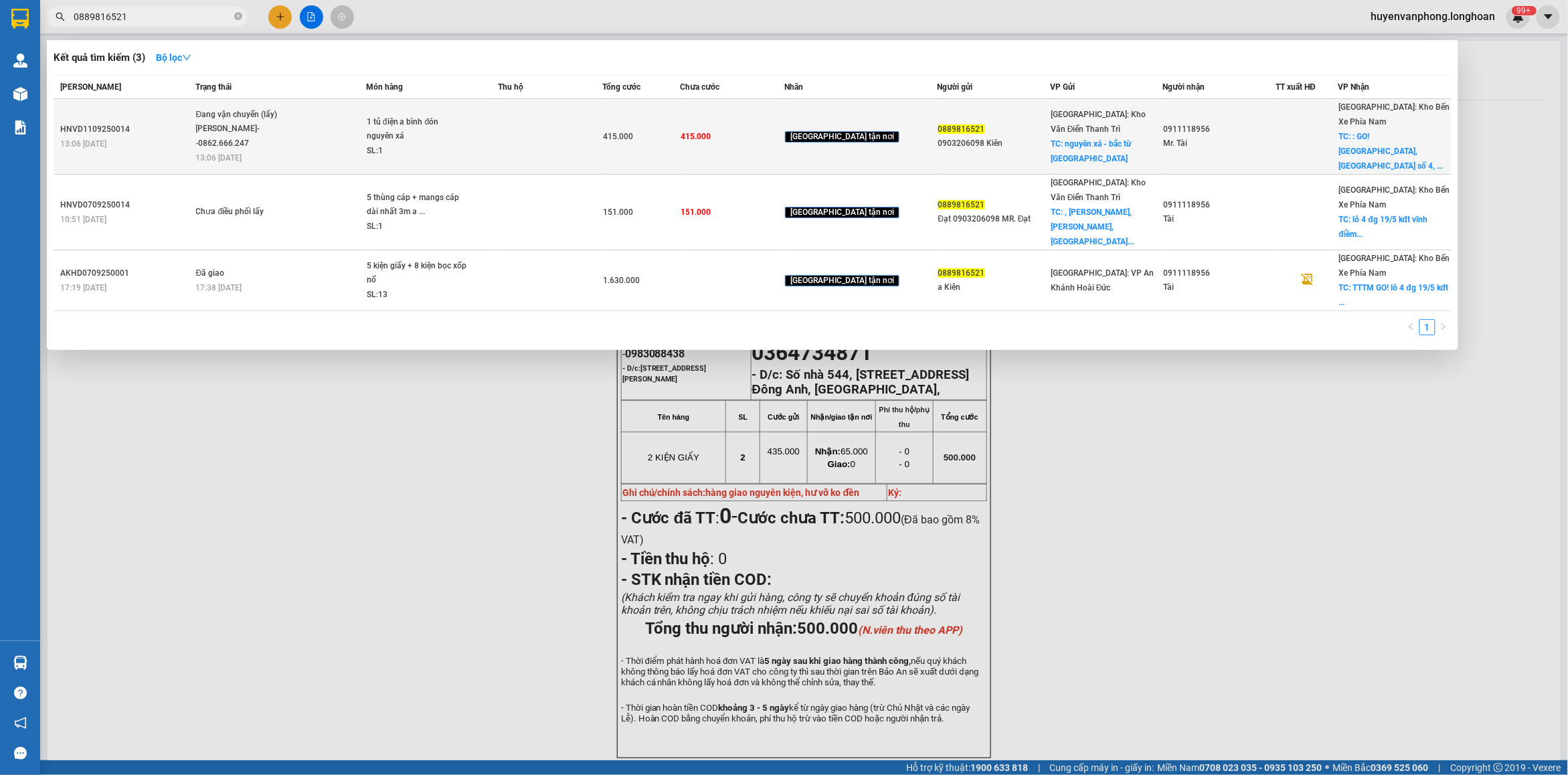
type input "0889816521"
click at [366, 151] on td "Đang vận chuyển (lấy) [PERSON_NAME]--0862.666.247 13:06 [DATE]" at bounding box center [280, 137] width 173 height 76
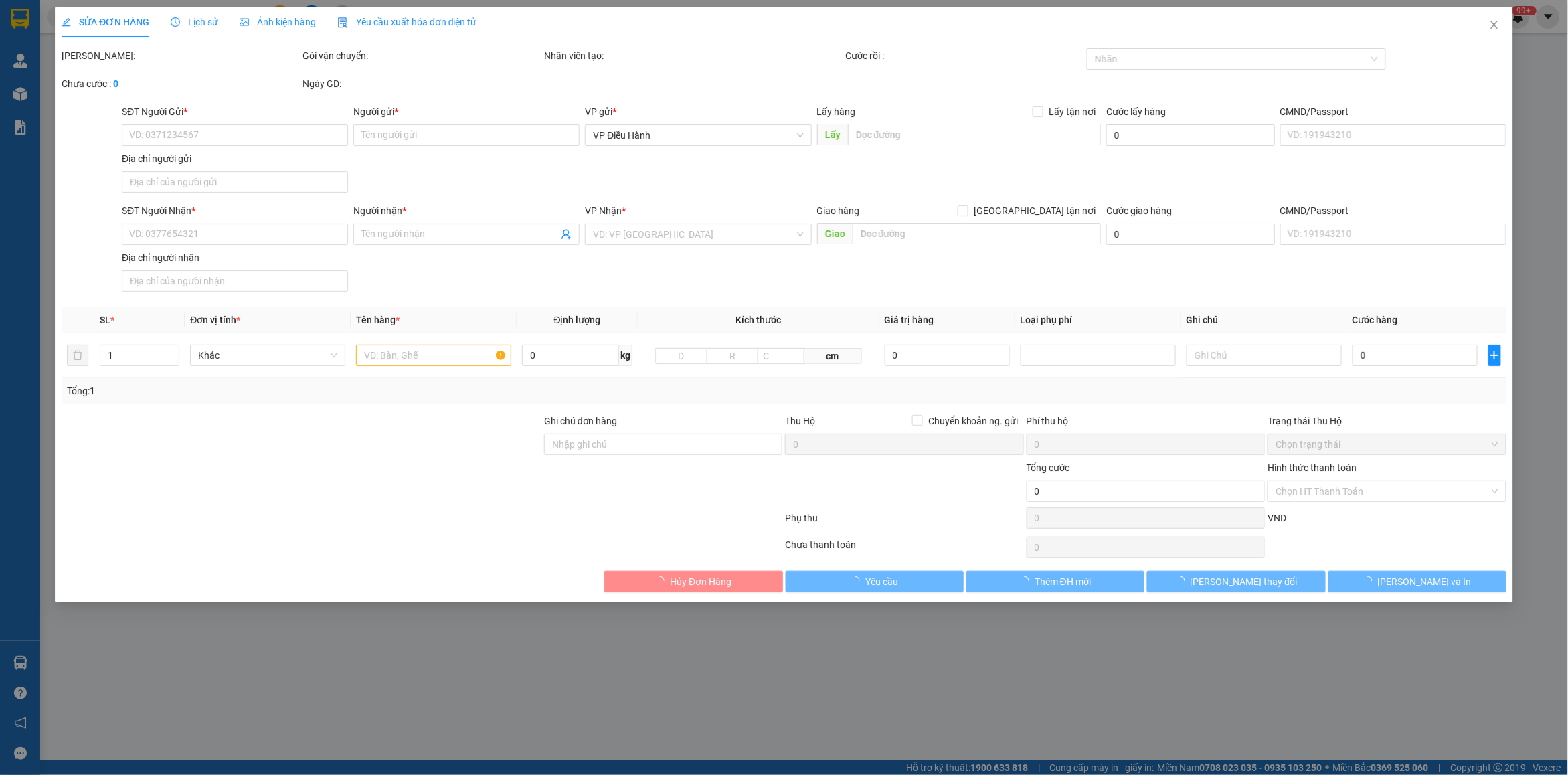
type input "0889816521"
type input "0903206098 Kiên"
checkbox input "true"
type input "nguyên xá - bắc từ [GEOGRAPHIC_DATA]"
type input "0911118956"
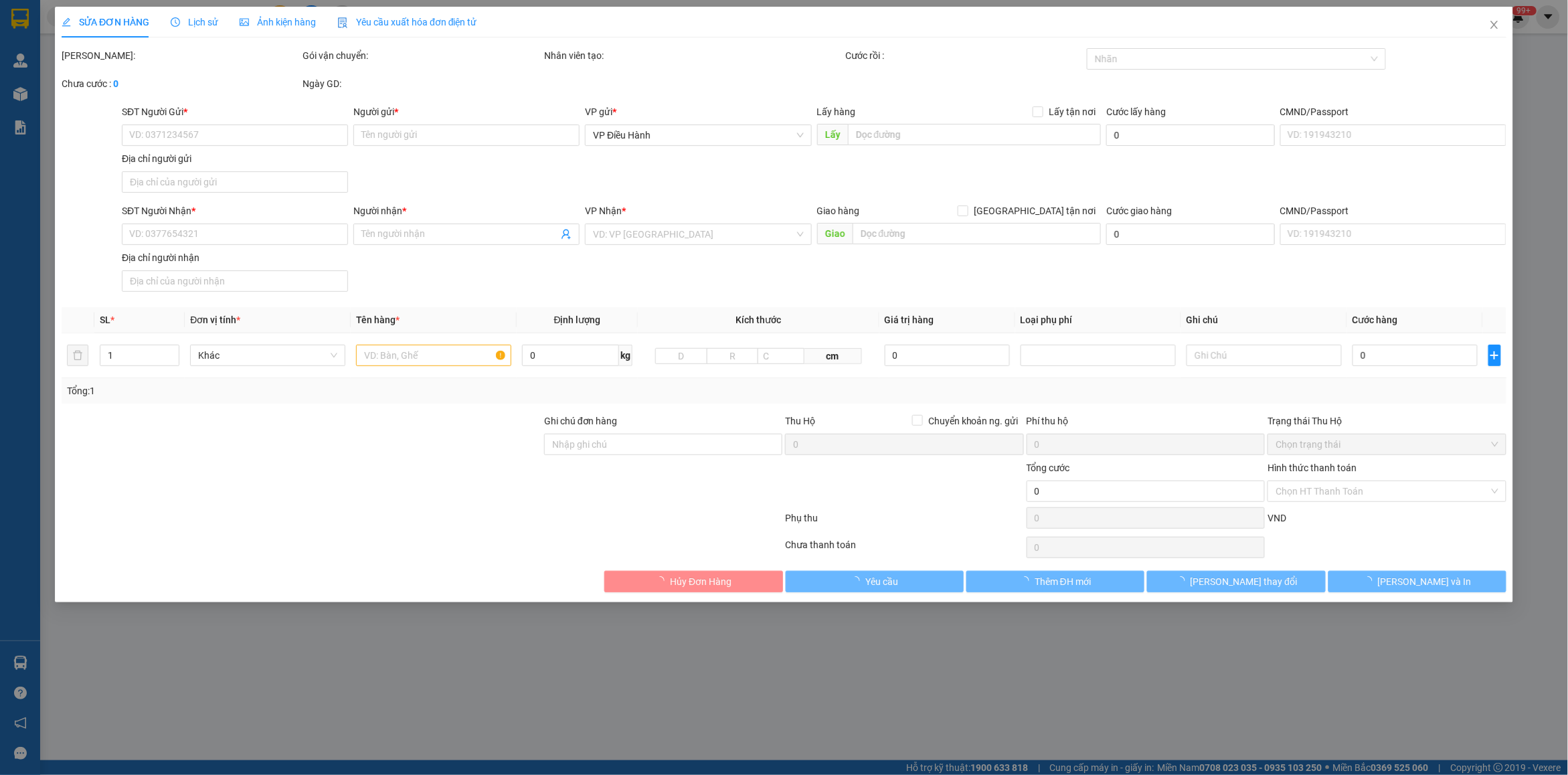
type input "Mr. Tài"
checkbox input "true"
type input ": GO! [GEOGRAPHIC_DATA], Lô số 4, đường 19/5, Khu đô thị [GEOGRAPHIC_DATA], Xã …"
type input "415.000"
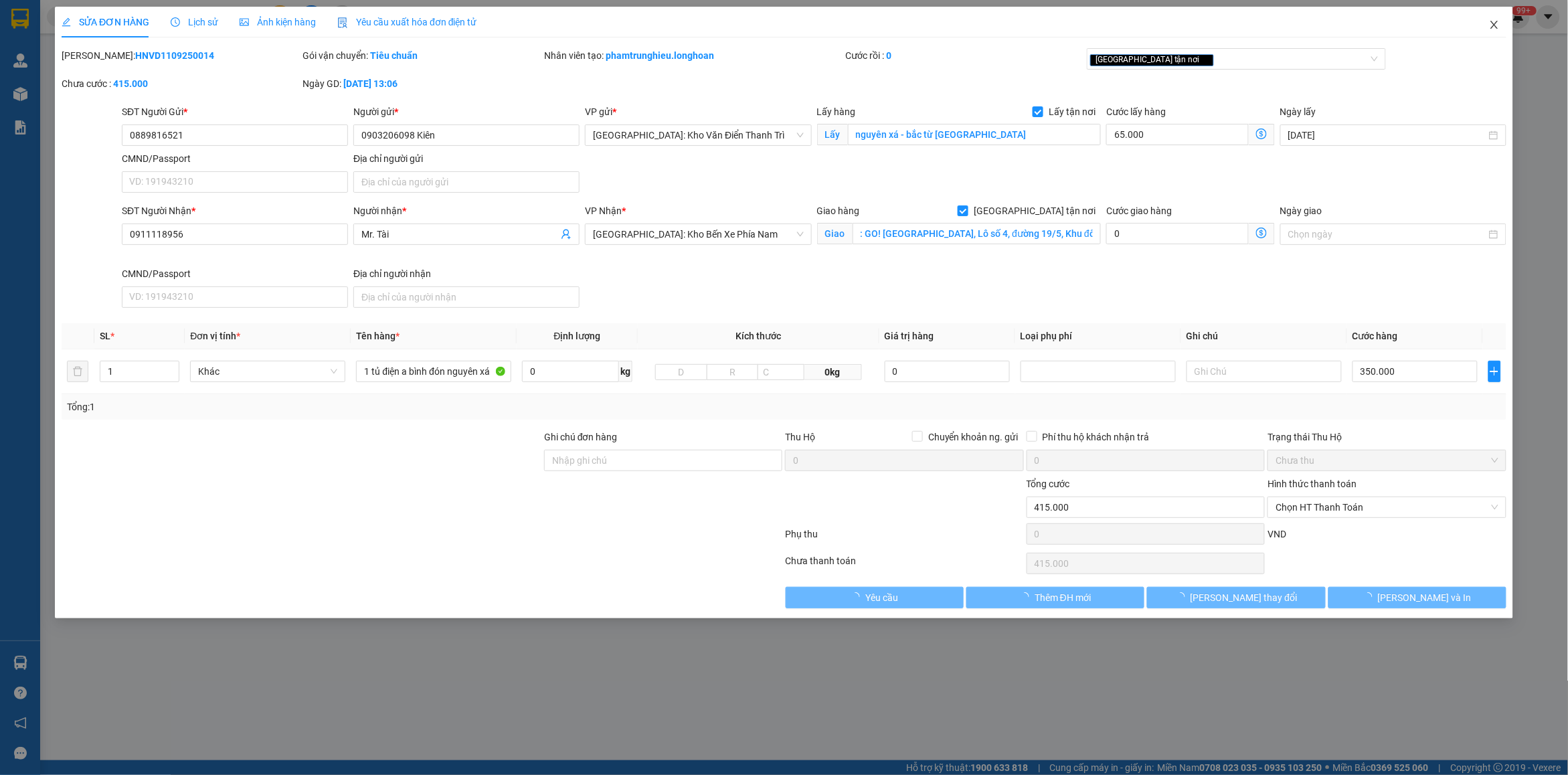
drag, startPoint x: 1505, startPoint y: 25, endPoint x: 402, endPoint y: 27, distance: 1103.0
click at [1501, 27] on span "Close" at bounding box center [1494, 25] width 37 height 37
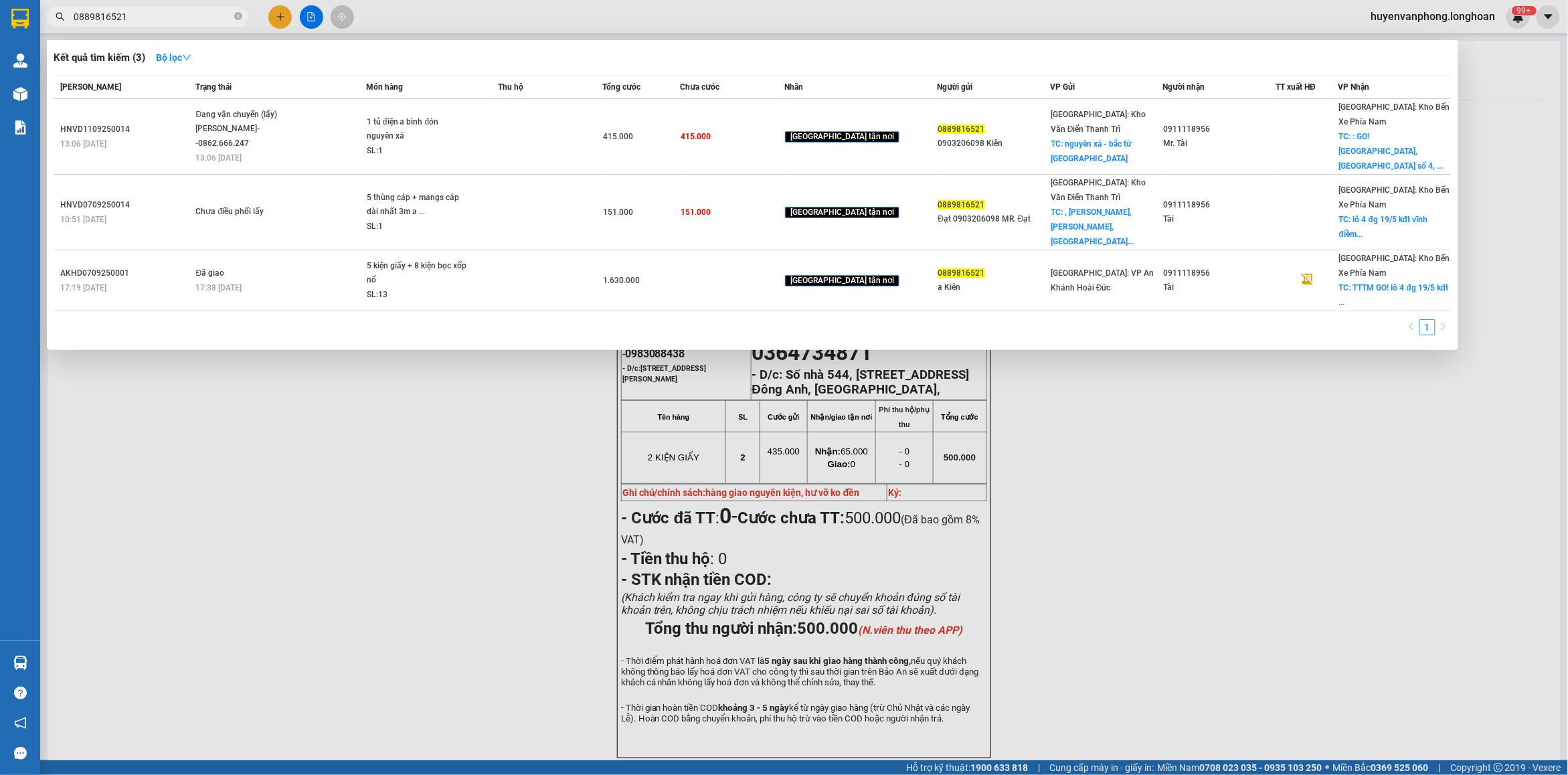
click at [175, 17] on input "0889816521" at bounding box center [152, 17] width 158 height 15
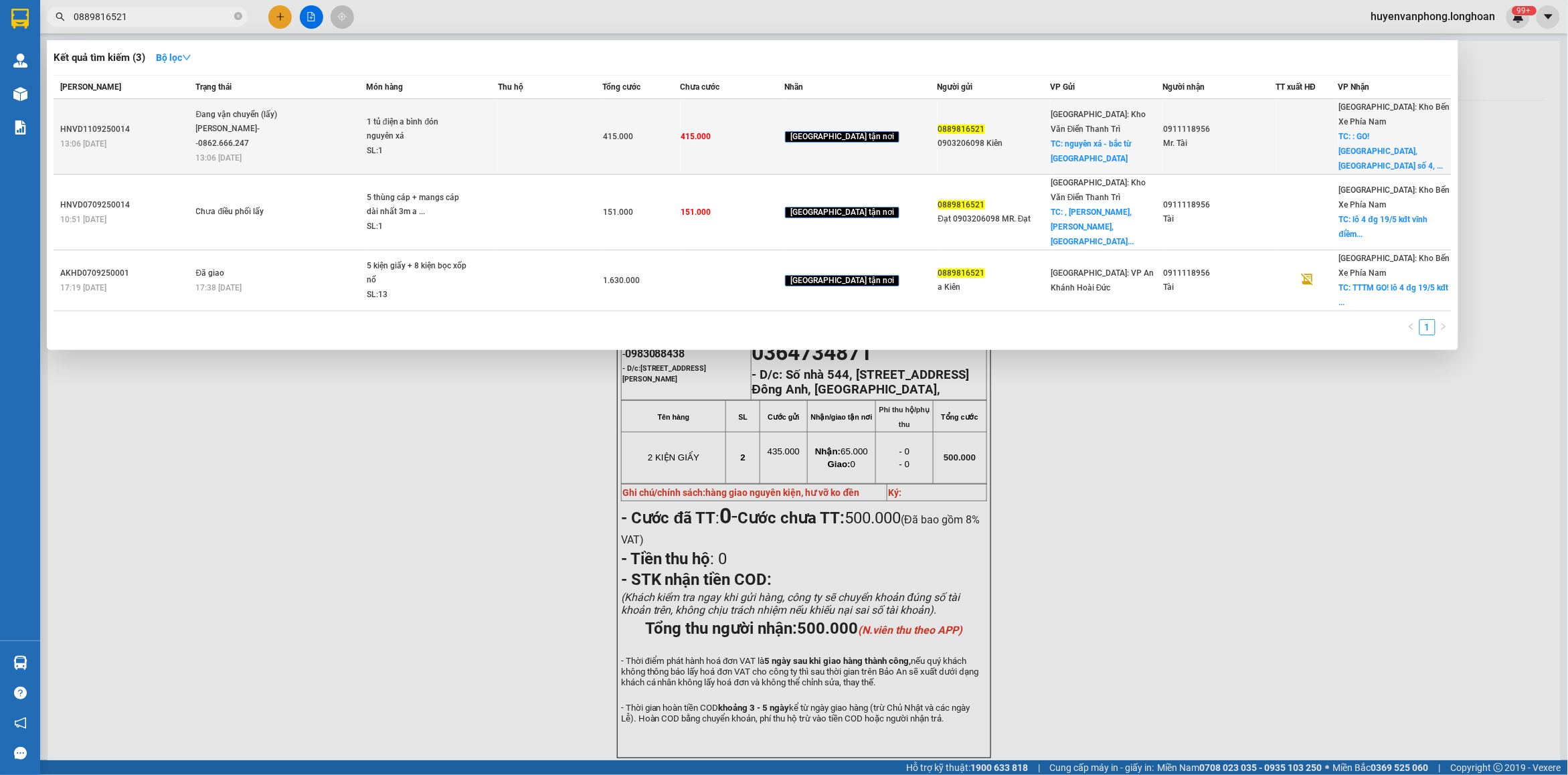
click at [324, 137] on span "Đang vận chuyển (lấy) [PERSON_NAME]--0862.666.247 13:06 [DATE]" at bounding box center [281, 135] width 169 height 55
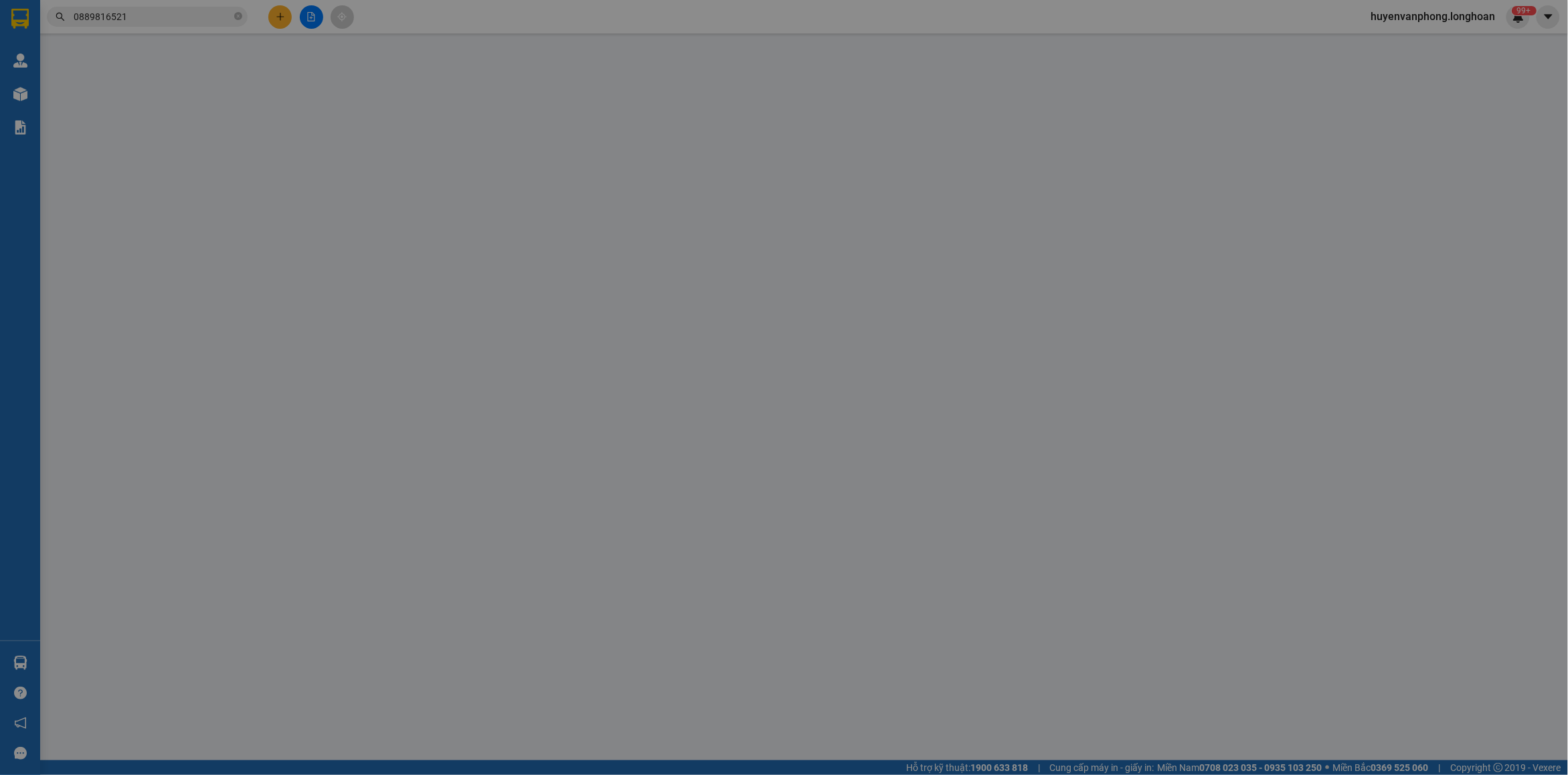
type input "0889816521"
type input "0903206098 Kiên"
checkbox input "true"
type input "nguyên xá - bắc từ [GEOGRAPHIC_DATA]"
type input "0911118956"
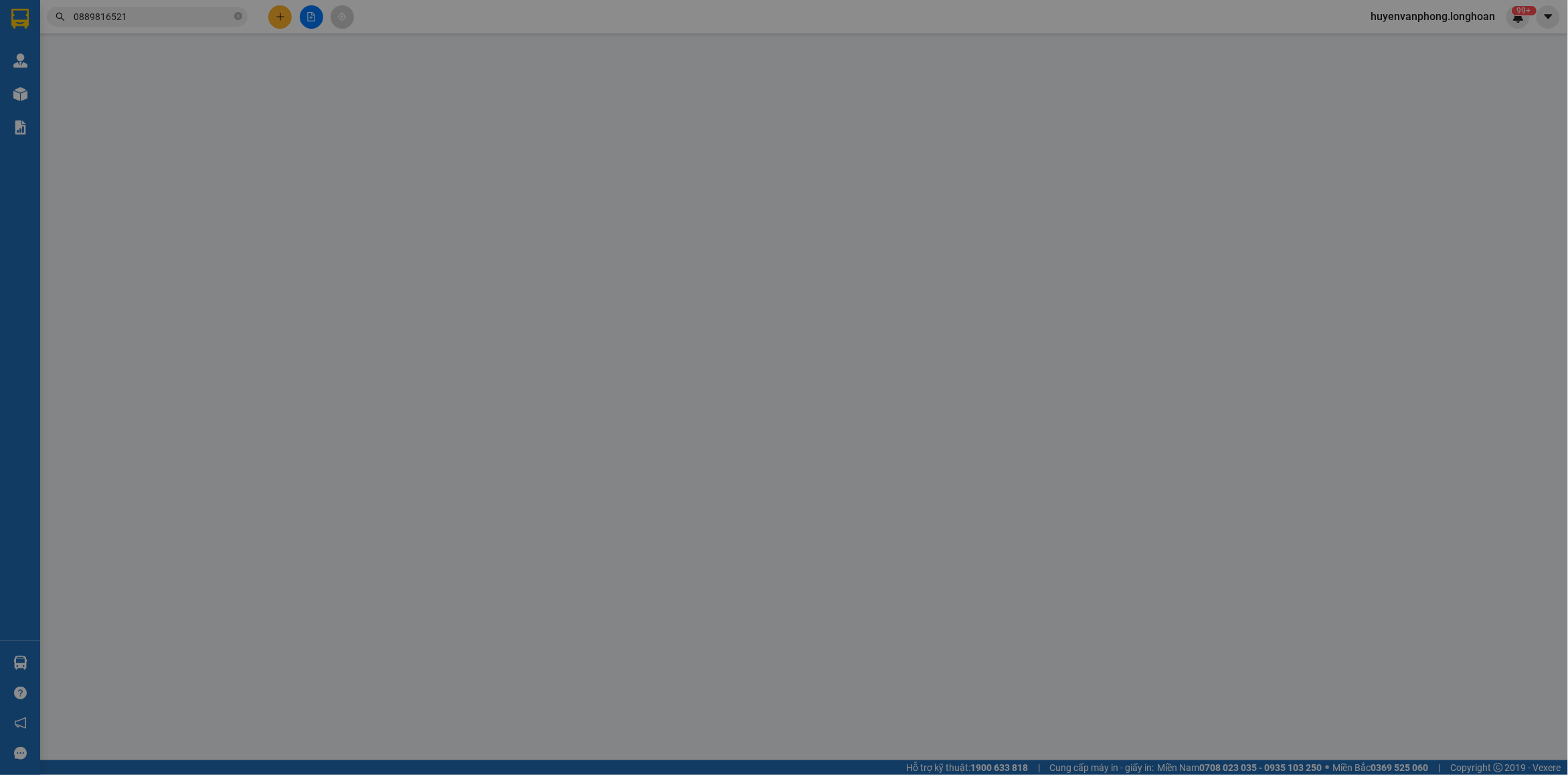
type input "Mr. Tài"
checkbox input "true"
type input ": GO! [GEOGRAPHIC_DATA], Lô số 4, đường 19/5, Khu đô thị [GEOGRAPHIC_DATA], Xã …"
type input "415.000"
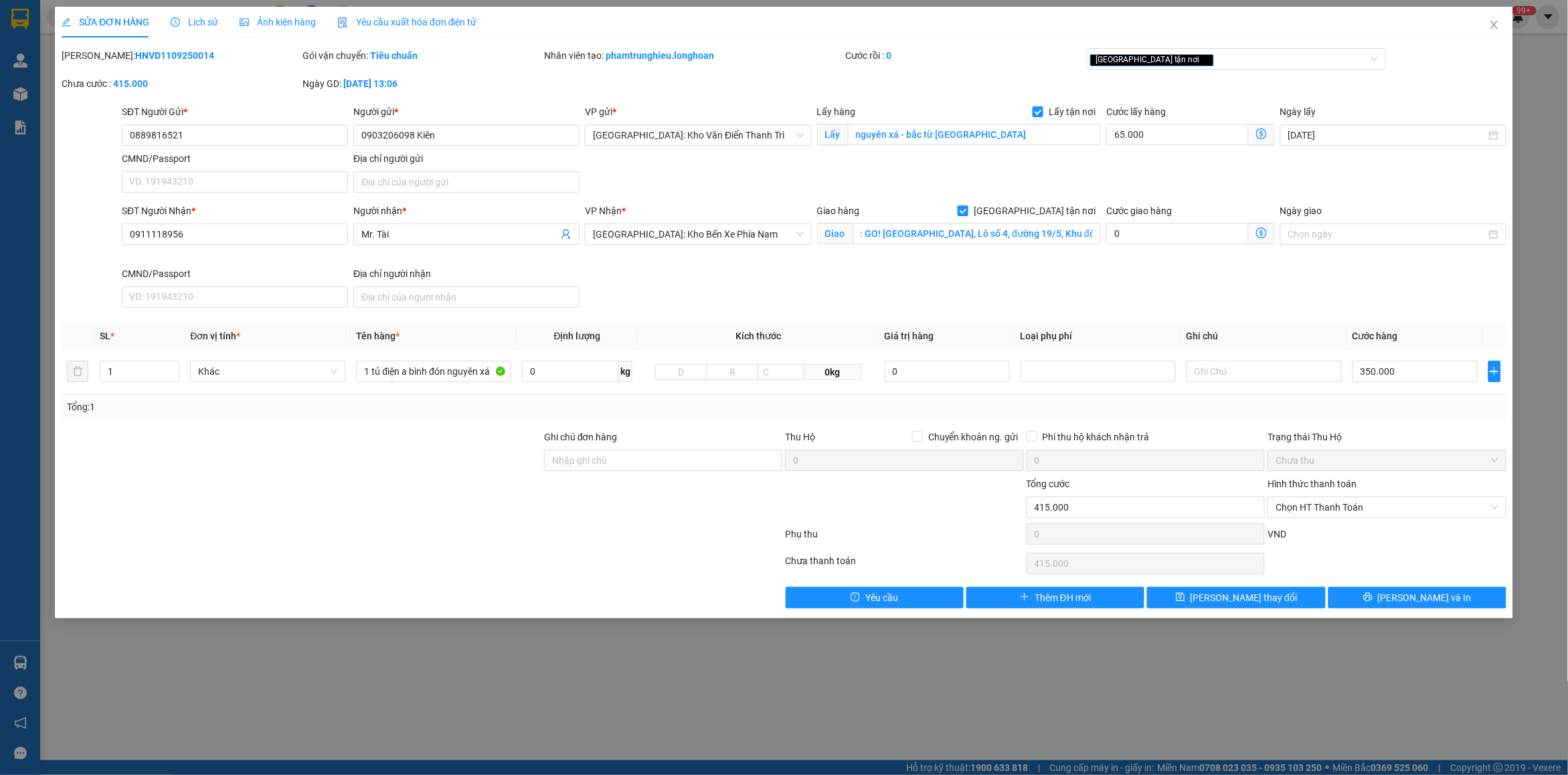
click at [184, 23] on span "Lịch sử" at bounding box center [194, 22] width 47 height 11
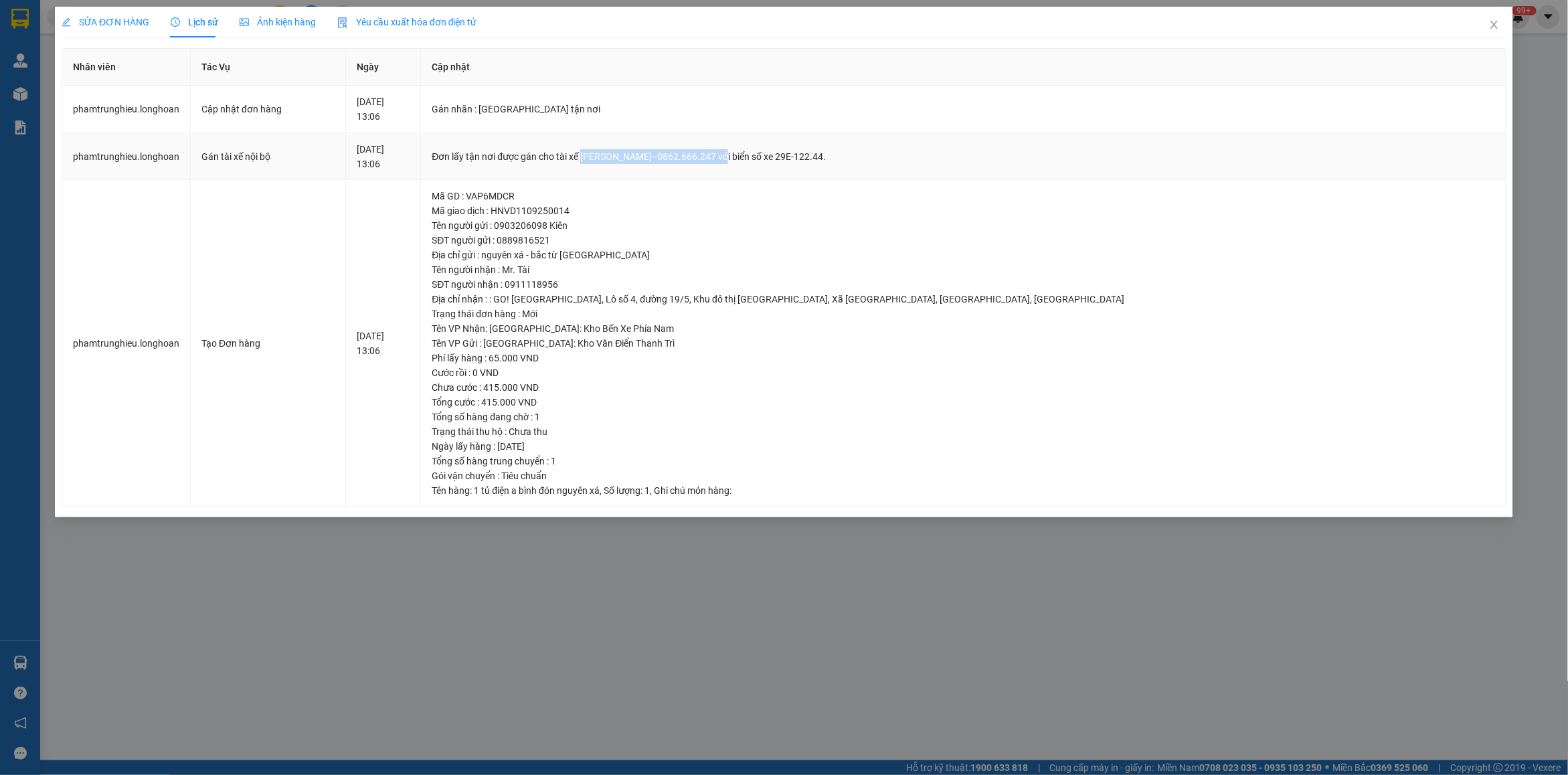
drag, startPoint x: 667, startPoint y: 155, endPoint x: 799, endPoint y: 160, distance: 132.1
click at [799, 160] on div "Đơn lấy tận nơi được gán cho tài xế [PERSON_NAME]--0862.666.247 với biển số xe …" at bounding box center [963, 157] width 1063 height 15
click at [1497, 24] on icon "close" at bounding box center [1494, 25] width 11 height 11
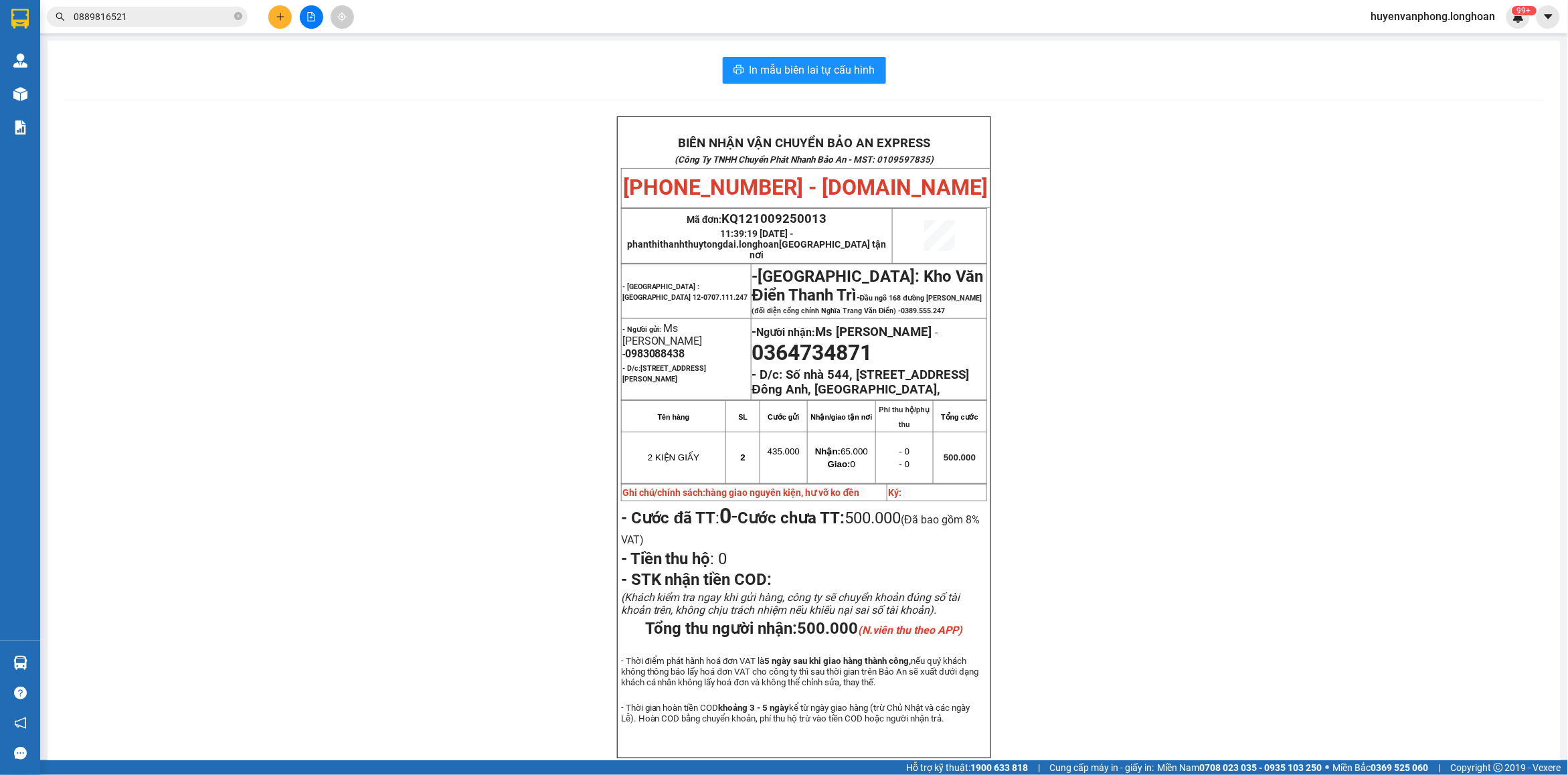
click at [187, 23] on input "0889816521" at bounding box center [152, 17] width 158 height 15
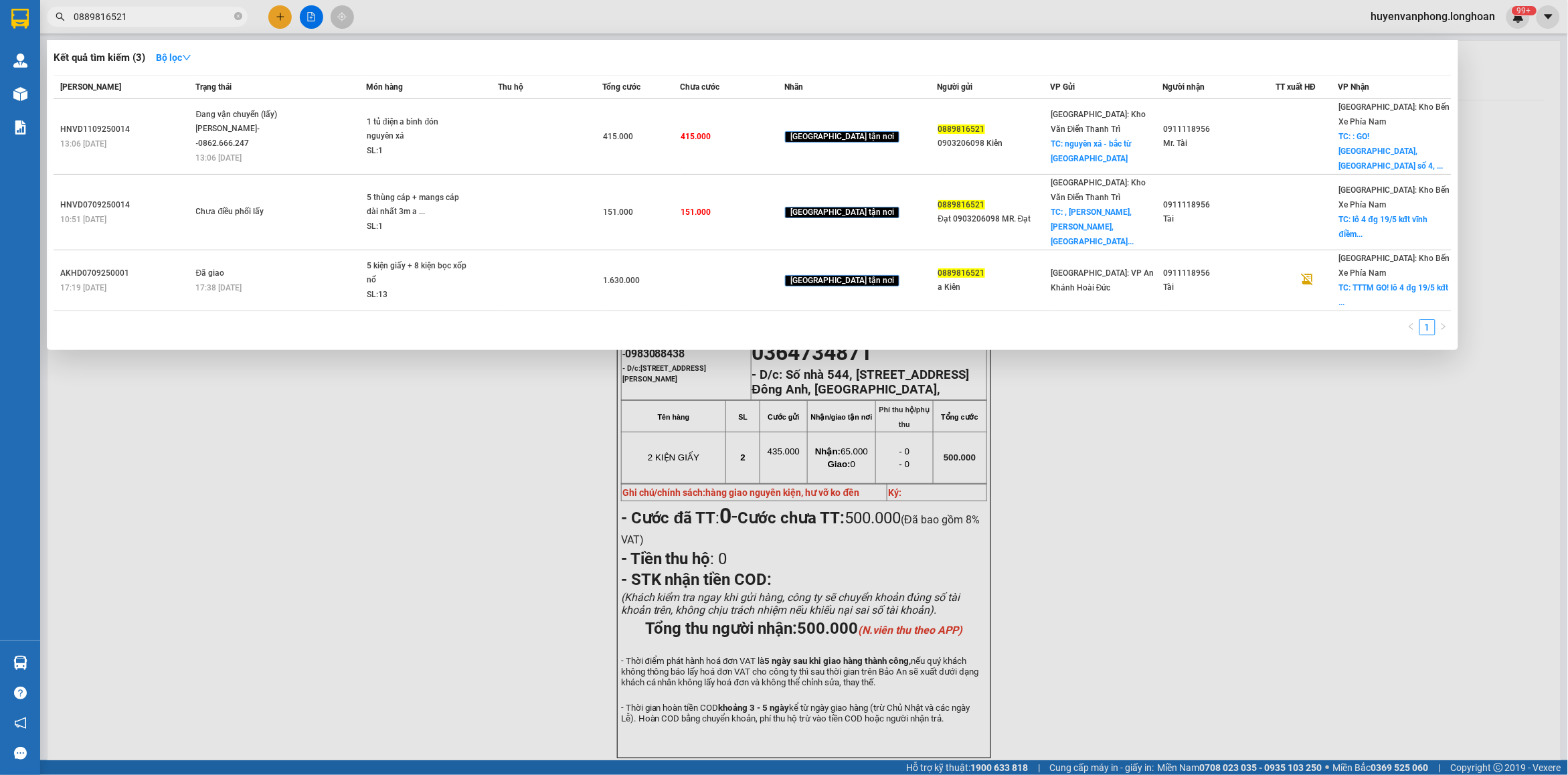
click at [187, 23] on input "0889816521" at bounding box center [152, 17] width 158 height 15
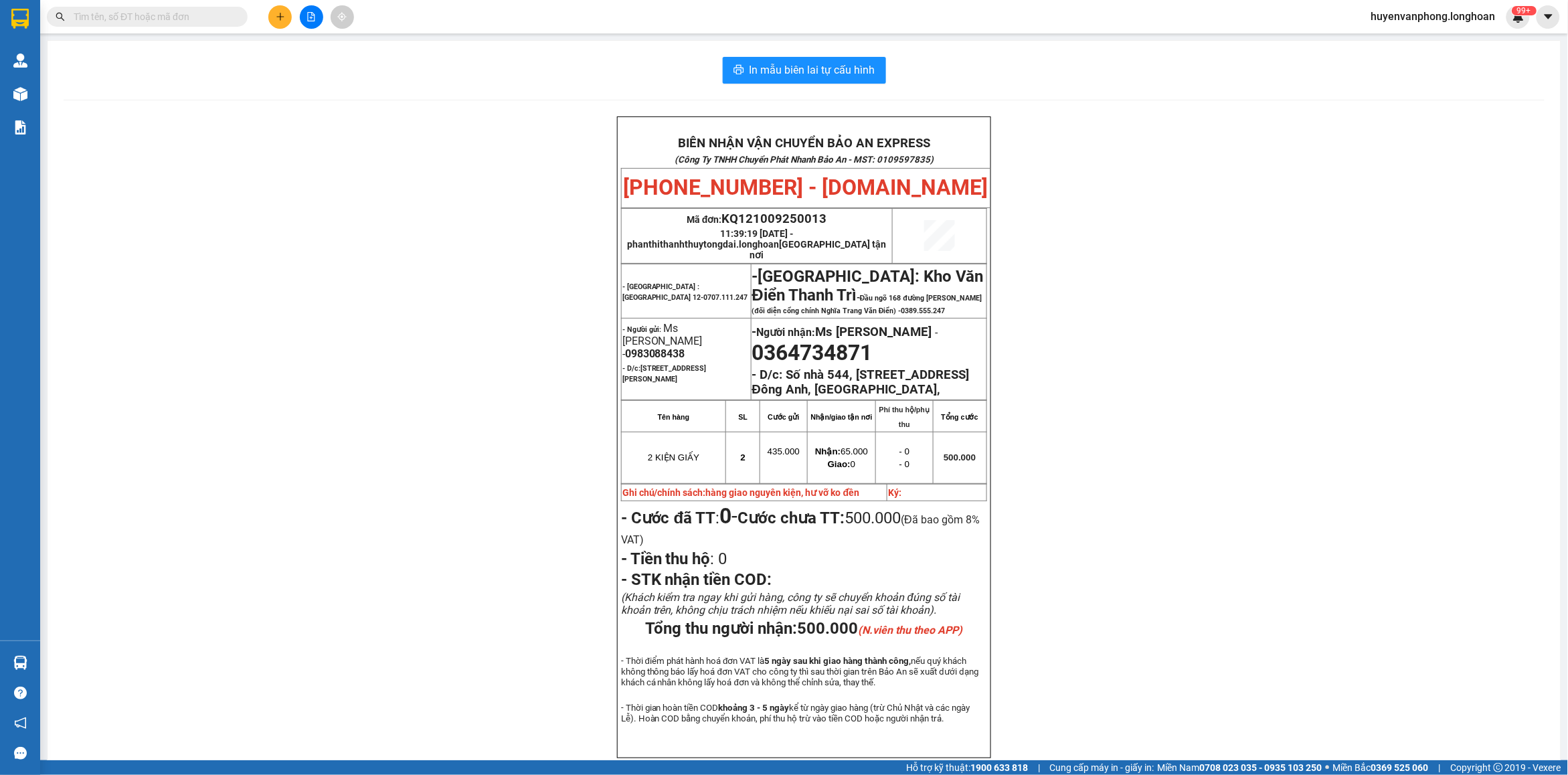
paste input "0919051170"
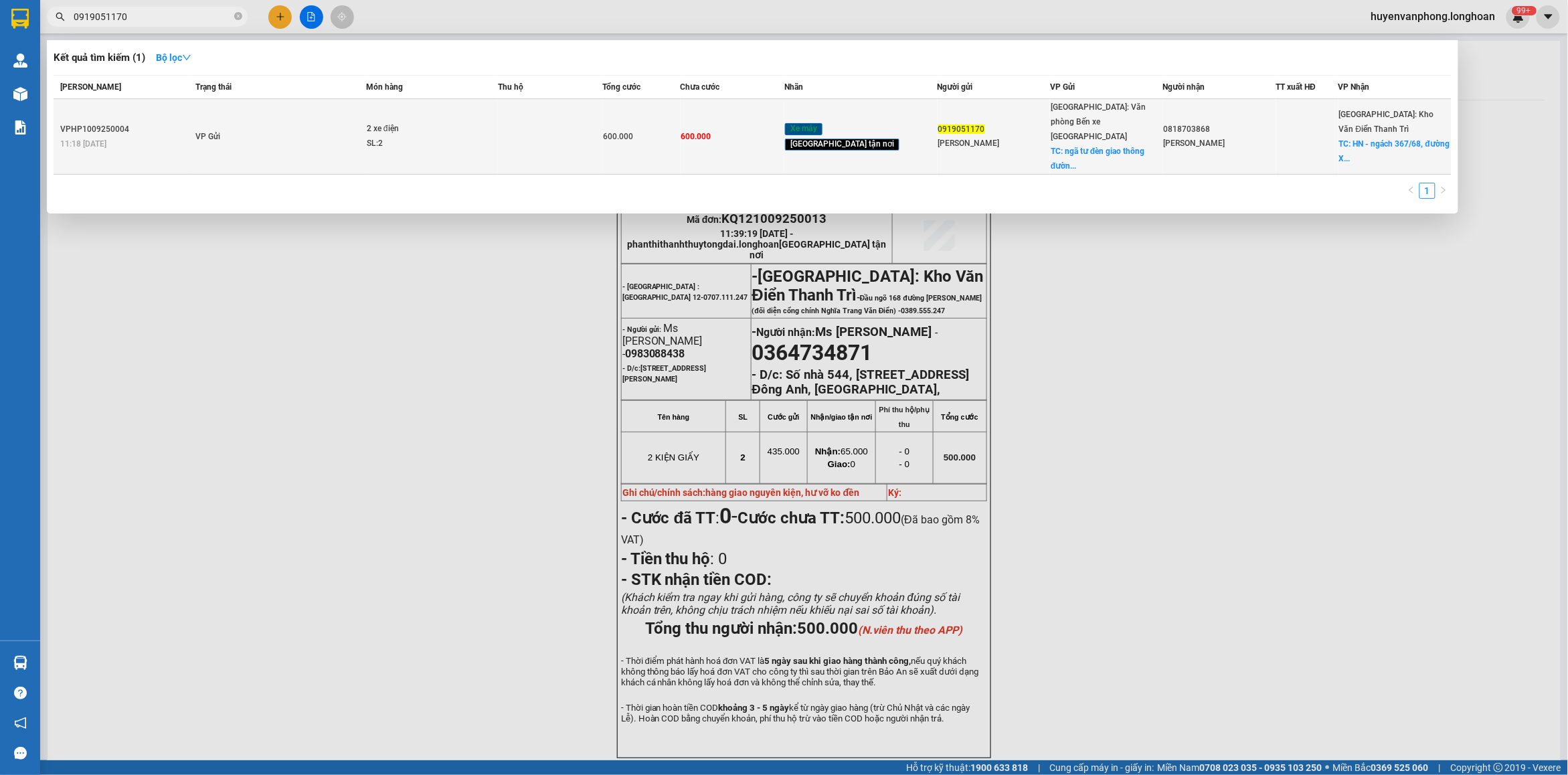
type input "0919051170"
click at [405, 137] on div "SL: 2" at bounding box center [417, 143] width 101 height 15
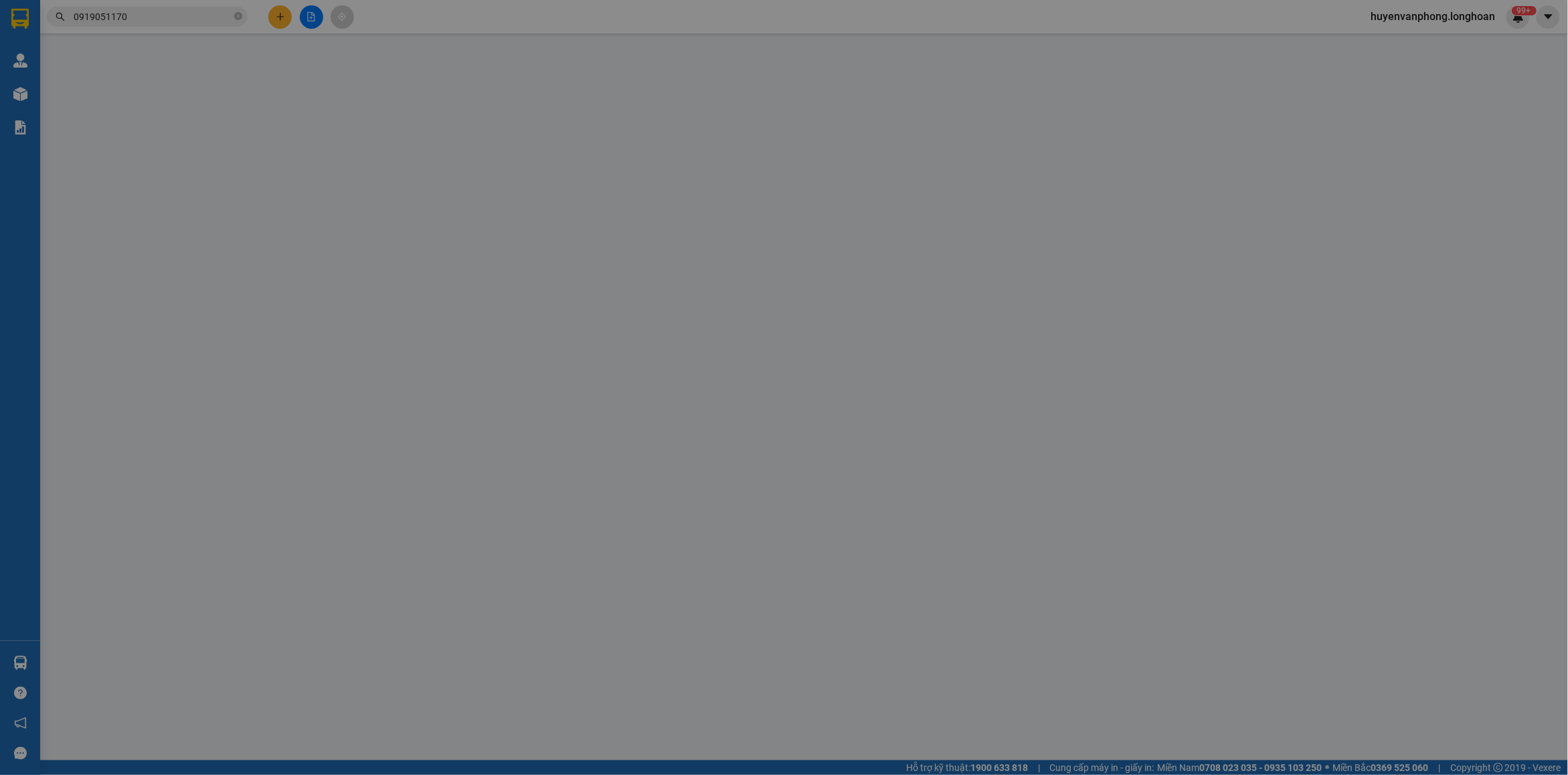
type input "0919051170"
type input "[PERSON_NAME]"
checkbox input "true"
type input "ngã tư đèn giao thông đường [GEOGRAPHIC_DATA], số nhà 1 ( nhà cửa kính Máy súc …"
type input "0818703868"
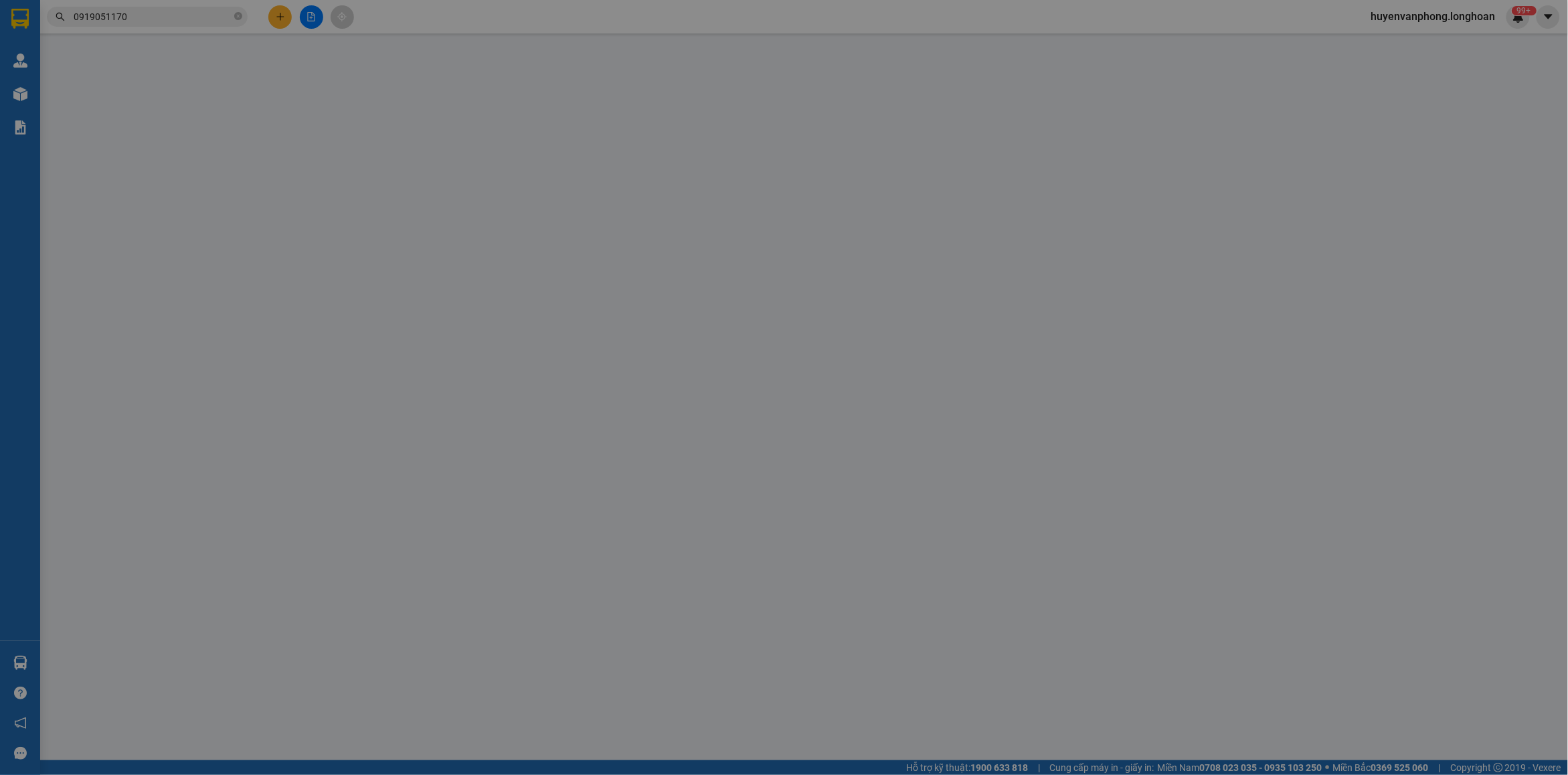
type input "[PERSON_NAME]"
checkbox input "true"
type input "HN - ngách [STREET_ADDRESS],"
type input "600.000"
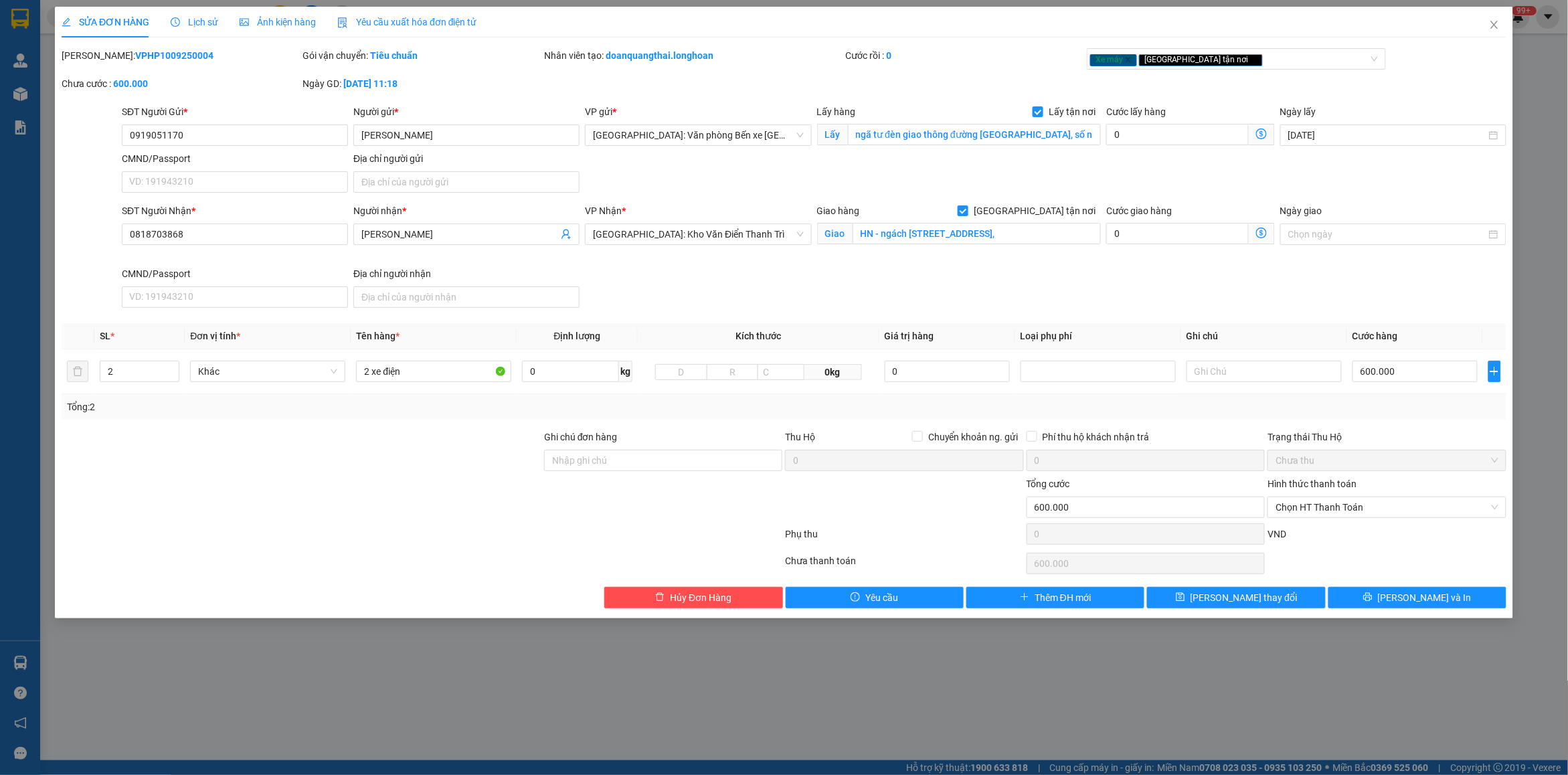
click at [203, 25] on span "Lịch sử" at bounding box center [194, 22] width 47 height 11
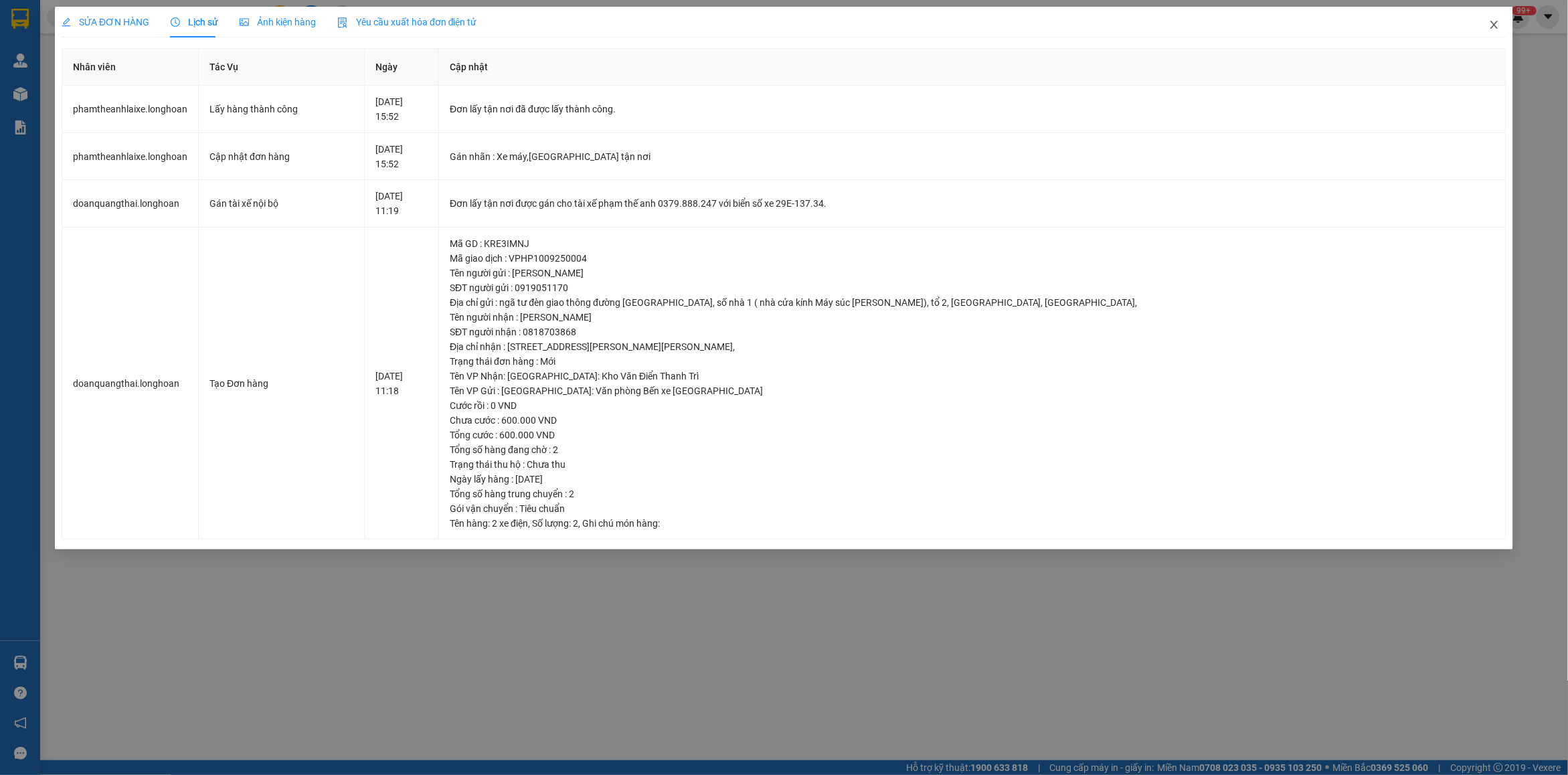
drag, startPoint x: 1497, startPoint y: 36, endPoint x: 1086, endPoint y: 28, distance: 411.1
click at [1492, 30] on span "Close" at bounding box center [1494, 25] width 37 height 37
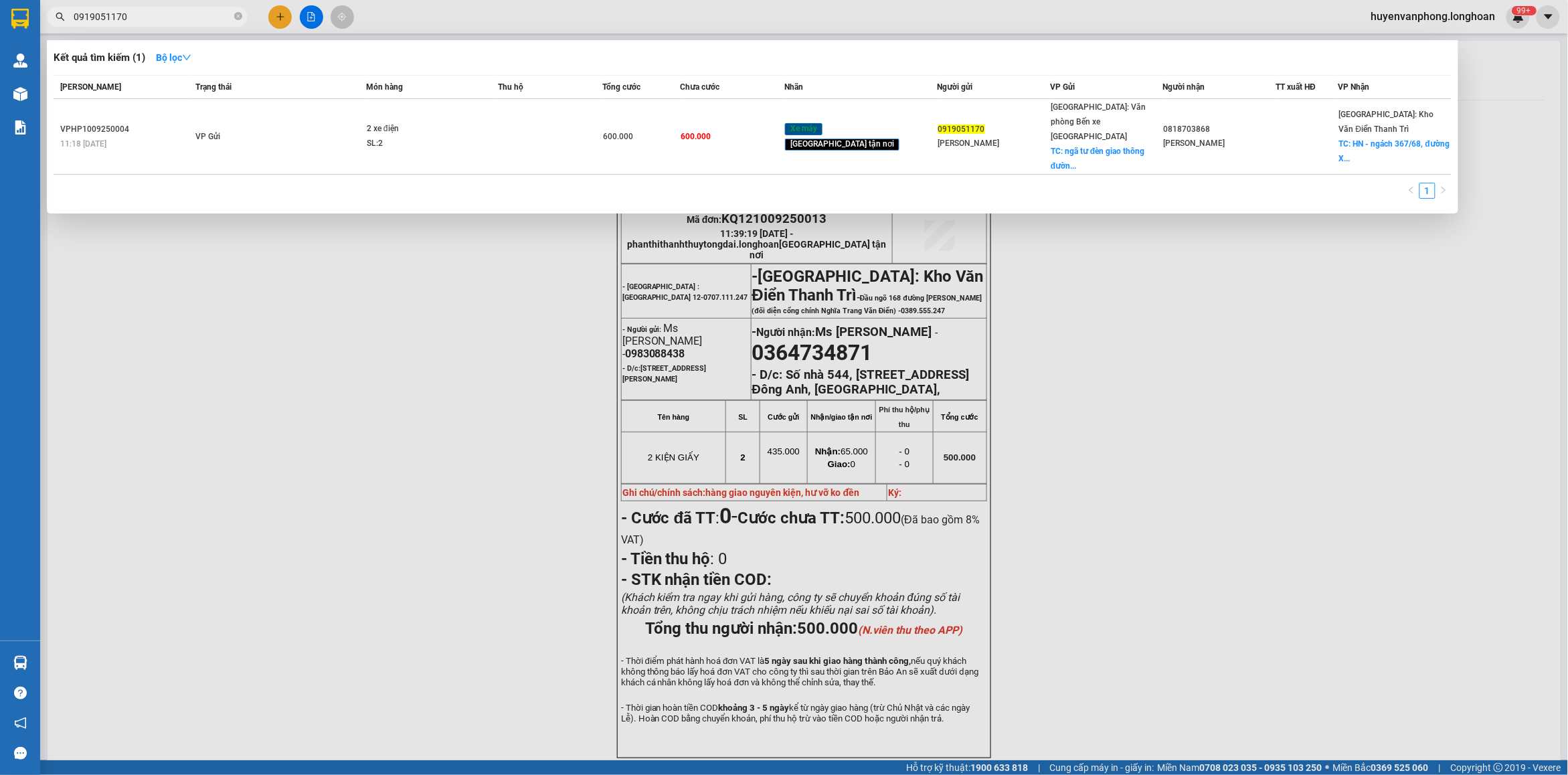
drag, startPoint x: 236, startPoint y: 20, endPoint x: 168, endPoint y: 20, distance: 68.0
click at [233, 20] on span "0919051170" at bounding box center [147, 17] width 201 height 20
click at [168, 21] on input "0919051170" at bounding box center [152, 17] width 158 height 15
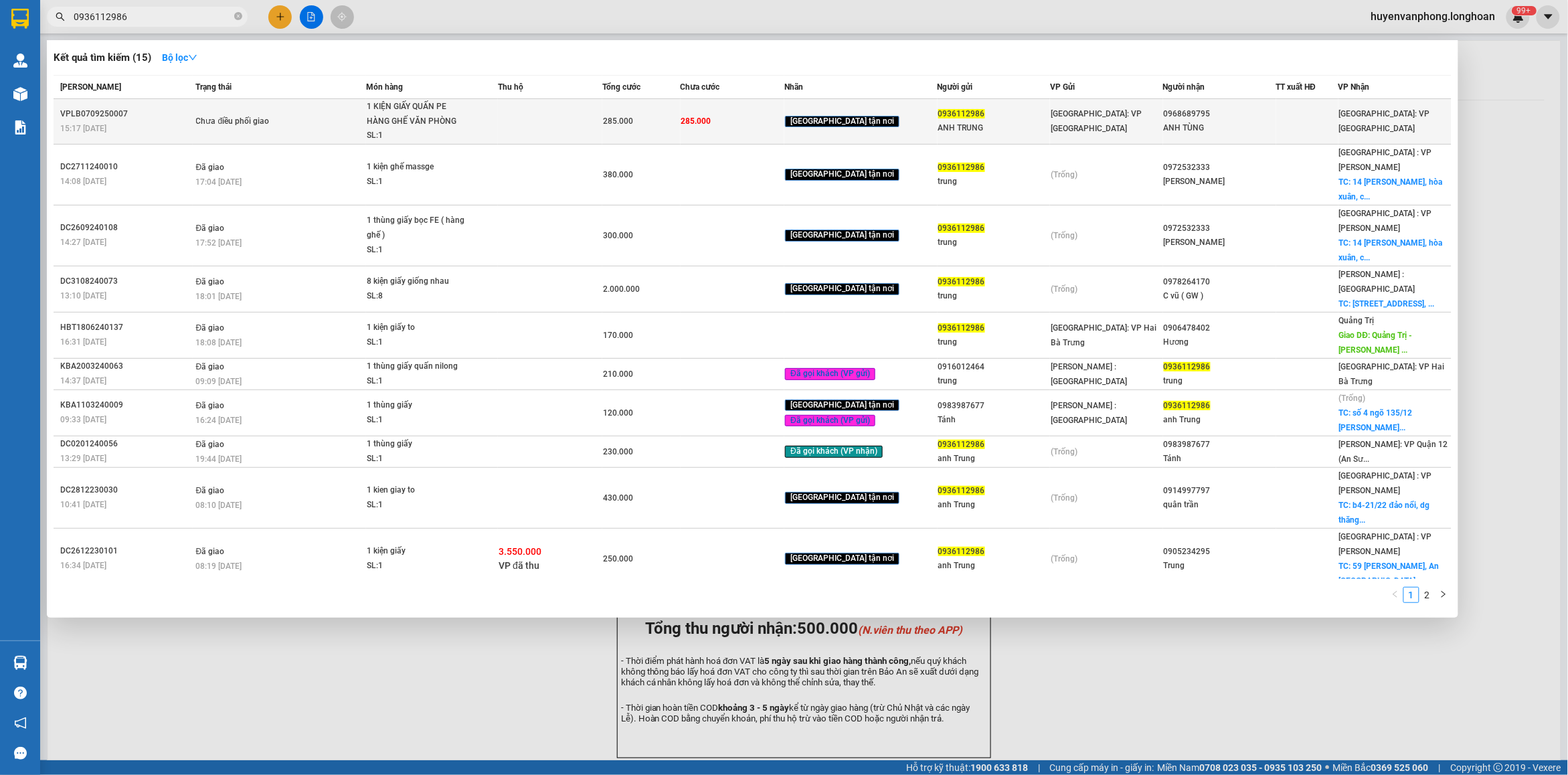
type input "0936112986"
click at [497, 128] on span "1 KIỆN GIẤY QUẤN PE HÀNG GHẾ VĂN PHÒNG SL: 1" at bounding box center [431, 122] width 130 height 44
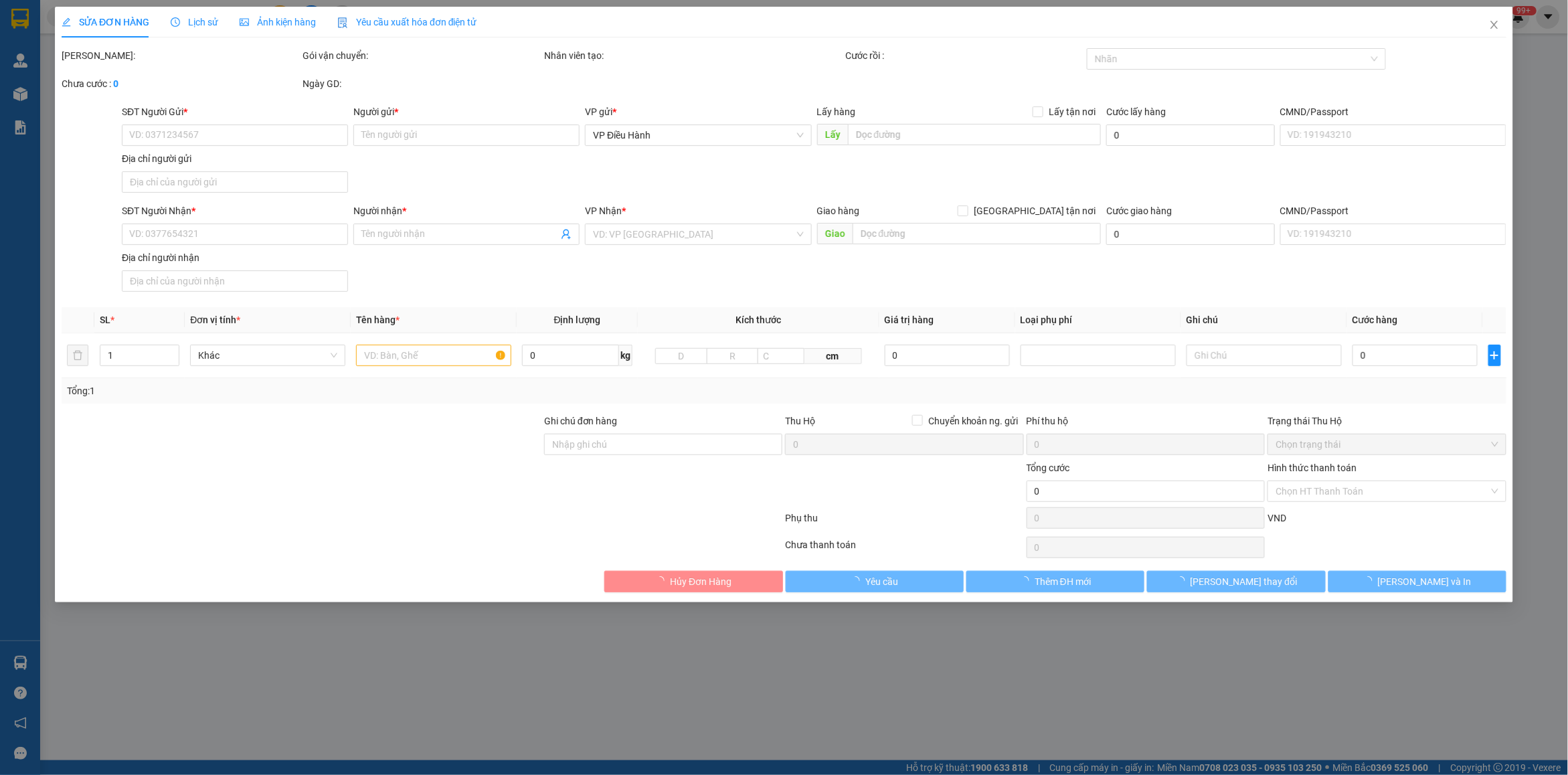
type input "0936112986"
type input "ANH TRUNG"
type input "0968689795"
type input "ANH TÙNG"
type input "30.000"
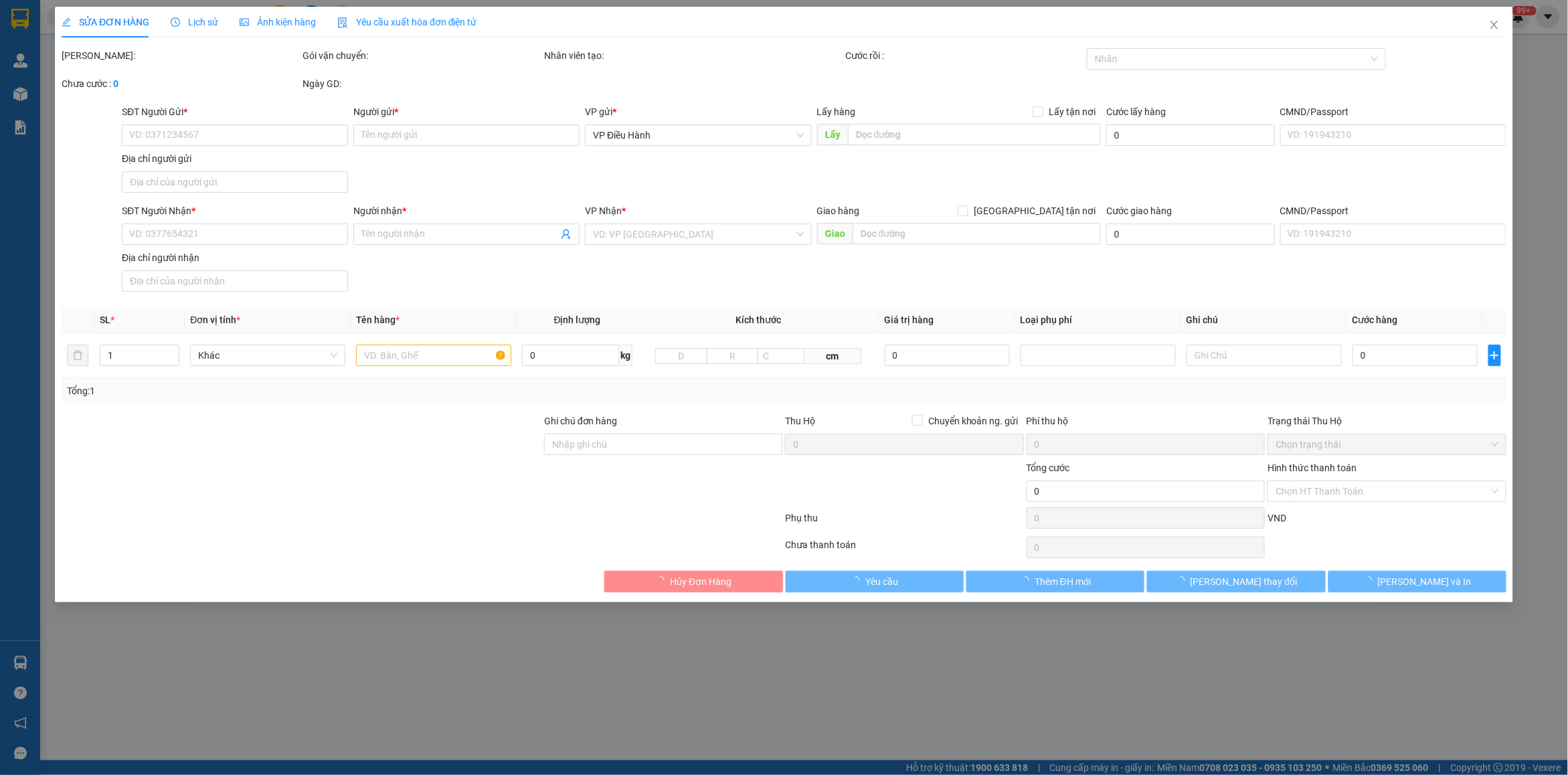
type input "285.000"
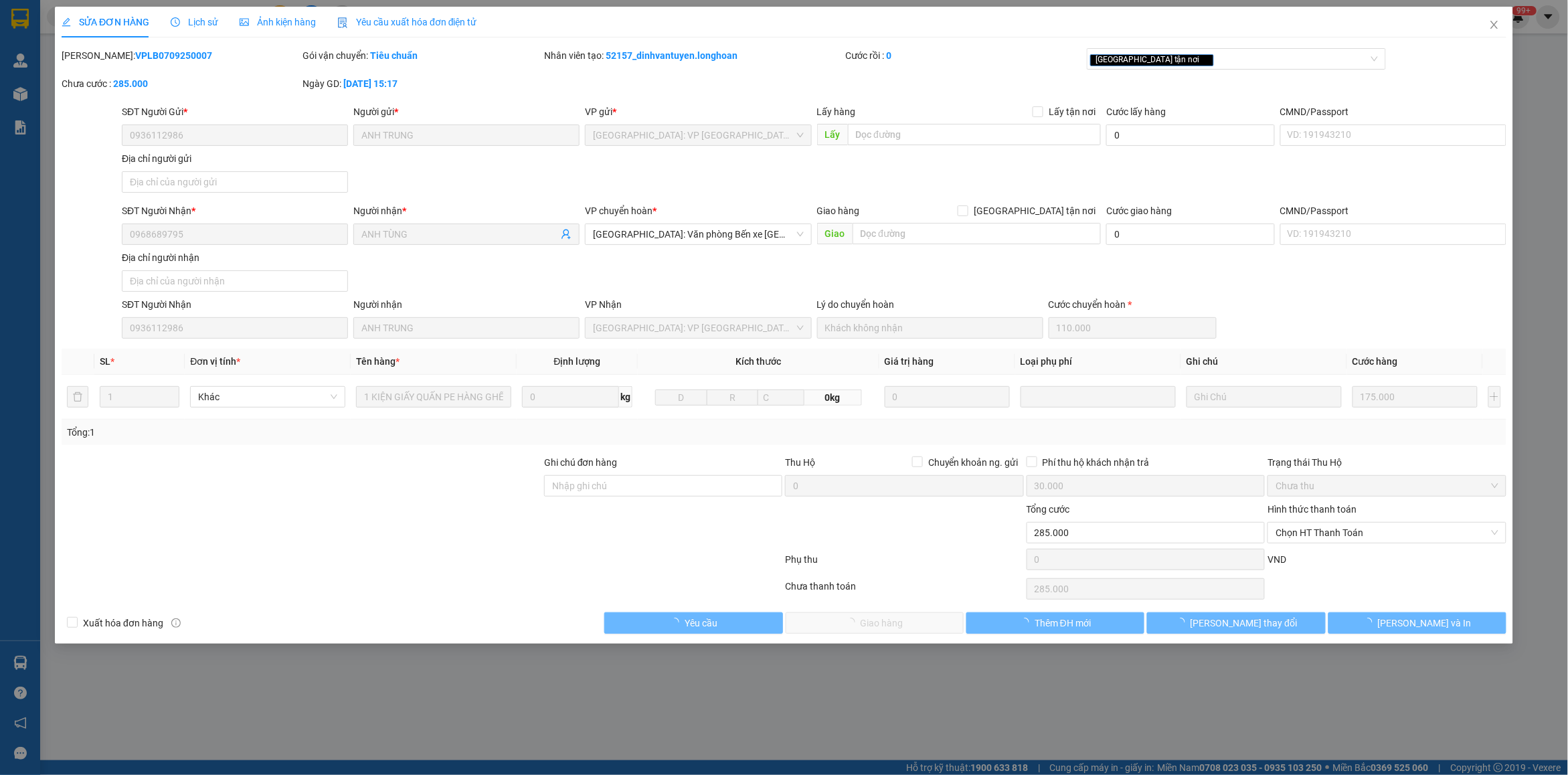
click at [197, 17] on span "Lịch sử" at bounding box center [194, 22] width 47 height 11
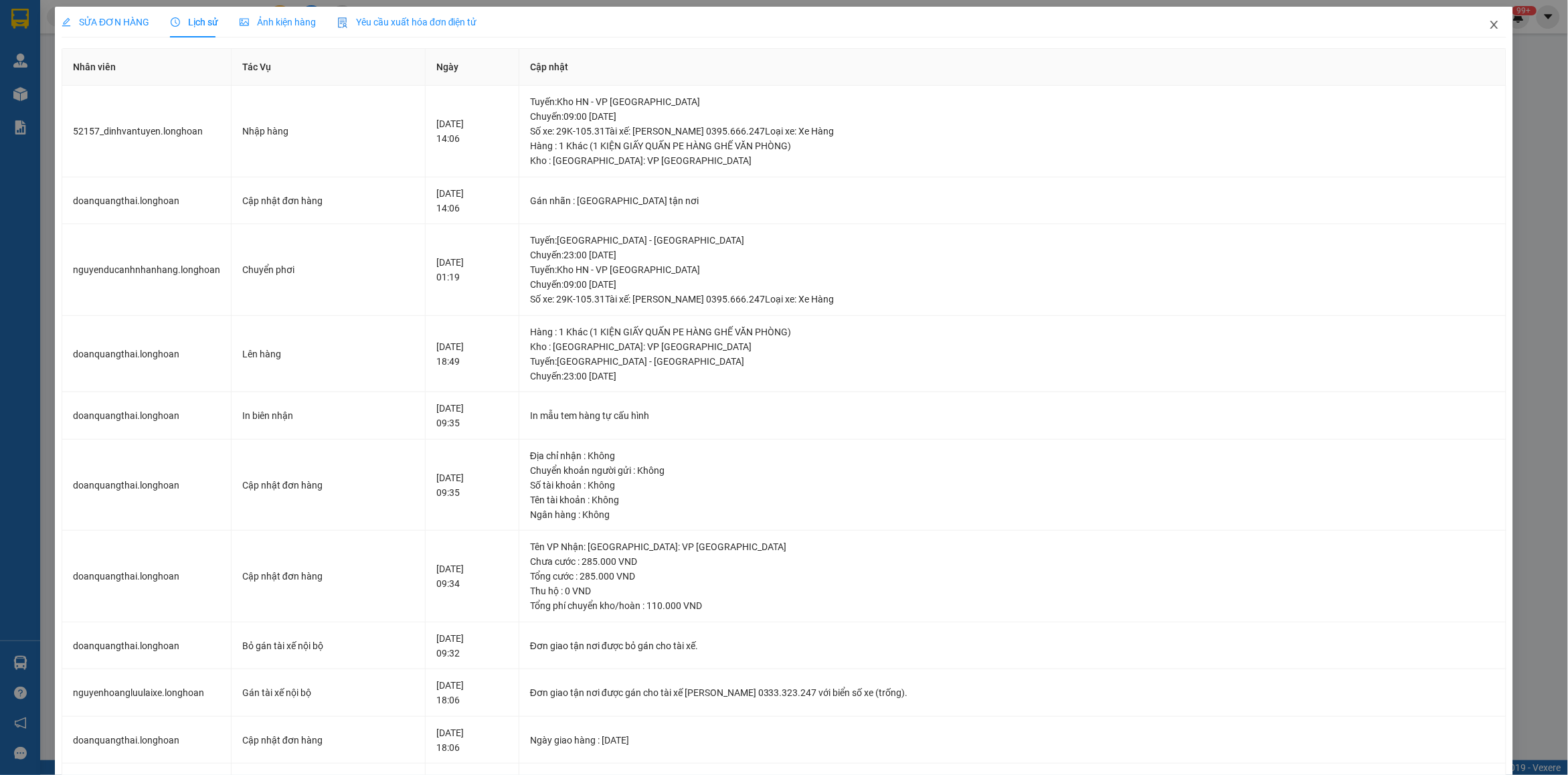
drag, startPoint x: 1474, startPoint y: 31, endPoint x: 1176, endPoint y: 4, distance: 299.2
click at [1459, 31] on div "SỬA ĐƠN HÀNG Lịch sử Ảnh kiện hàng Yêu cầu xuất hóa đơn điện tử Total Paid Fee …" at bounding box center [783, 759] width 1458 height 1506
click at [1489, 25] on icon "close" at bounding box center [1494, 25] width 11 height 11
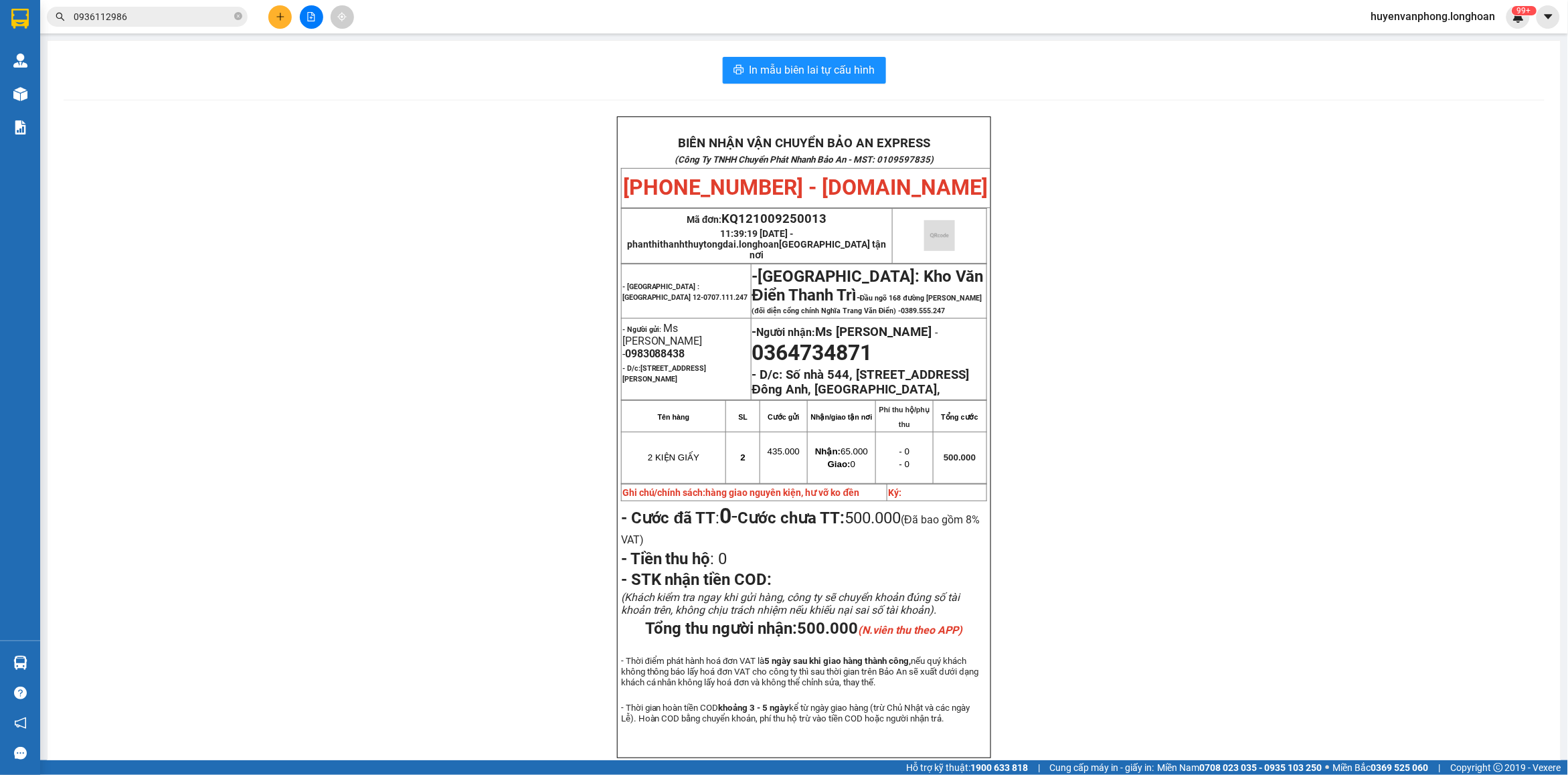
click at [201, 20] on input "0936112986" at bounding box center [152, 17] width 158 height 15
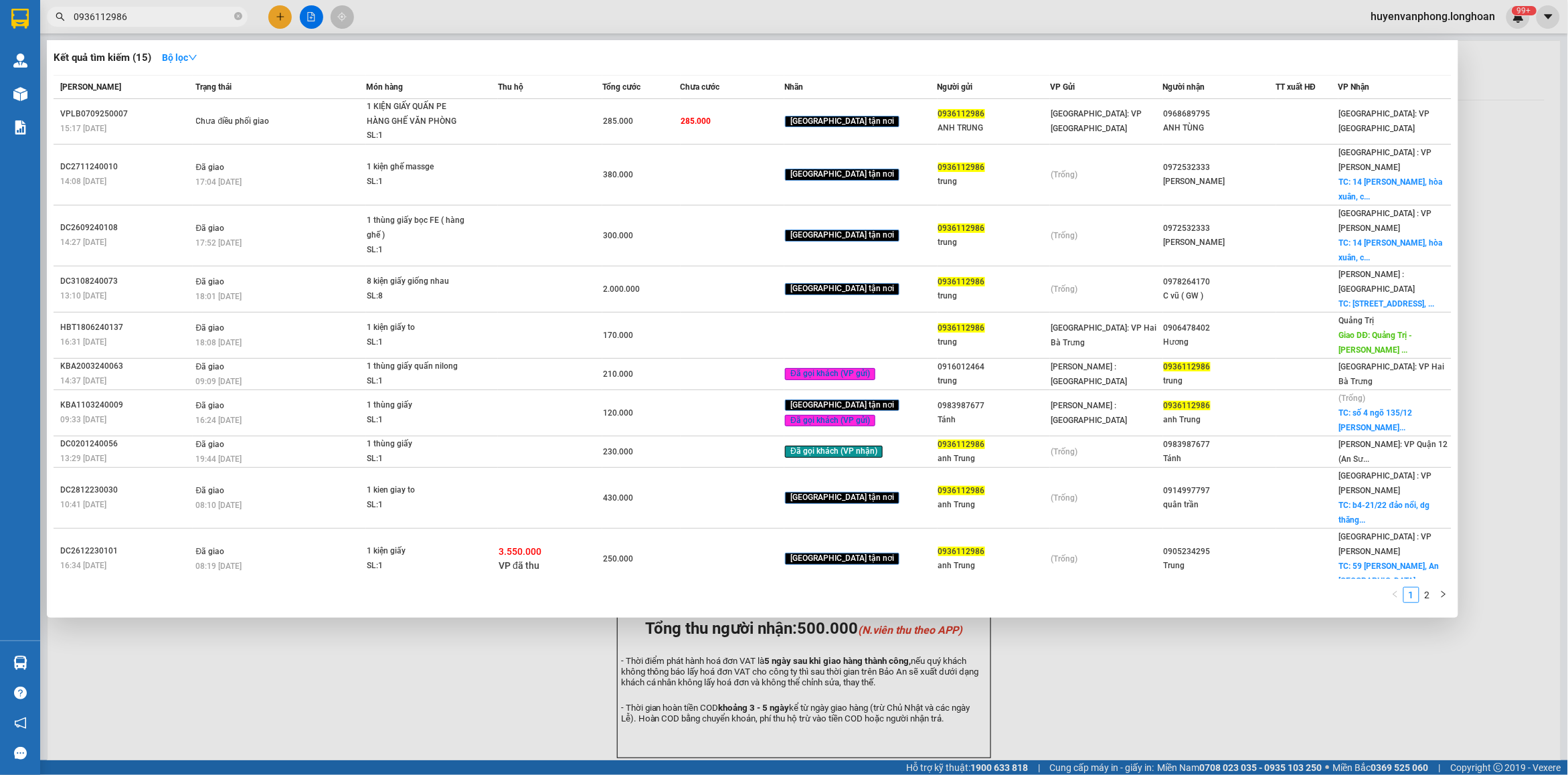
click at [201, 20] on input "0936112986" at bounding box center [152, 17] width 158 height 15
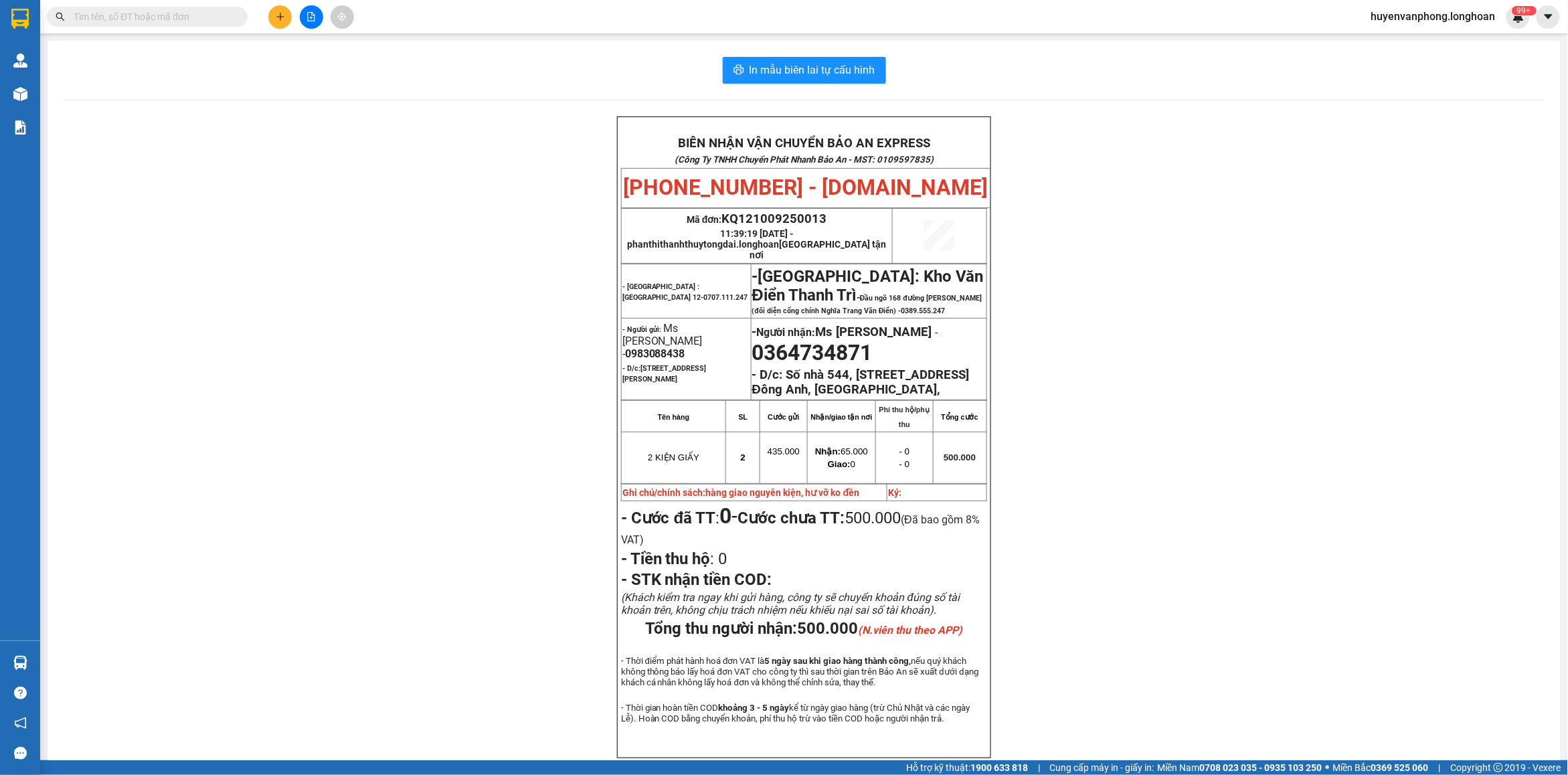
paste input "0916199161"
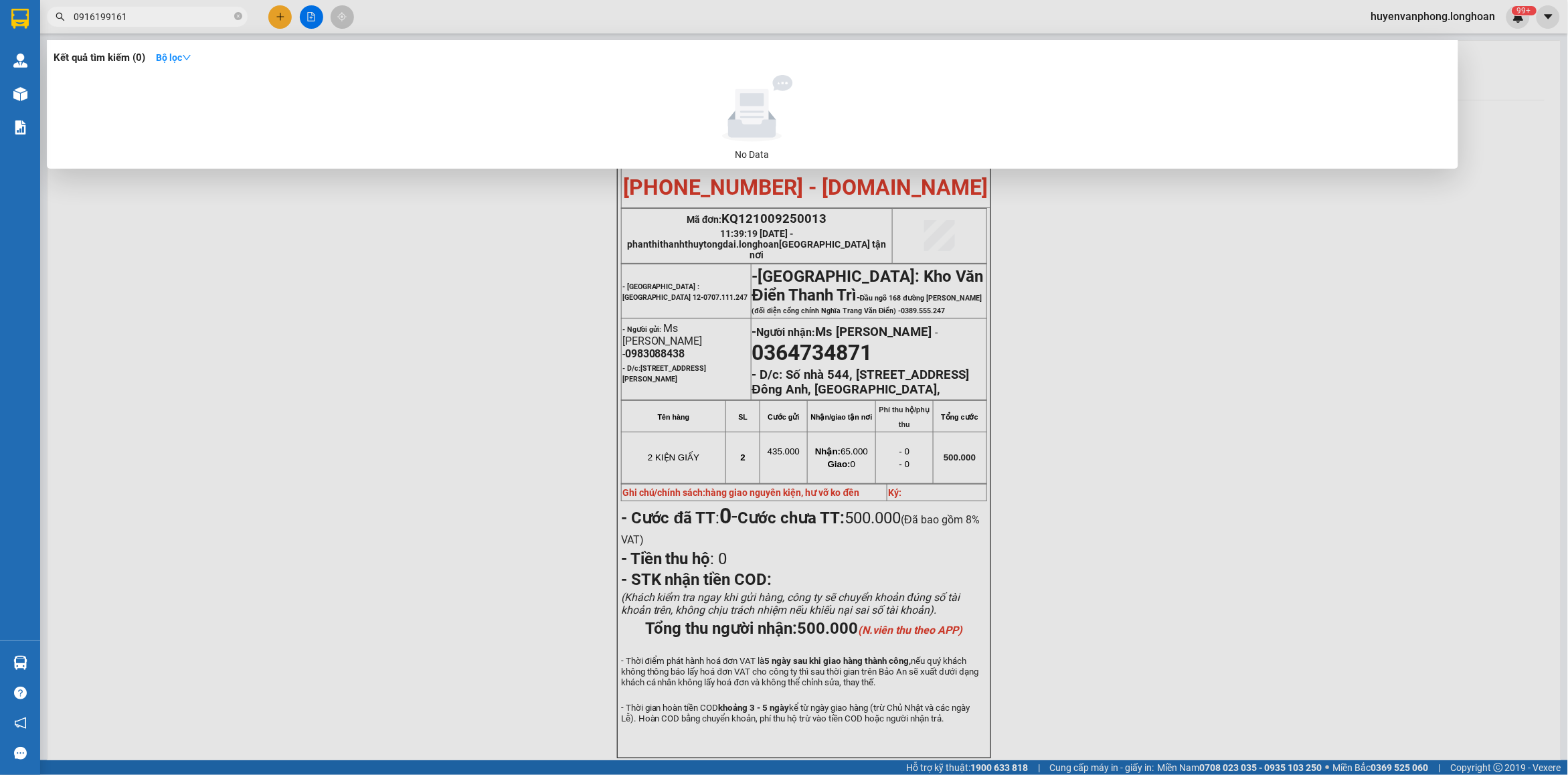
type input "0916199161"
click at [241, 15] on icon "close-circle" at bounding box center [238, 16] width 8 height 8
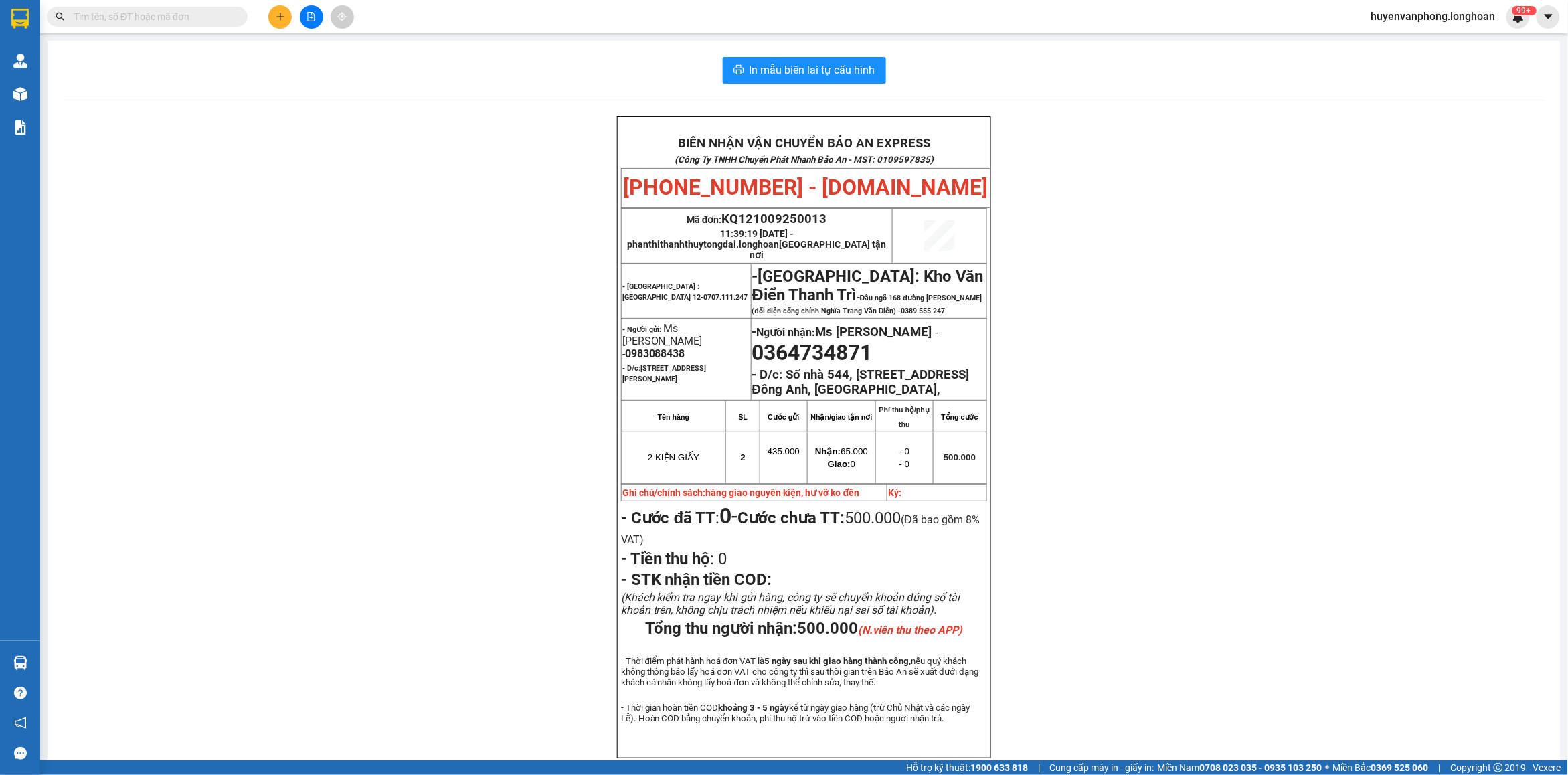
click at [172, 19] on input "text" at bounding box center [152, 17] width 158 height 15
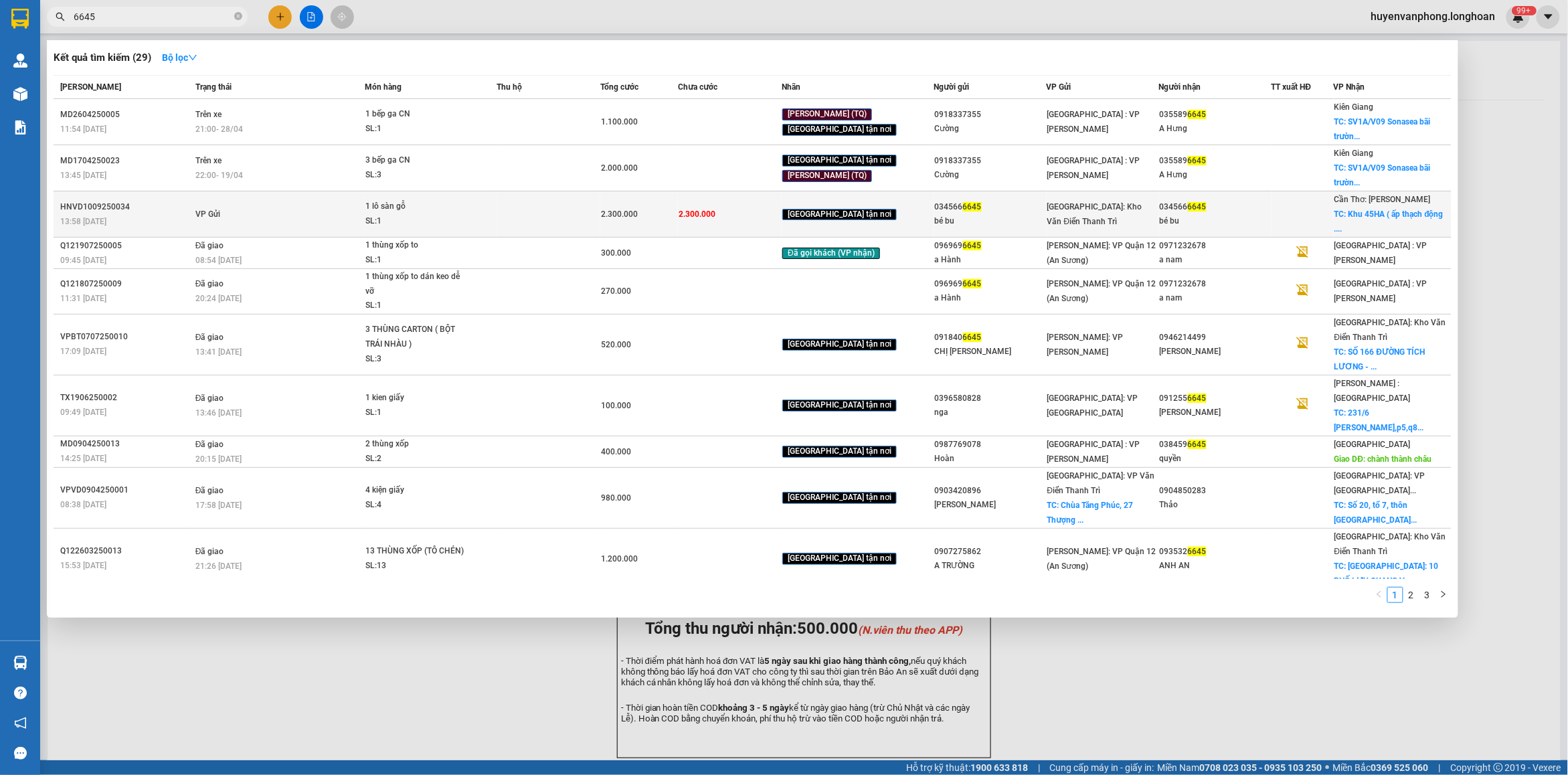
type input "6645"
click at [562, 211] on td at bounding box center [548, 214] width 103 height 46
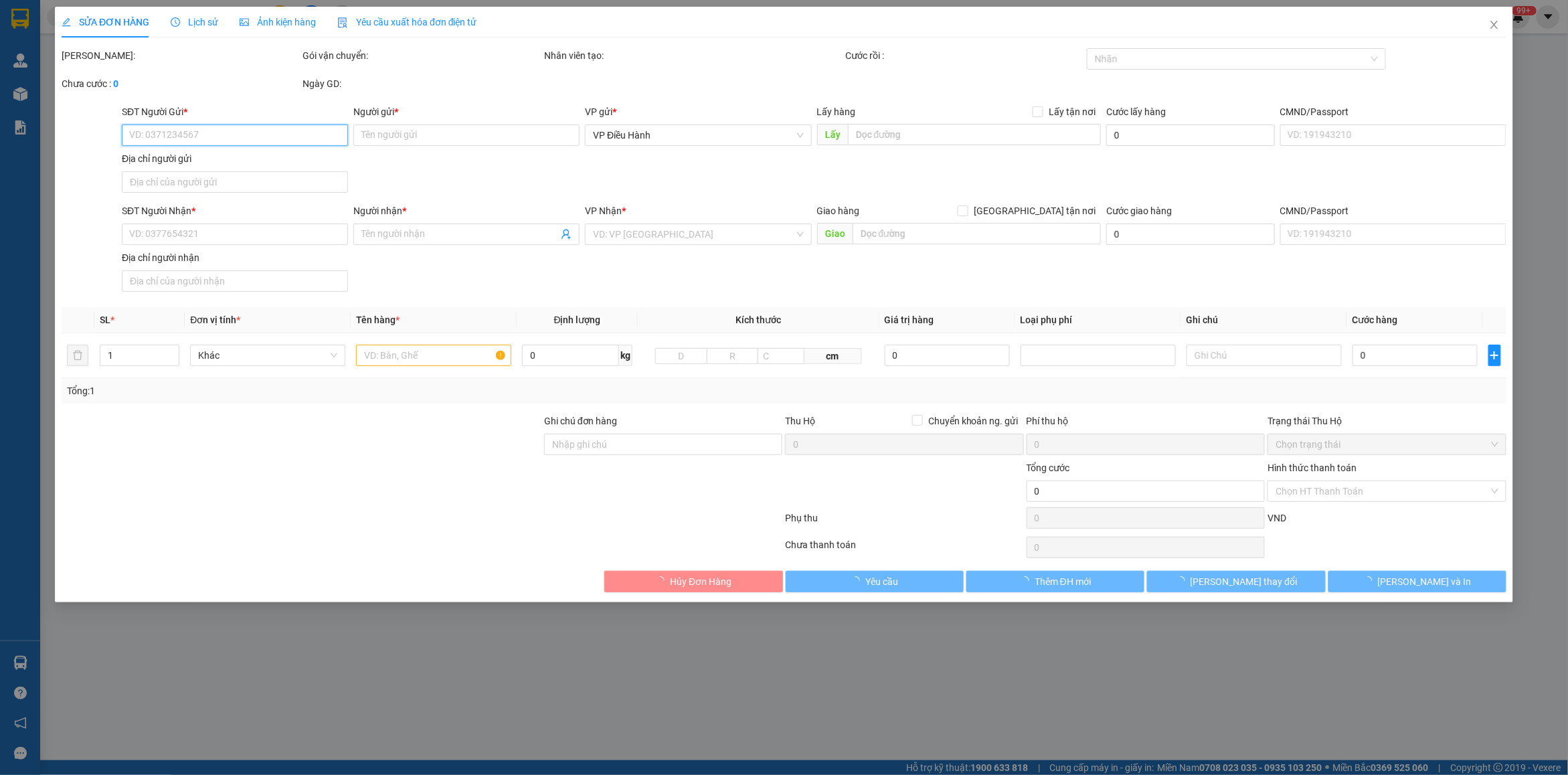
type input "0345666645"
type input "bé bu"
type input "0345666645"
type input "bé bu"
checkbox input "true"
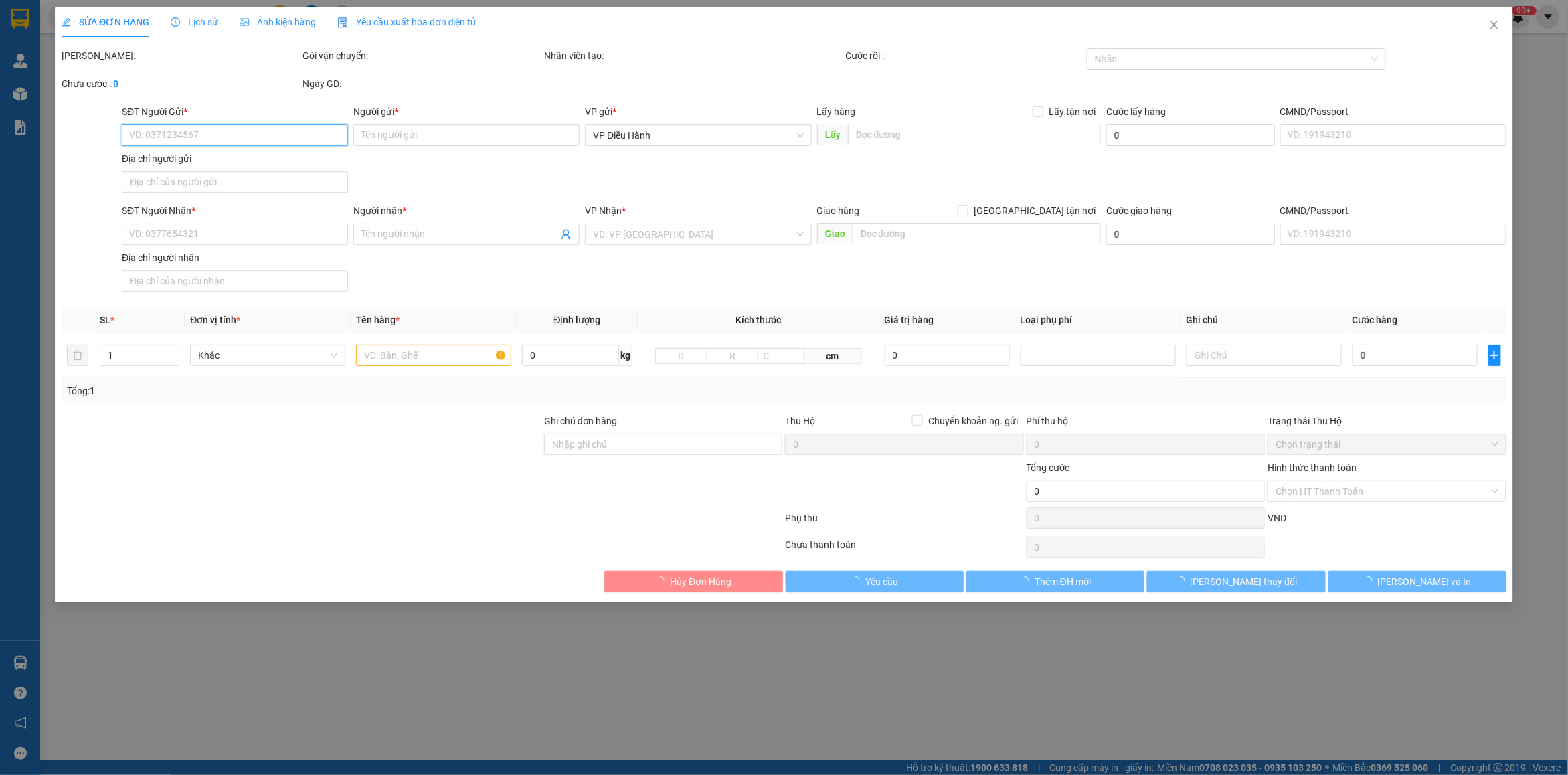
type input "Khu 45HA ( ấp thạch động . Xã [GEOGRAPHIC_DATA] . [GEOGRAPHIC_DATA] ) . [GEOGRA…"
type input "hàng giao nguyên kiện, hư vỡ ko đền ( hàng mất mát k chịu chách nhiệm )"
type input "2.300.000"
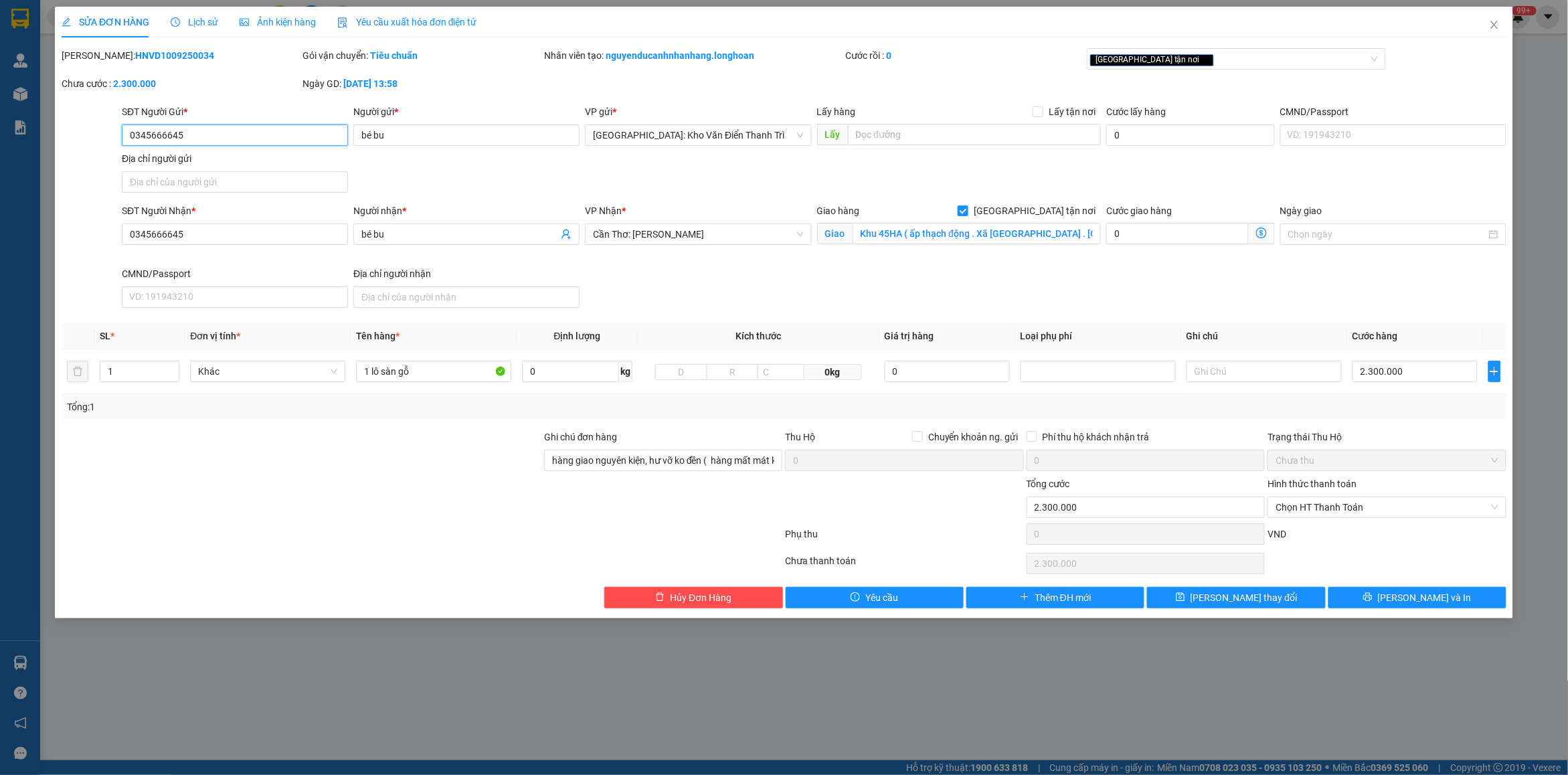
drag, startPoint x: 192, startPoint y: 132, endPoint x: 126, endPoint y: 132, distance: 66.0
click at [126, 132] on input "0345666645" at bounding box center [235, 135] width 226 height 21
drag, startPoint x: 1488, startPoint y: 28, endPoint x: 507, endPoint y: 37, distance: 981.0
click at [1482, 28] on span "Close" at bounding box center [1494, 25] width 37 height 37
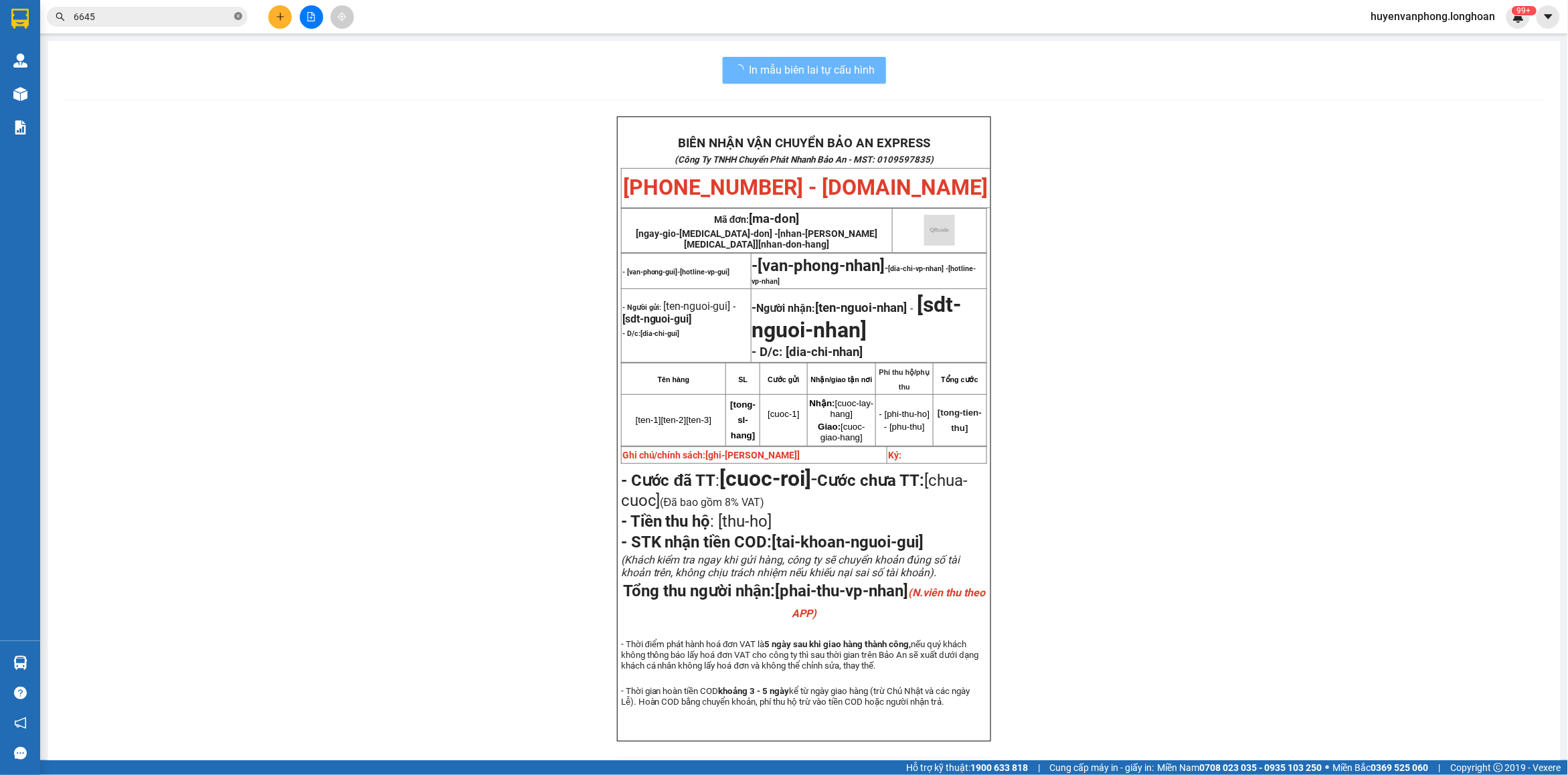
click at [236, 15] on icon "close-circle" at bounding box center [238, 16] width 8 height 8
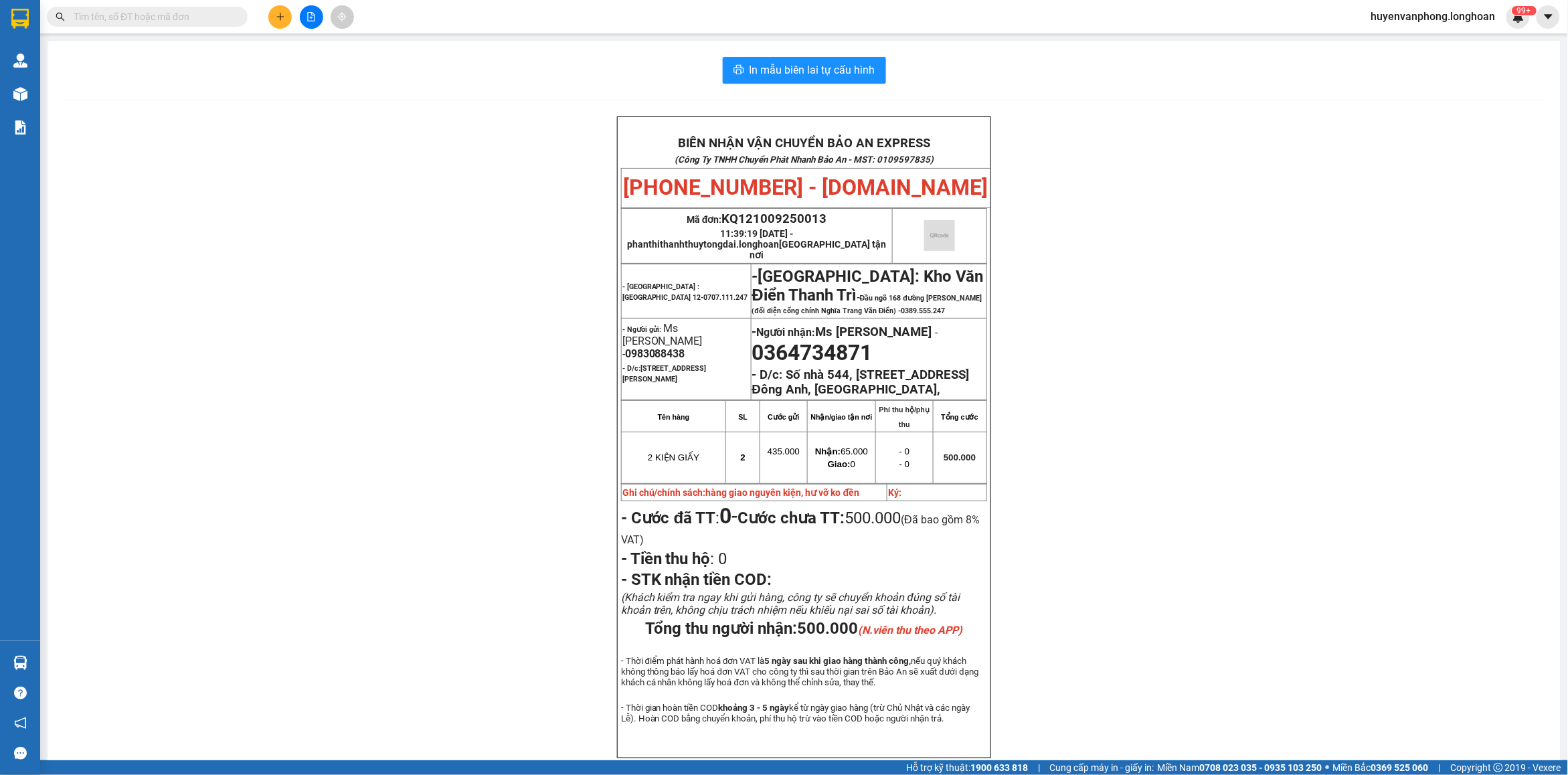
click at [160, 15] on input "text" at bounding box center [152, 17] width 158 height 15
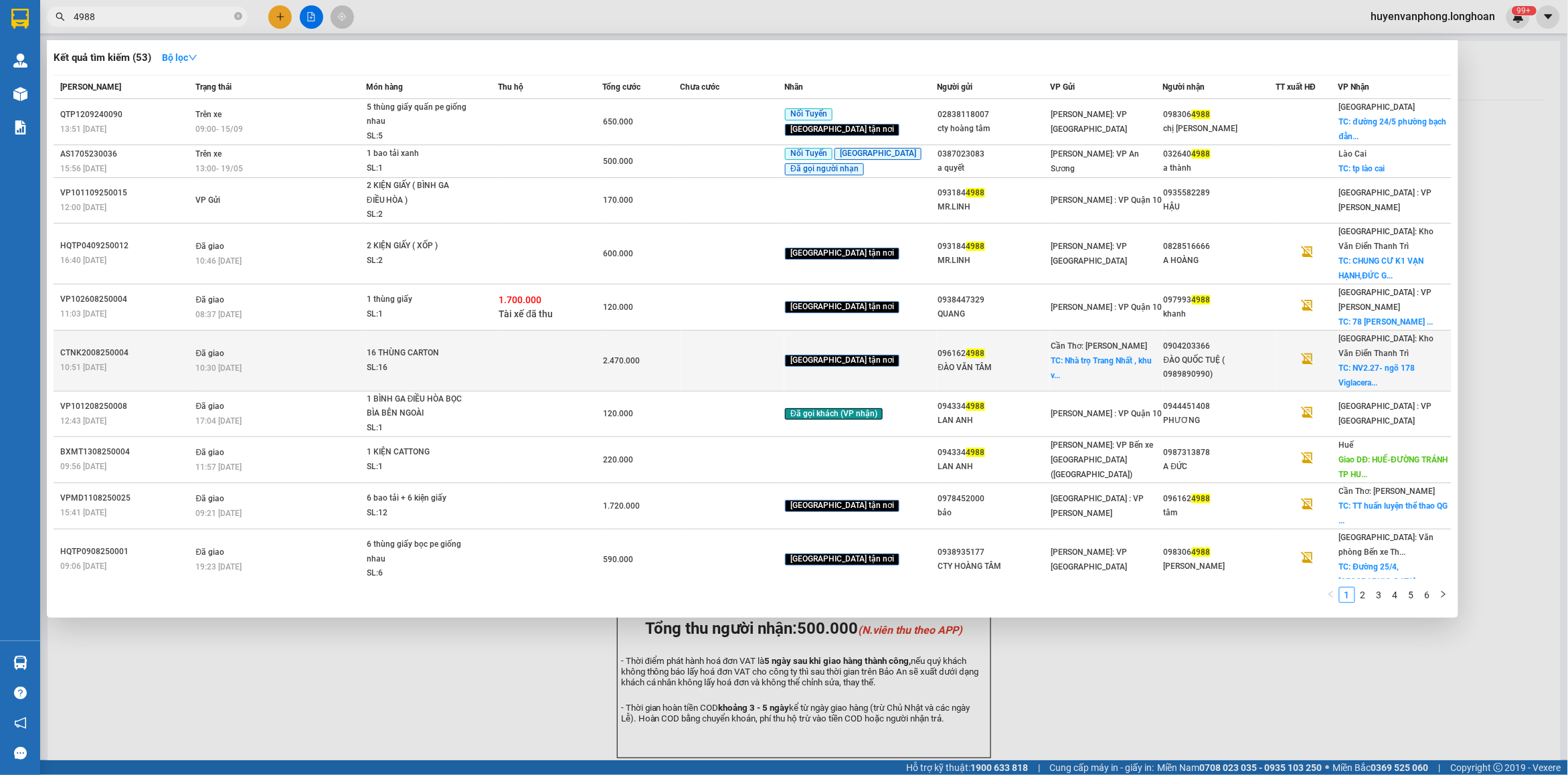
type input "4988"
click at [544, 349] on td at bounding box center [549, 361] width 104 height 61
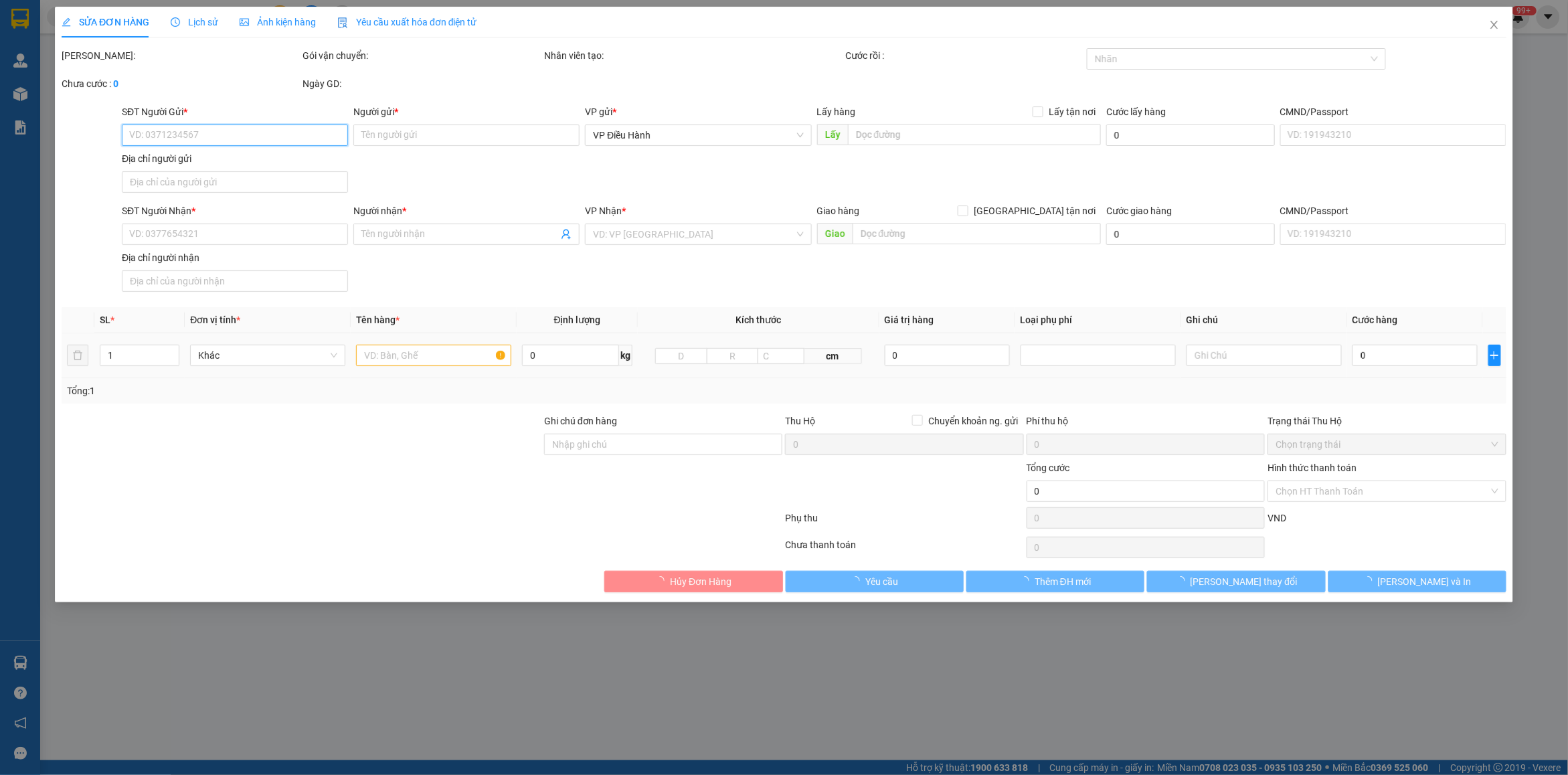
type input "0961624988"
type input "ĐÀO VĂN TÂM"
checkbox input "true"
type input "[GEOGRAPHIC_DATA] , khu vực [GEOGRAPHIC_DATA][PERSON_NAME], cách cổng trường tr…"
type input "199.000"
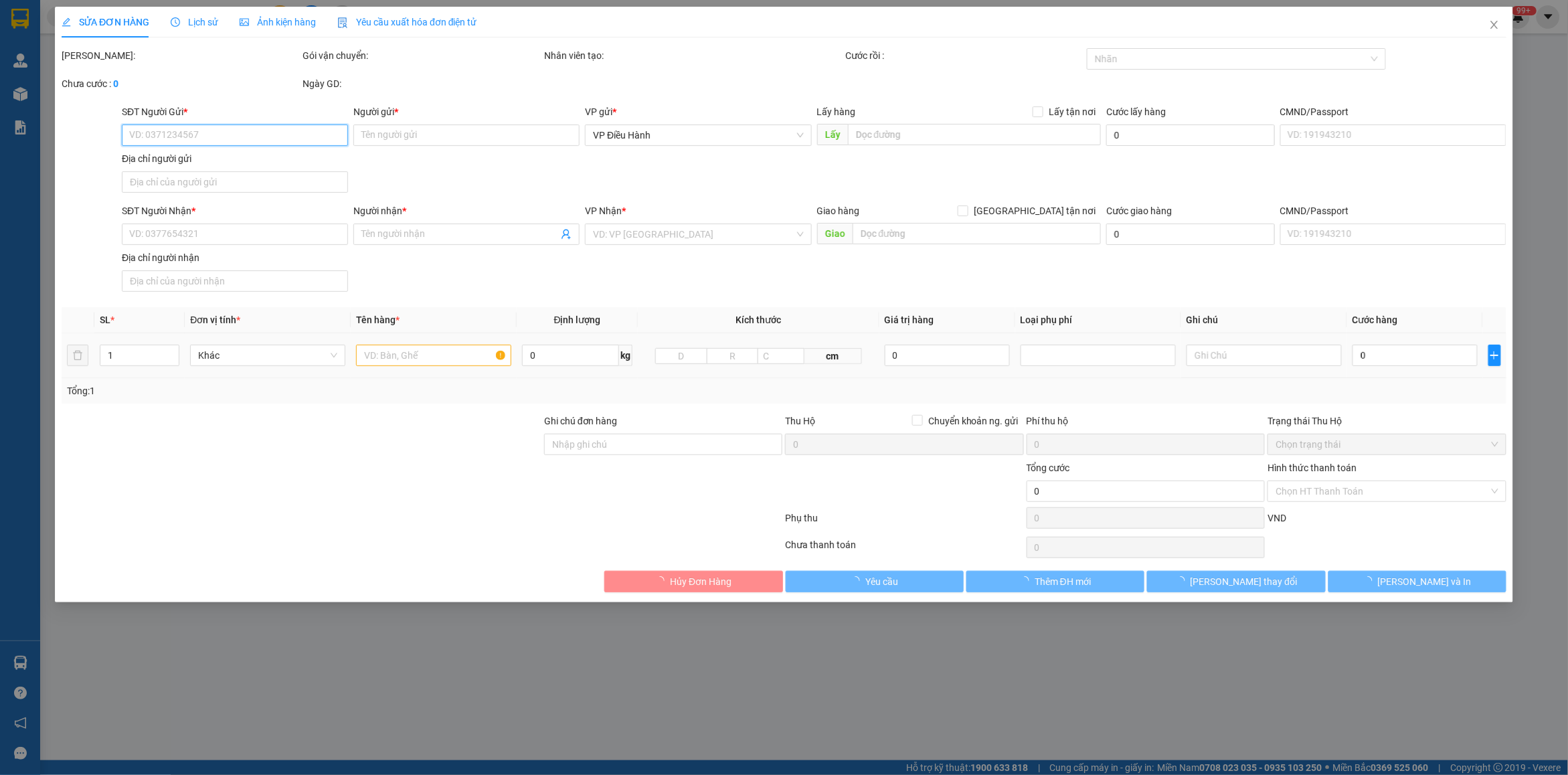
type input "0904203366"
type input "ĐÀO QUỐC TUỆ ( 0989890990)"
checkbox input "true"
type input "NV2.27- ngõ 178 Viglacera Đại Mỗ -Nam Từ Liêm -Tp [GEOGRAPHIC_DATA]"
type input "nhận nguyên kiện, giao nguyên kiện, bể vỡ không đền"
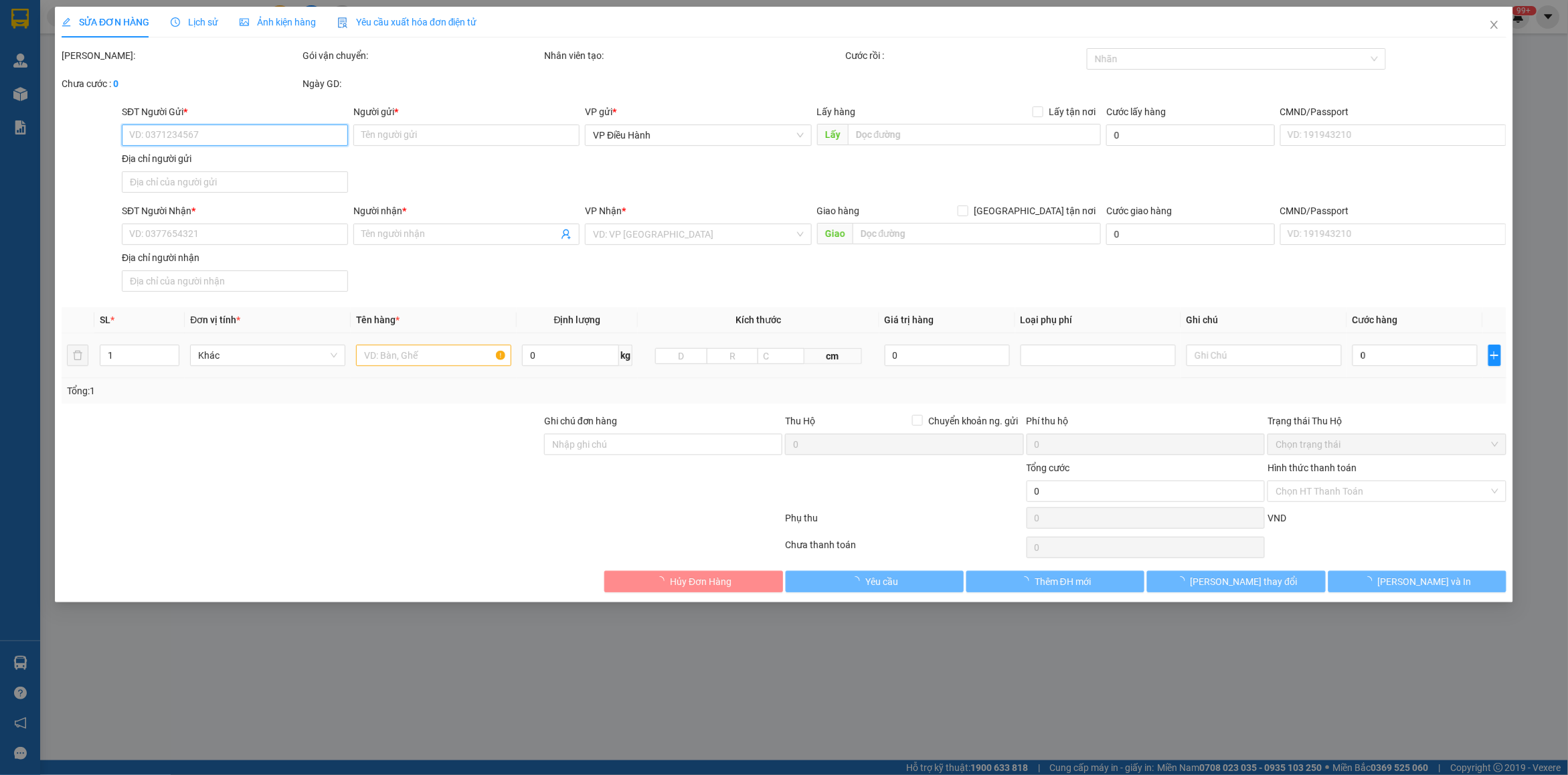
type input "2.470.000"
type input "1.000"
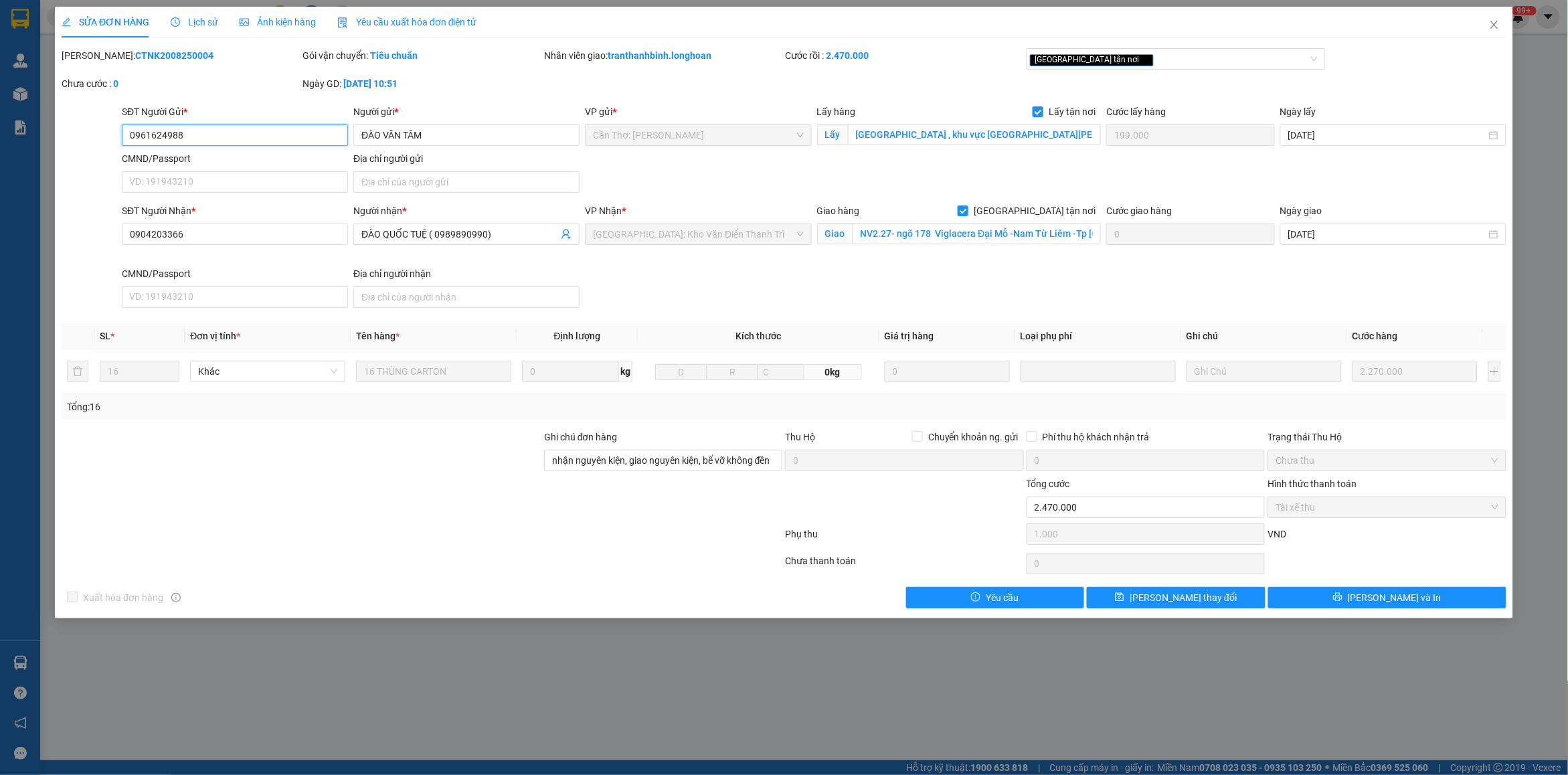
drag, startPoint x: 201, startPoint y: 134, endPoint x: 122, endPoint y: 134, distance: 79.0
click at [122, 134] on input "0961624988" at bounding box center [235, 135] width 226 height 21
drag, startPoint x: 94, startPoint y: 58, endPoint x: 181, endPoint y: 52, distance: 87.2
click at [181, 52] on div "[PERSON_NAME]: CTNK2008250004" at bounding box center [180, 55] width 238 height 15
click at [1497, 36] on span "Close" at bounding box center [1494, 25] width 37 height 37
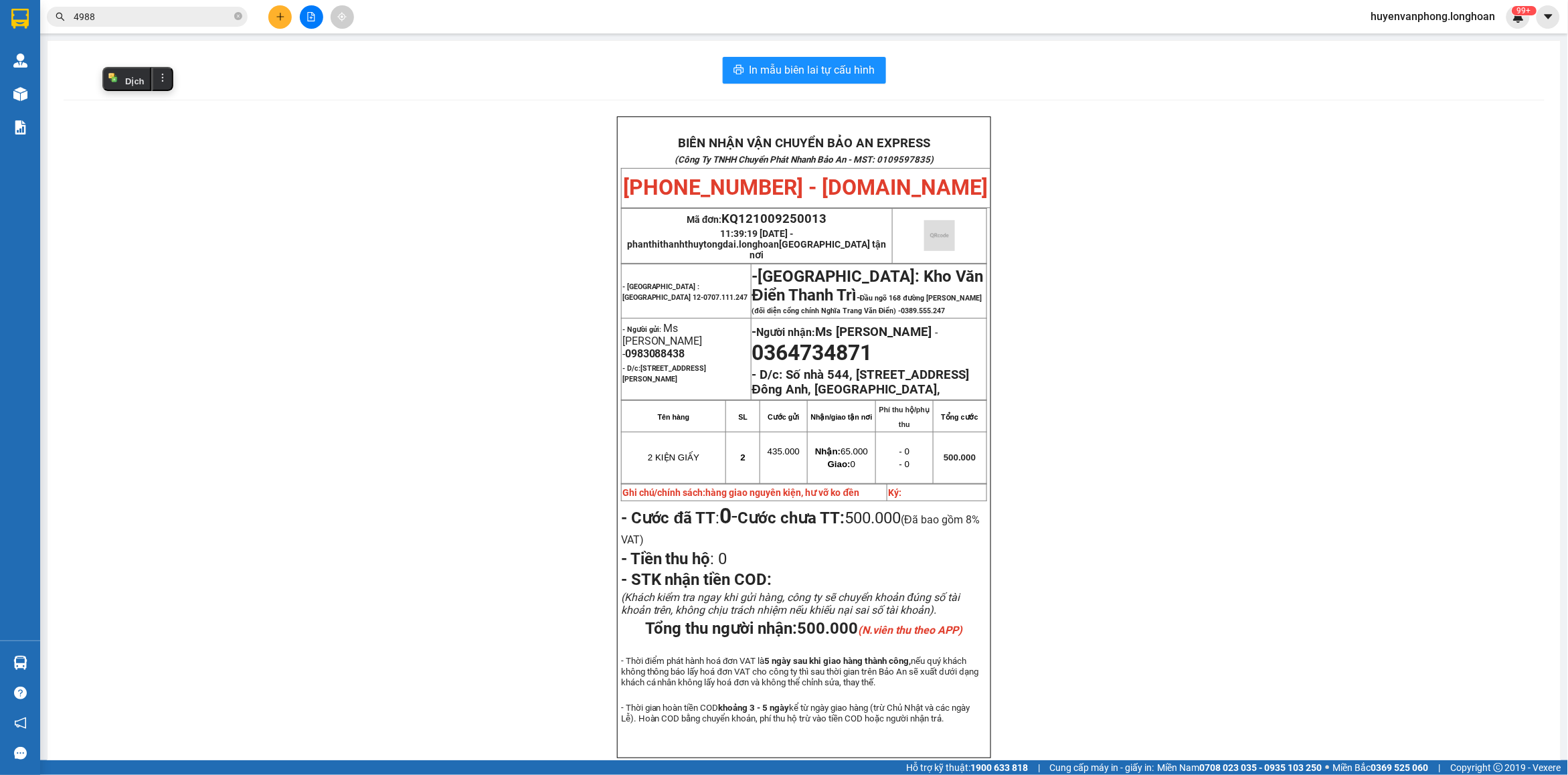
drag, startPoint x: 242, startPoint y: 19, endPoint x: 204, endPoint y: 18, distance: 38.0
click at [238, 18] on icon "close-circle" at bounding box center [238, 16] width 8 height 8
click at [187, 18] on input "text" at bounding box center [152, 17] width 158 height 15
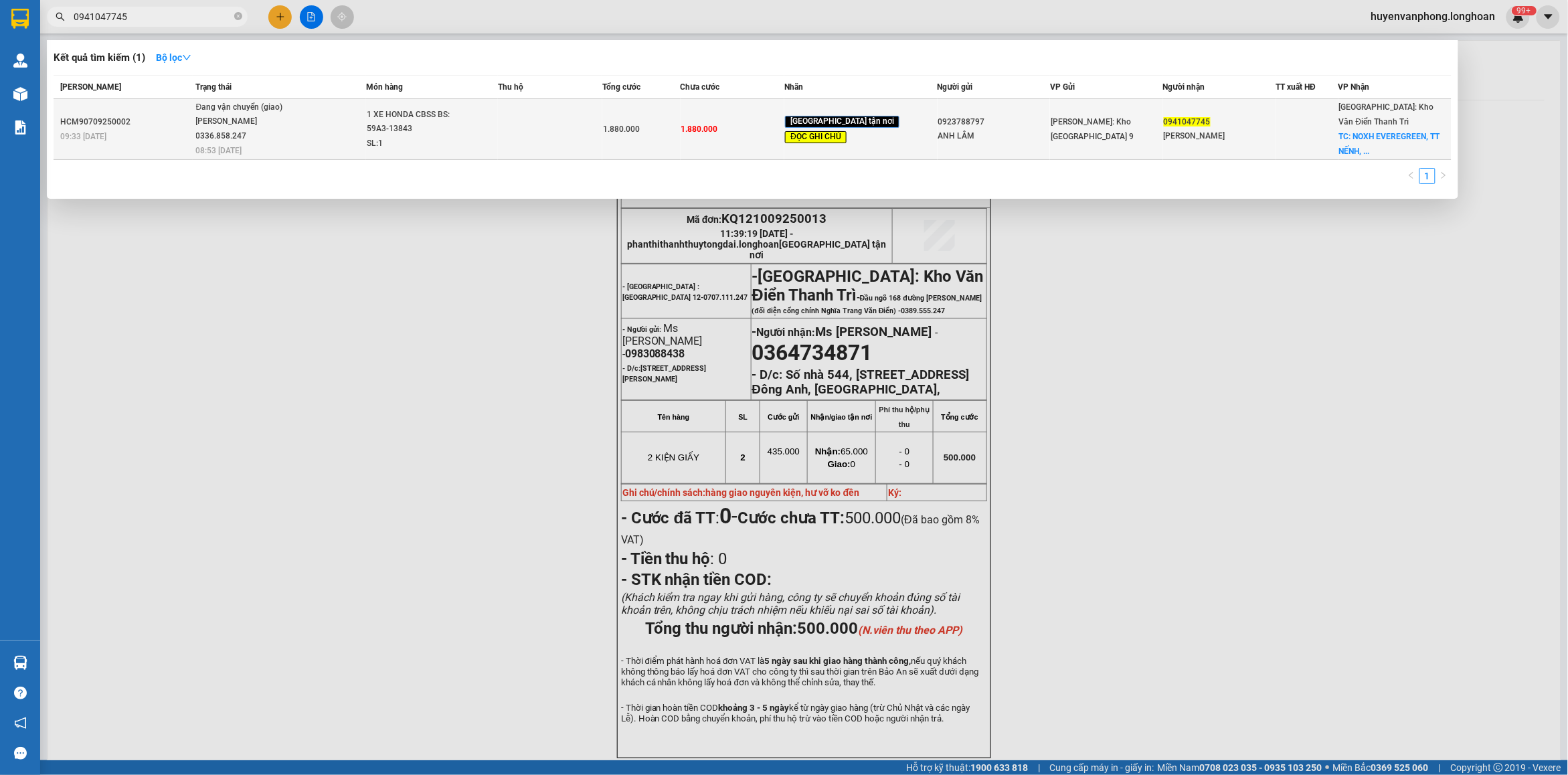
type input "0941047745"
click at [454, 137] on div "SL: 1" at bounding box center [417, 143] width 101 height 15
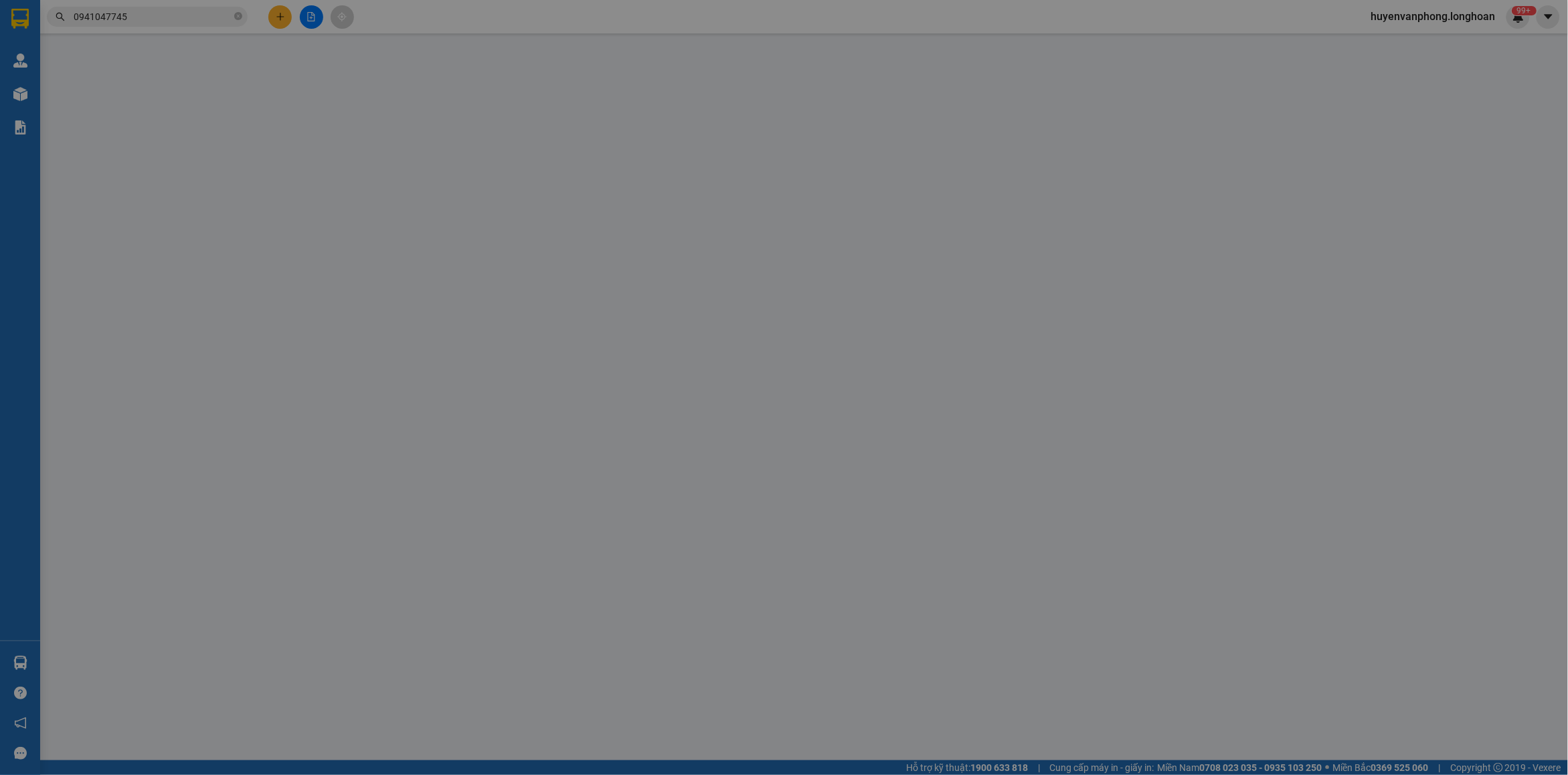
type input "0923788797"
type input "ANH LÂM"
type input "0941047745"
type input "[PERSON_NAME]"
checkbox input "true"
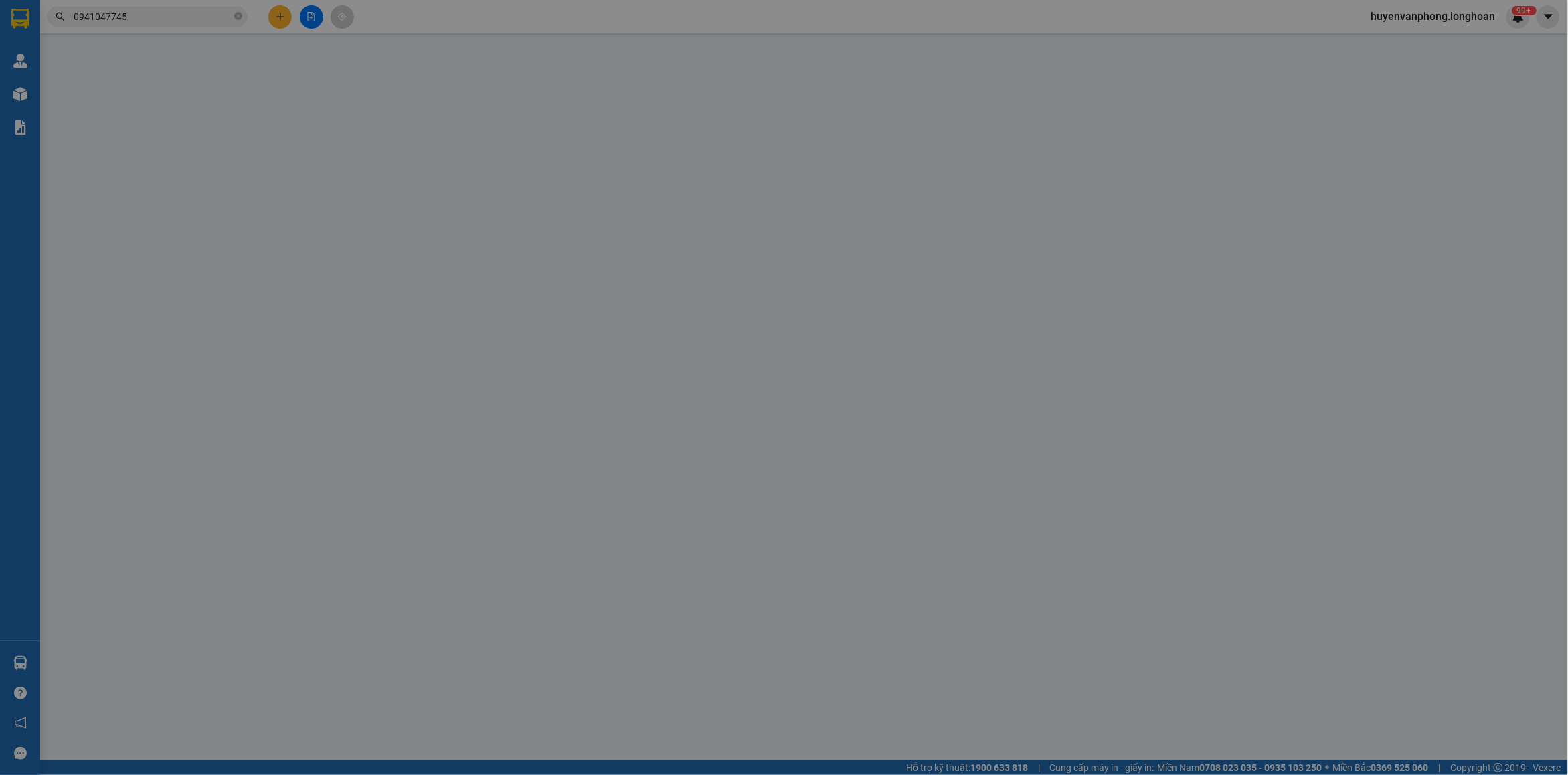
type input "NOXH EVEREGREEN, TT NẾNH, [GEOGRAPHIC_DATA], [GEOGRAPHIC_DATA]"
type input "GỌI HẸN KHÁCH TRƯỚC 1-2 TIẾNG GIÚP E Ạ, CHÌA KHÓA CUỐN TAY LÁI, CAVET DÁN YÊN XE"
type input "1.880.000"
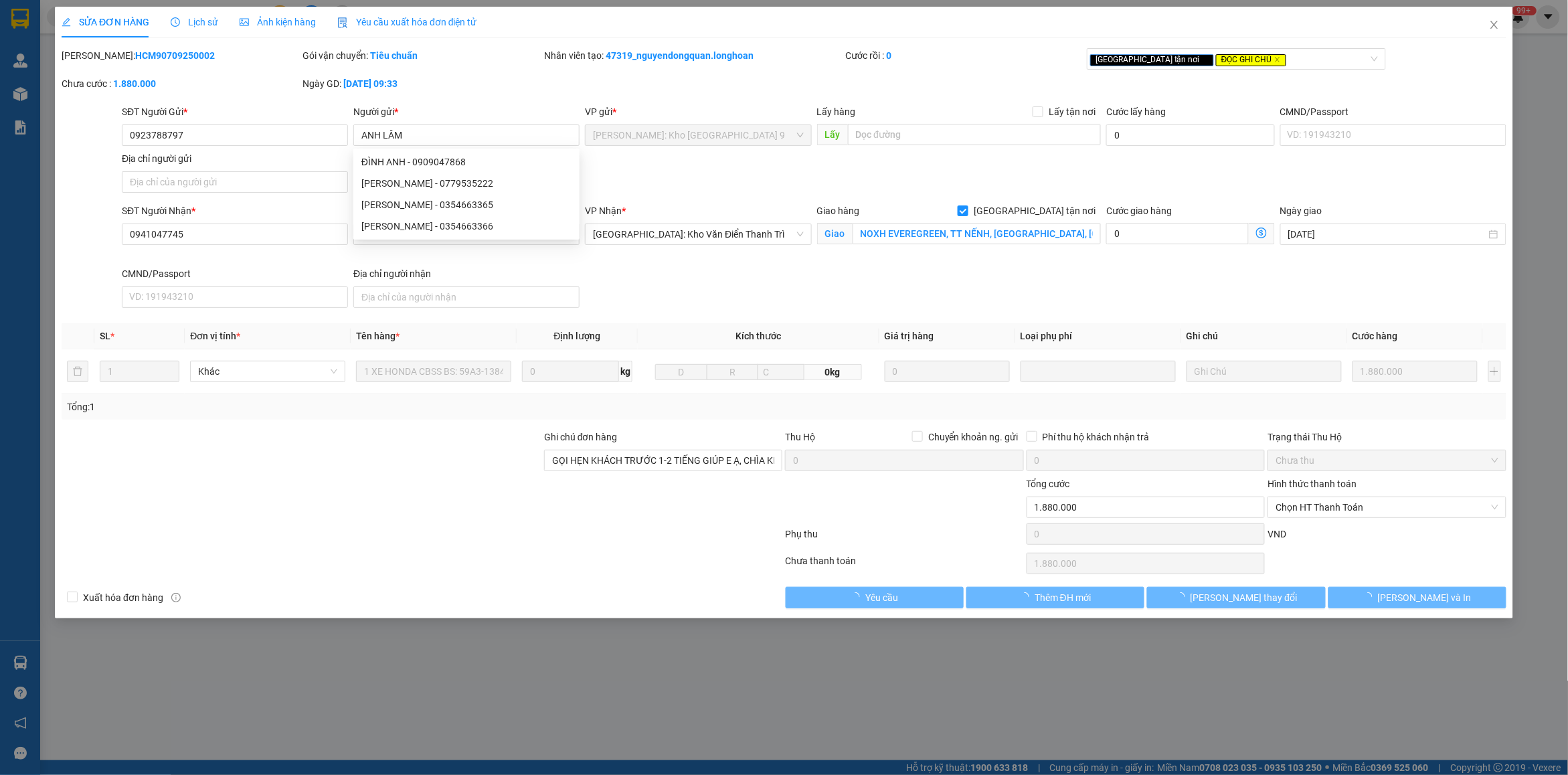
click at [193, 18] on span "Lịch sử" at bounding box center [194, 22] width 47 height 11
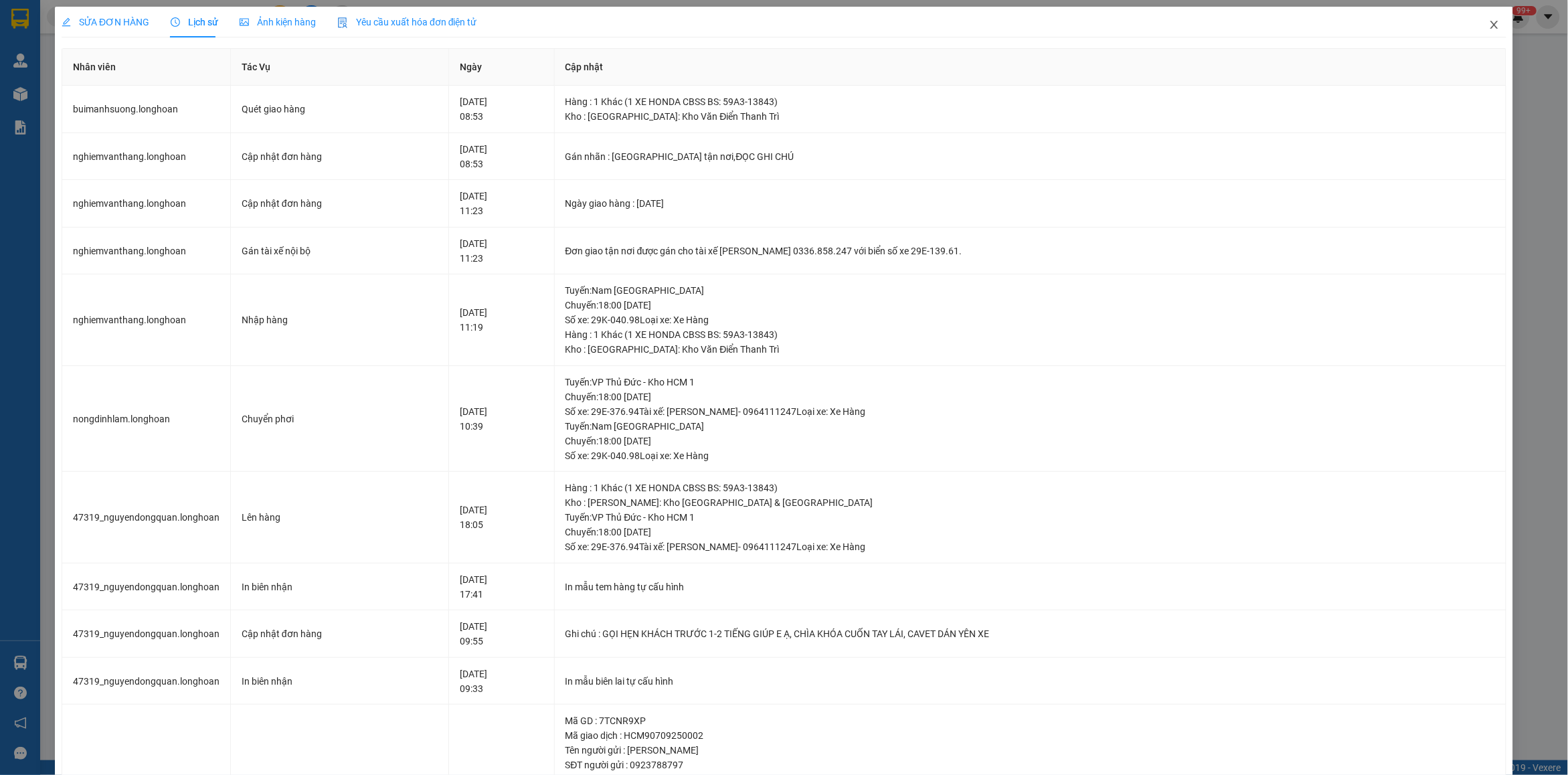
click at [1489, 25] on span "Close" at bounding box center [1494, 25] width 37 height 37
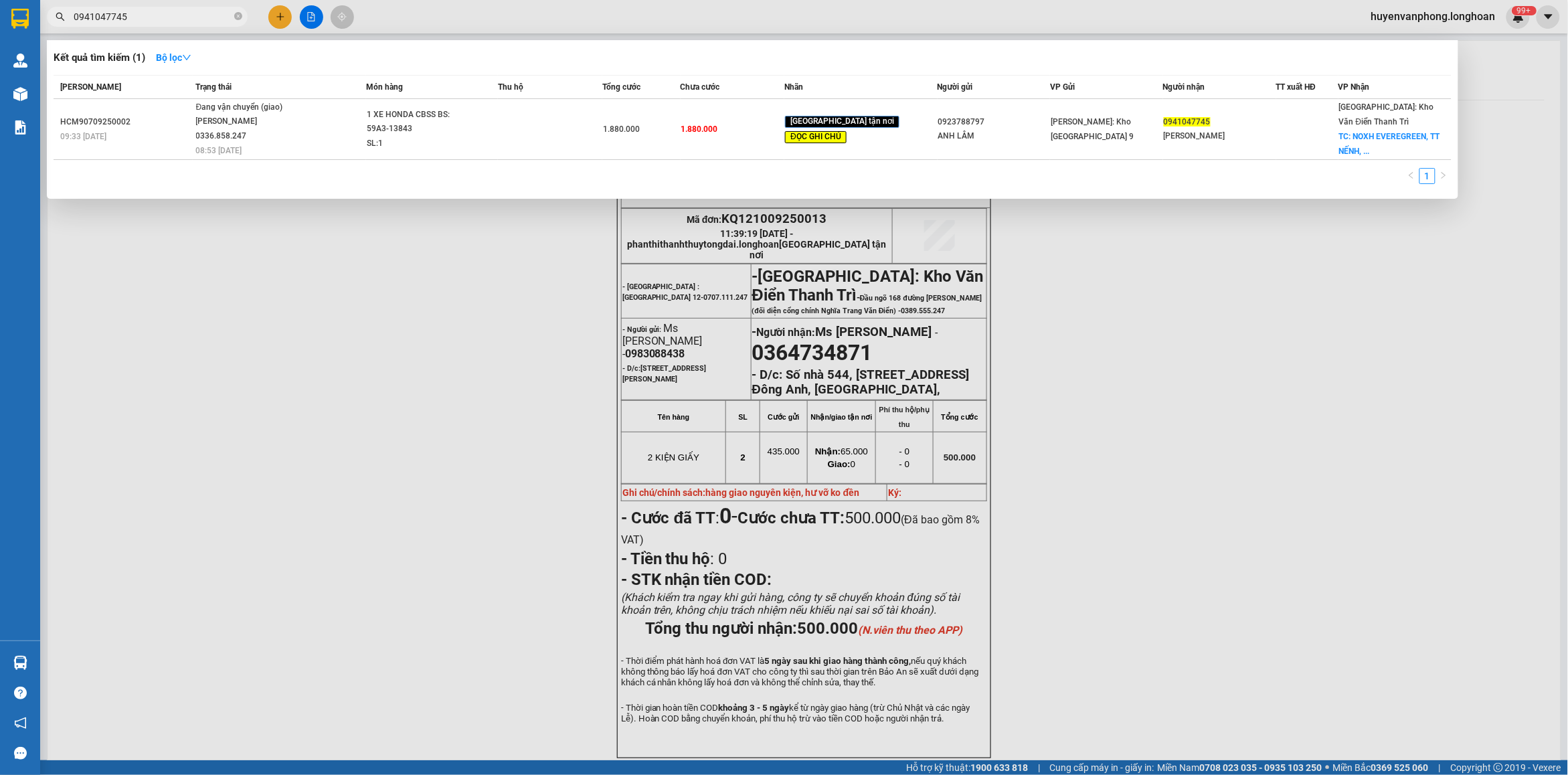
drag, startPoint x: 235, startPoint y: 14, endPoint x: 157, endPoint y: 17, distance: 78.1
click at [235, 13] on icon "close-circle" at bounding box center [238, 16] width 8 height 8
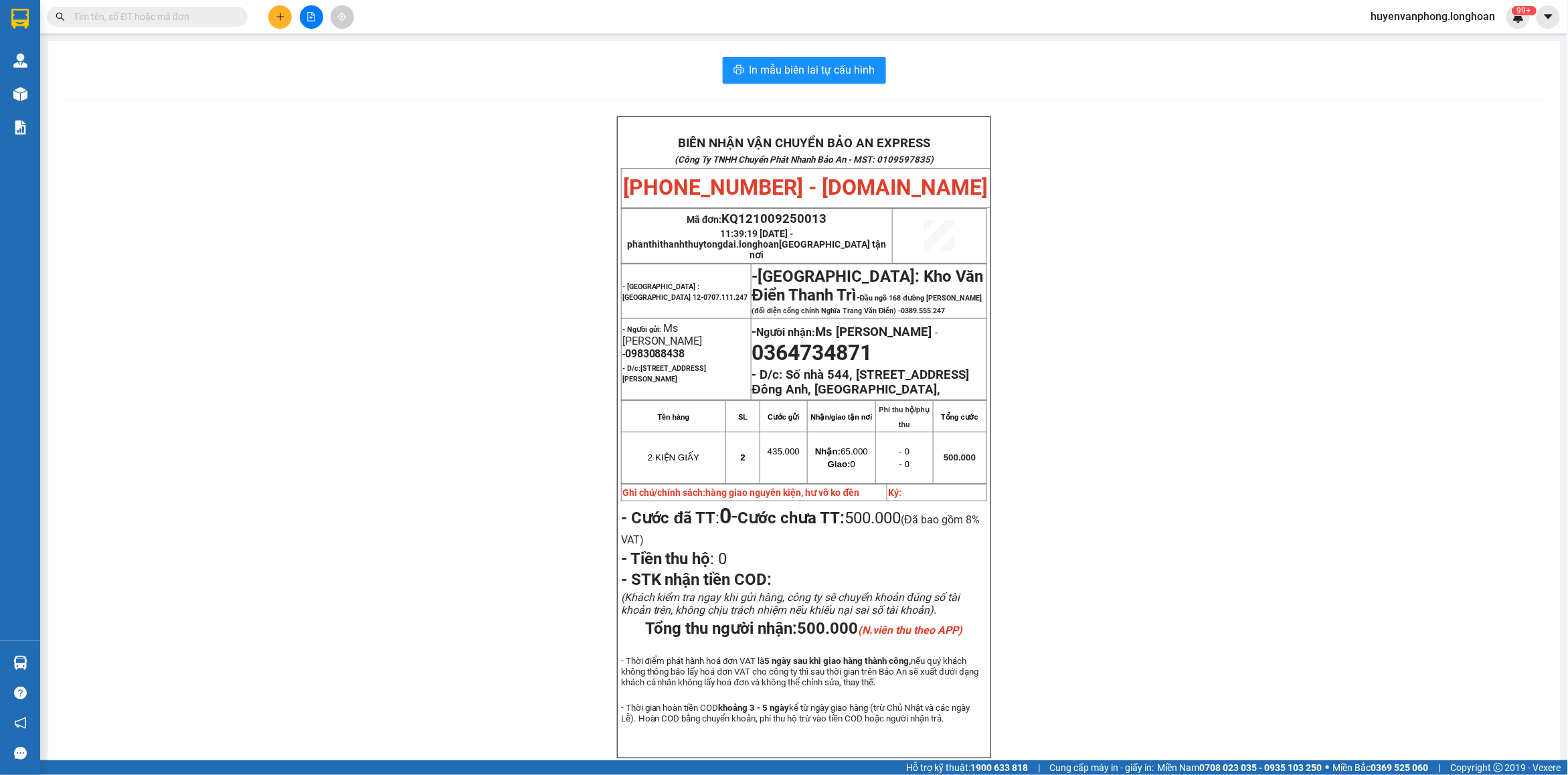
click at [152, 18] on input "text" at bounding box center [152, 17] width 158 height 15
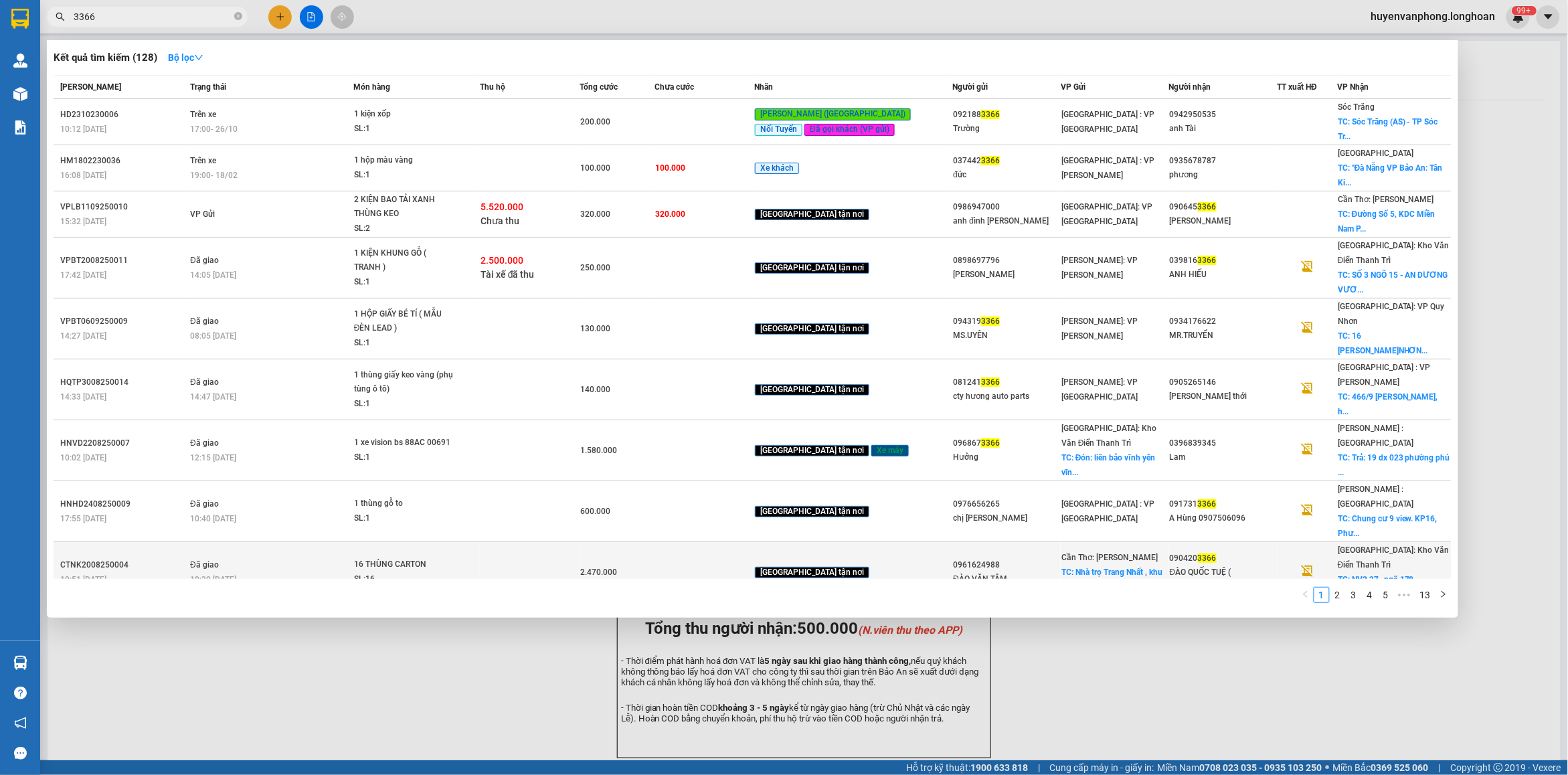
type input "3366"
click at [439, 572] on div "SL: 16" at bounding box center [404, 579] width 101 height 15
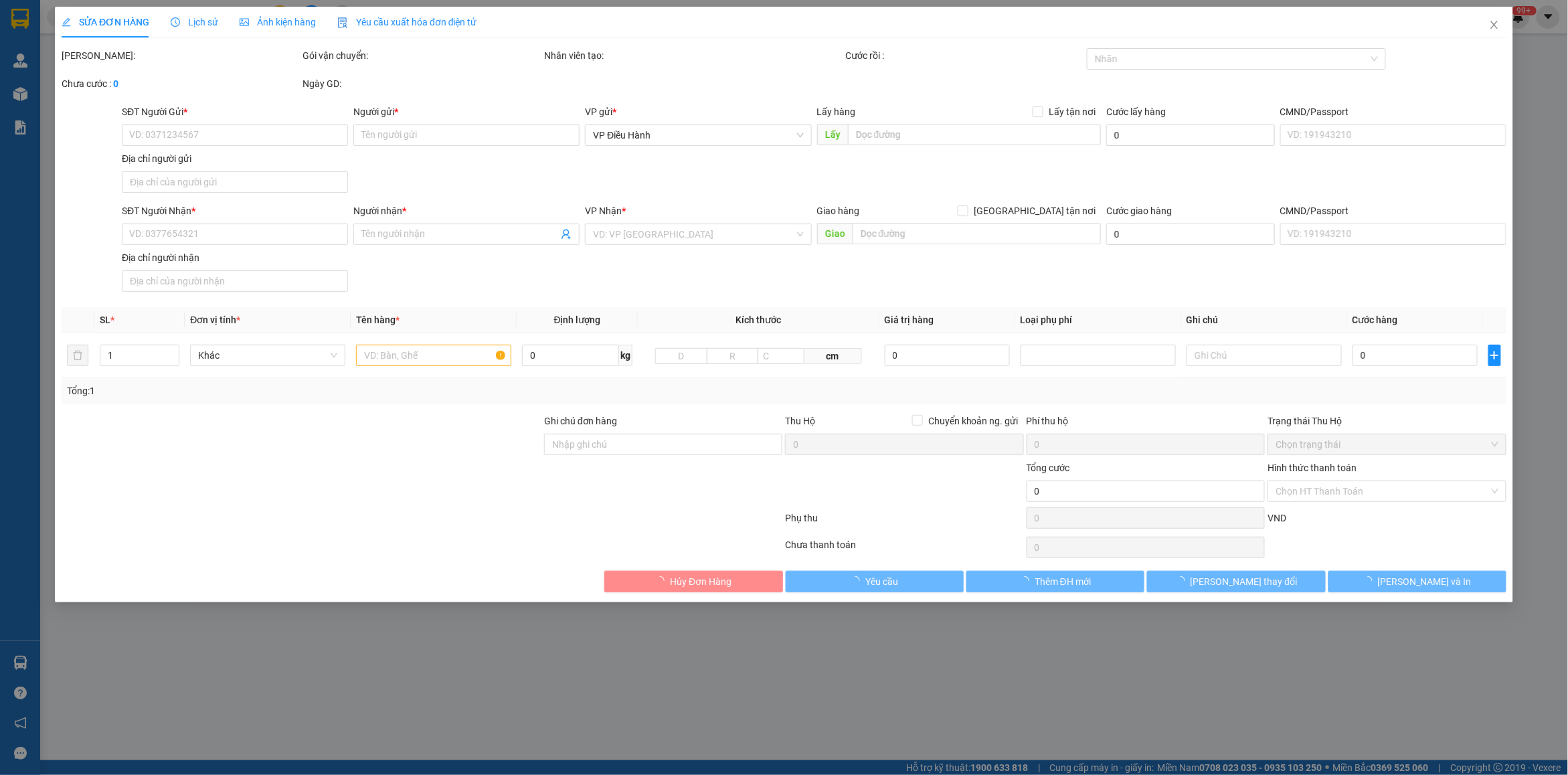
type input "0961624988"
type input "ĐÀO VĂN TÂM"
checkbox input "true"
type input "[GEOGRAPHIC_DATA] , khu vực [GEOGRAPHIC_DATA][PERSON_NAME], cách cổng trường tr…"
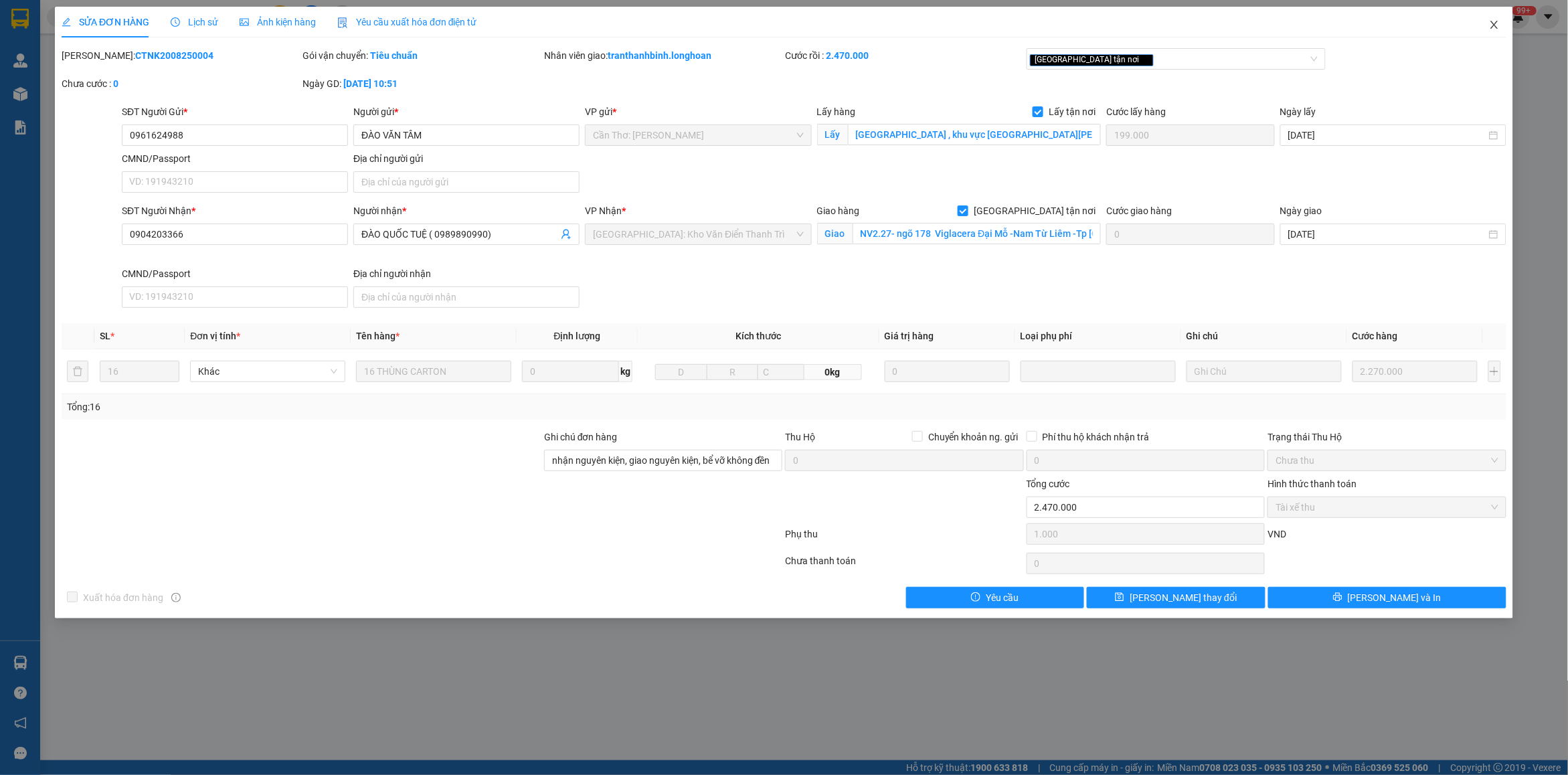
drag, startPoint x: 1494, startPoint y: 28, endPoint x: 1045, endPoint y: 37, distance: 449.1
click at [1494, 28] on icon "close" at bounding box center [1494, 25] width 11 height 11
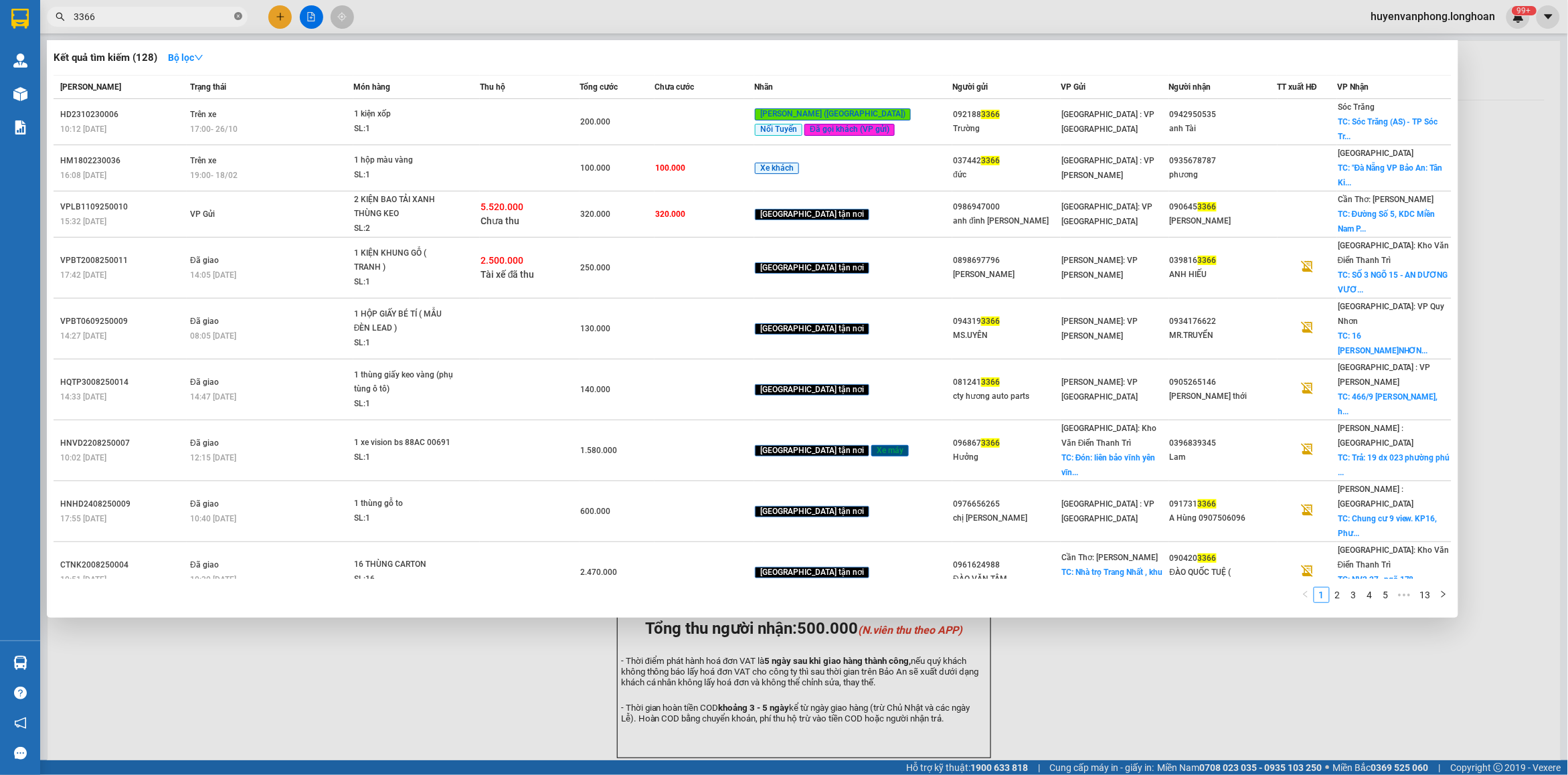
drag, startPoint x: 235, startPoint y: 14, endPoint x: 176, endPoint y: 23, distance: 59.7
click at [233, 14] on span "3366" at bounding box center [147, 17] width 201 height 20
click at [175, 23] on input "3366" at bounding box center [152, 17] width 158 height 15
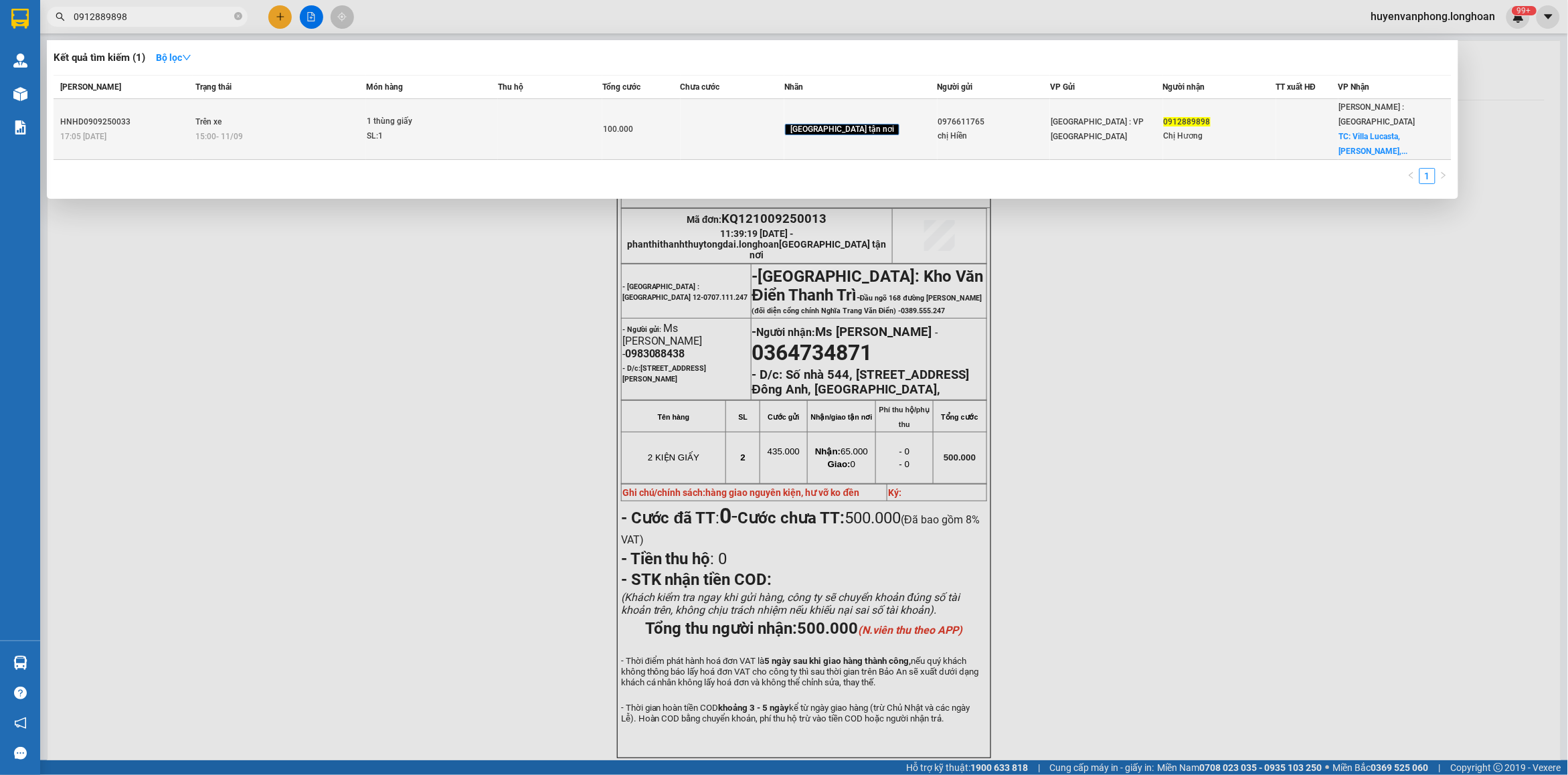
click at [416, 114] on div "1 thùng giấy" at bounding box center [417, 122] width 101 height 15
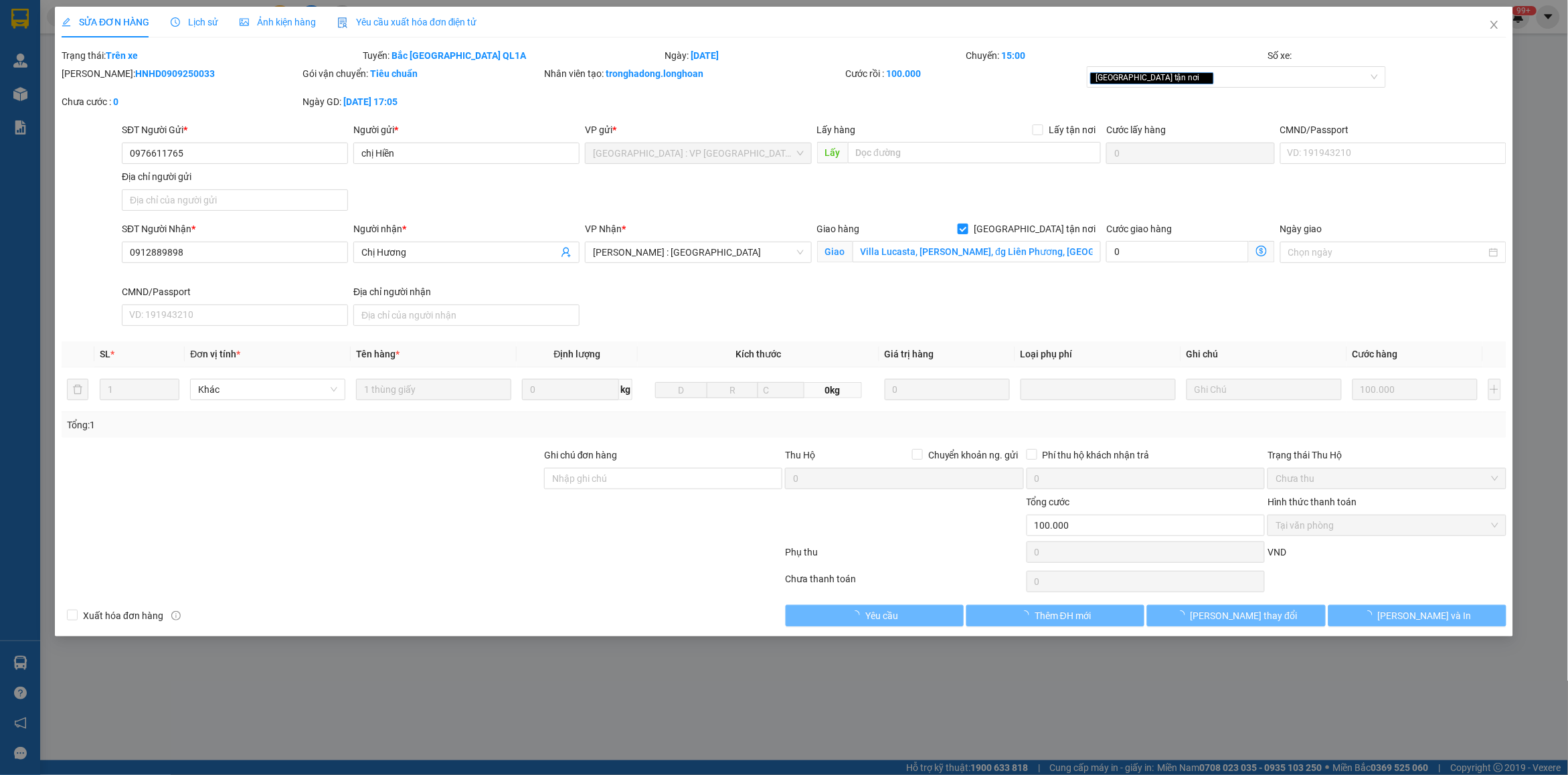
click at [186, 15] on div "Lịch sử" at bounding box center [194, 22] width 47 height 15
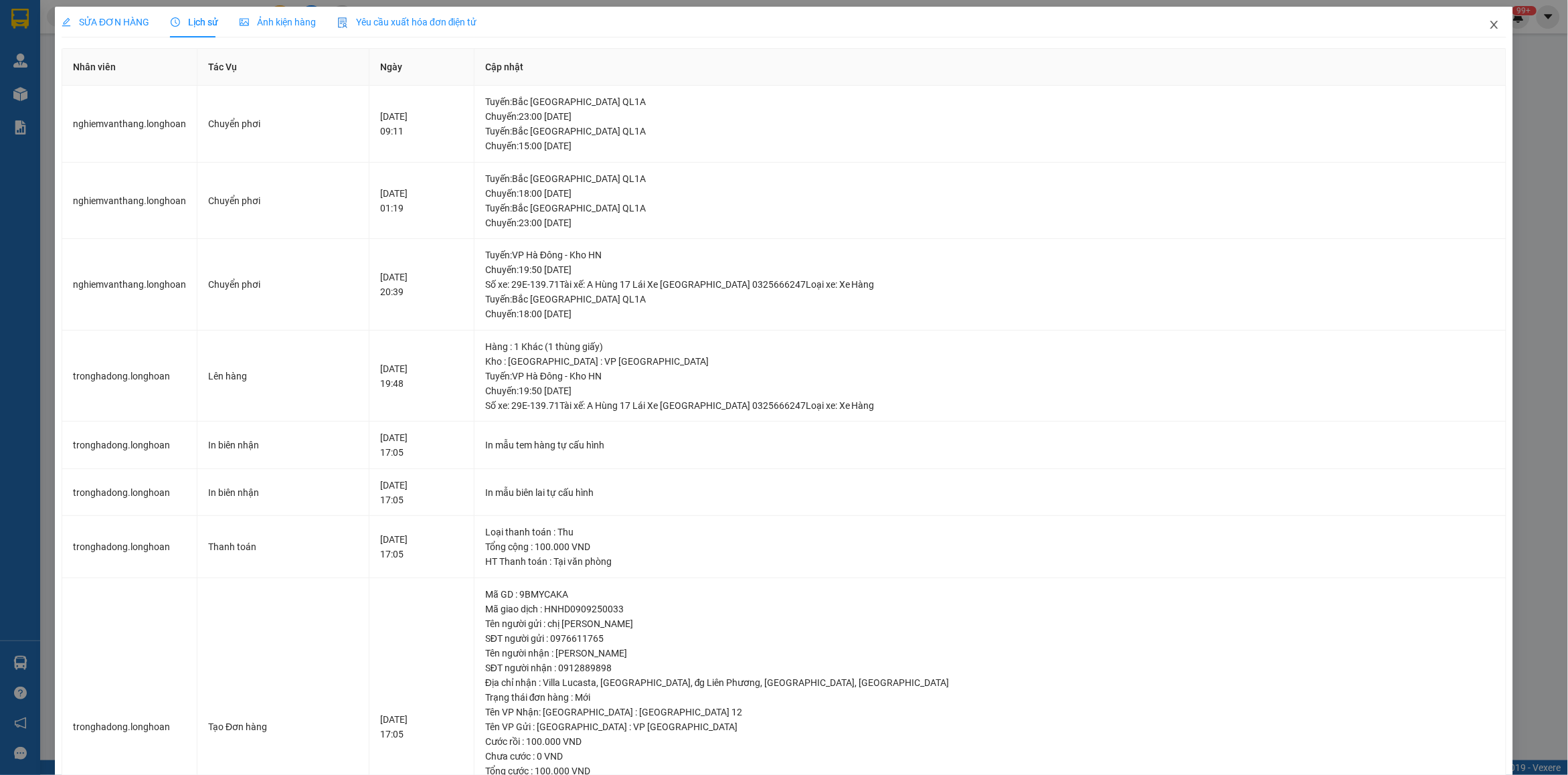
click at [1475, 28] on span "Close" at bounding box center [1494, 25] width 37 height 37
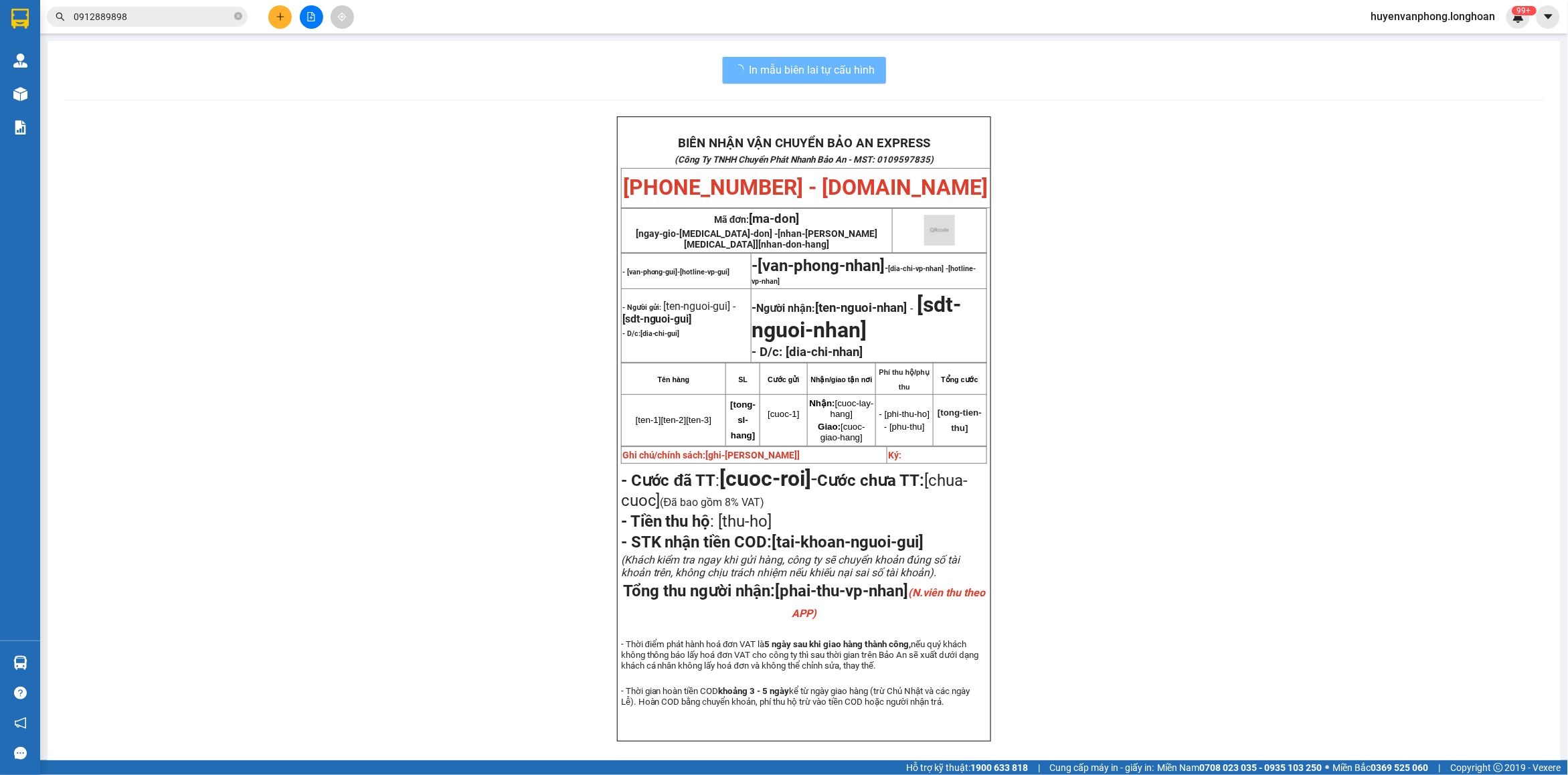
click at [135, 15] on input "0912889898" at bounding box center [152, 17] width 158 height 15
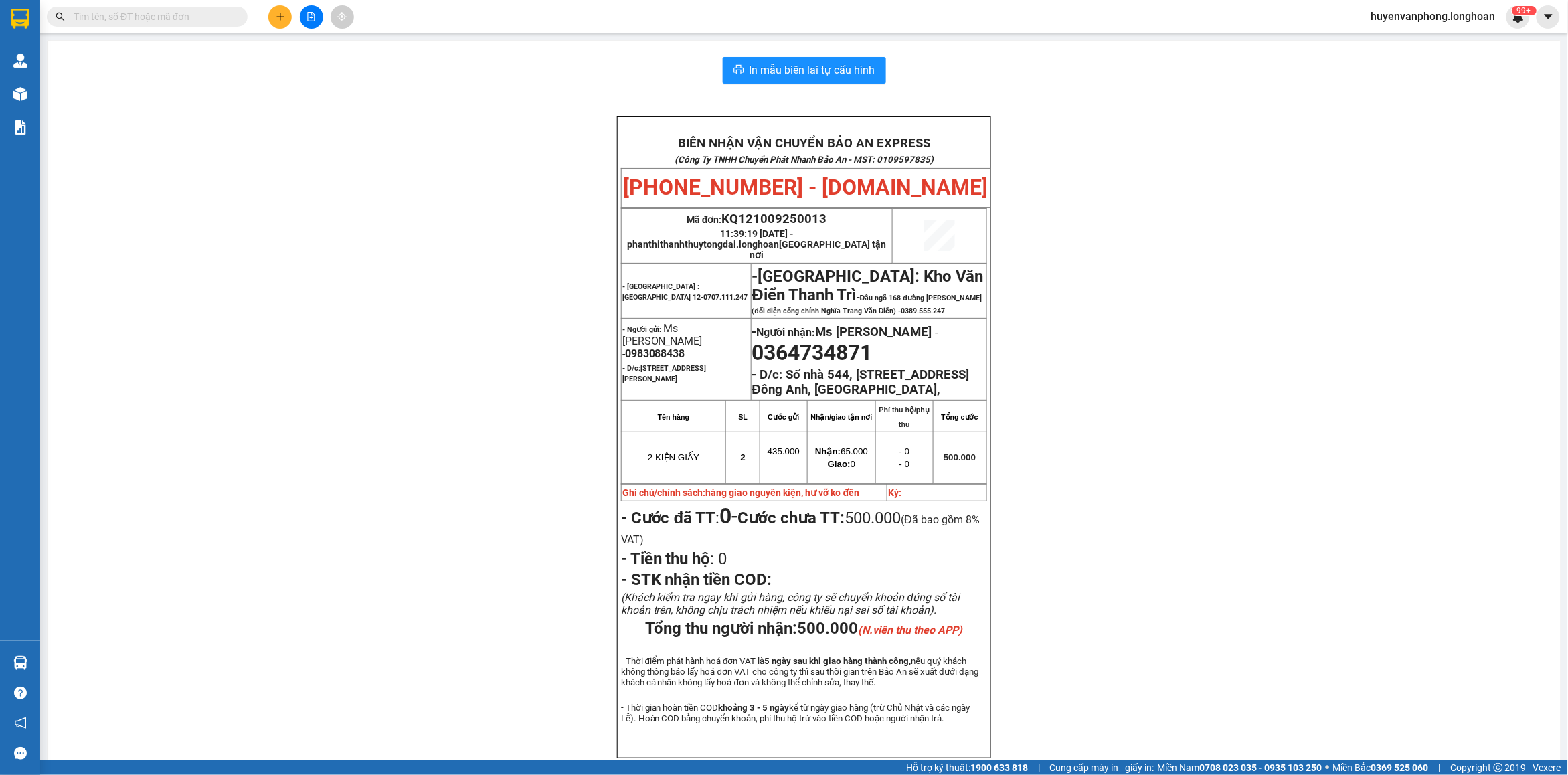
paste input "0937863806"
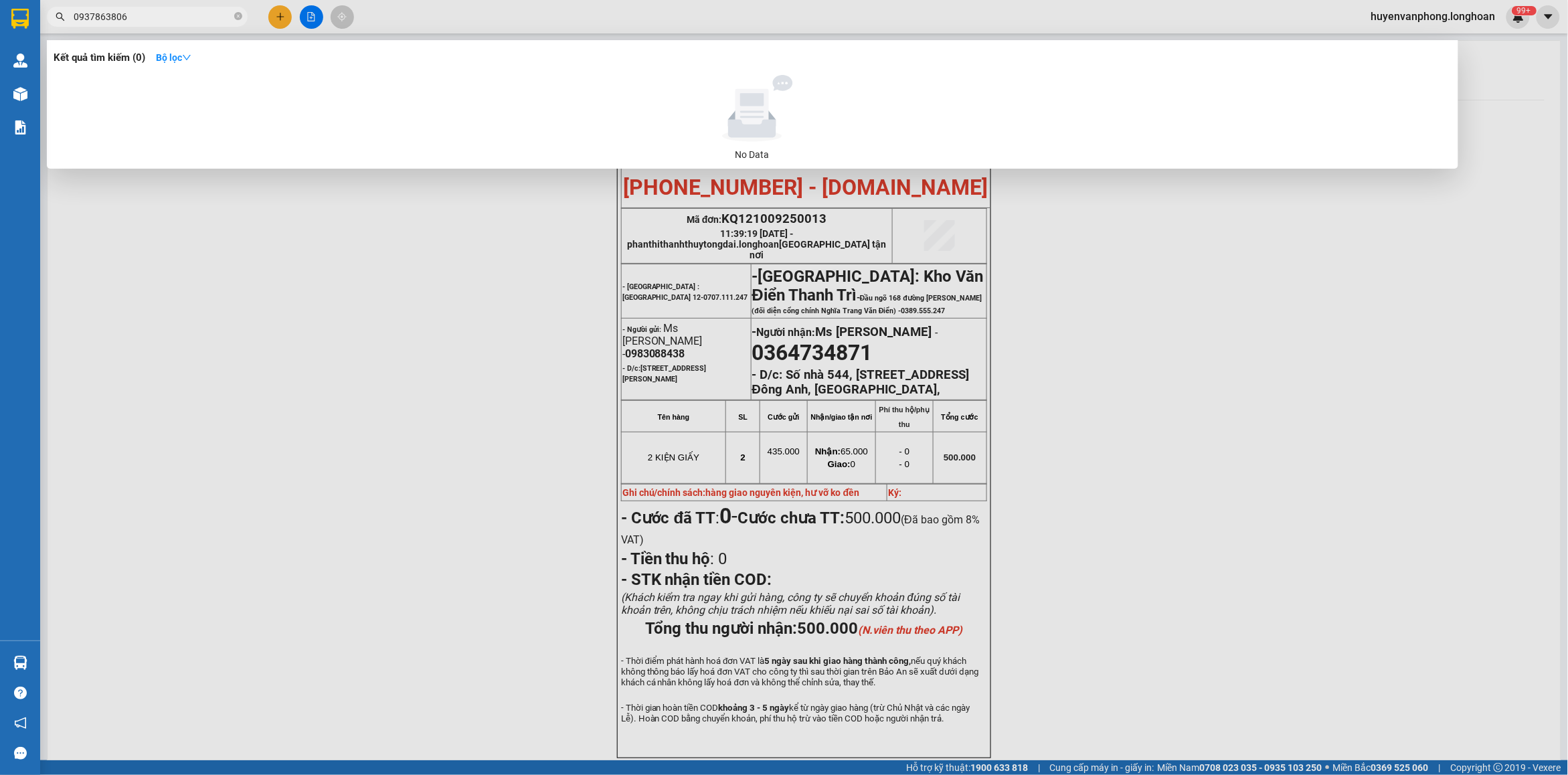
click at [243, 12] on span "0937863806" at bounding box center [147, 17] width 201 height 20
click at [236, 15] on icon "close-circle" at bounding box center [238, 16] width 8 height 8
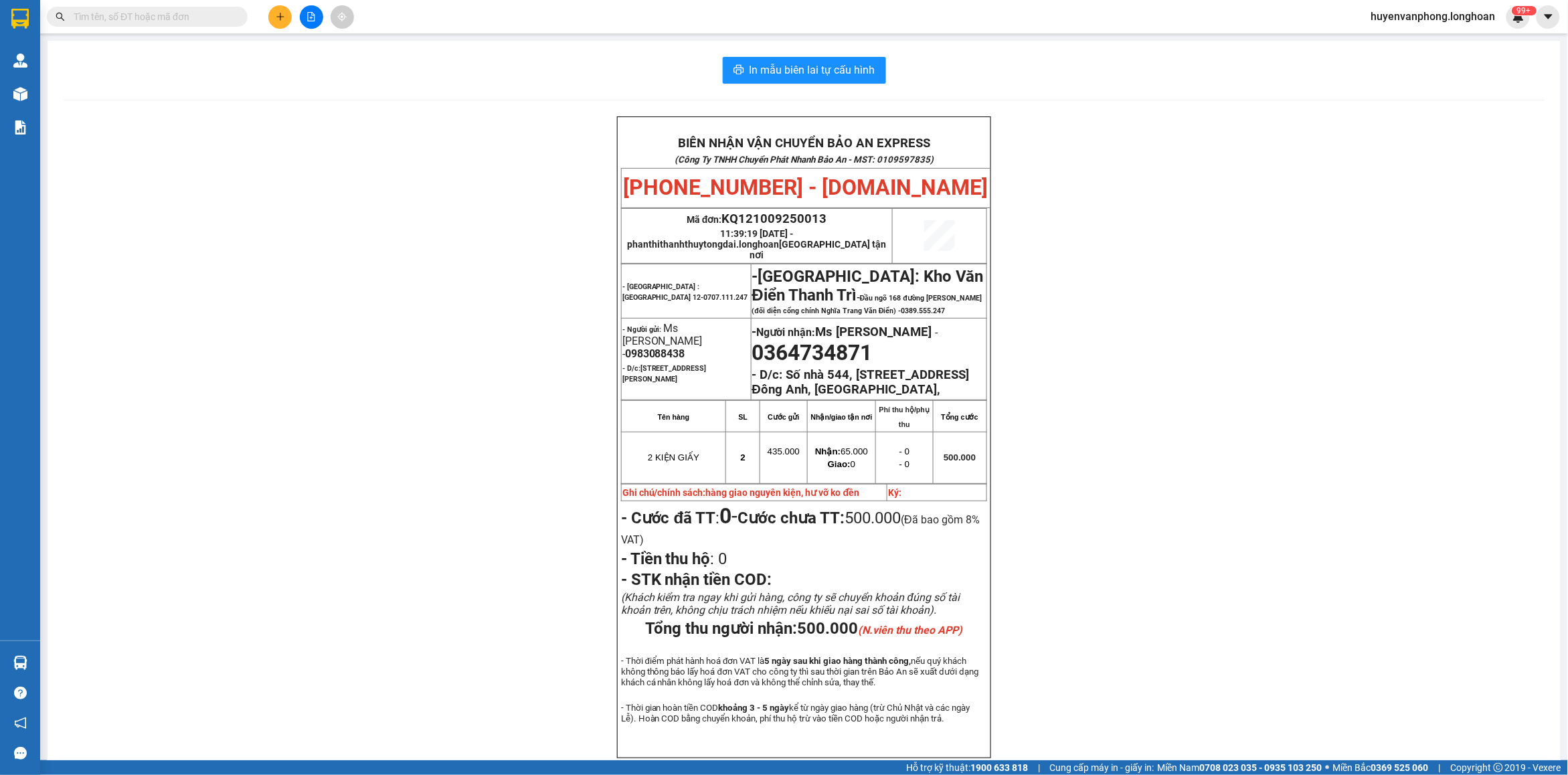
click at [144, 20] on input "text" at bounding box center [152, 17] width 158 height 15
paste input "0384363451"
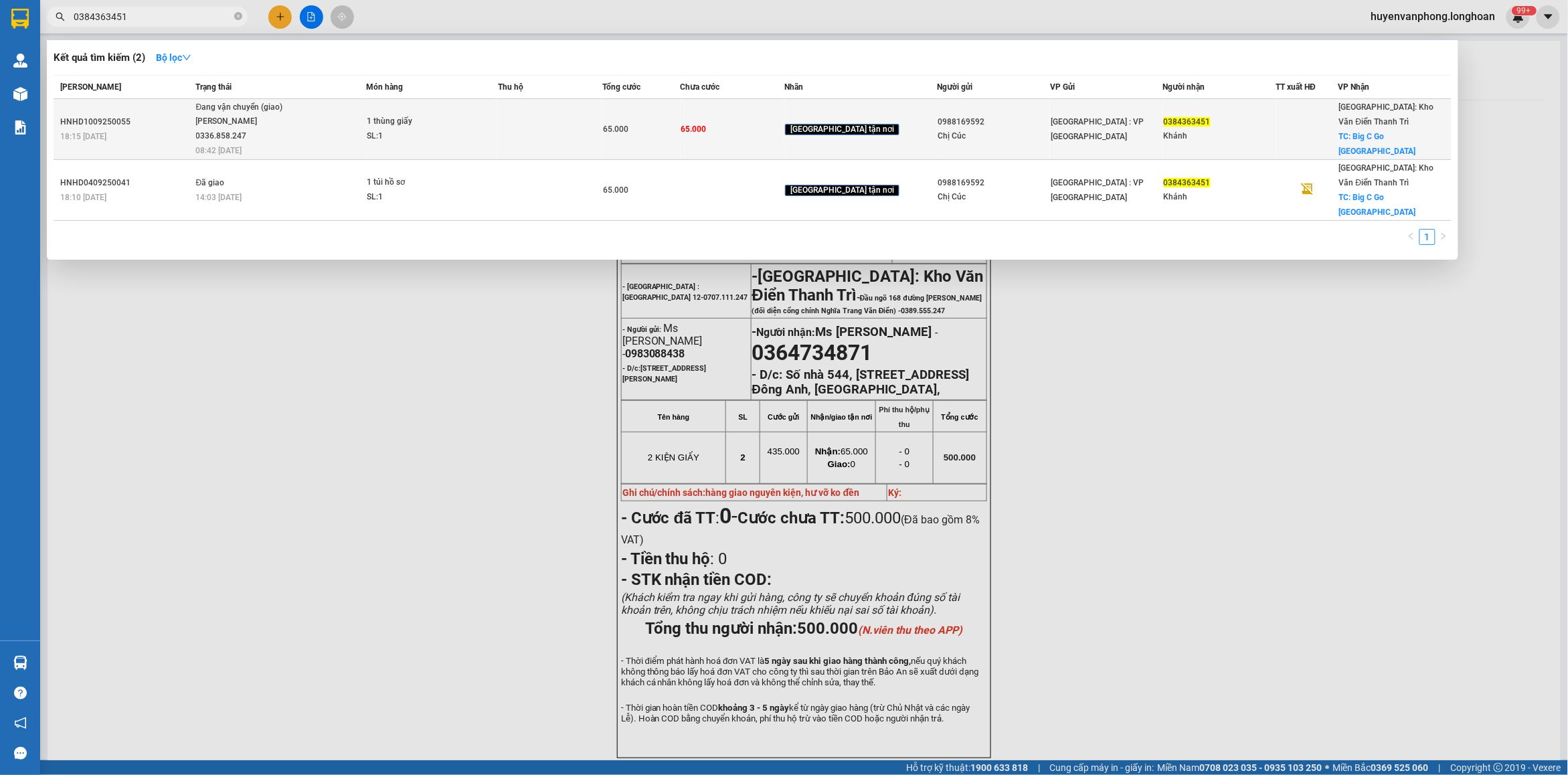
click at [467, 134] on div "SL: 1" at bounding box center [417, 136] width 101 height 15
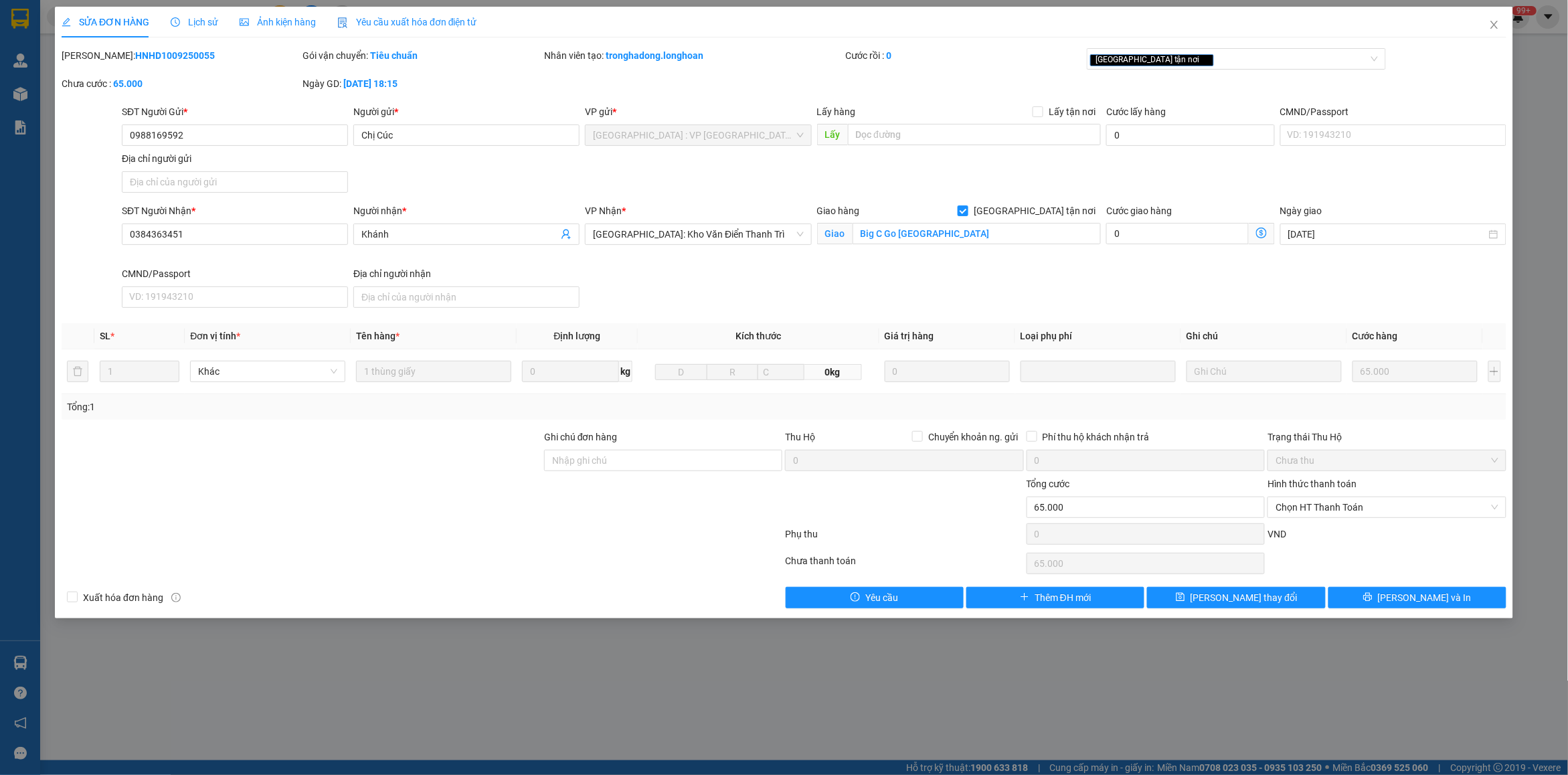
click at [195, 23] on span "Lịch sử" at bounding box center [194, 22] width 47 height 11
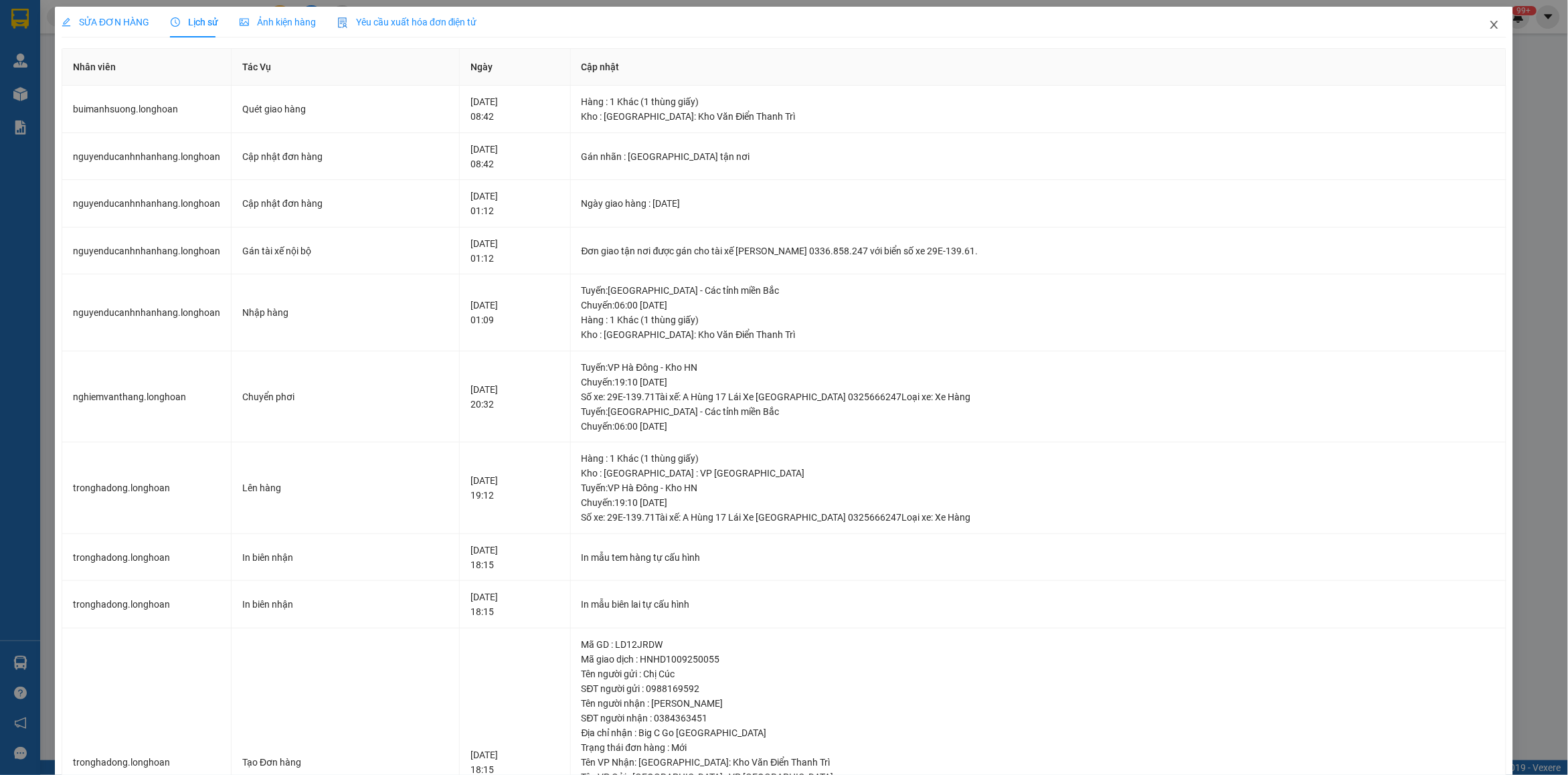
click at [1489, 20] on icon "close" at bounding box center [1494, 25] width 11 height 11
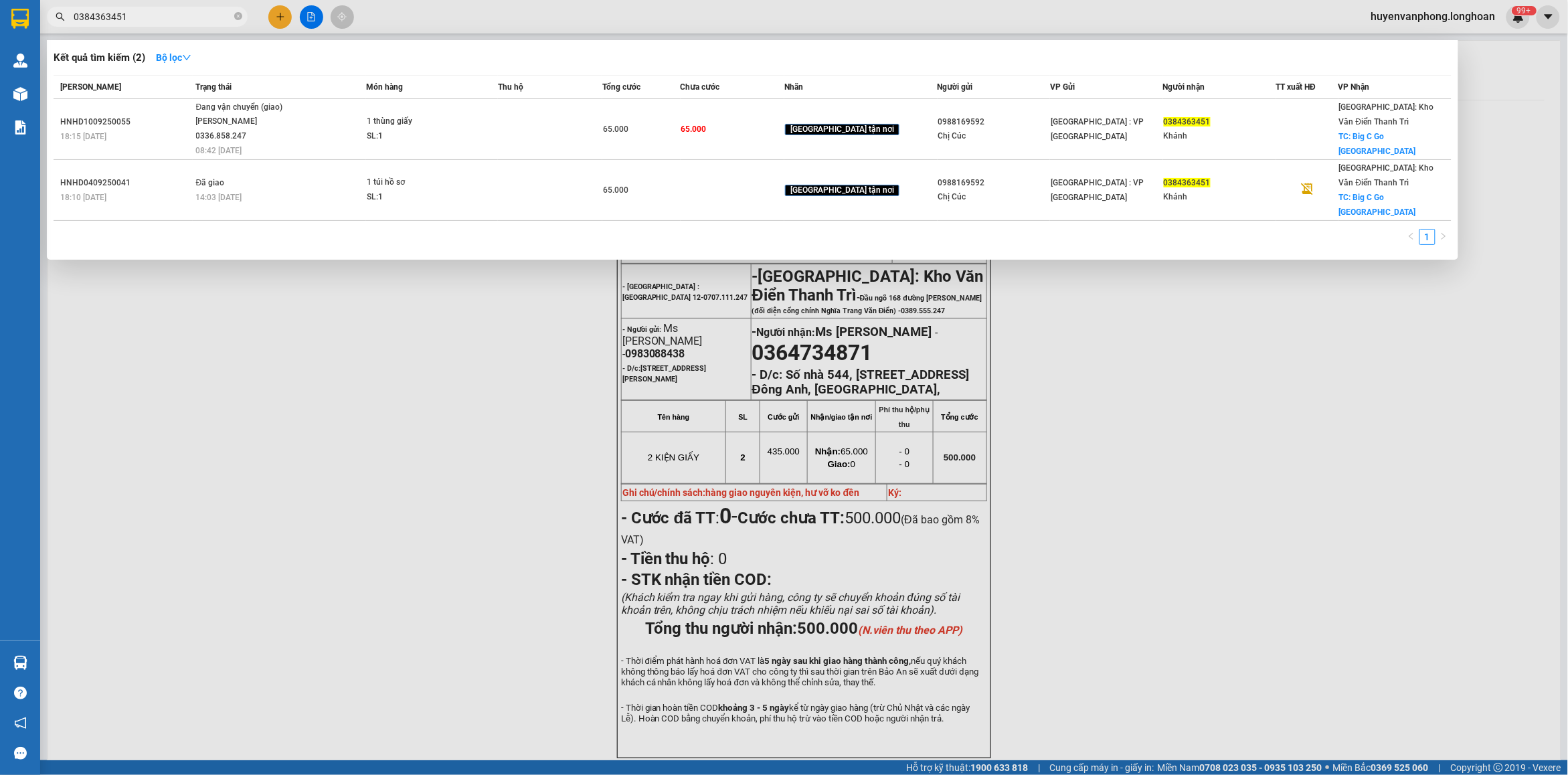
click at [184, 19] on input "0384363451" at bounding box center [152, 17] width 158 height 15
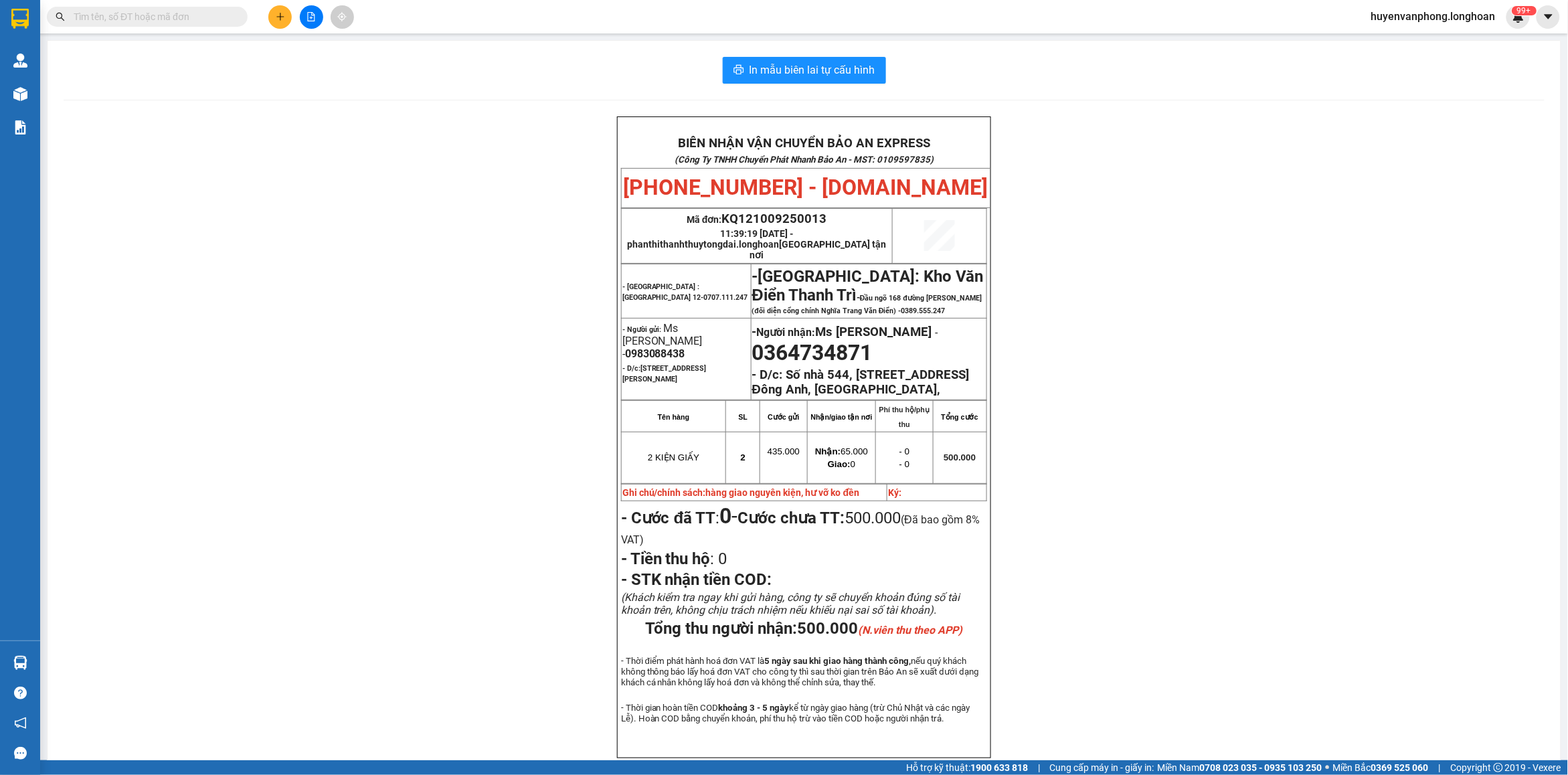
paste input "0973756060"
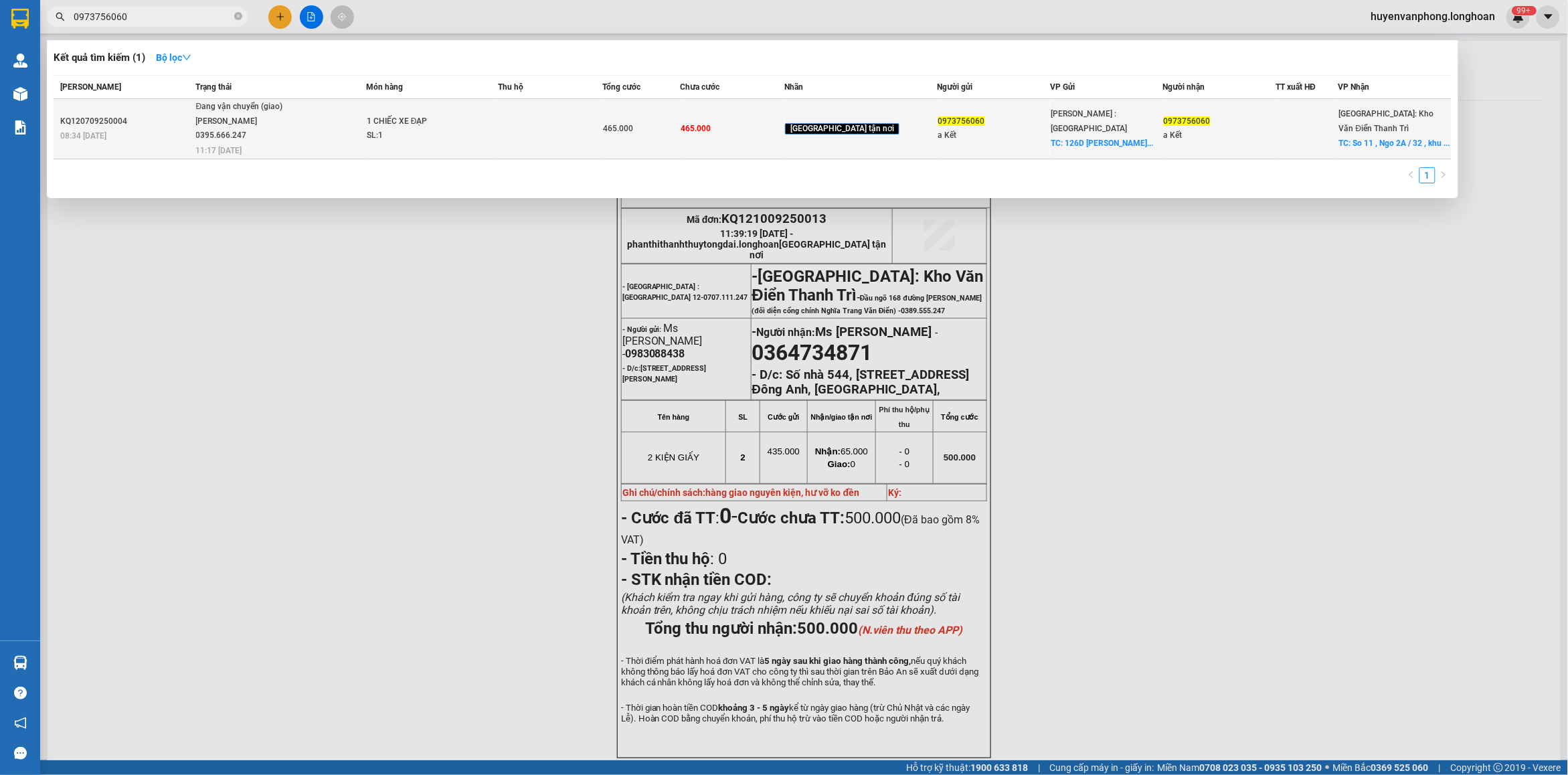
click at [414, 129] on div "SL: 1" at bounding box center [417, 135] width 101 height 15
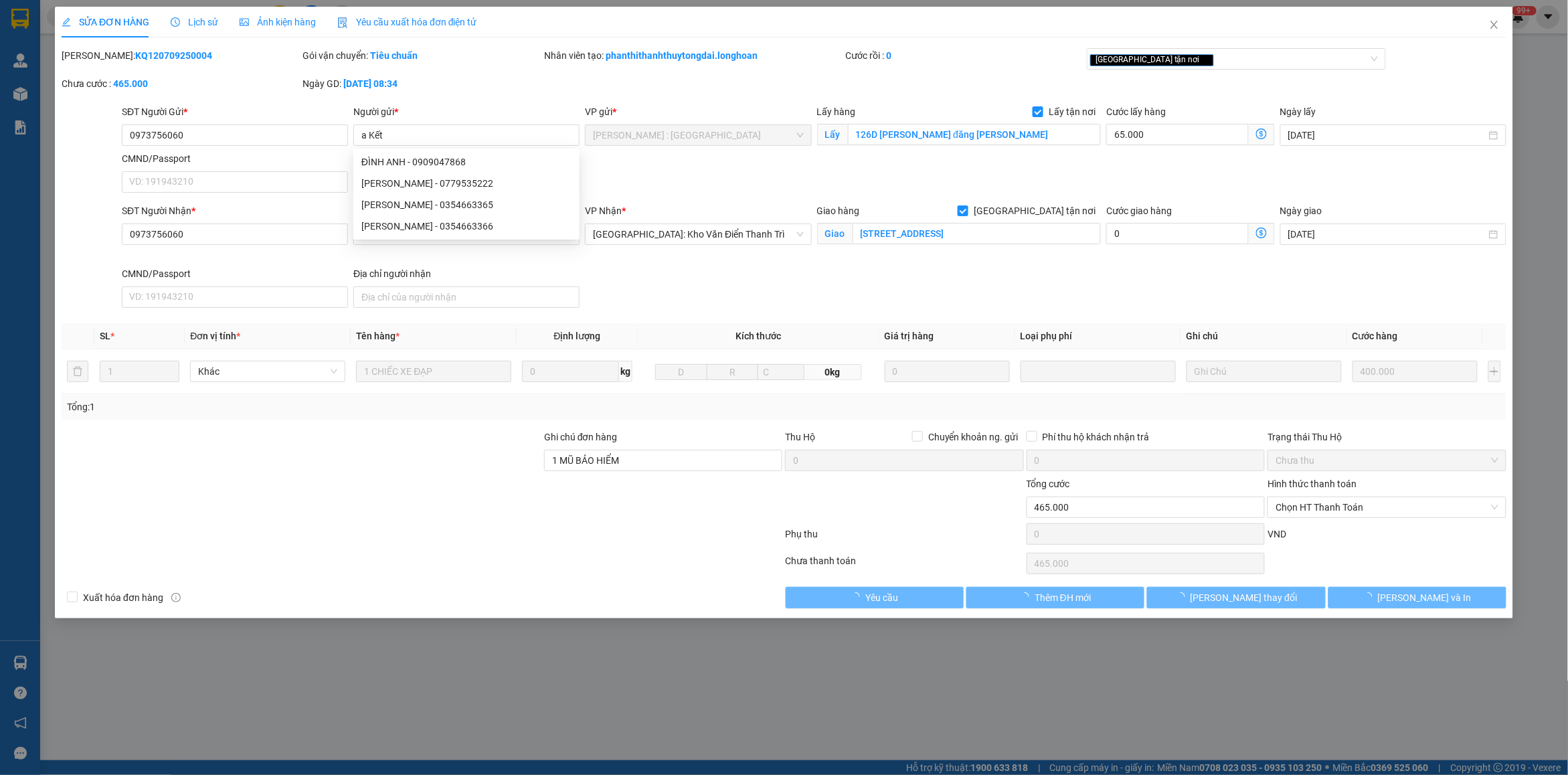
click at [192, 15] on div "Lịch sử" at bounding box center [194, 22] width 47 height 15
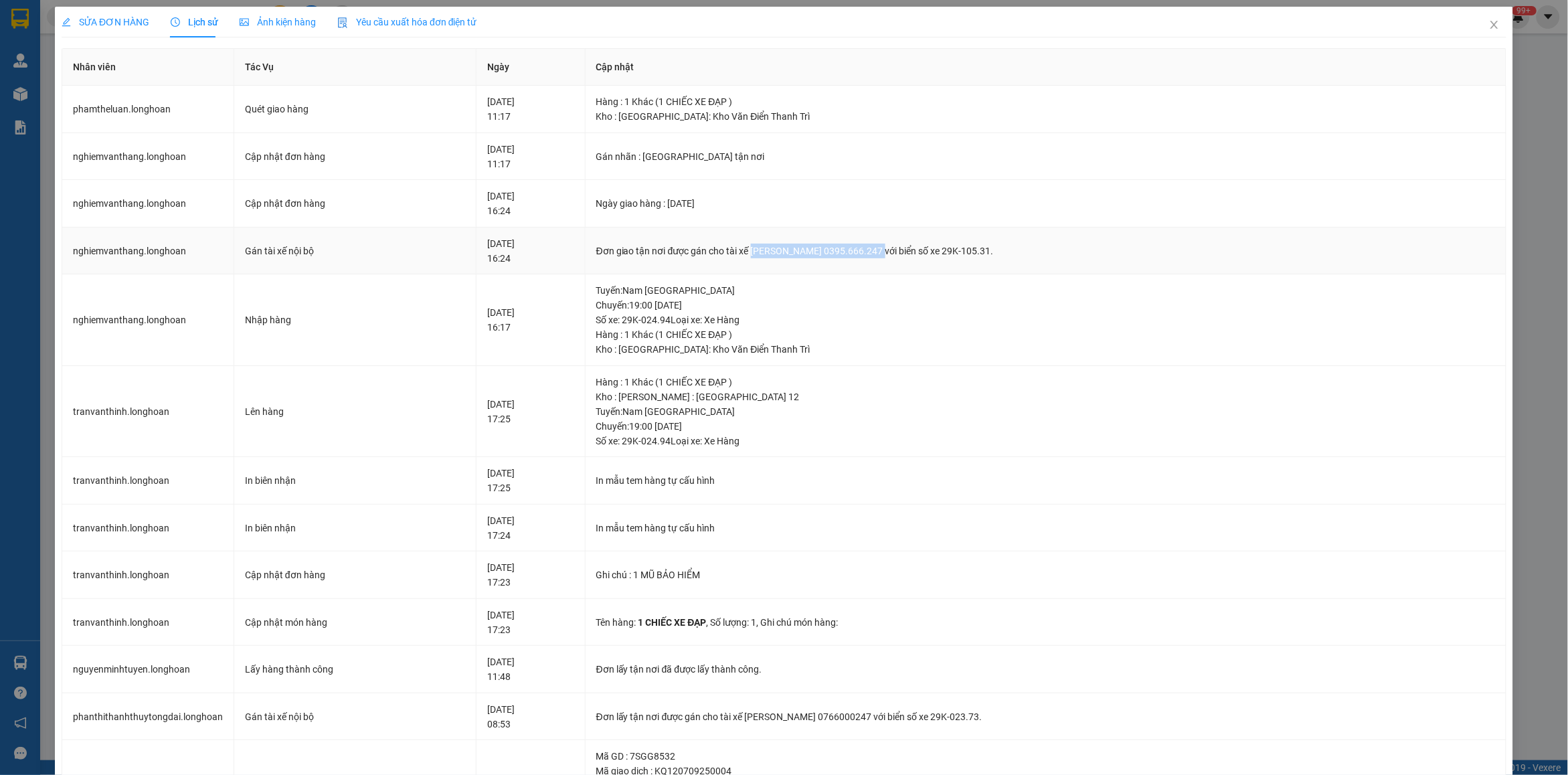
drag, startPoint x: 769, startPoint y: 250, endPoint x: 891, endPoint y: 251, distance: 122.0
click at [891, 251] on div "Đơn giao tận nơi được gán cho tài xế [PERSON_NAME] 0395.666.247 với biển số xe …" at bounding box center [1045, 251] width 898 height 15
click at [1490, 24] on span "Close" at bounding box center [1494, 25] width 37 height 37
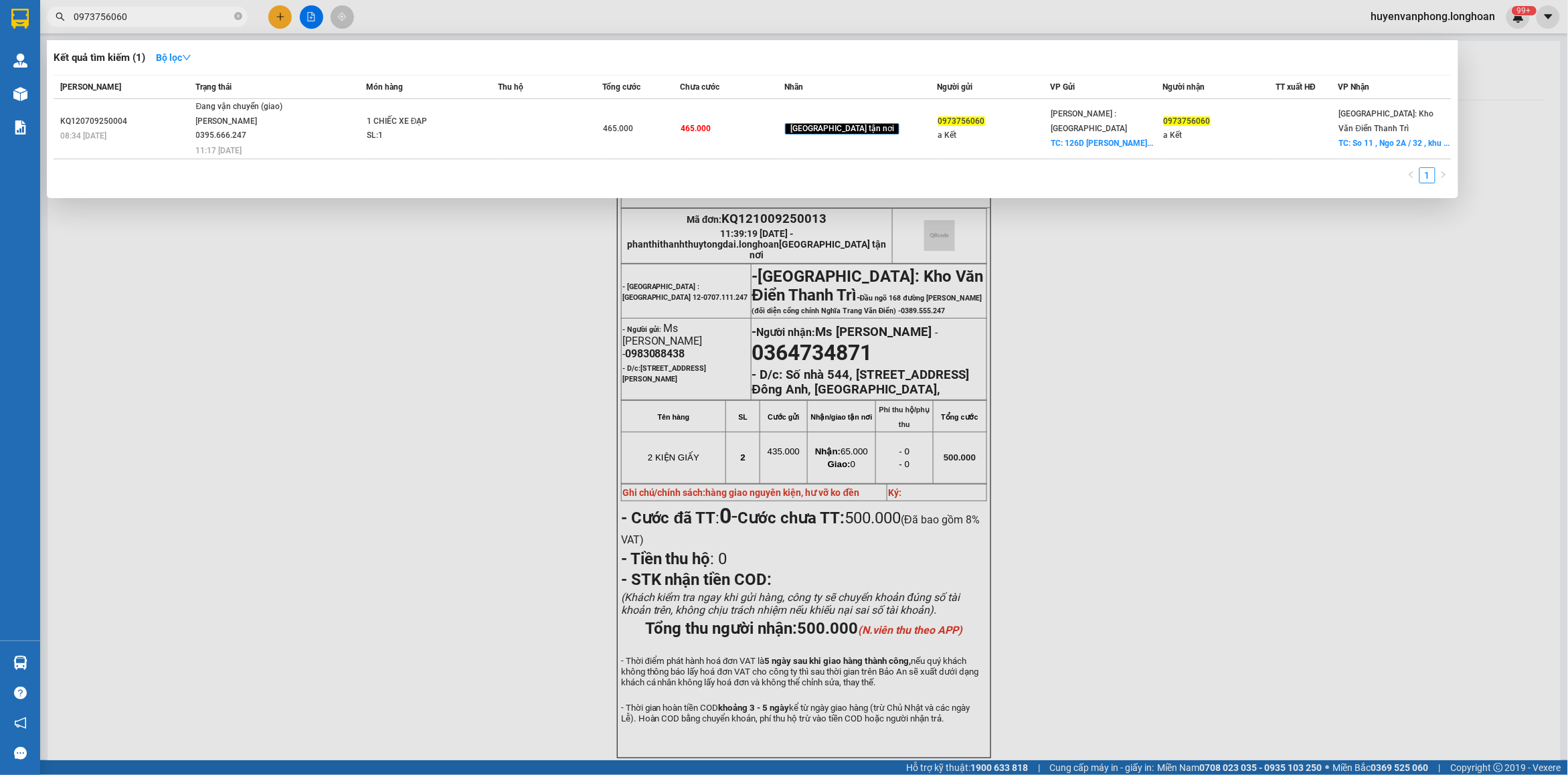
click at [165, 14] on input "0973756060" at bounding box center [152, 17] width 158 height 15
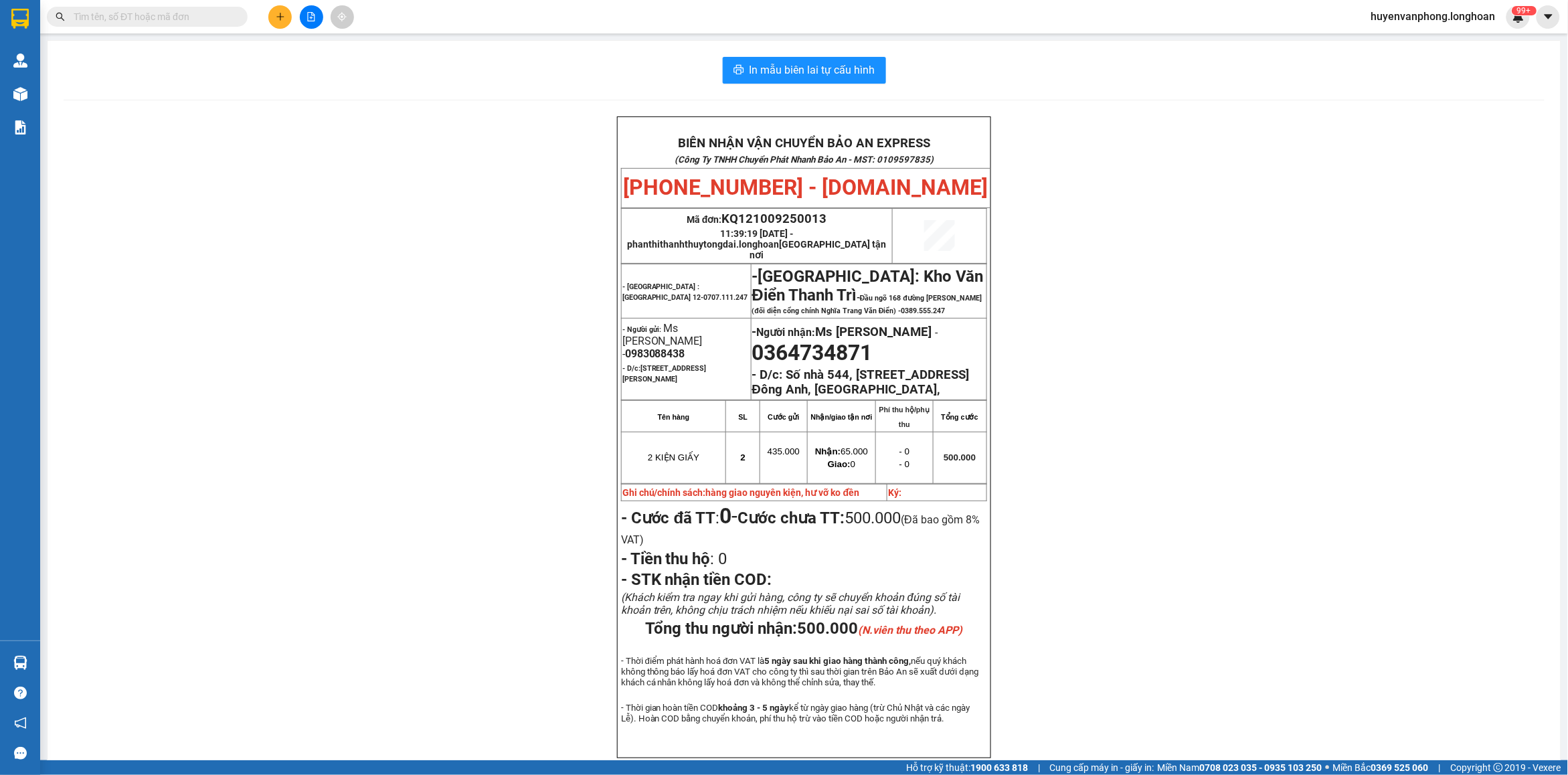
paste input "0366667374"
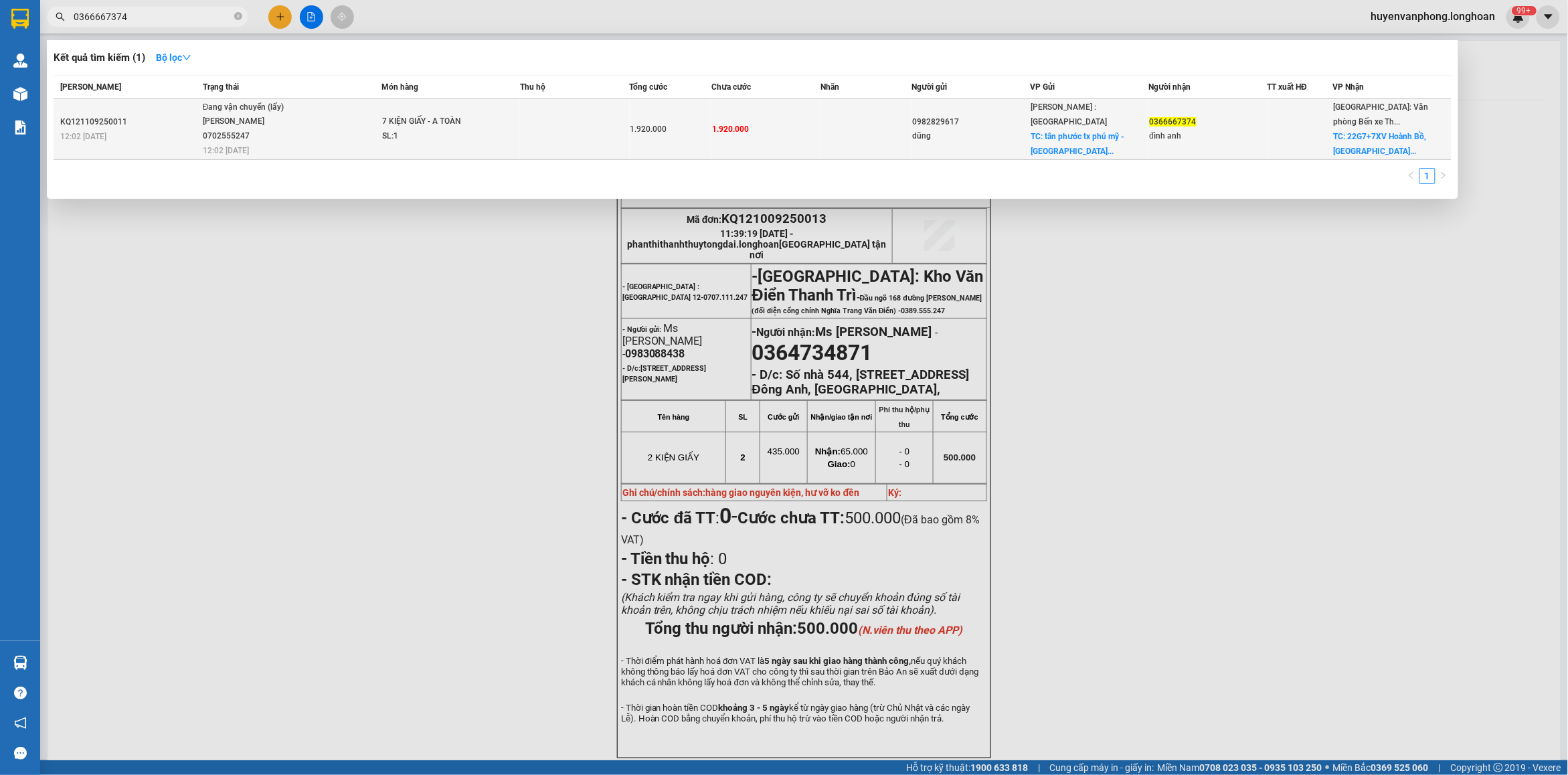
click at [546, 122] on td at bounding box center [575, 130] width 109 height 61
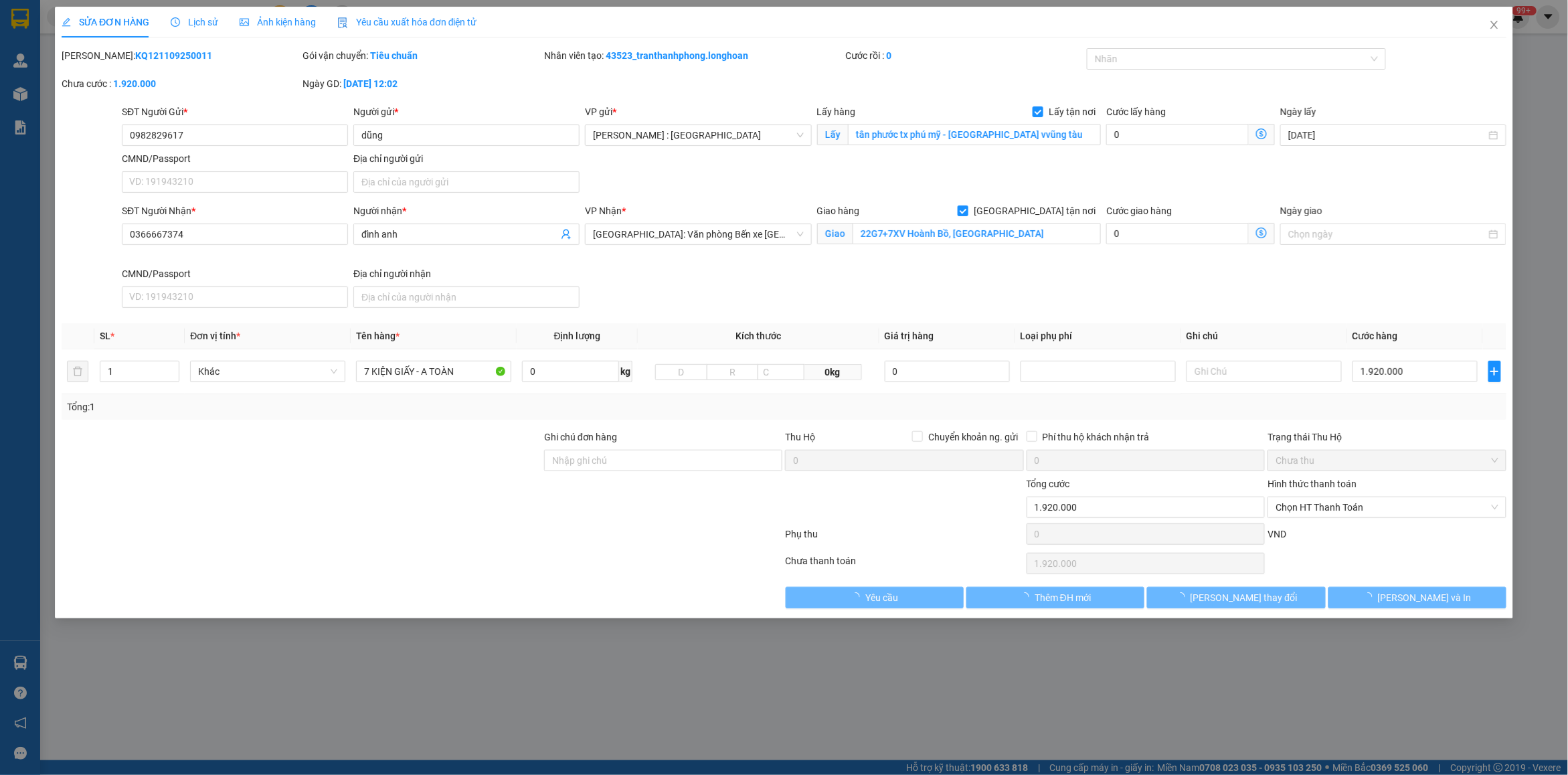
click at [186, 12] on div "Lịch sử" at bounding box center [194, 22] width 47 height 31
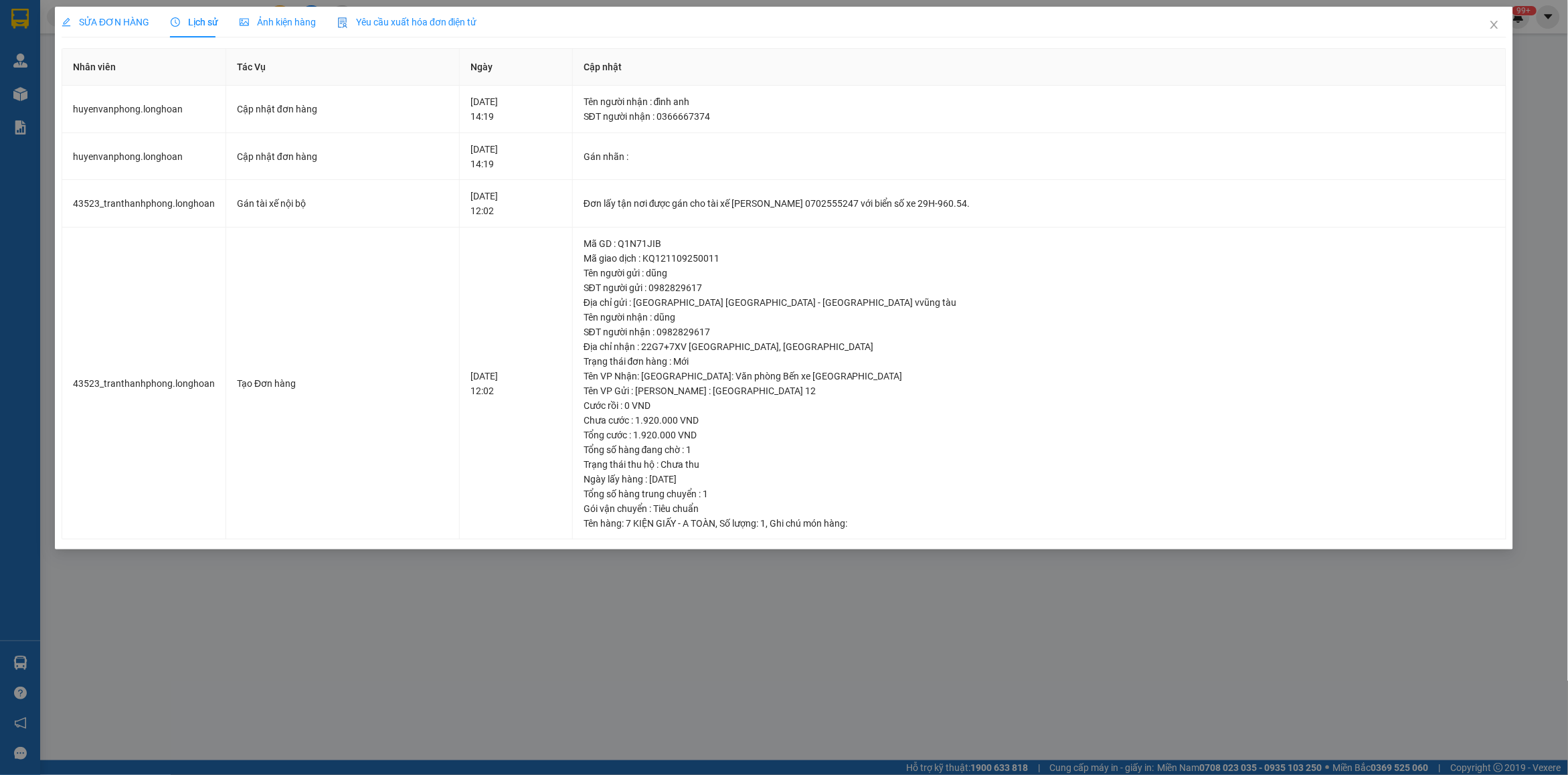
click at [102, 17] on span "SỬA ĐƠN HÀNG" at bounding box center [105, 22] width 87 height 11
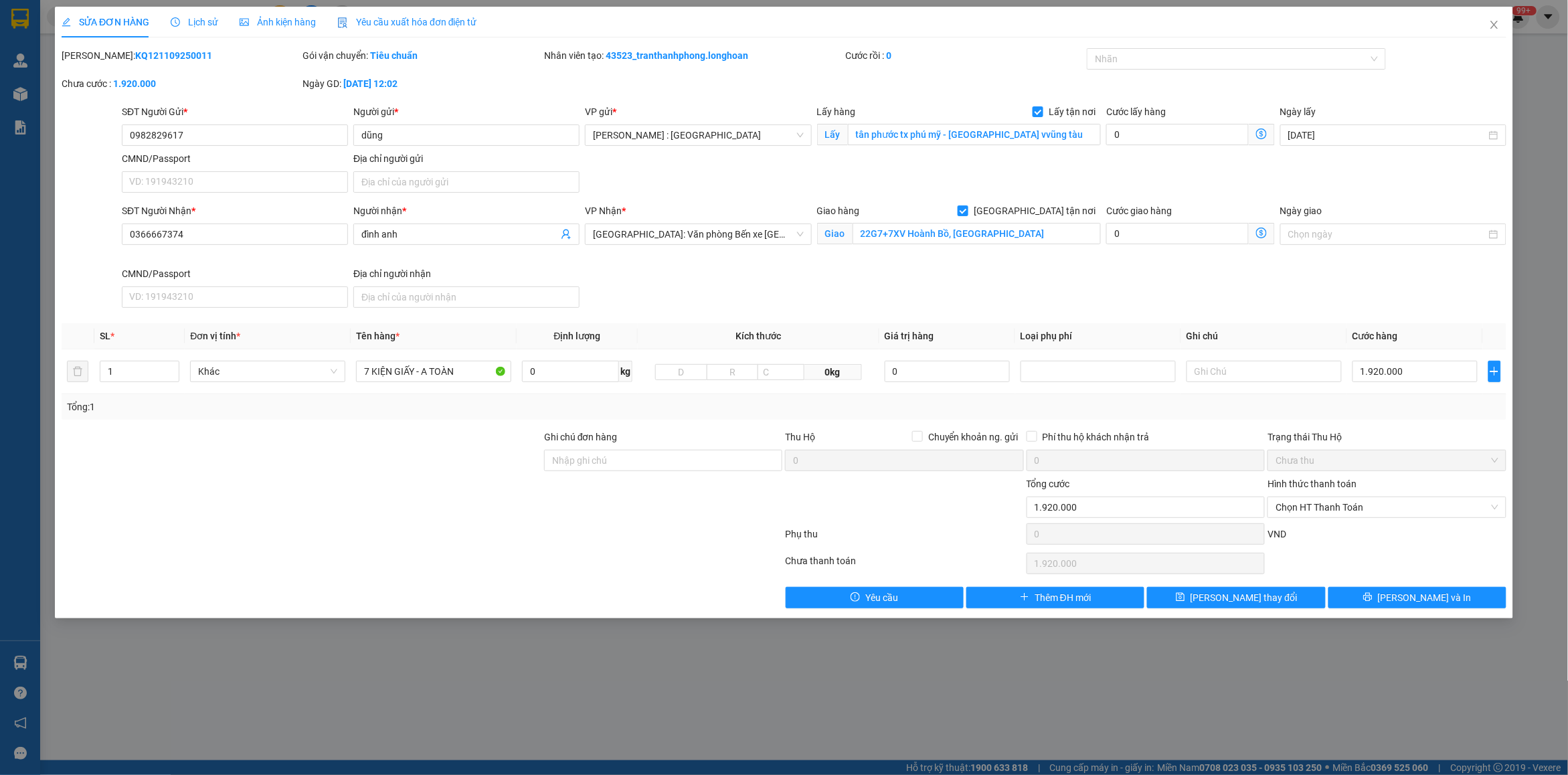
drag, startPoint x: 94, startPoint y: 53, endPoint x: 182, endPoint y: 68, distance: 89.3
click at [182, 68] on div "Mã ĐH: KQ121109250011" at bounding box center [181, 62] width 241 height 28
click at [1489, 23] on icon "close" at bounding box center [1494, 25] width 11 height 11
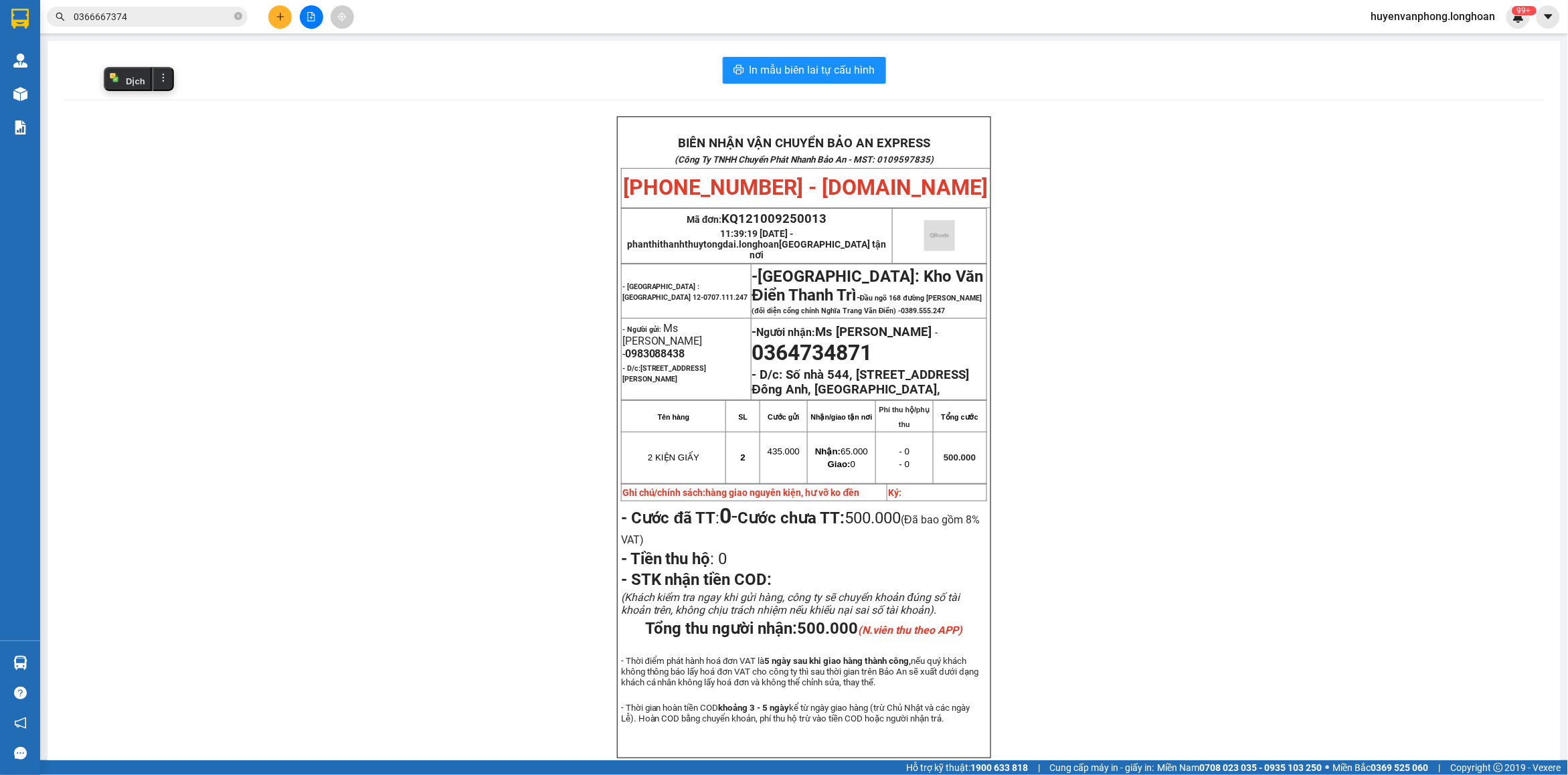
drag, startPoint x: 235, startPoint y: 15, endPoint x: 152, endPoint y: 18, distance: 83.1
click at [230, 17] on span "0366667374" at bounding box center [147, 17] width 201 height 20
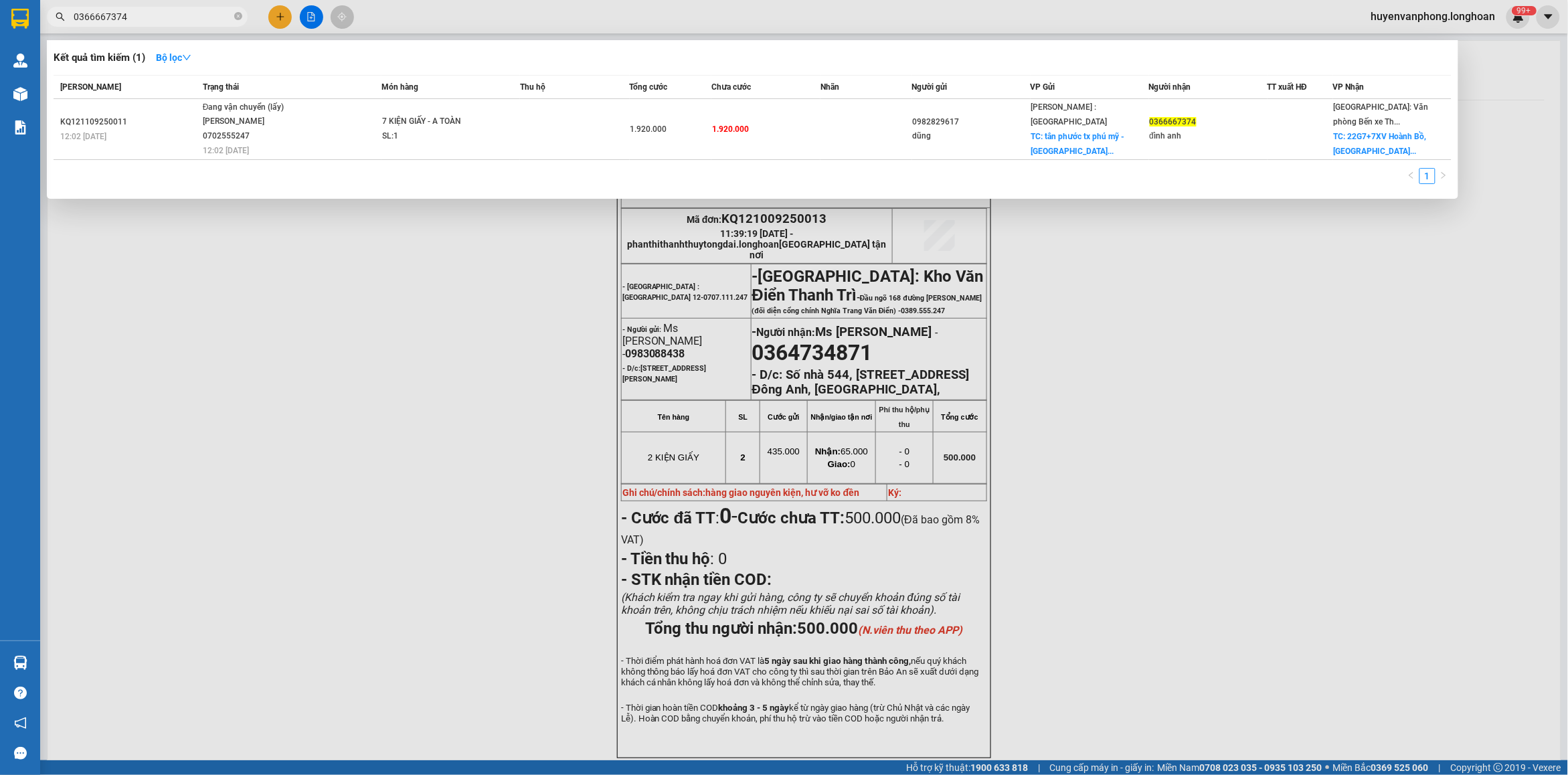
click at [142, 18] on input "0366667374" at bounding box center [152, 17] width 158 height 15
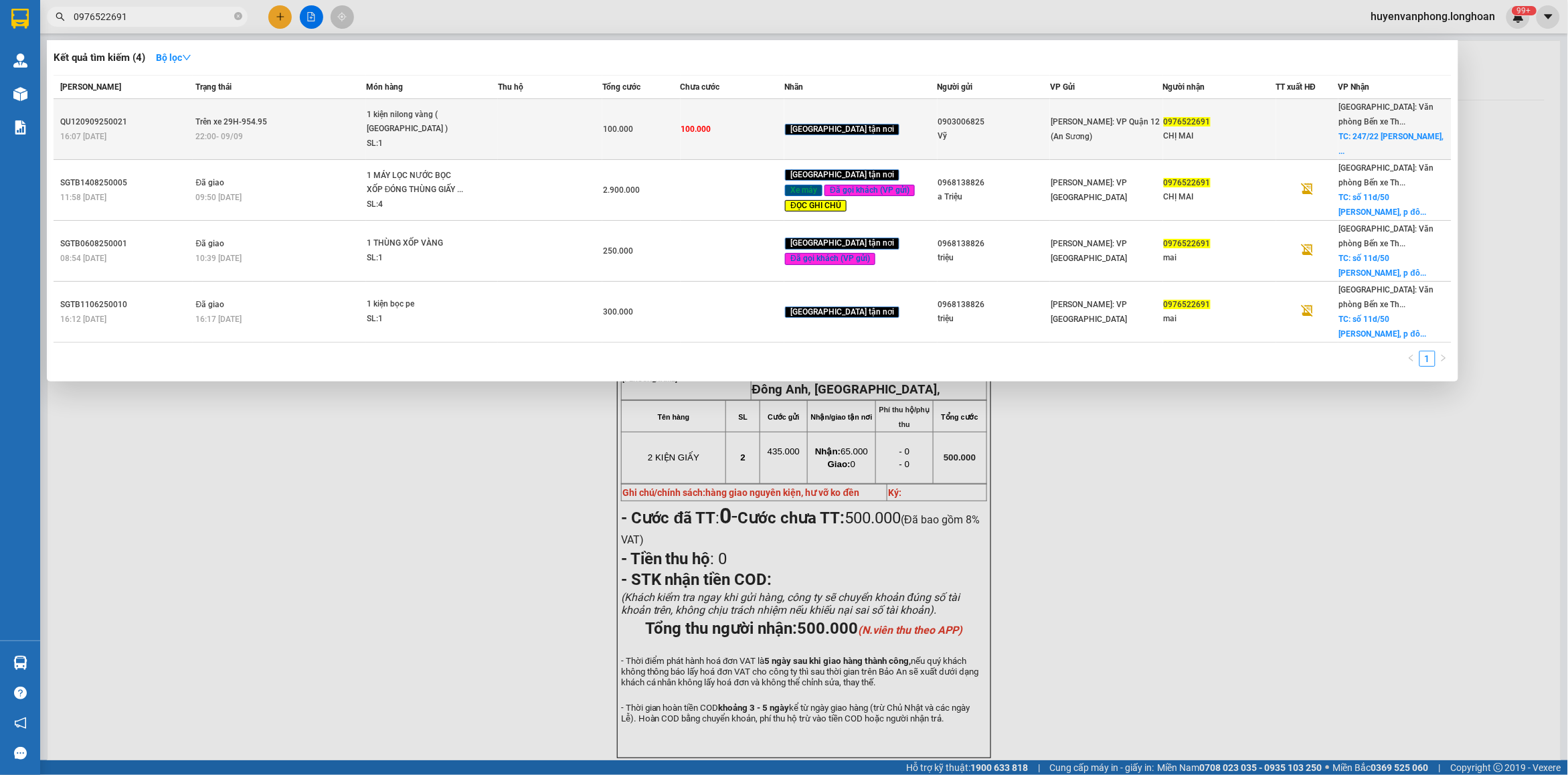
click at [619, 126] on span "100.000" at bounding box center [617, 129] width 30 height 9
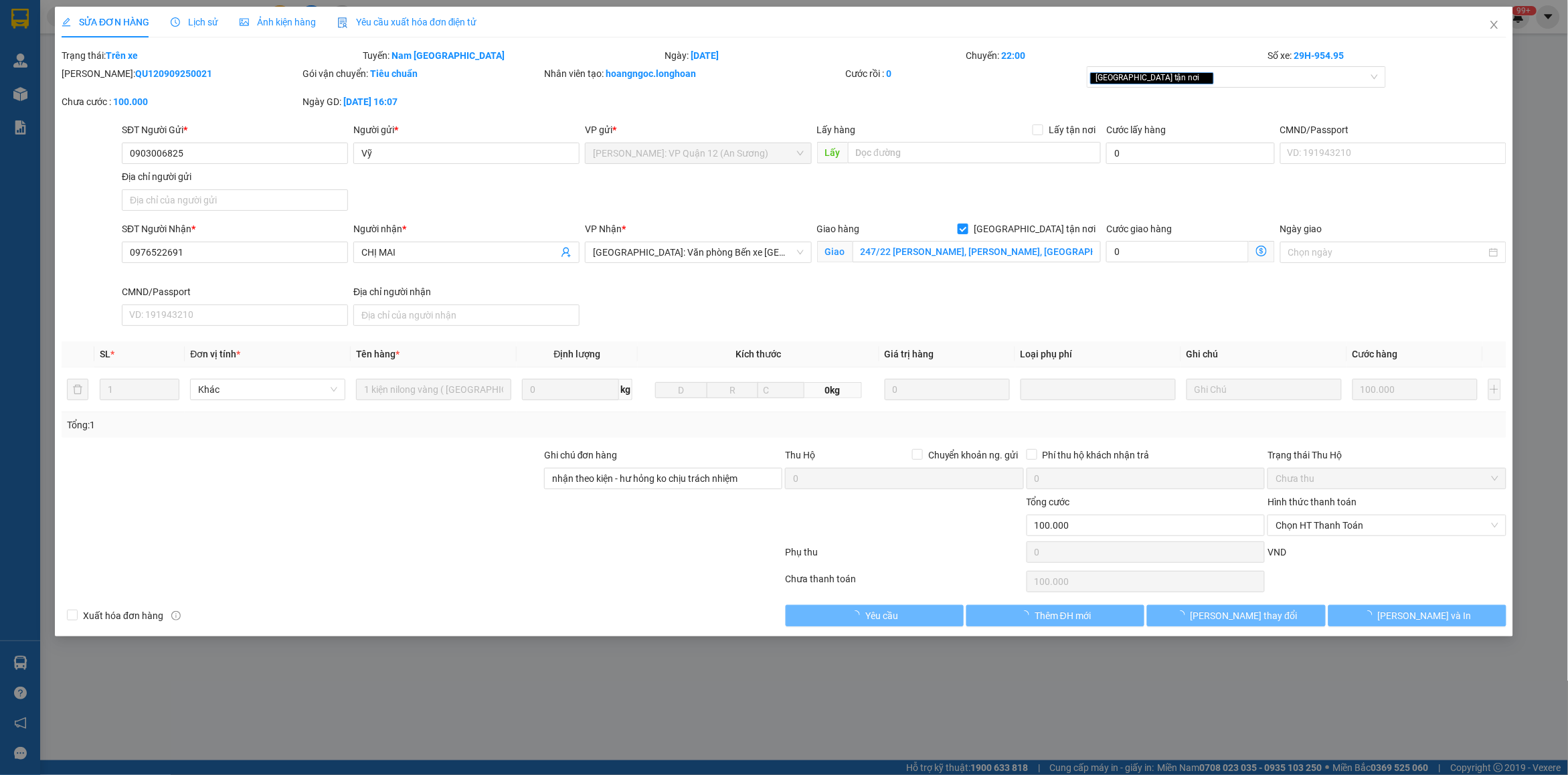
click at [196, 20] on span "Lịch sử" at bounding box center [194, 22] width 47 height 11
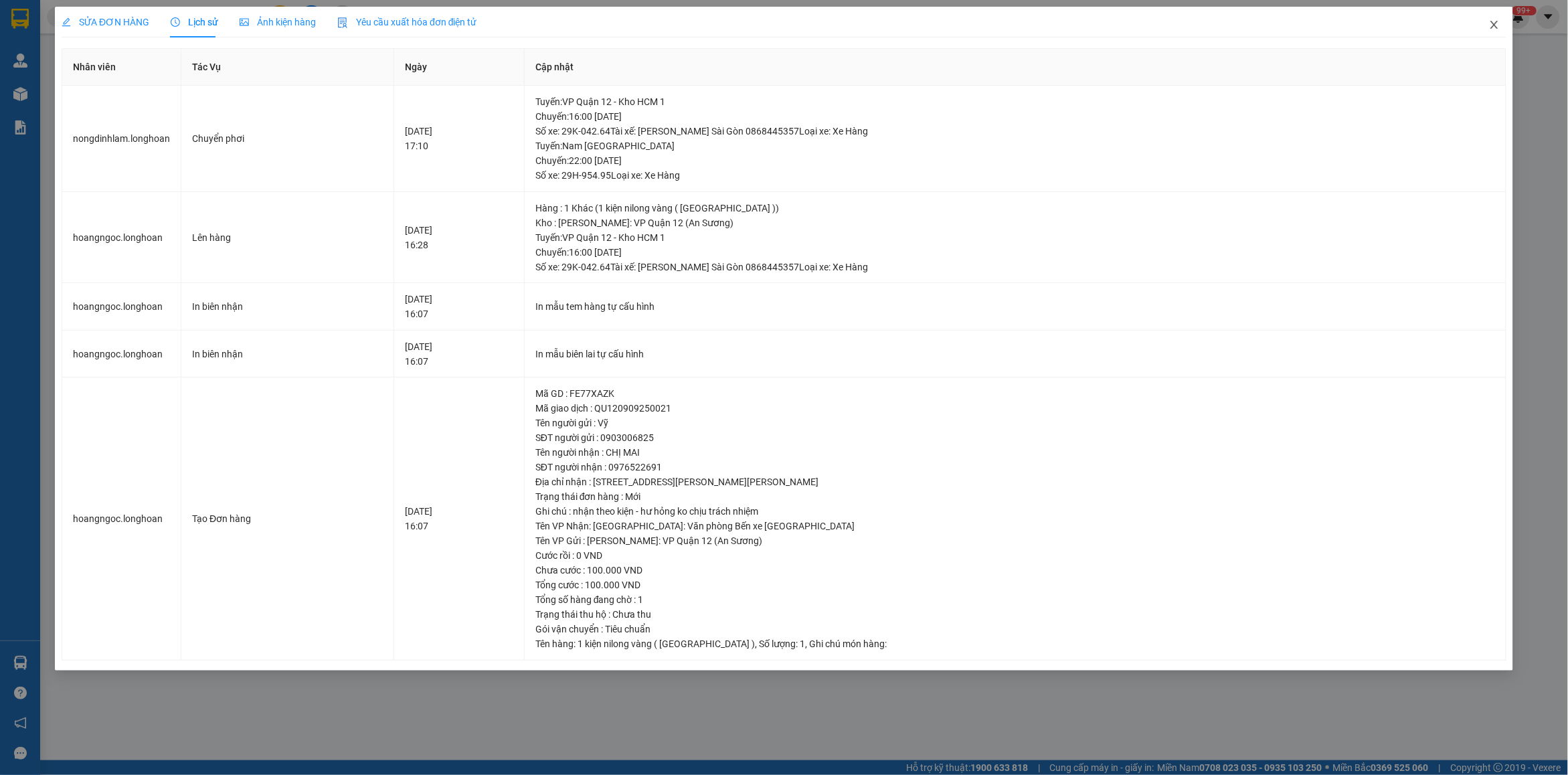
click at [1494, 25] on icon "close" at bounding box center [1494, 25] width 11 height 11
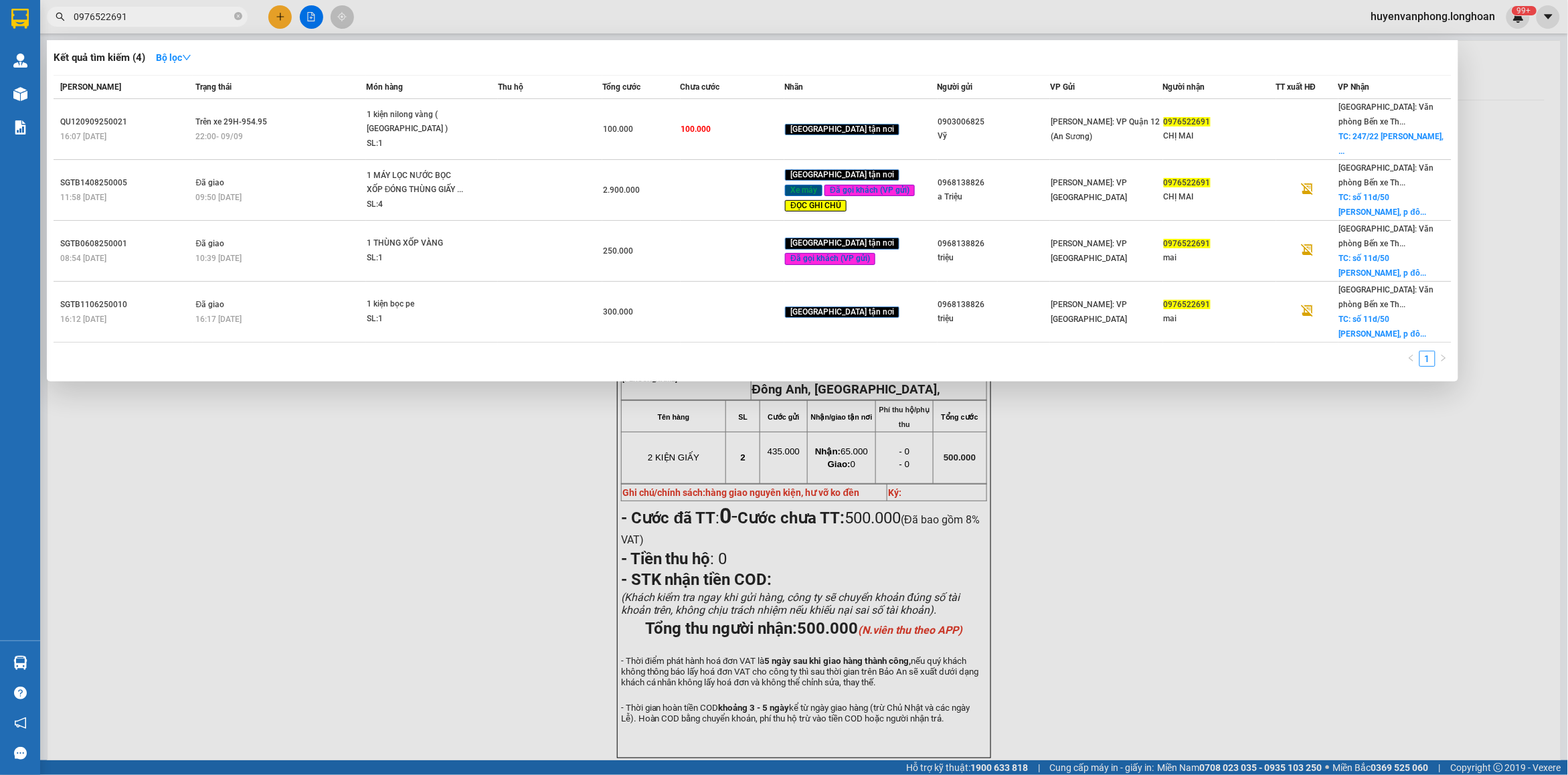
click at [188, 15] on input "0976522691" at bounding box center [152, 17] width 158 height 15
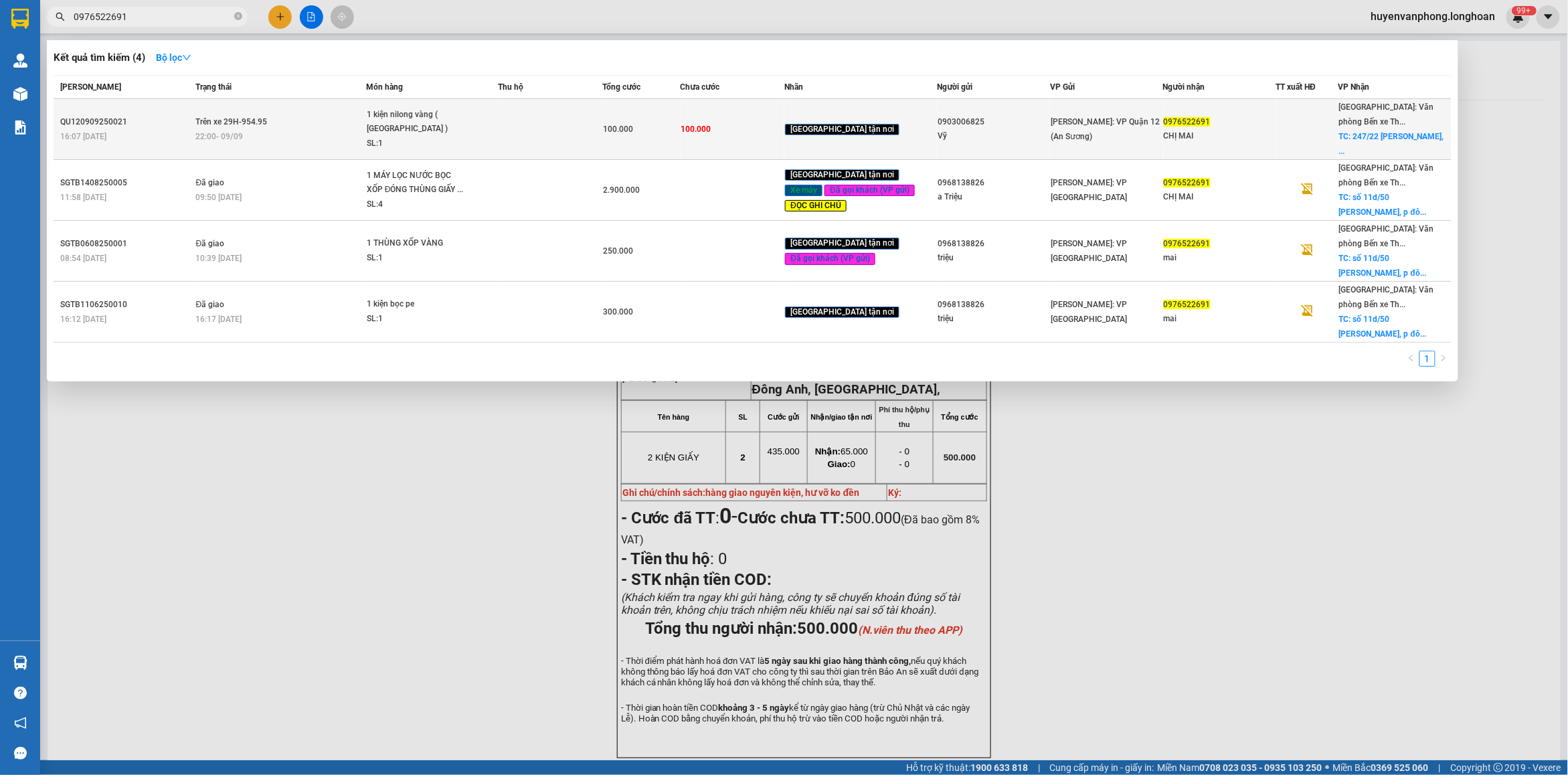
click at [537, 126] on td at bounding box center [549, 130] width 104 height 61
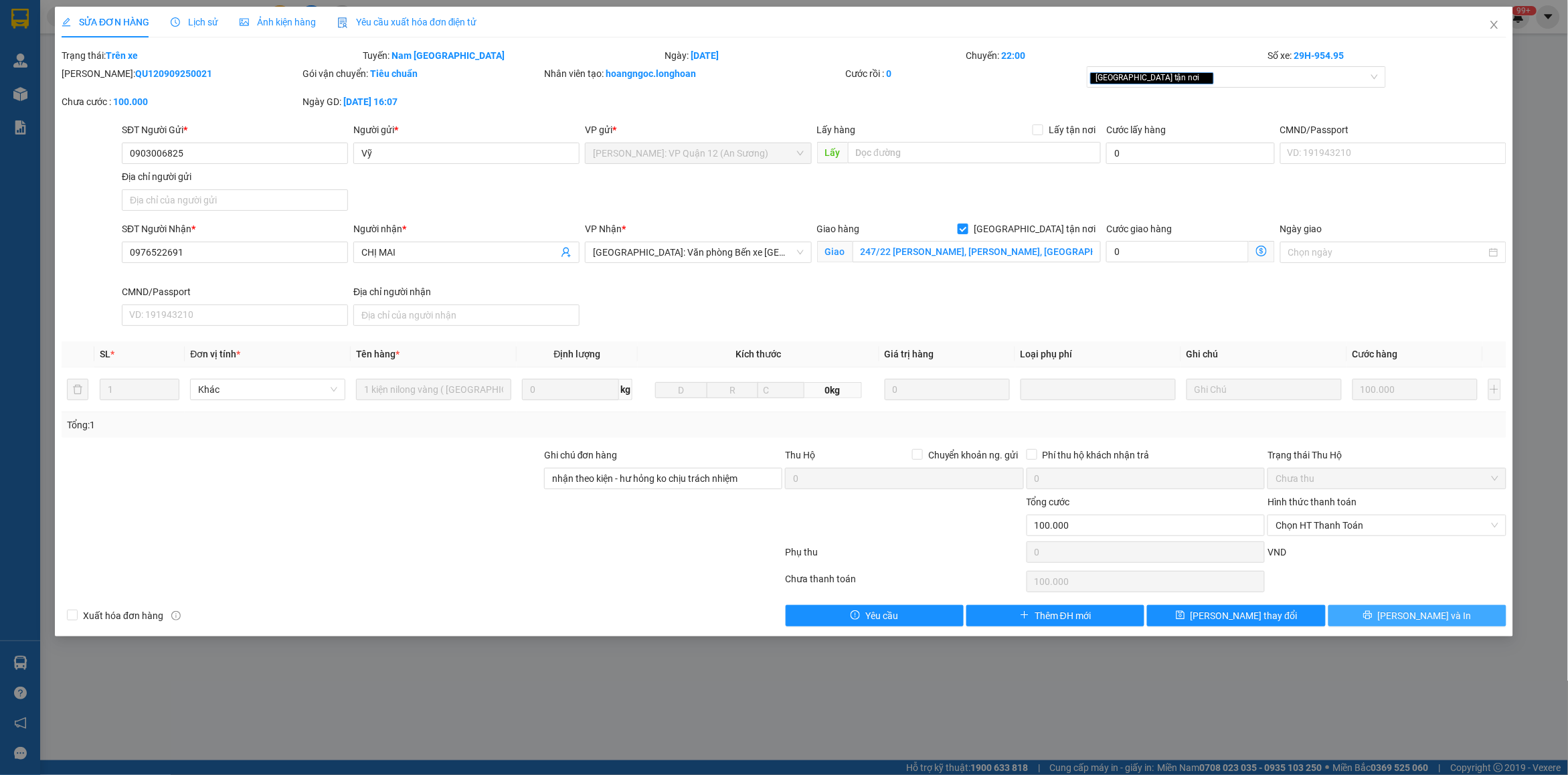
click at [1448, 624] on button "[PERSON_NAME] và In" at bounding box center [1417, 615] width 178 height 21
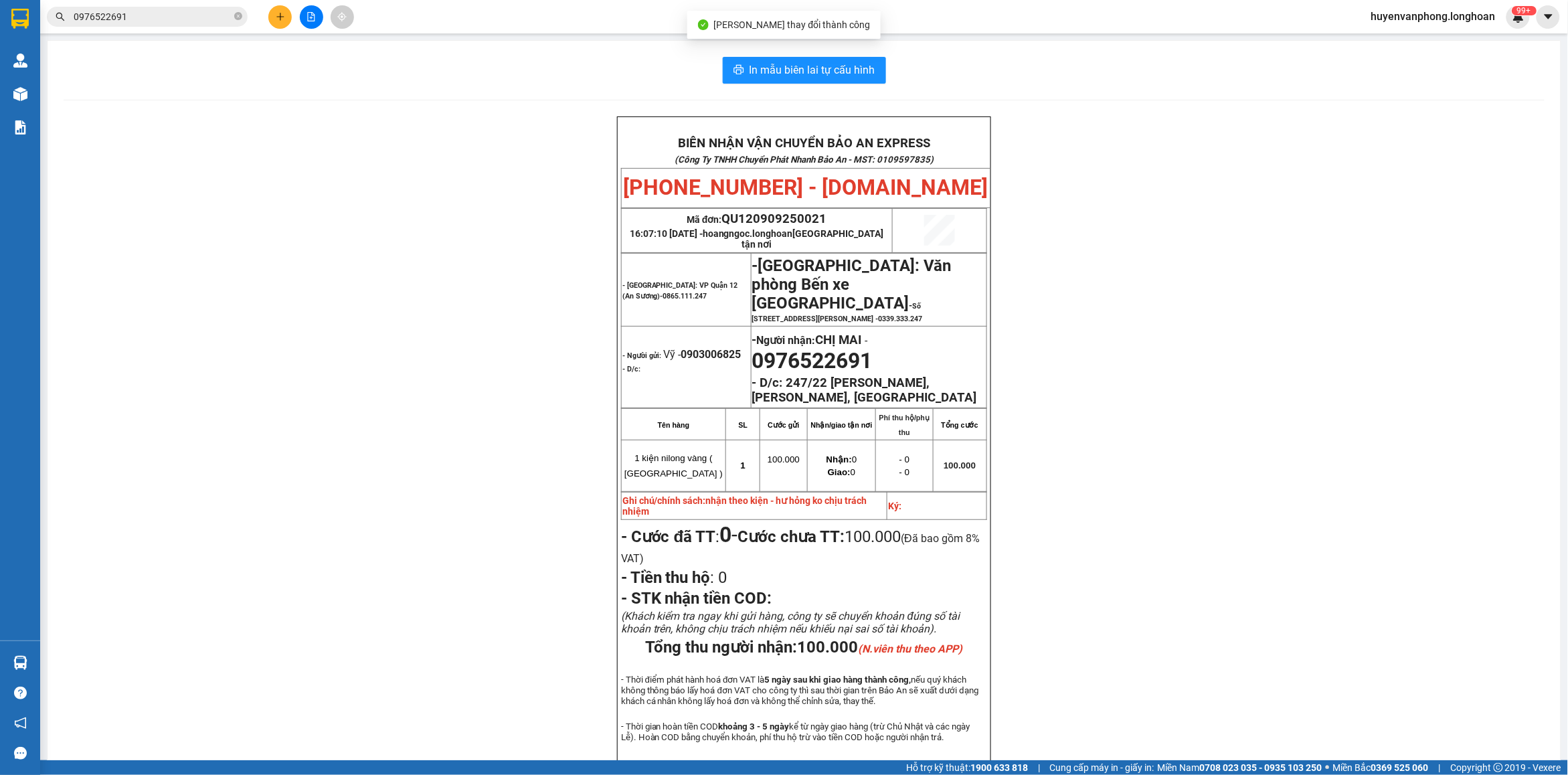
scroll to position [84, 0]
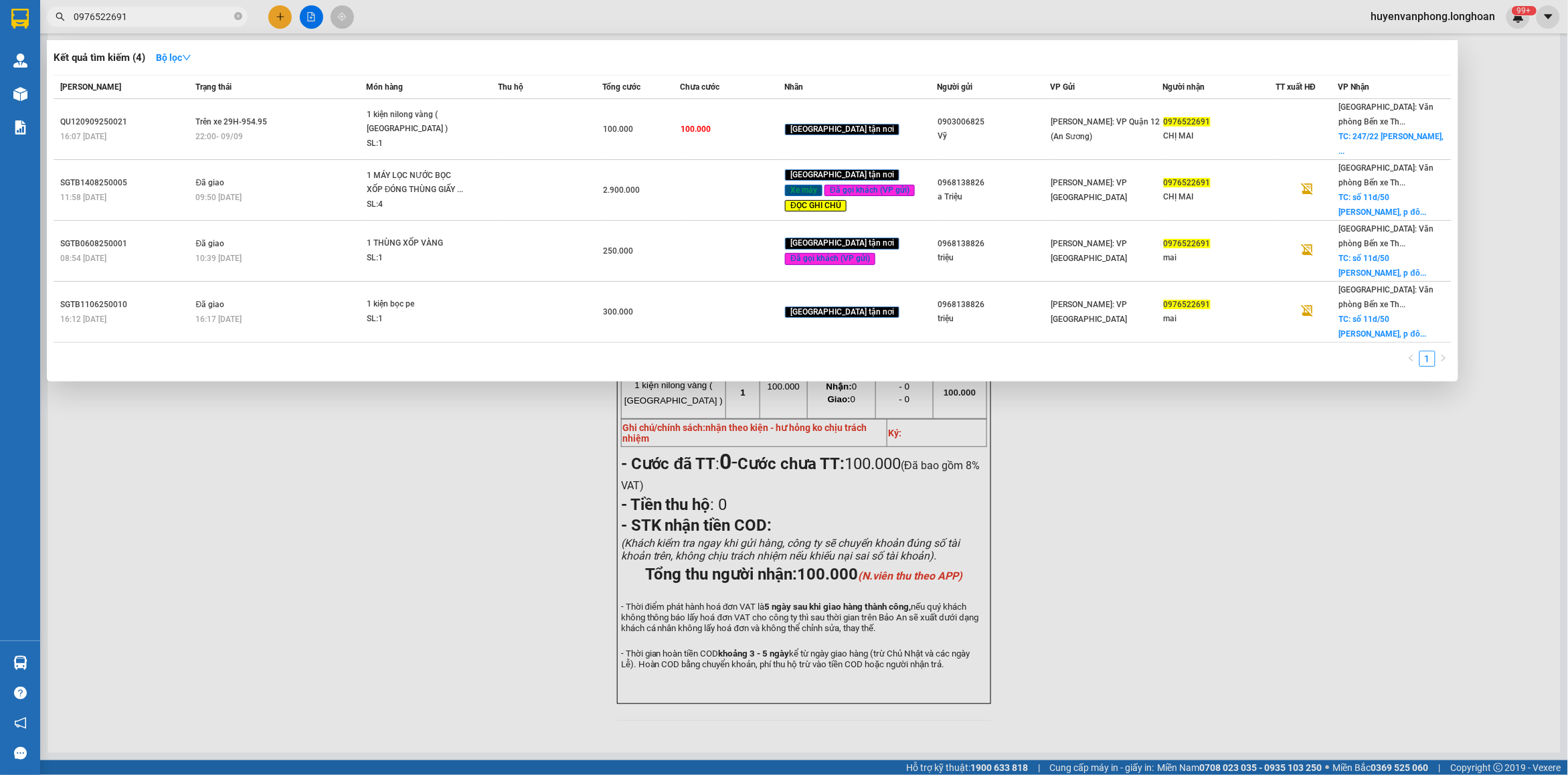
click at [169, 18] on input "0976522691" at bounding box center [152, 17] width 158 height 15
click at [241, 20] on span at bounding box center [238, 17] width 8 height 12
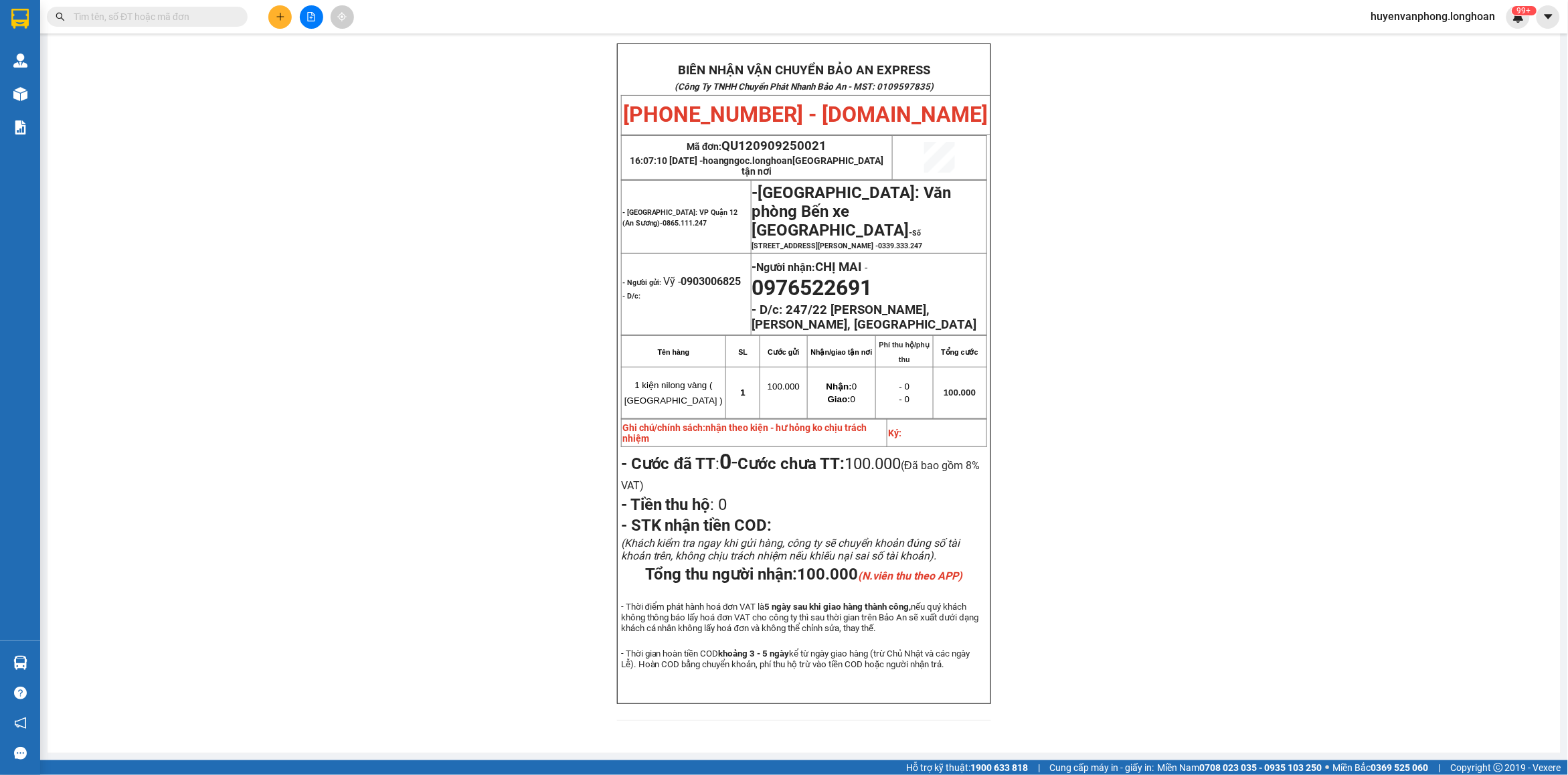
click at [194, 14] on input "text" at bounding box center [152, 17] width 158 height 15
paste input "0347797818"
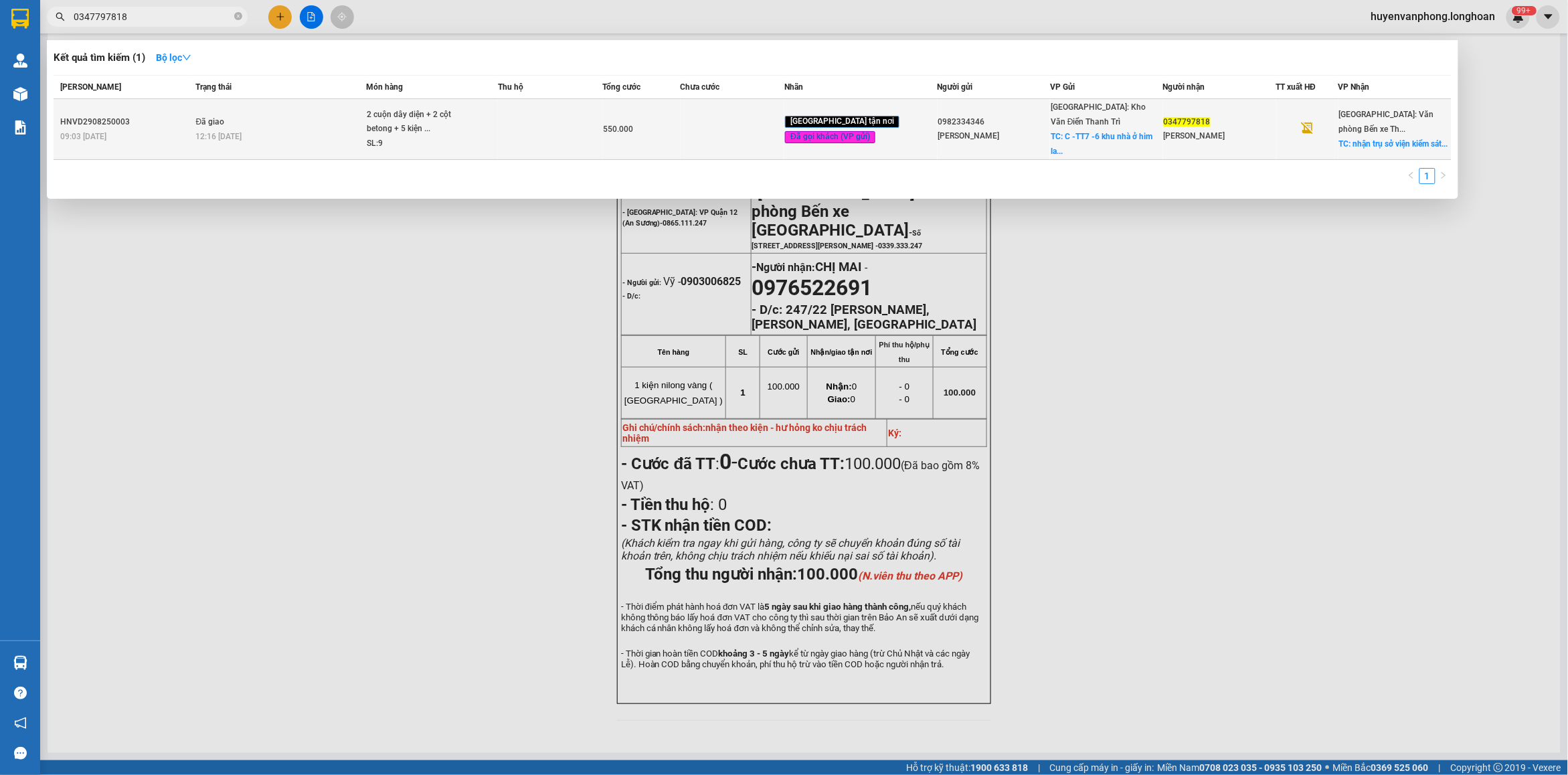
click at [482, 116] on span "2 cuộn dây diện + 2 cột betong + 5 kiện ... SL: 9" at bounding box center [431, 130] width 130 height 44
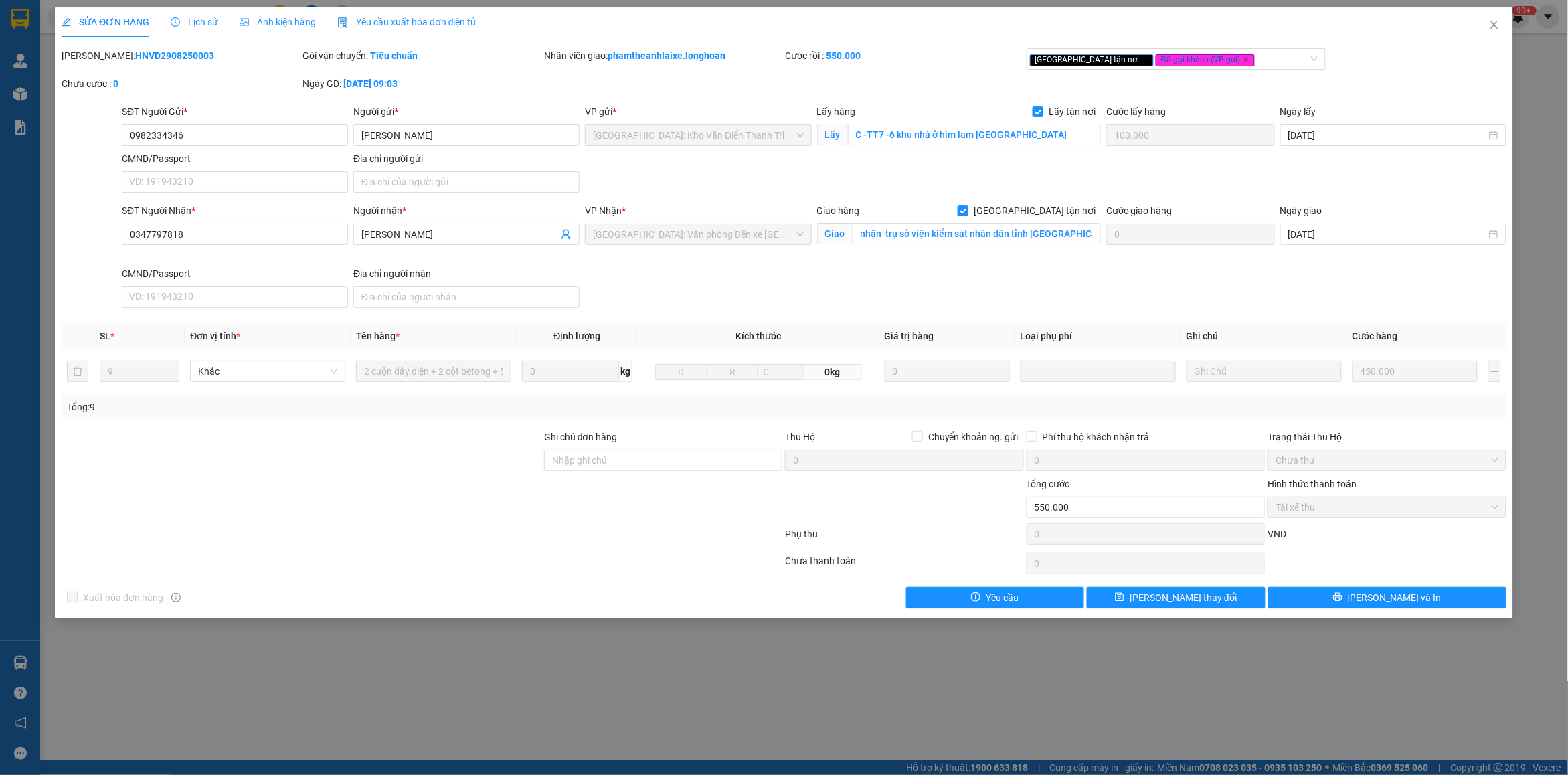
click at [136, 55] on b "HNVD2908250003" at bounding box center [175, 55] width 79 height 11
drag, startPoint x: 1492, startPoint y: 34, endPoint x: 1477, endPoint y: 34, distance: 15.0
click at [1477, 34] on span "Close" at bounding box center [1494, 25] width 37 height 37
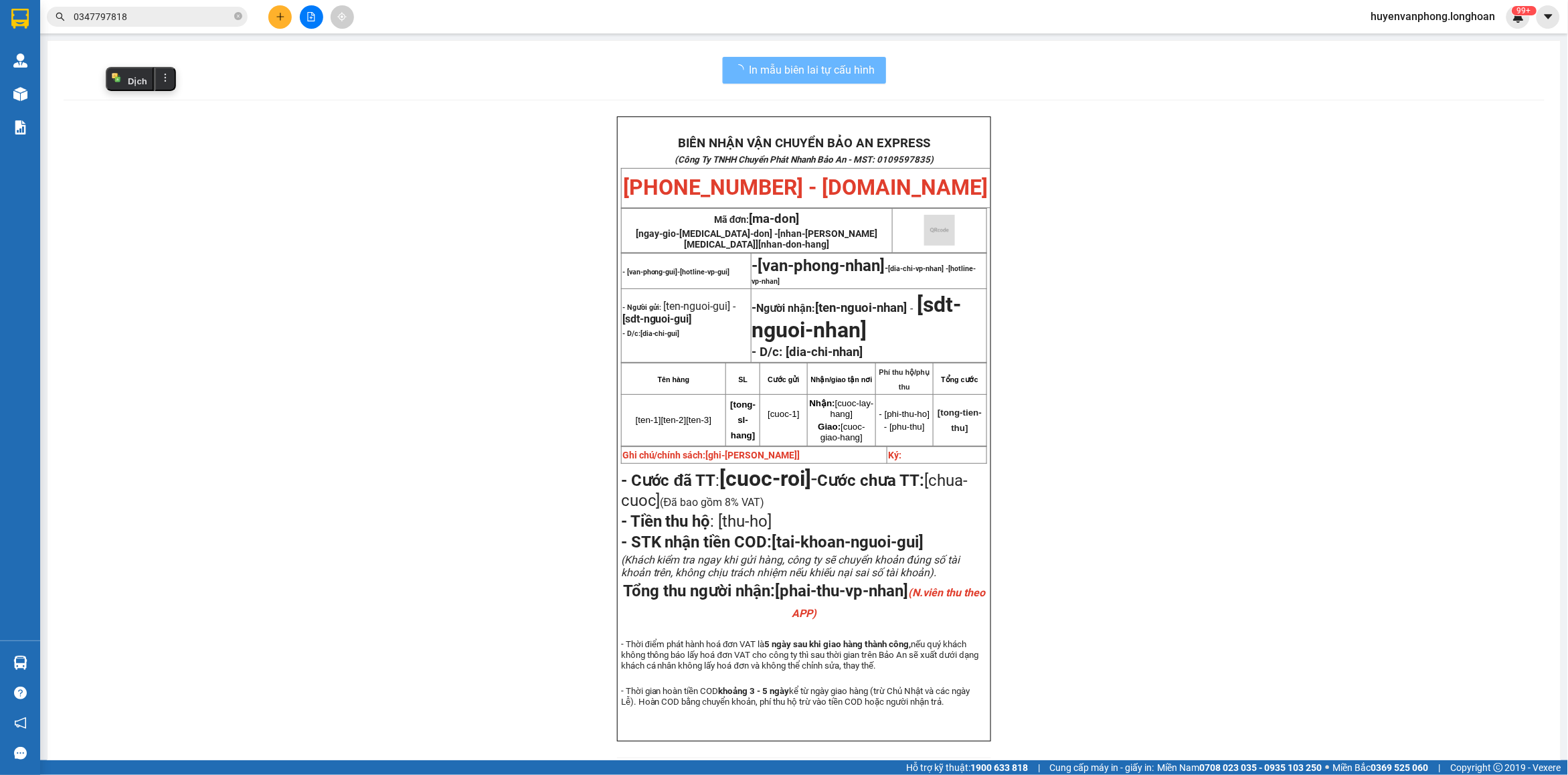
click at [139, 17] on input "0347797818" at bounding box center [152, 17] width 158 height 15
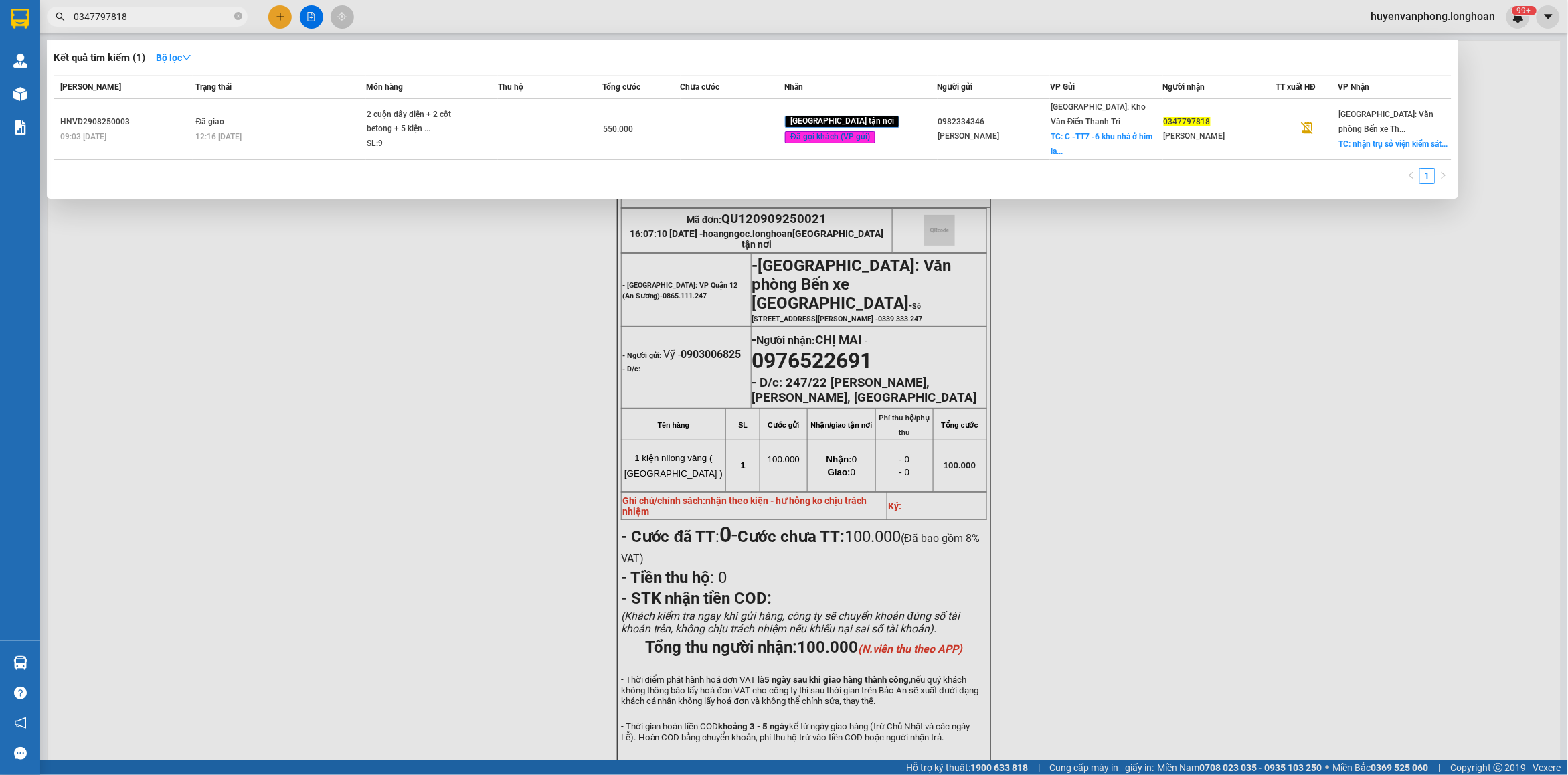
click at [139, 17] on input "0347797818" at bounding box center [152, 17] width 158 height 15
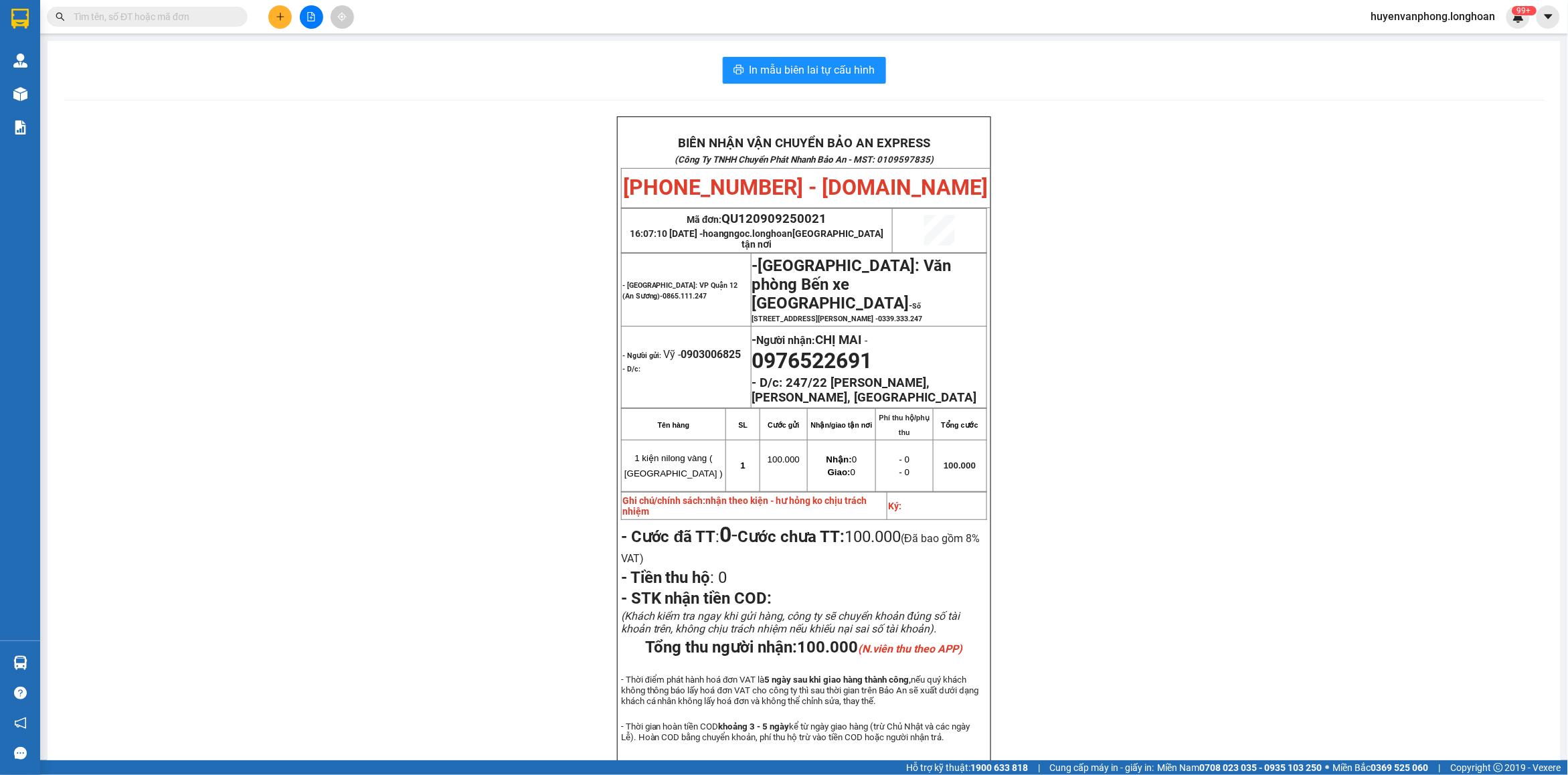
paste input "094 5852080"
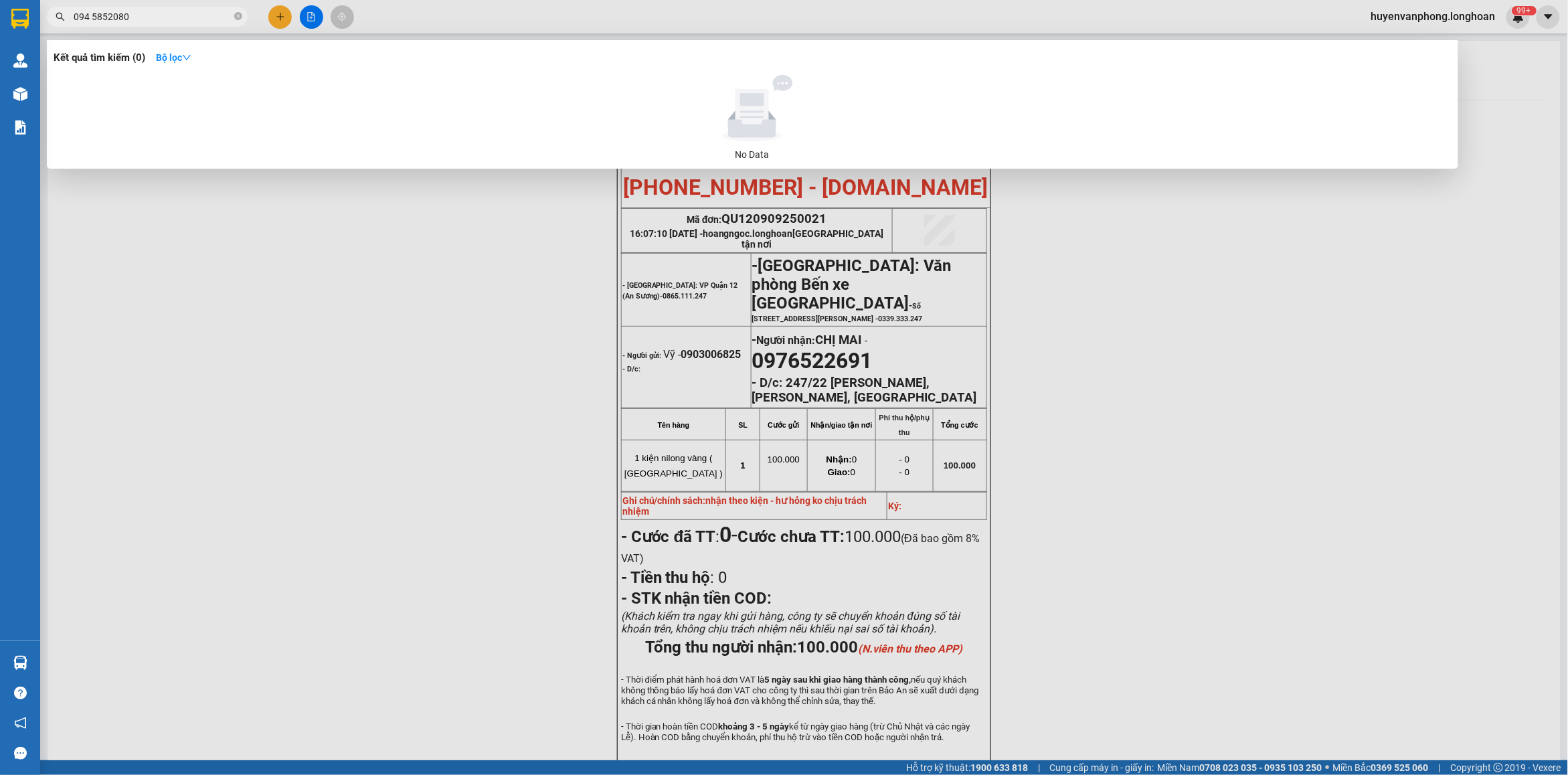
click at [91, 11] on input "094 5852080" at bounding box center [152, 17] width 158 height 15
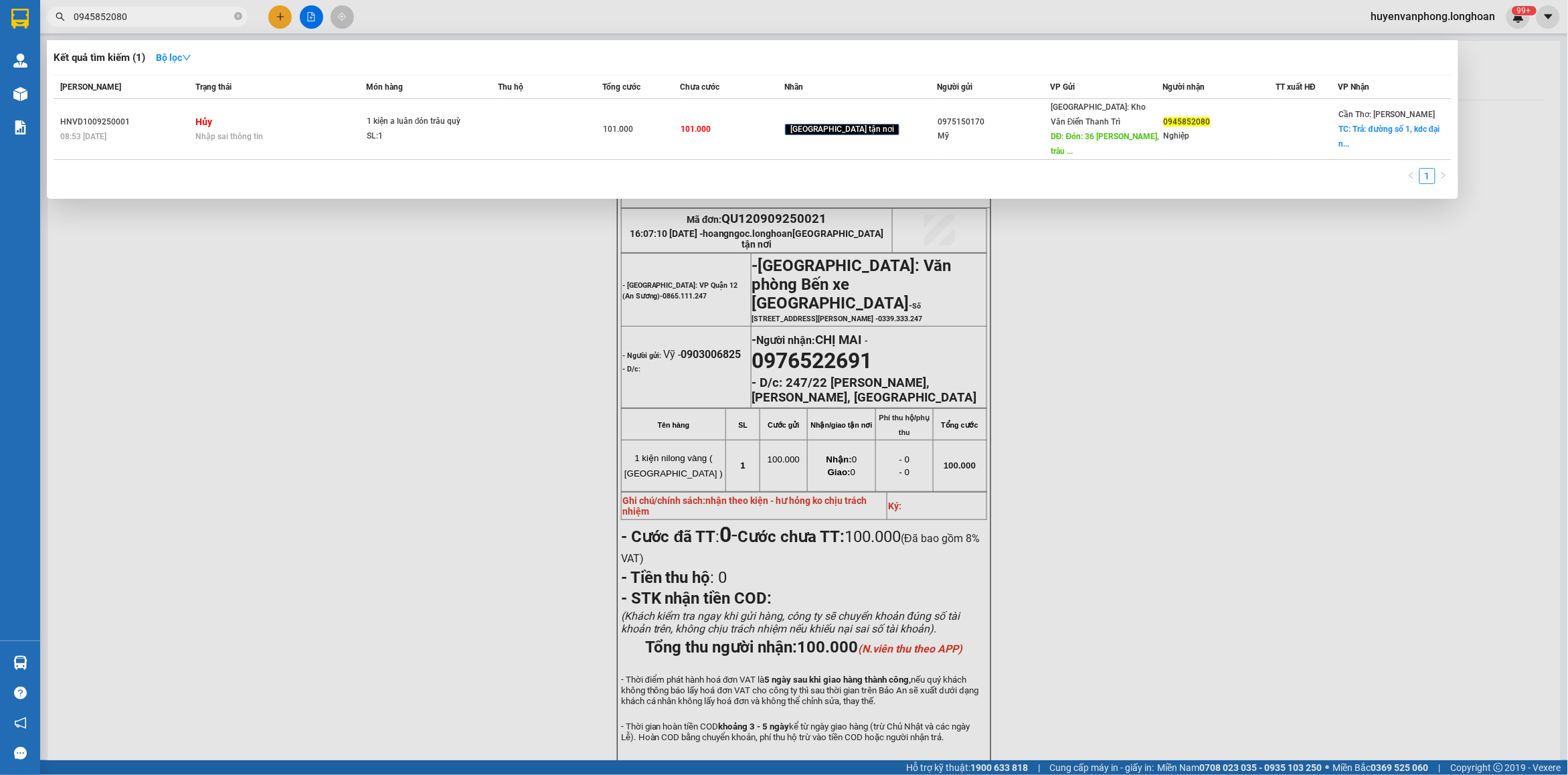
drag, startPoint x: 240, startPoint y: 13, endPoint x: 168, endPoint y: 12, distance: 72.0
click at [232, 12] on span "0945852080" at bounding box center [147, 17] width 201 height 20
click at [168, 12] on input "0945852080" at bounding box center [152, 17] width 158 height 15
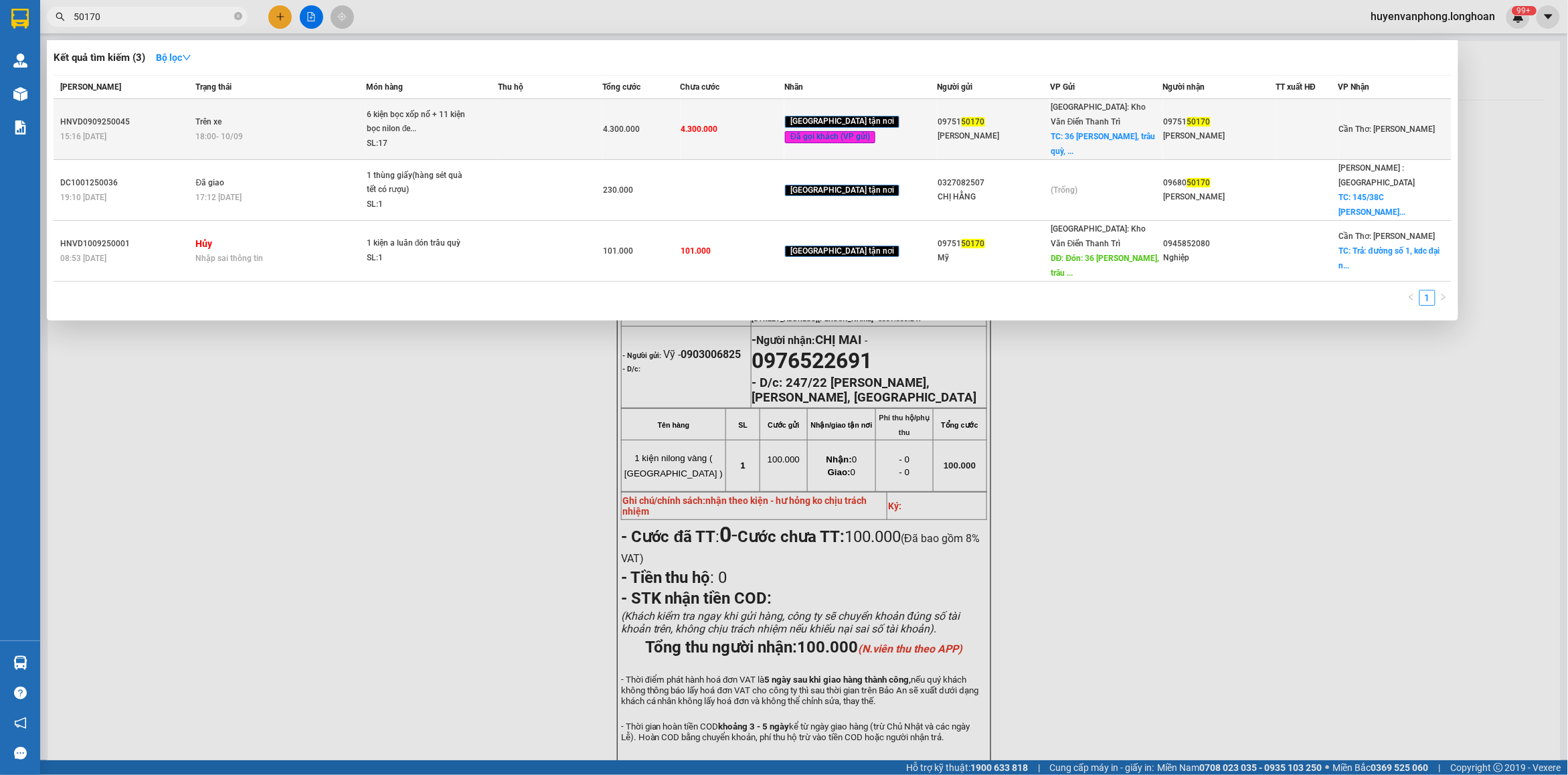
click at [466, 129] on div "6 kiện bọc xốp nổ + 11 kiện bọc nilon đe..." at bounding box center [417, 122] width 101 height 28
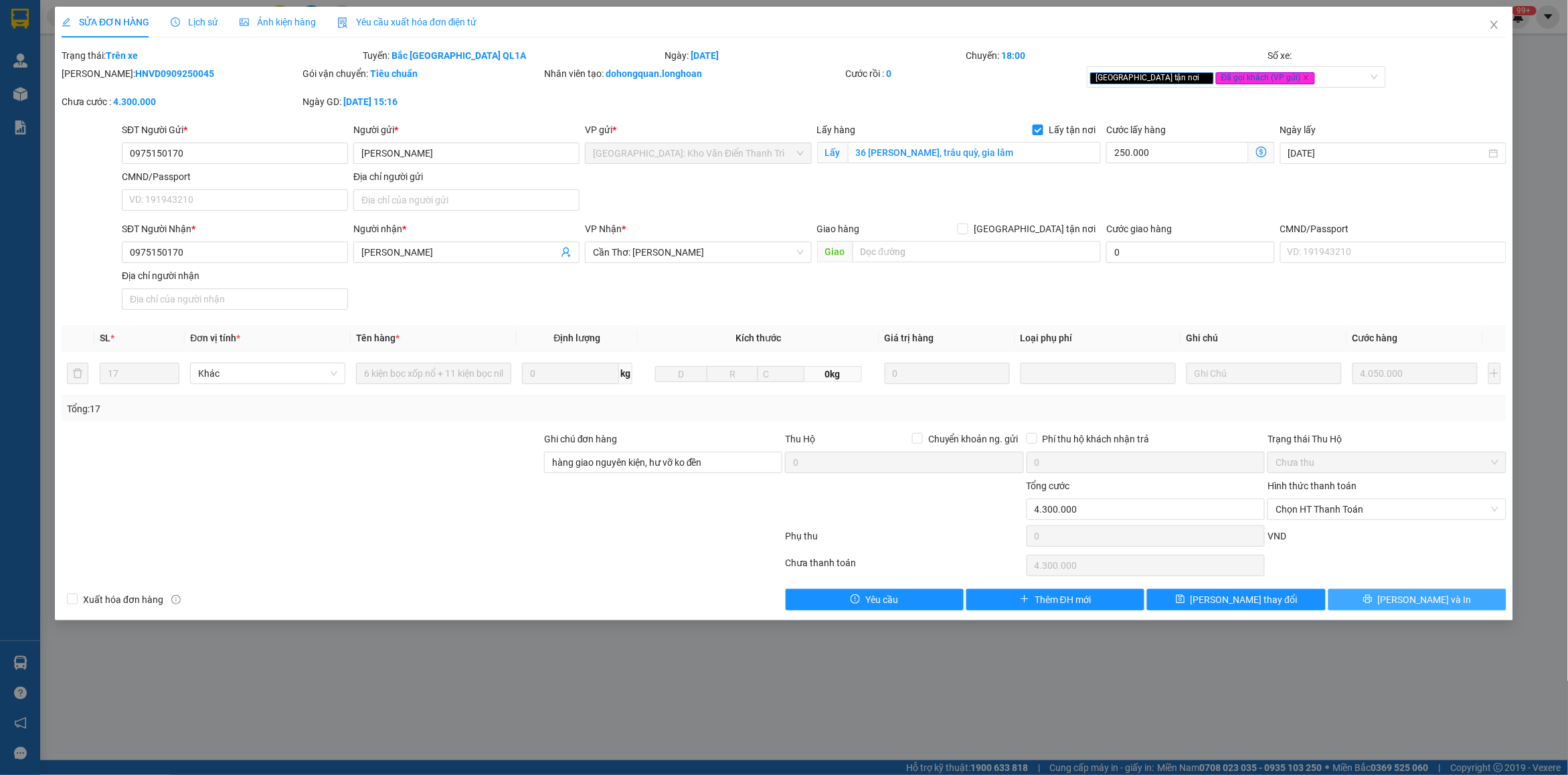
click at [1414, 597] on span "[PERSON_NAME] và In" at bounding box center [1424, 599] width 94 height 15
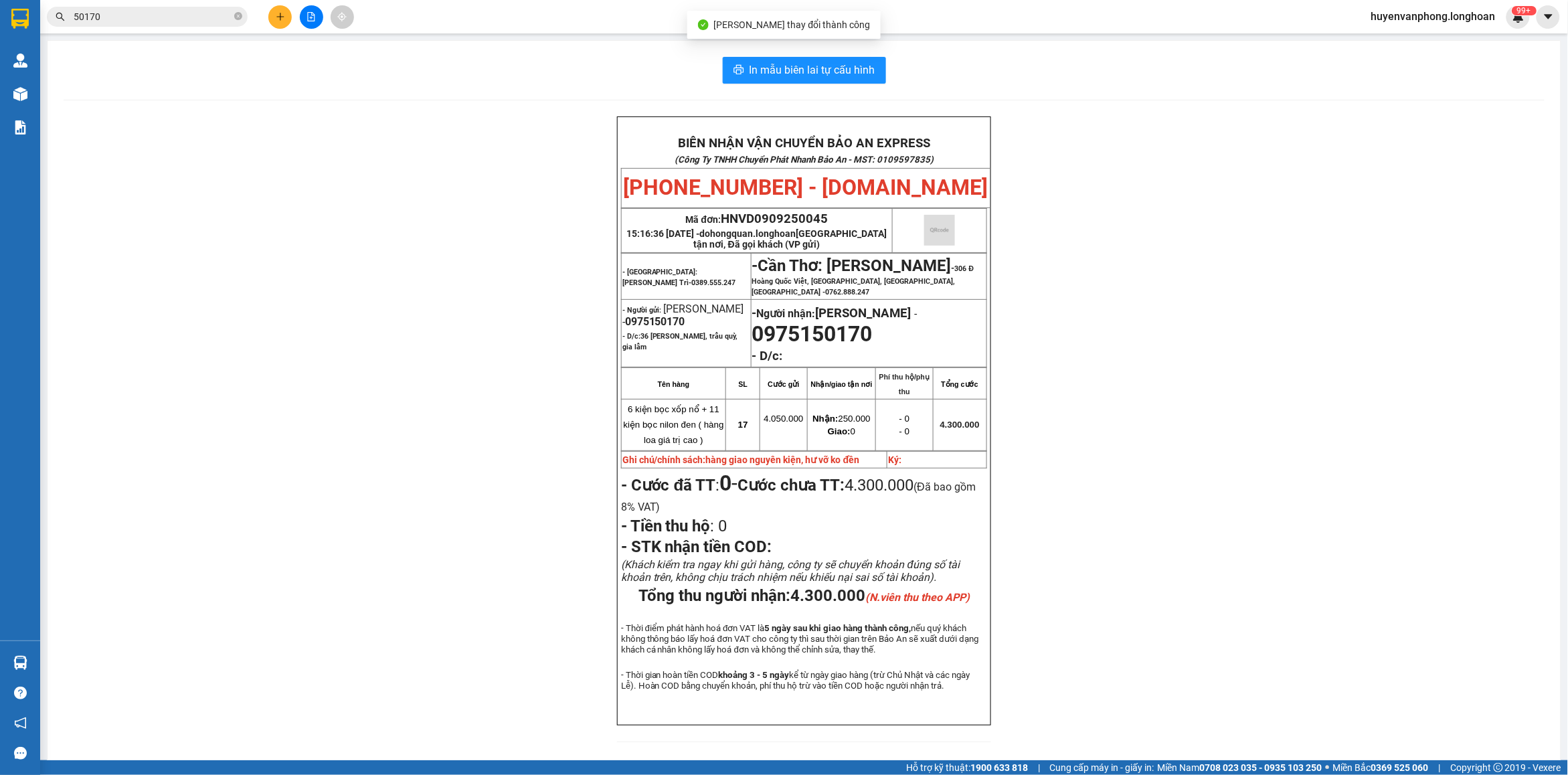
scroll to position [63, 0]
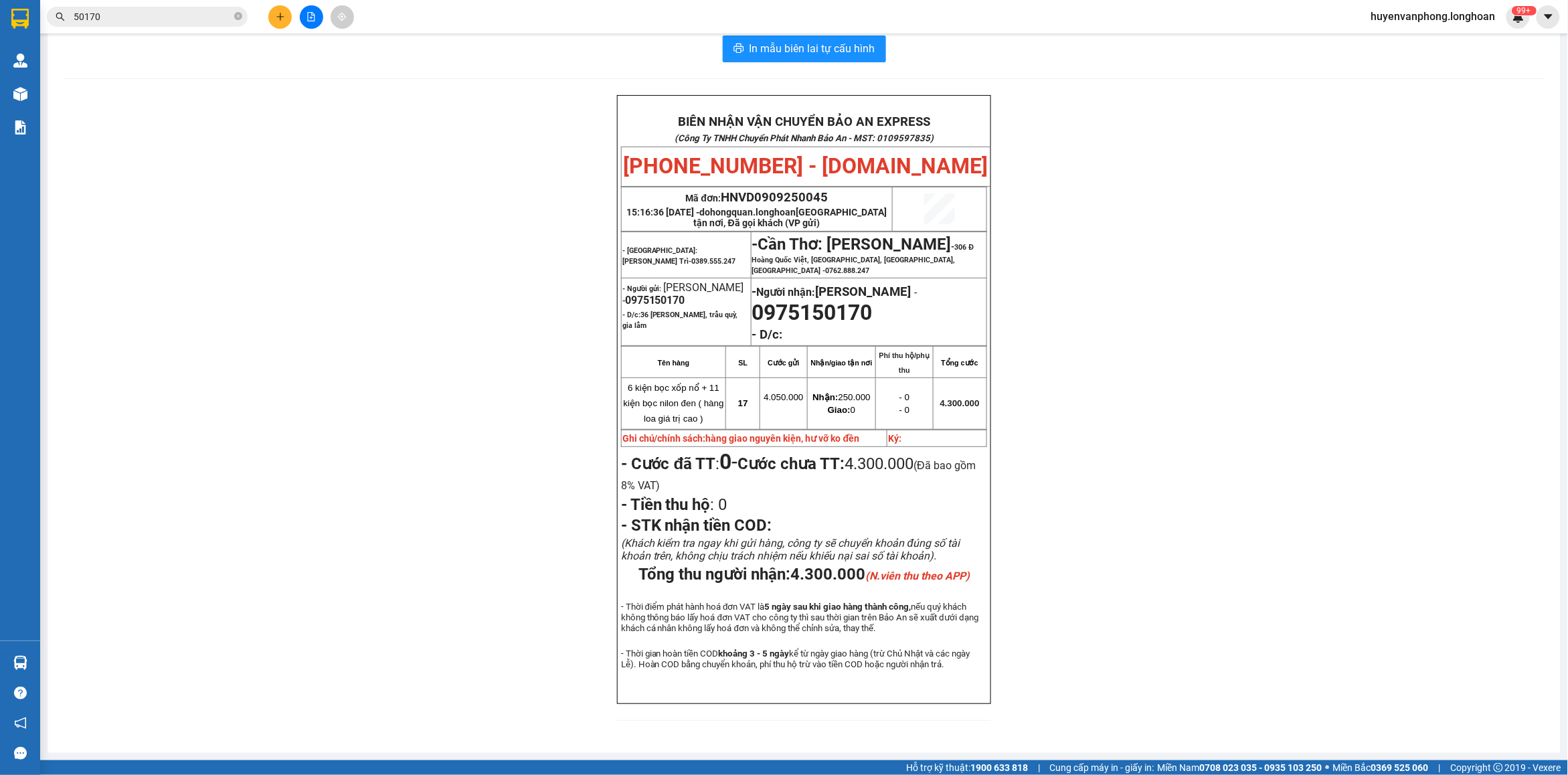
click at [164, 20] on input "50170" at bounding box center [152, 17] width 158 height 15
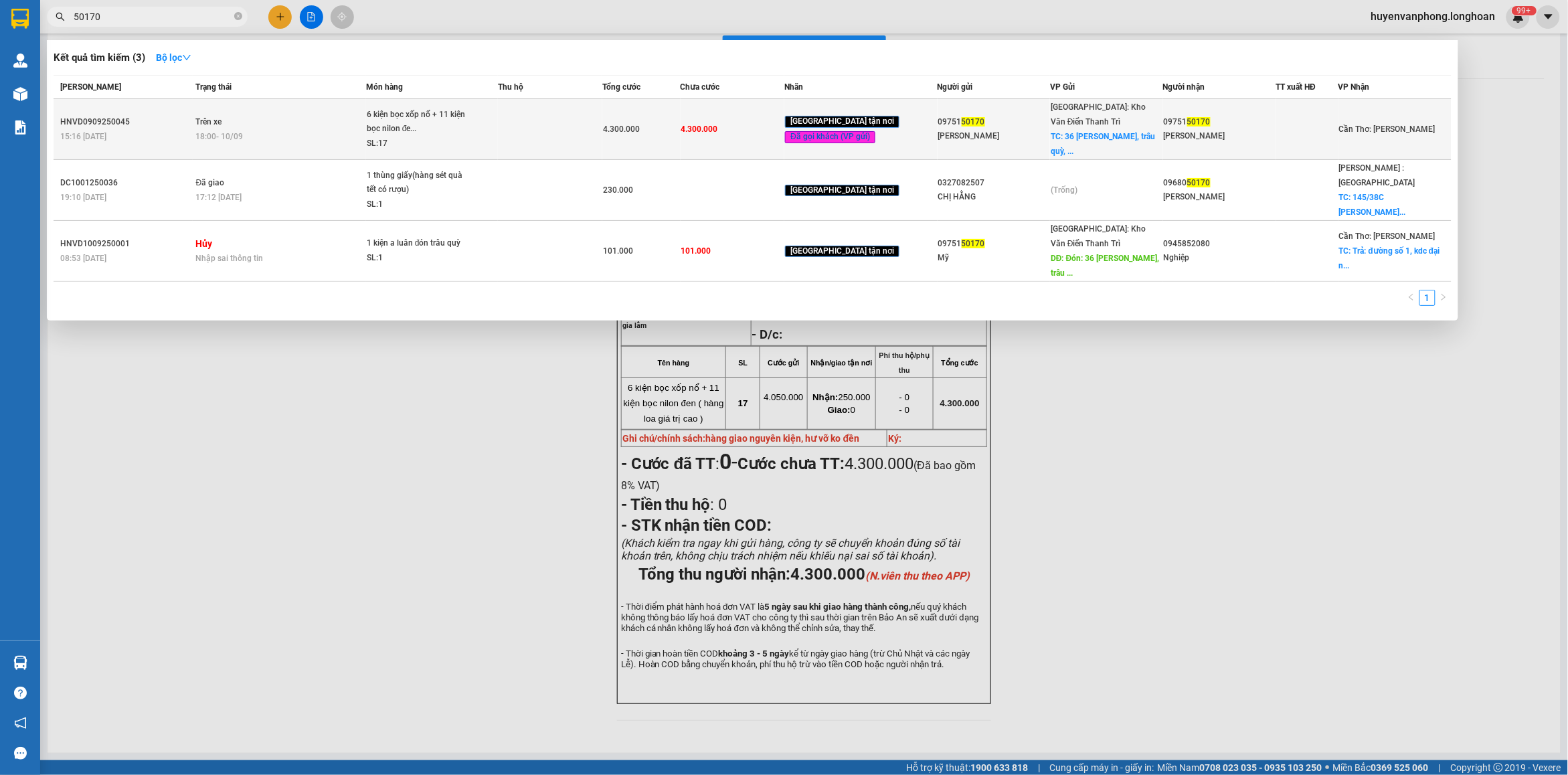
click at [182, 125] on div "HNVD0909250045" at bounding box center [126, 122] width 132 height 14
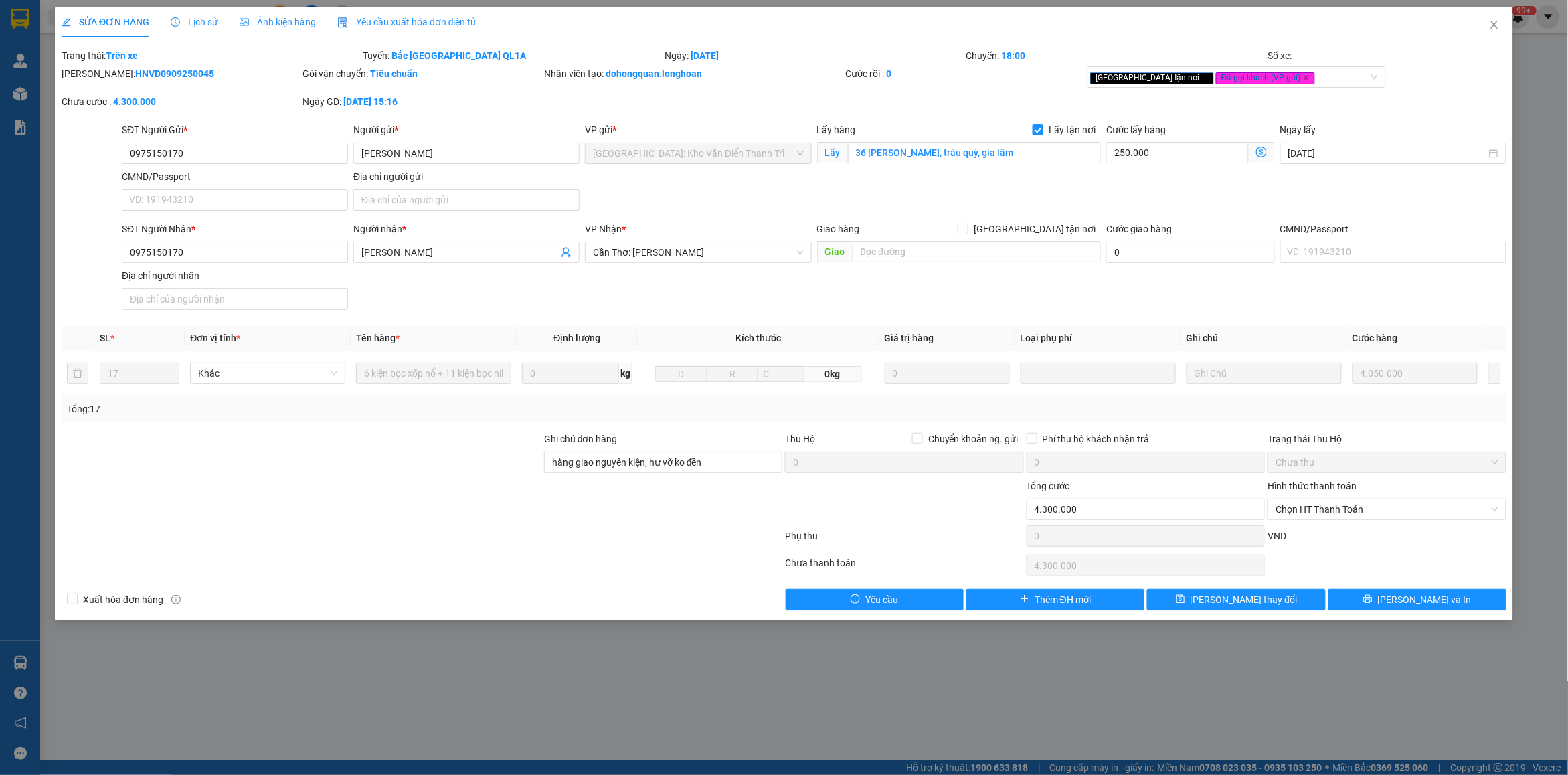
drag, startPoint x: 94, startPoint y: 70, endPoint x: 188, endPoint y: 78, distance: 94.3
click at [188, 78] on div "[PERSON_NAME]: HNVD0909250045" at bounding box center [180, 74] width 238 height 15
click at [1494, 25] on icon "close" at bounding box center [1494, 25] width 11 height 11
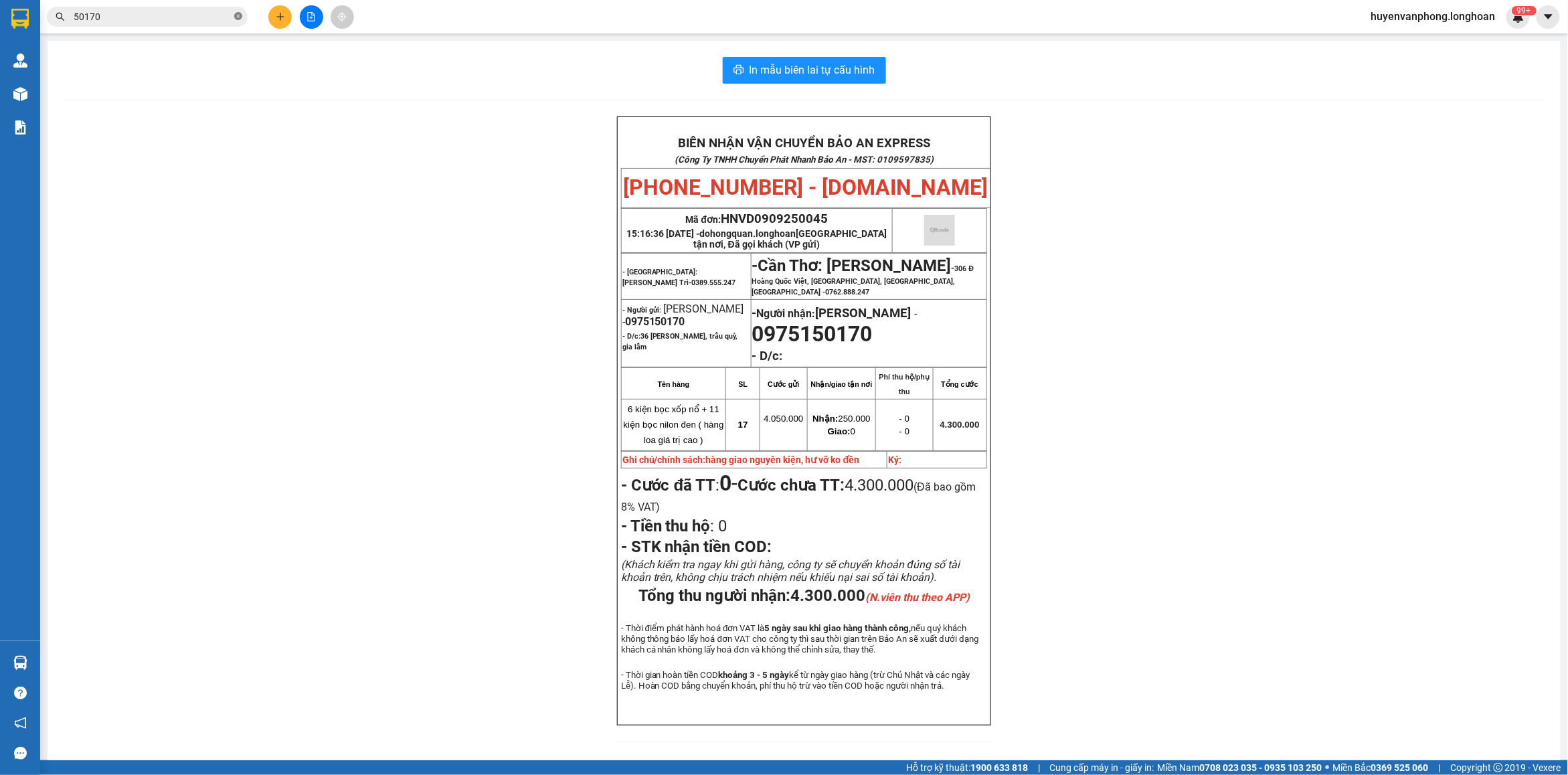
click at [241, 17] on icon "close-circle" at bounding box center [238, 16] width 8 height 8
click at [145, 17] on input "text" at bounding box center [152, 17] width 158 height 15
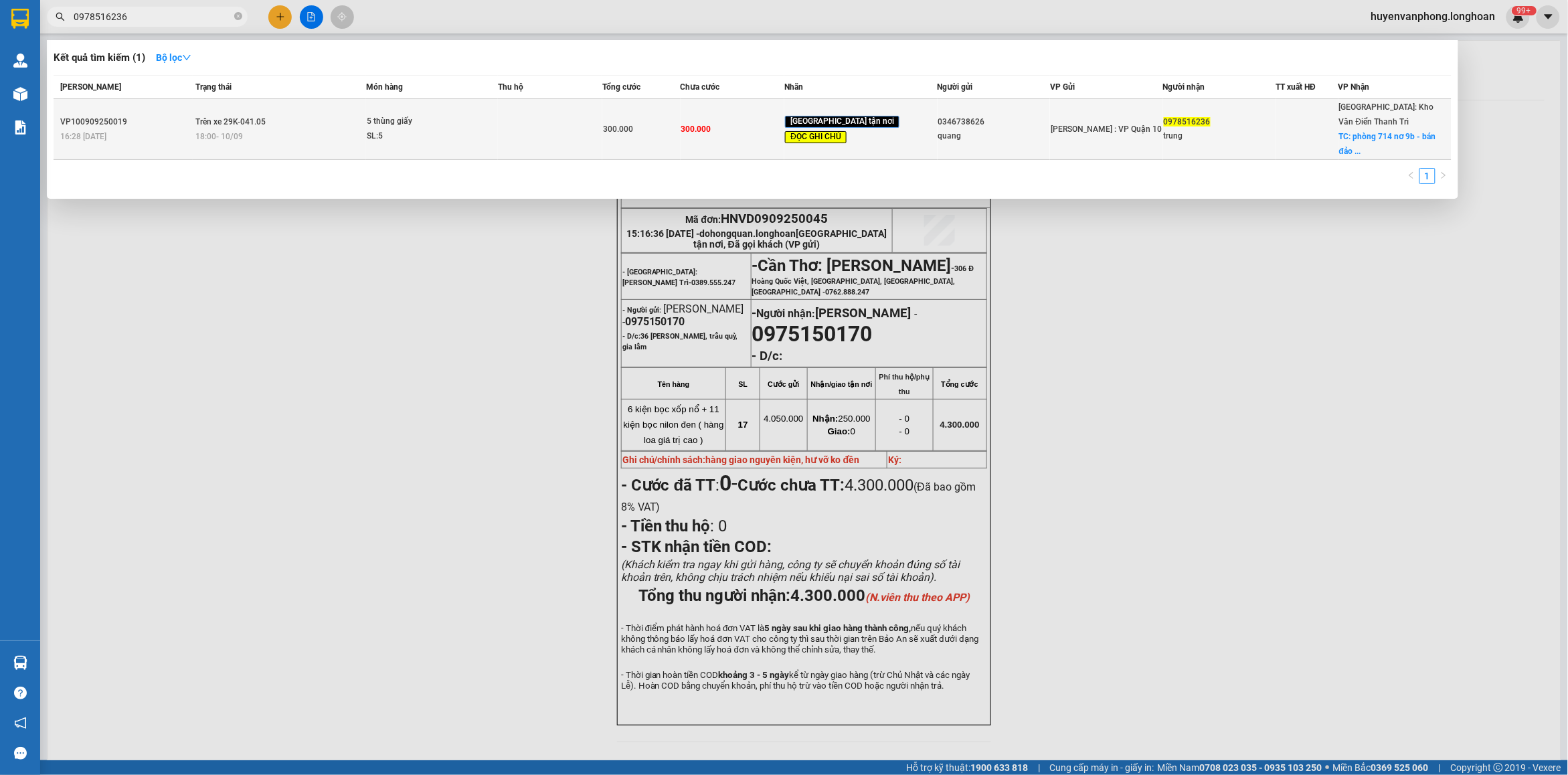
click at [520, 121] on td at bounding box center [549, 130] width 104 height 61
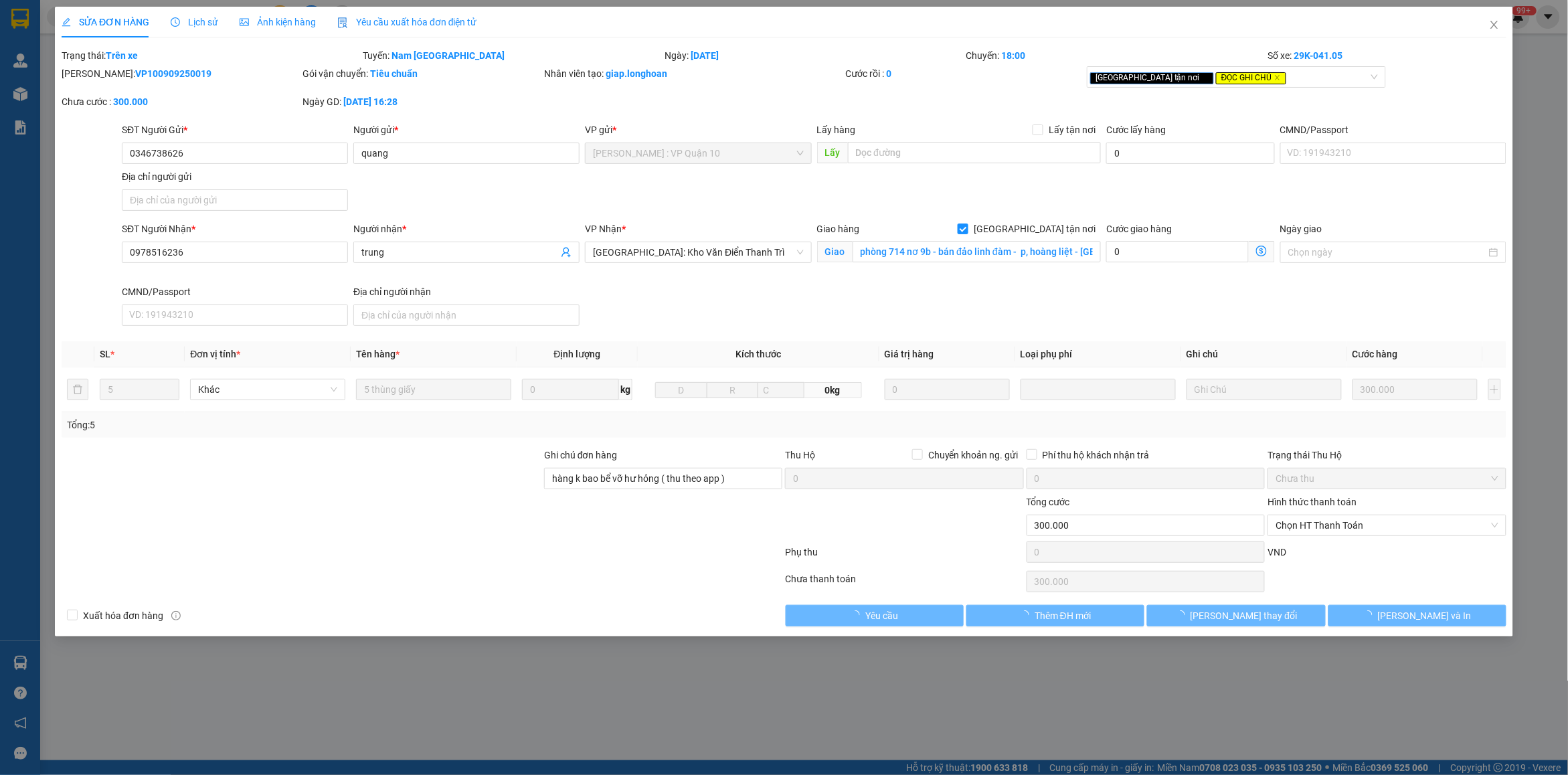
click at [200, 17] on span "Lịch sử" at bounding box center [194, 22] width 47 height 11
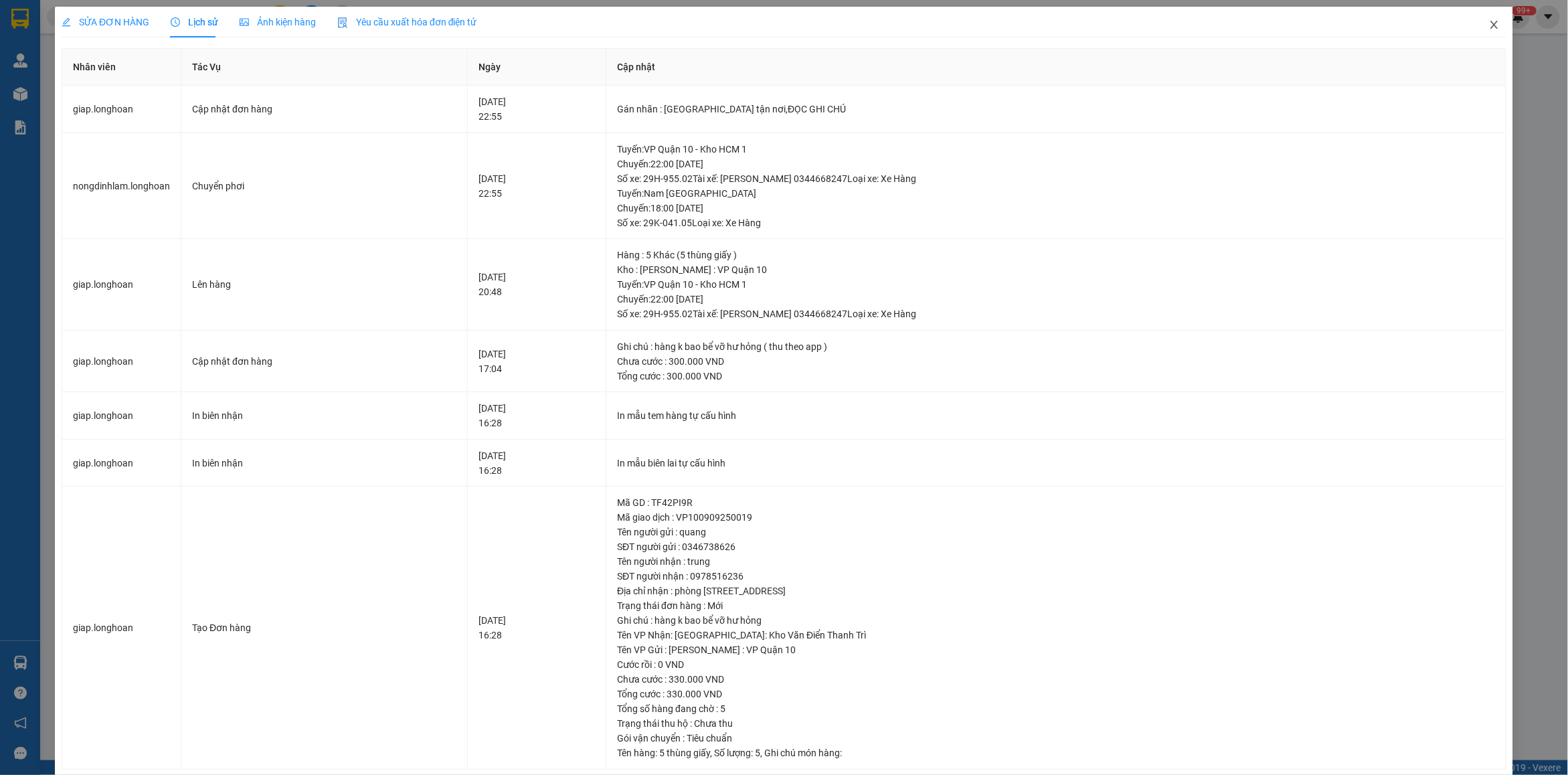
click at [1488, 25] on span "Close" at bounding box center [1494, 25] width 37 height 37
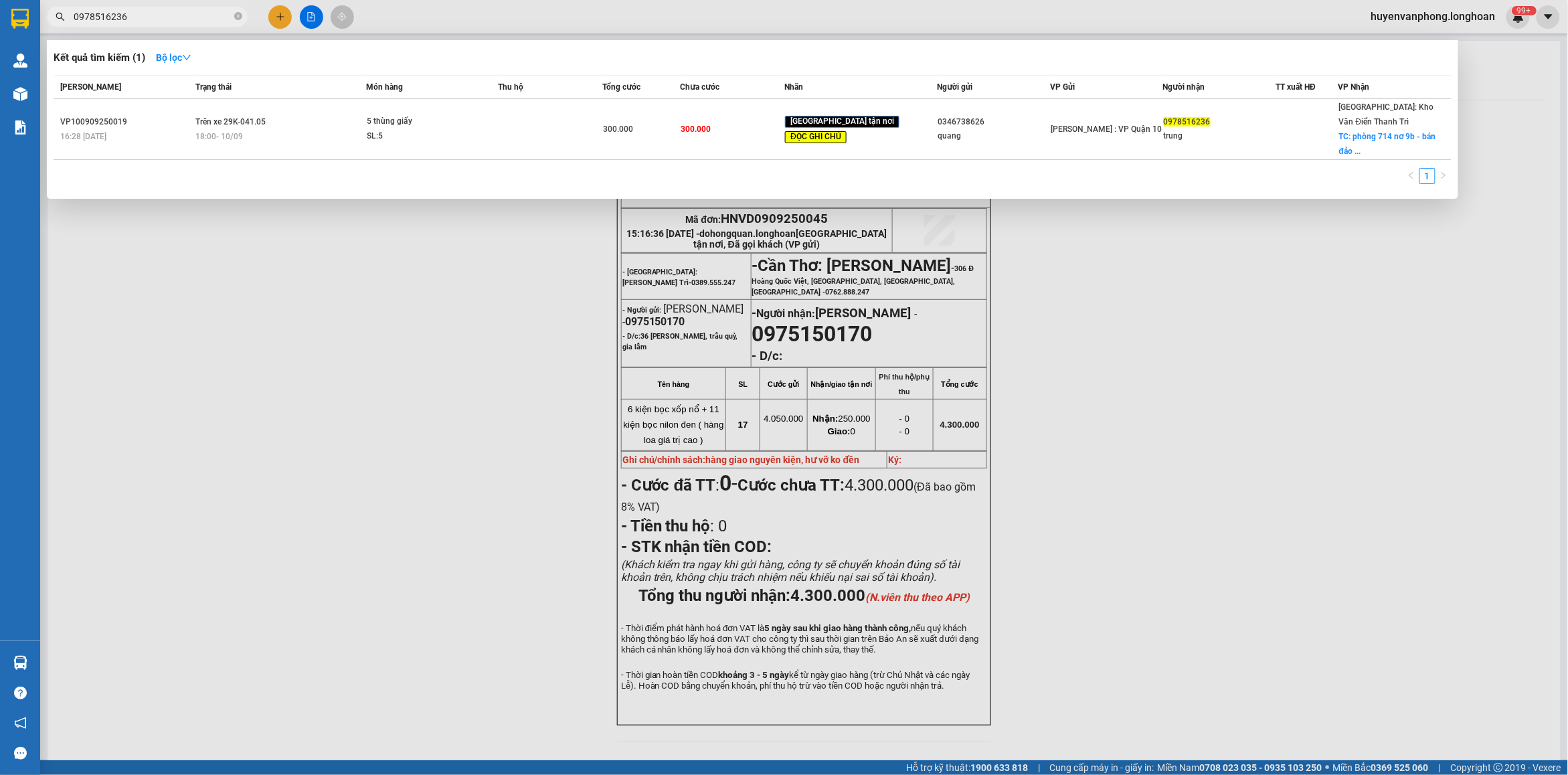
click at [189, 17] on input "0978516236" at bounding box center [152, 17] width 158 height 15
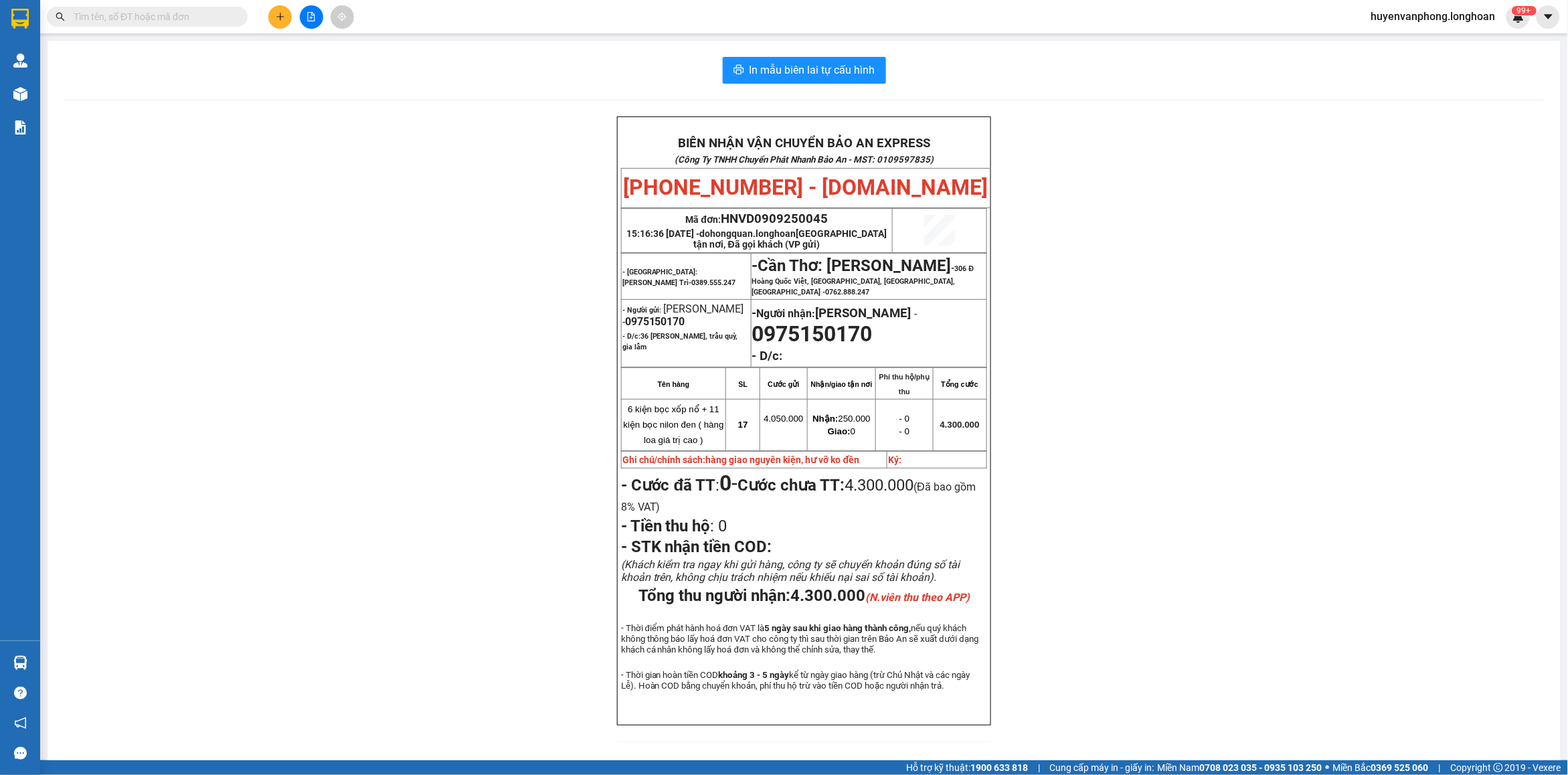
paste input "0981475888"
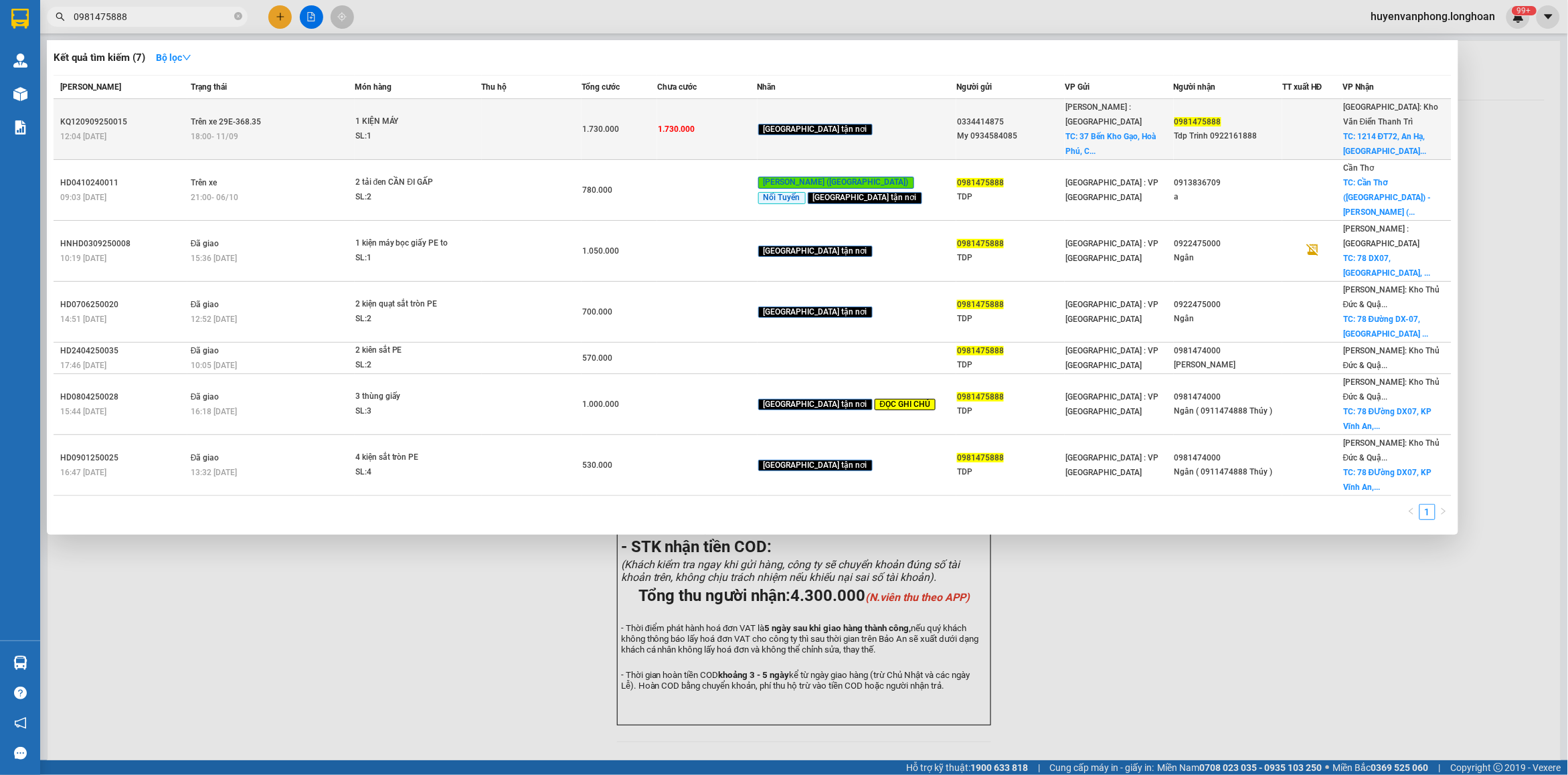
click at [568, 125] on td at bounding box center [532, 130] width 101 height 61
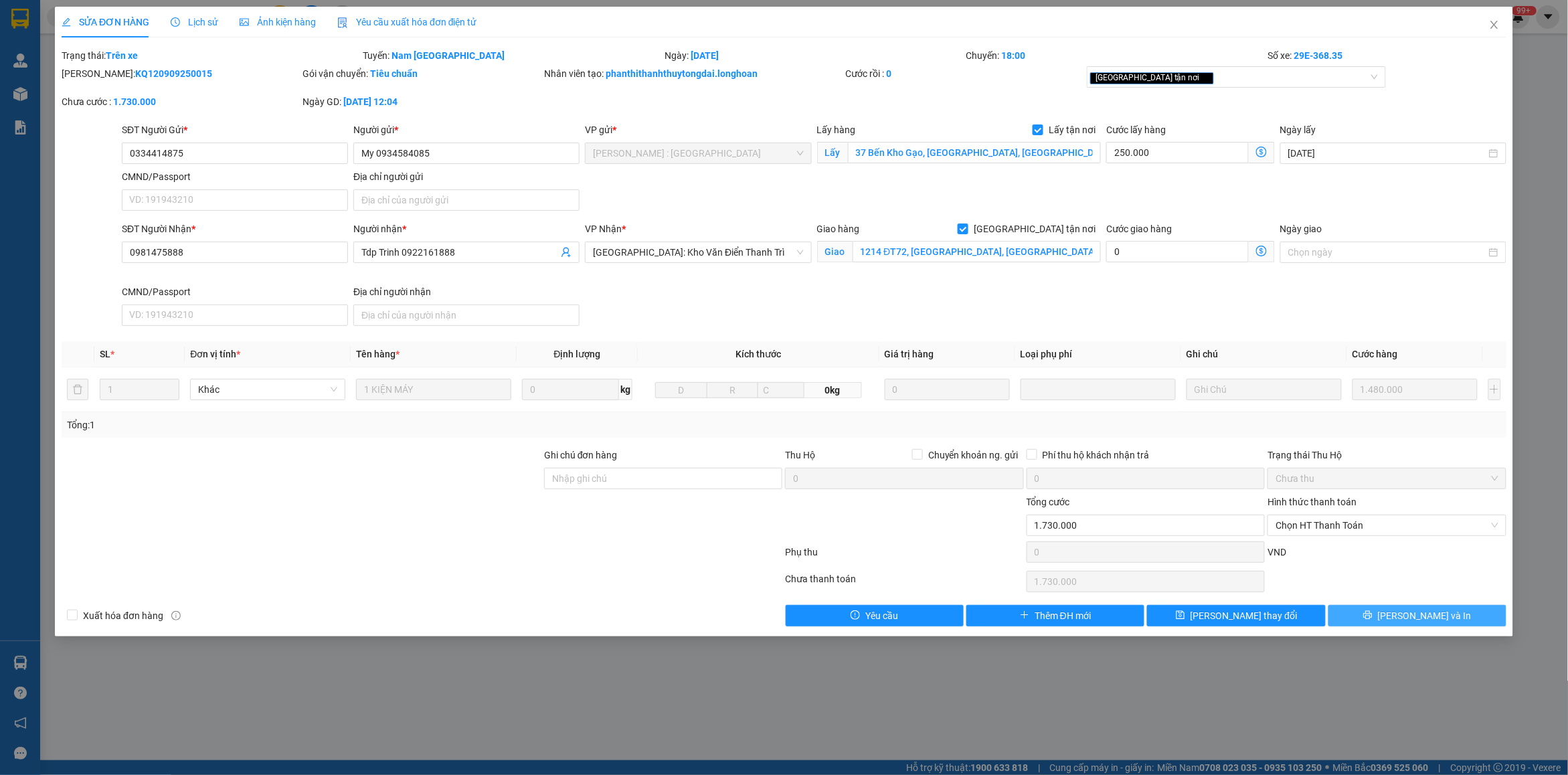
click at [1382, 615] on button "[PERSON_NAME] và In" at bounding box center [1417, 615] width 178 height 21
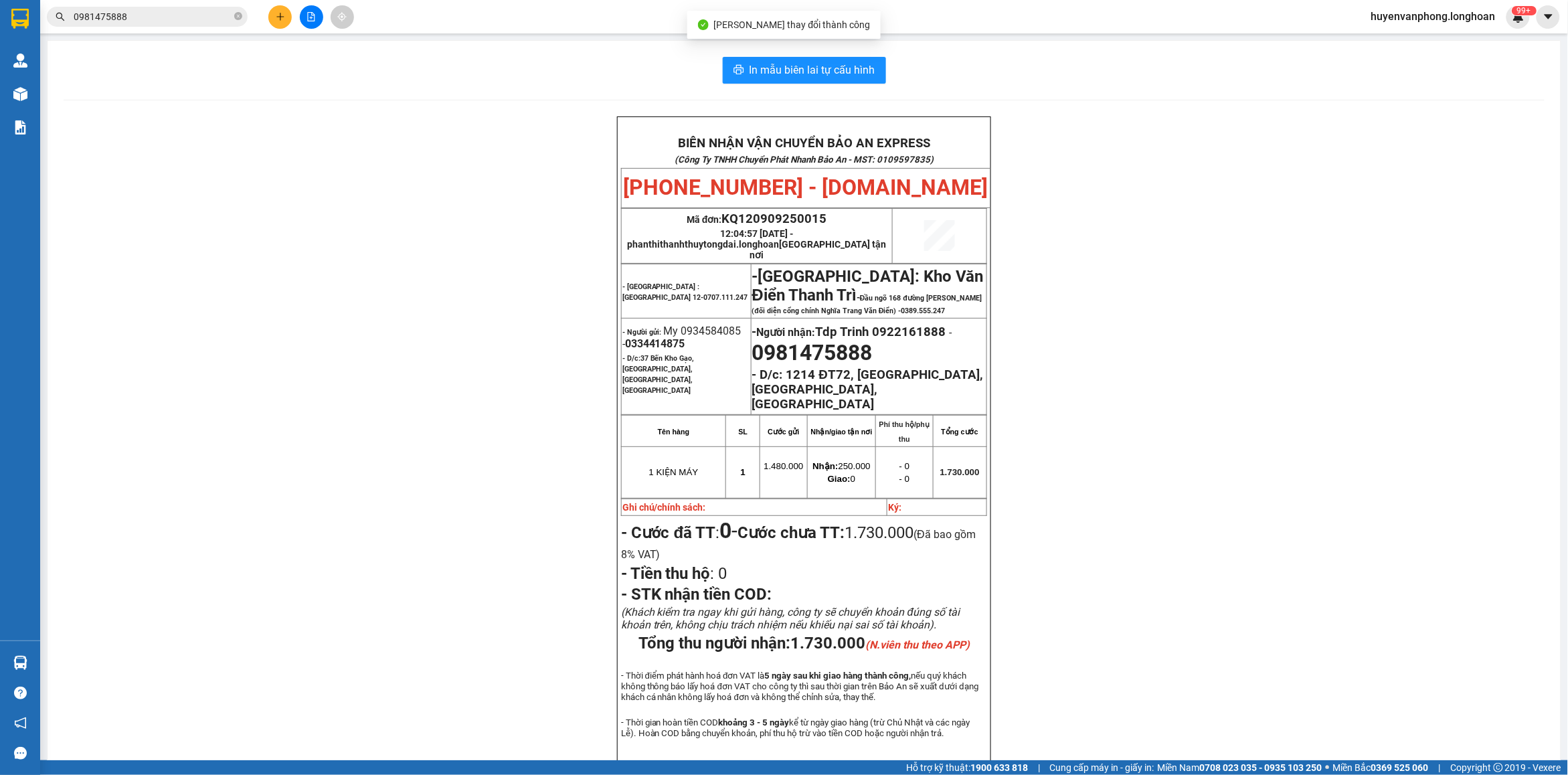
scroll to position [84, 0]
